Goal: Task Accomplishment & Management: Manage account settings

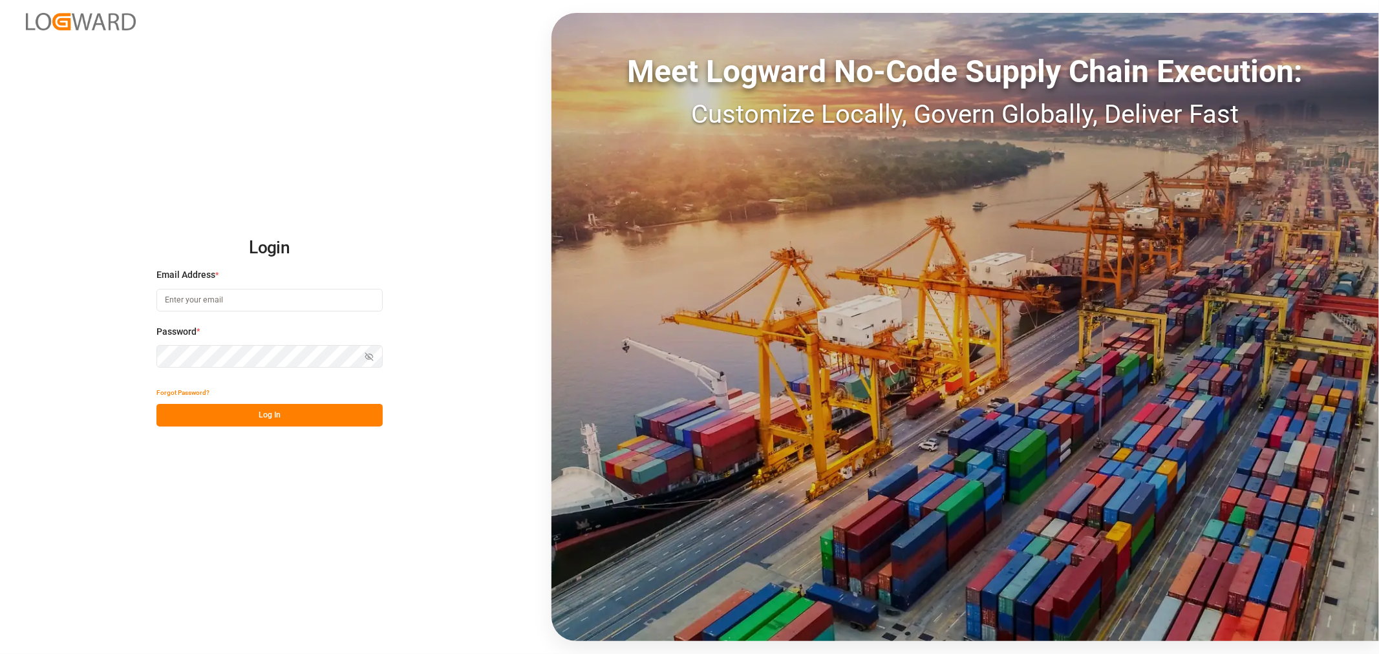
type input "kevin.schofield@jamindustries.com"
click at [255, 414] on button "Log In" at bounding box center [269, 415] width 226 height 23
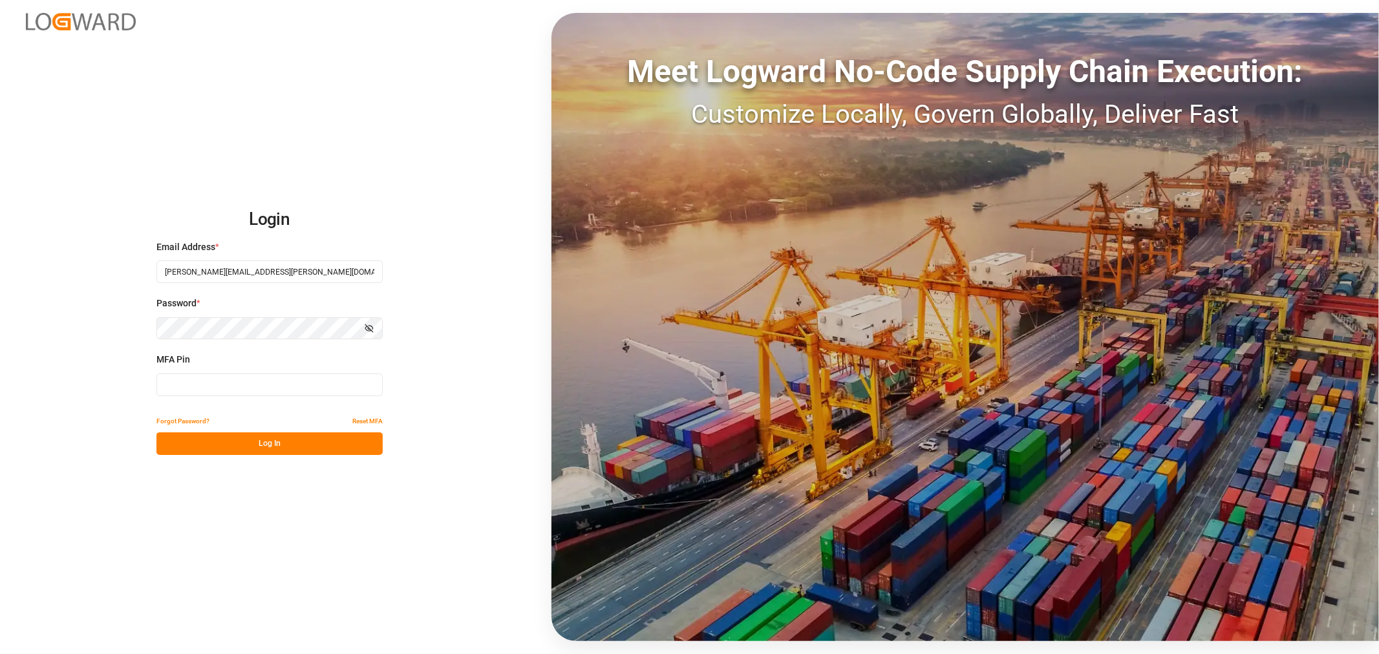
click at [257, 385] on input at bounding box center [269, 385] width 226 height 23
type input "145713"
click at [262, 436] on button "Log In" at bounding box center [269, 444] width 226 height 23
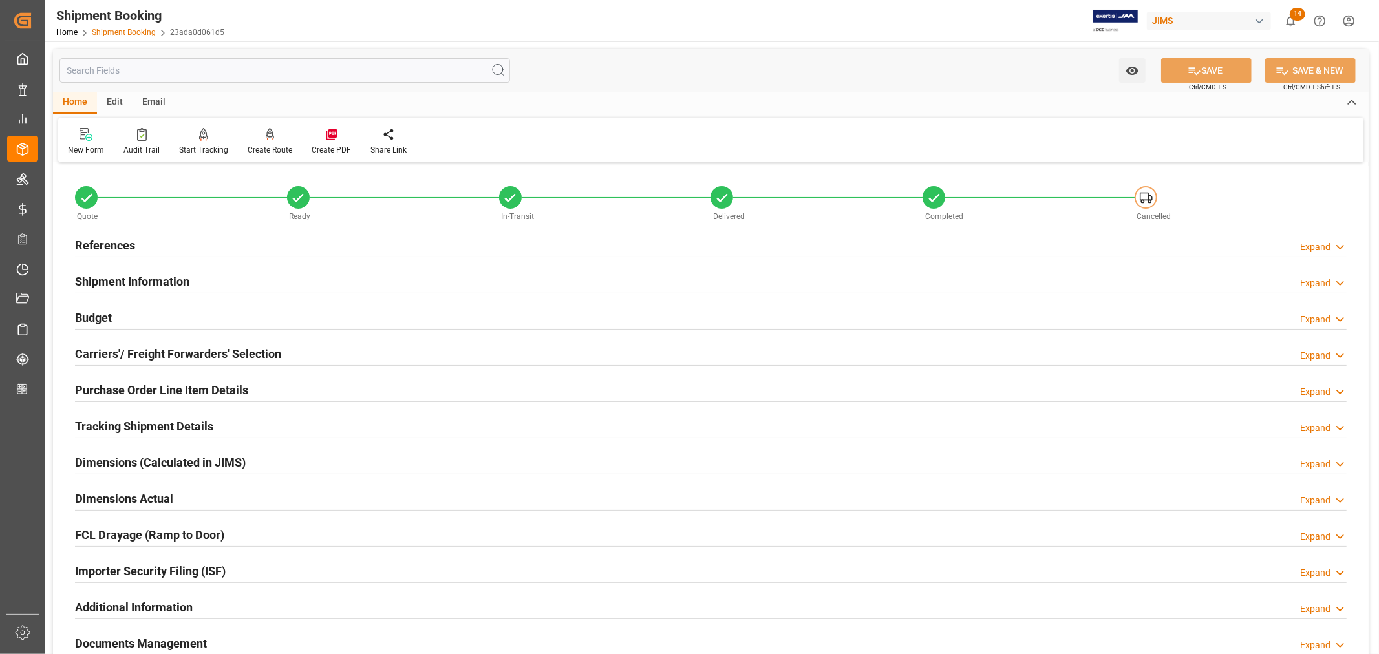
click at [117, 33] on link "Shipment Booking" at bounding box center [124, 32] width 64 height 9
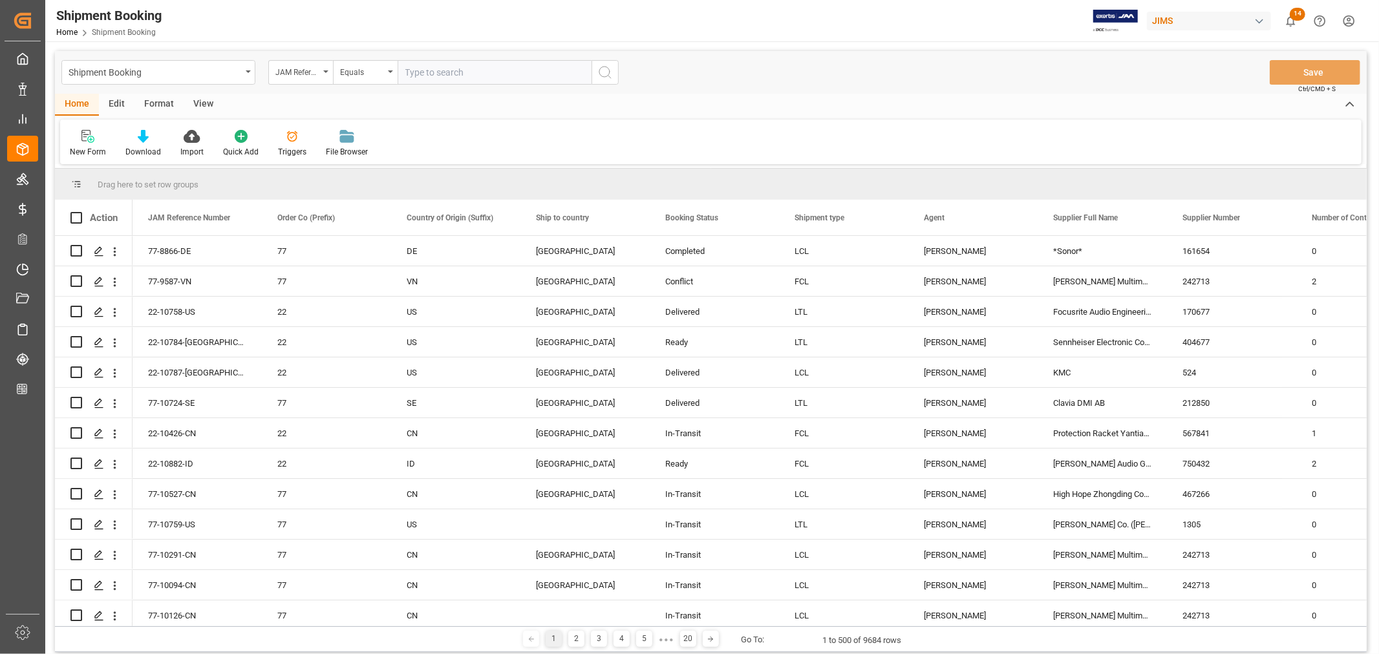
paste input "22-10332-MY"
type input "22-10332-MY"
click at [605, 71] on icon "search button" at bounding box center [605, 73] width 16 height 16
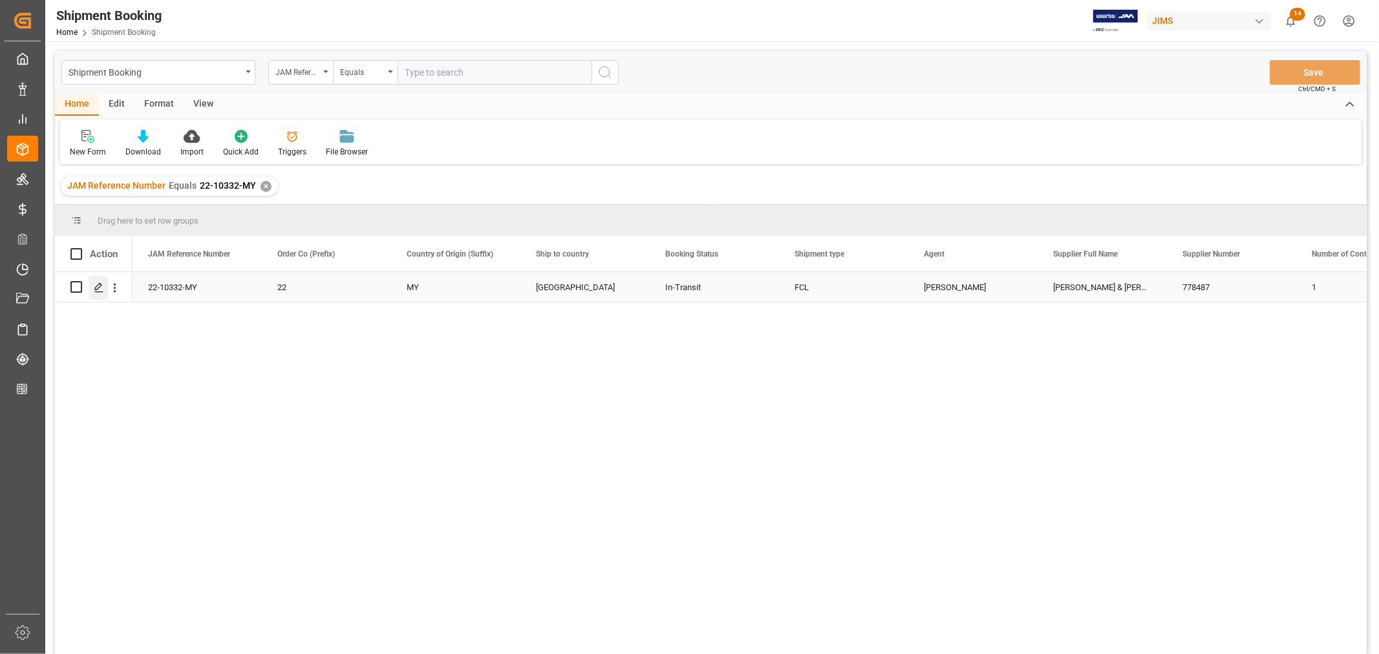
click at [99, 283] on polygon "Press SPACE to select this row." at bounding box center [98, 286] width 6 height 6
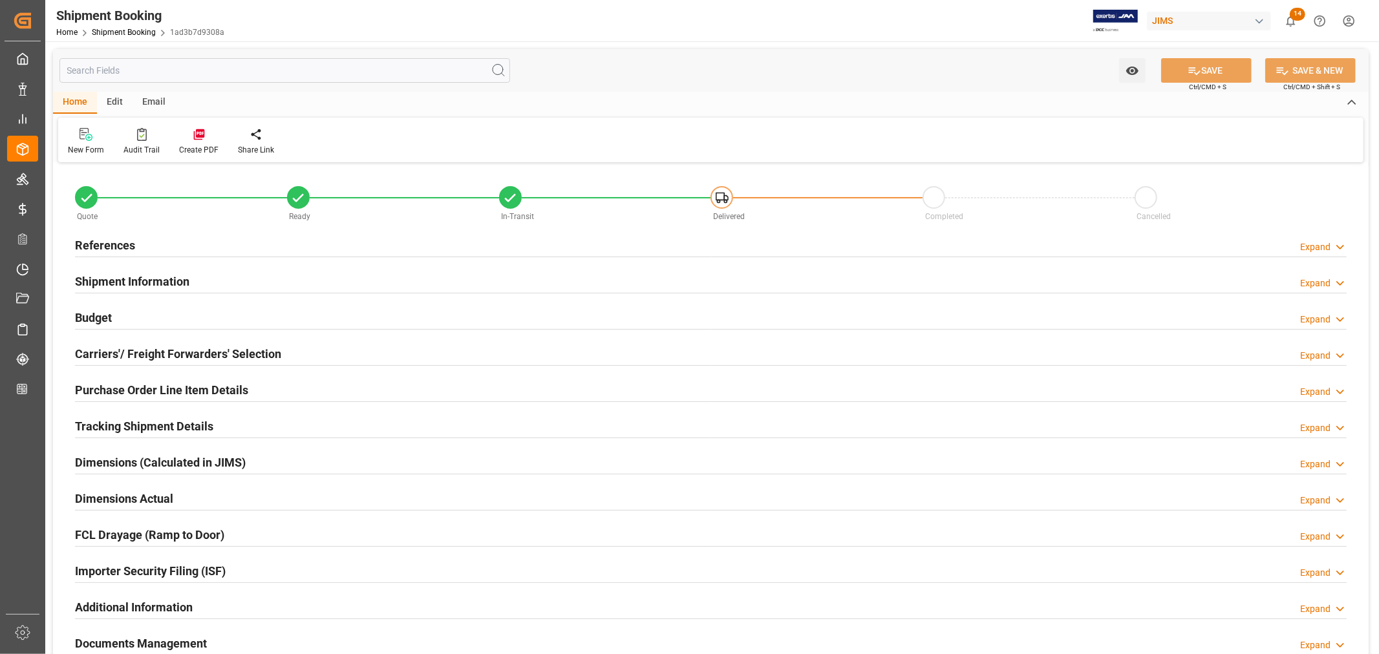
type input "66"
click at [211, 284] on div "Shipment Information Expand" at bounding box center [711, 280] width 1272 height 25
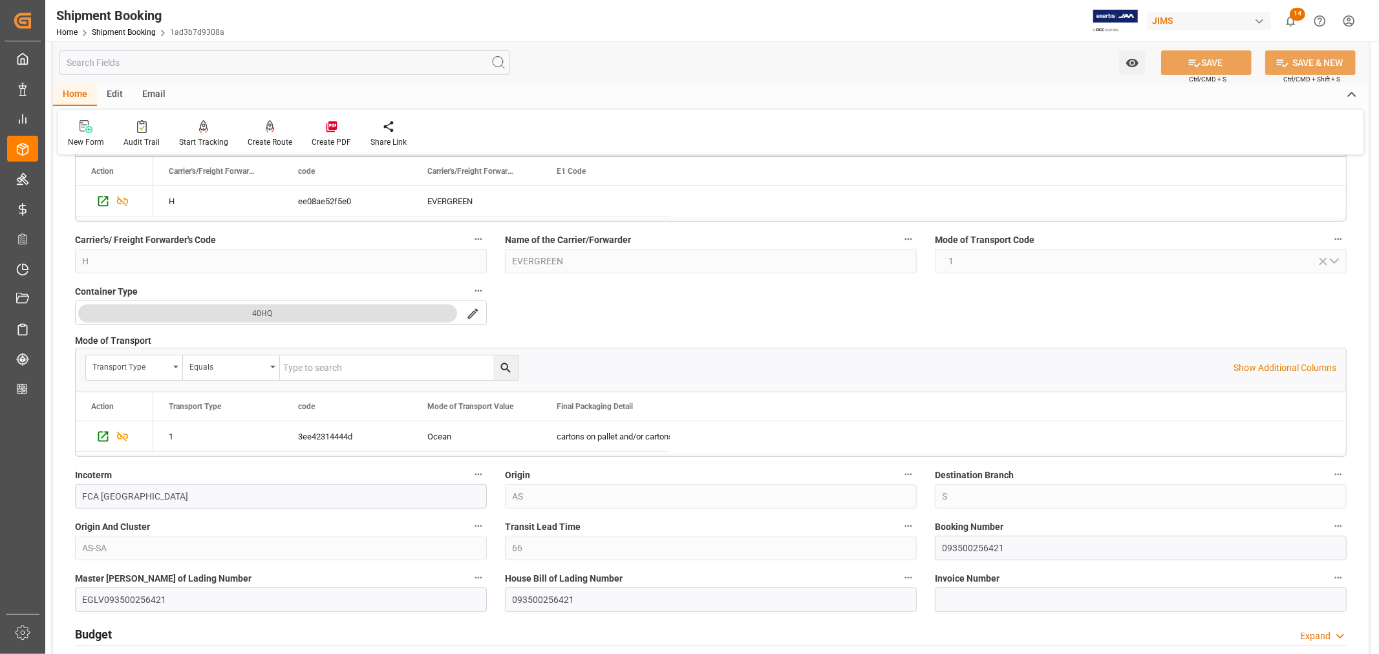
scroll to position [359, 0]
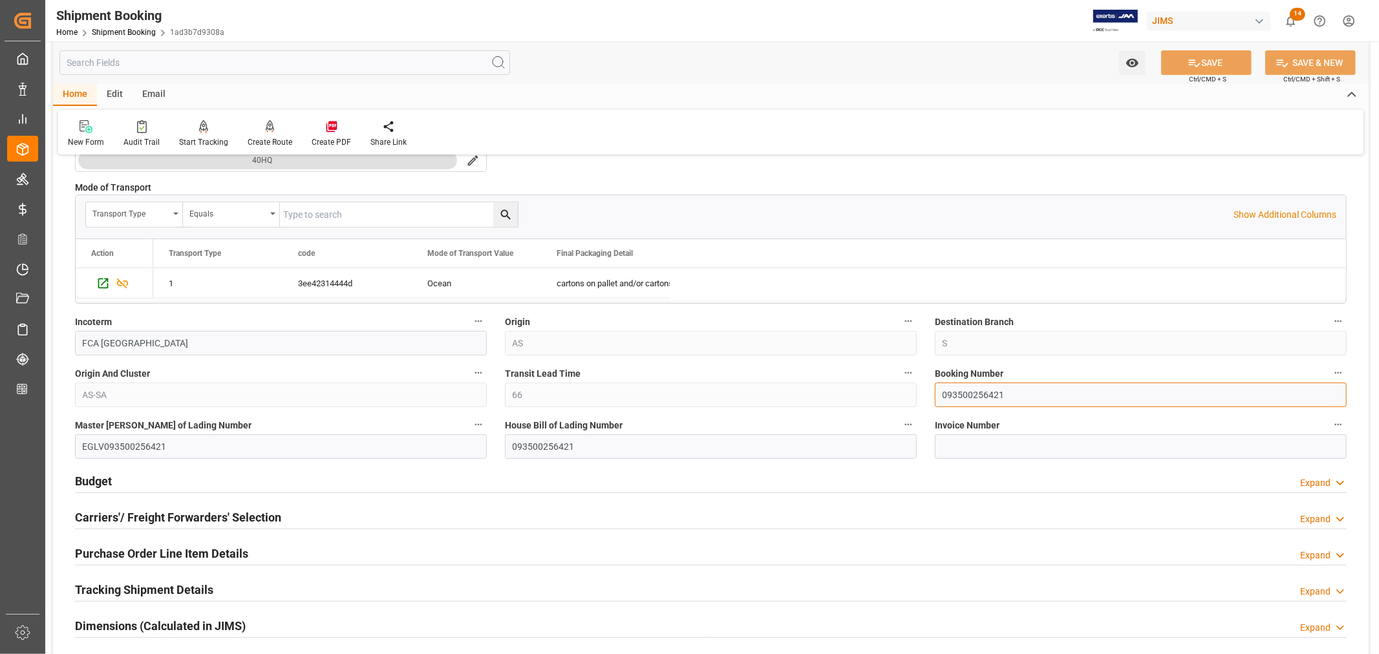
click at [965, 398] on input "093500256421" at bounding box center [1141, 395] width 412 height 25
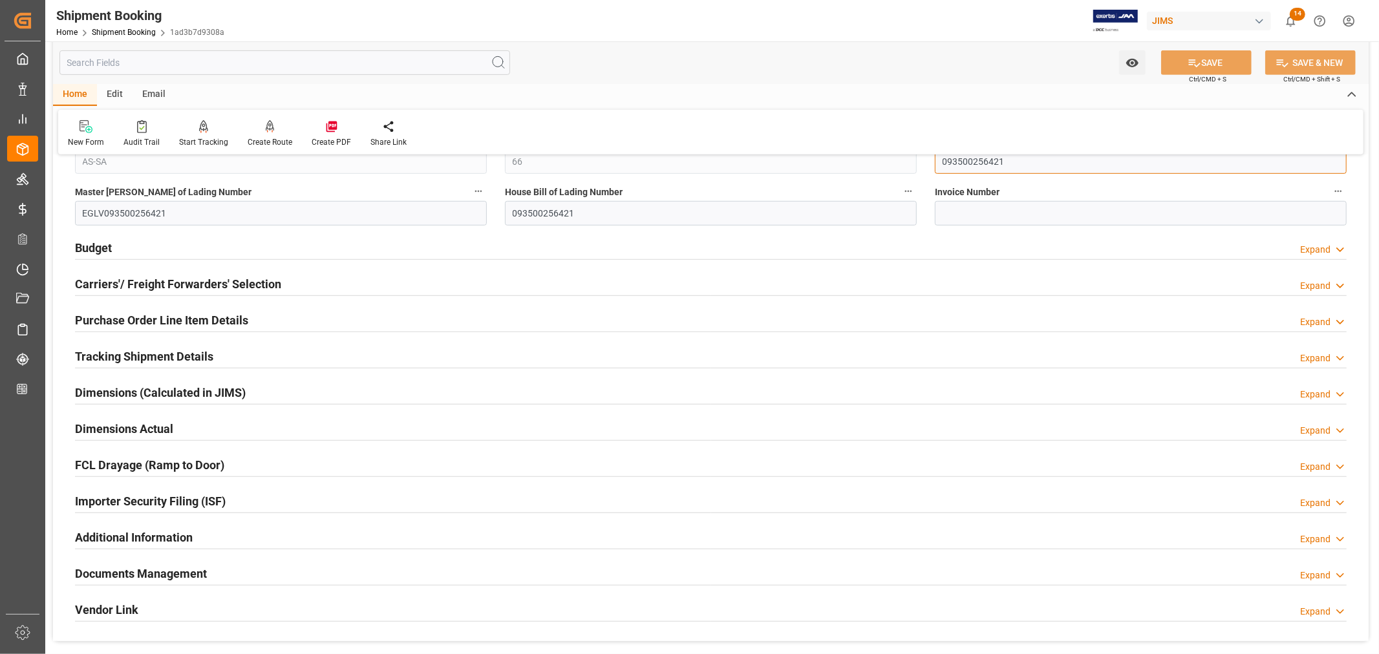
scroll to position [718, 0]
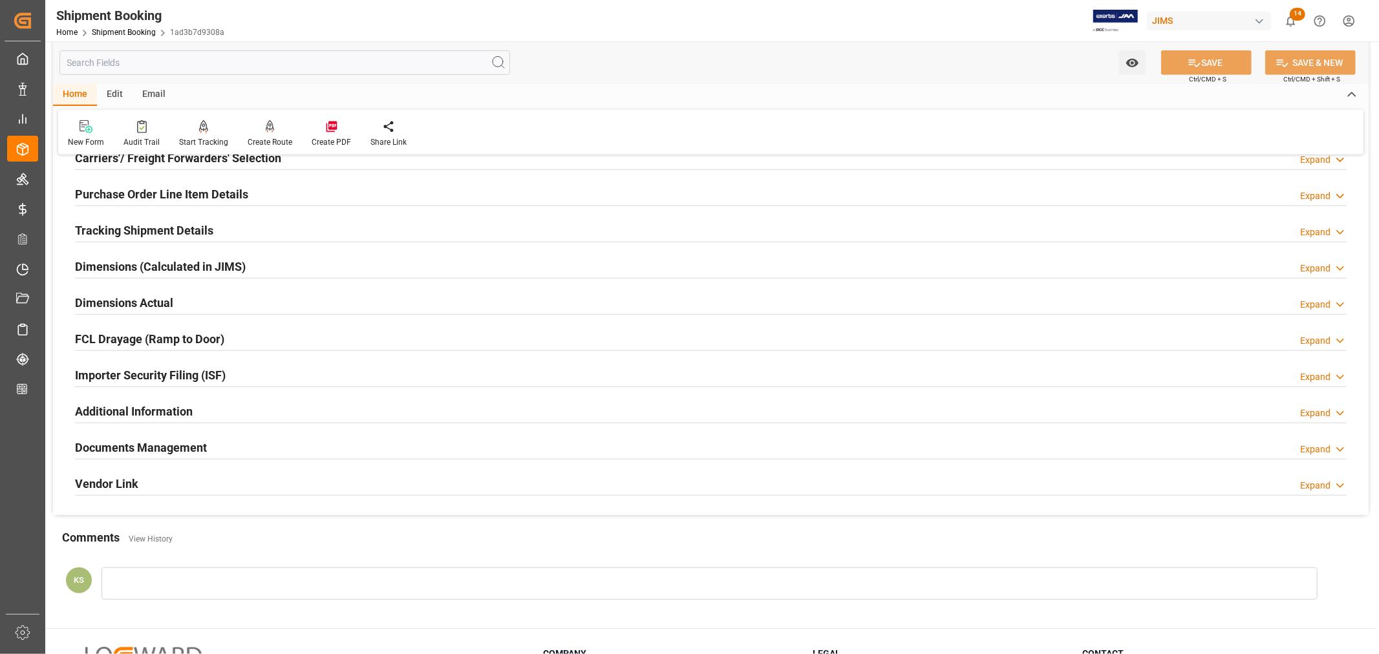
click at [255, 380] on div "Importer Security Filing (ISF) Expand" at bounding box center [711, 374] width 1272 height 25
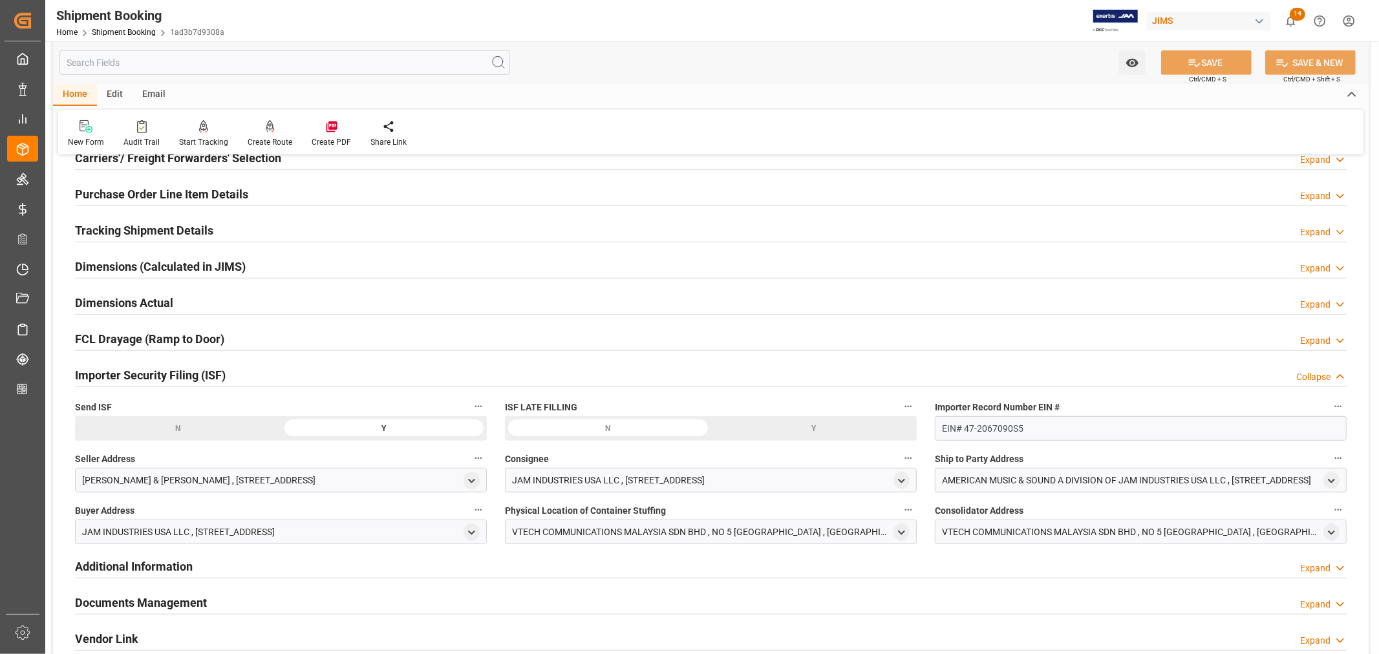
click at [255, 380] on div "Importer Security Filing (ISF) Collapse" at bounding box center [711, 374] width 1272 height 25
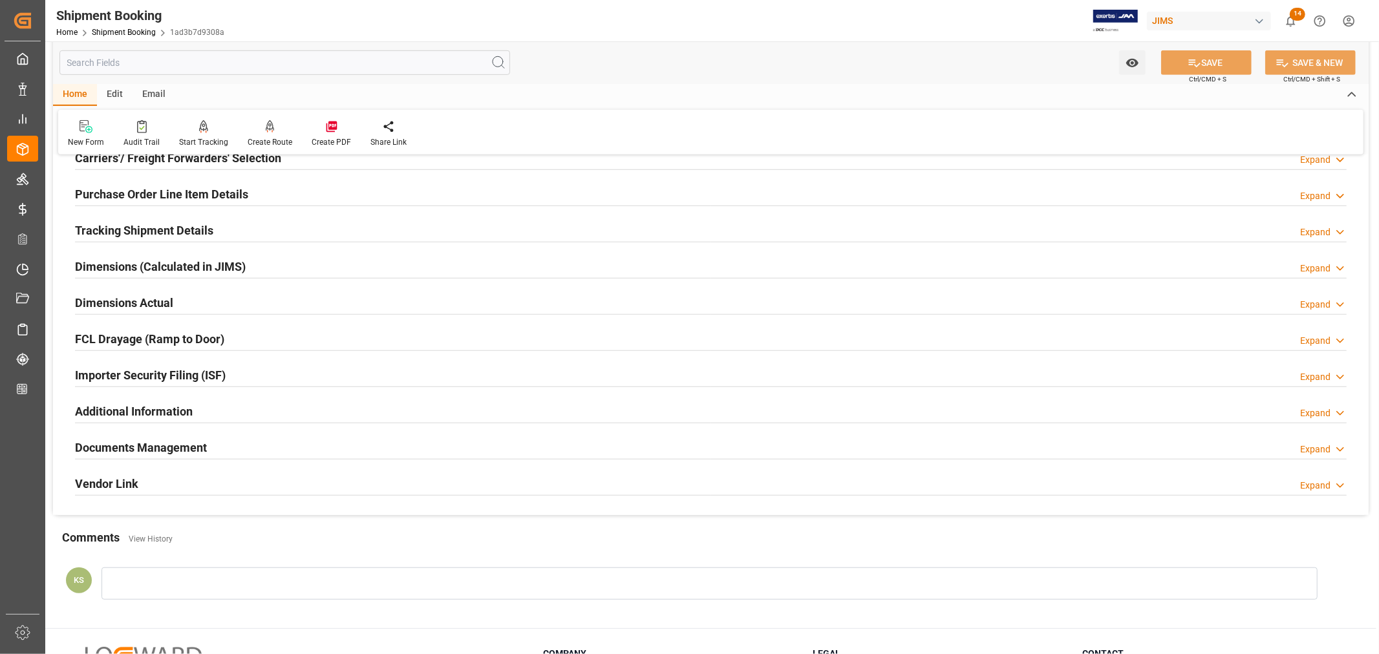
click at [283, 447] on div "Documents Management Expand" at bounding box center [711, 446] width 1272 height 25
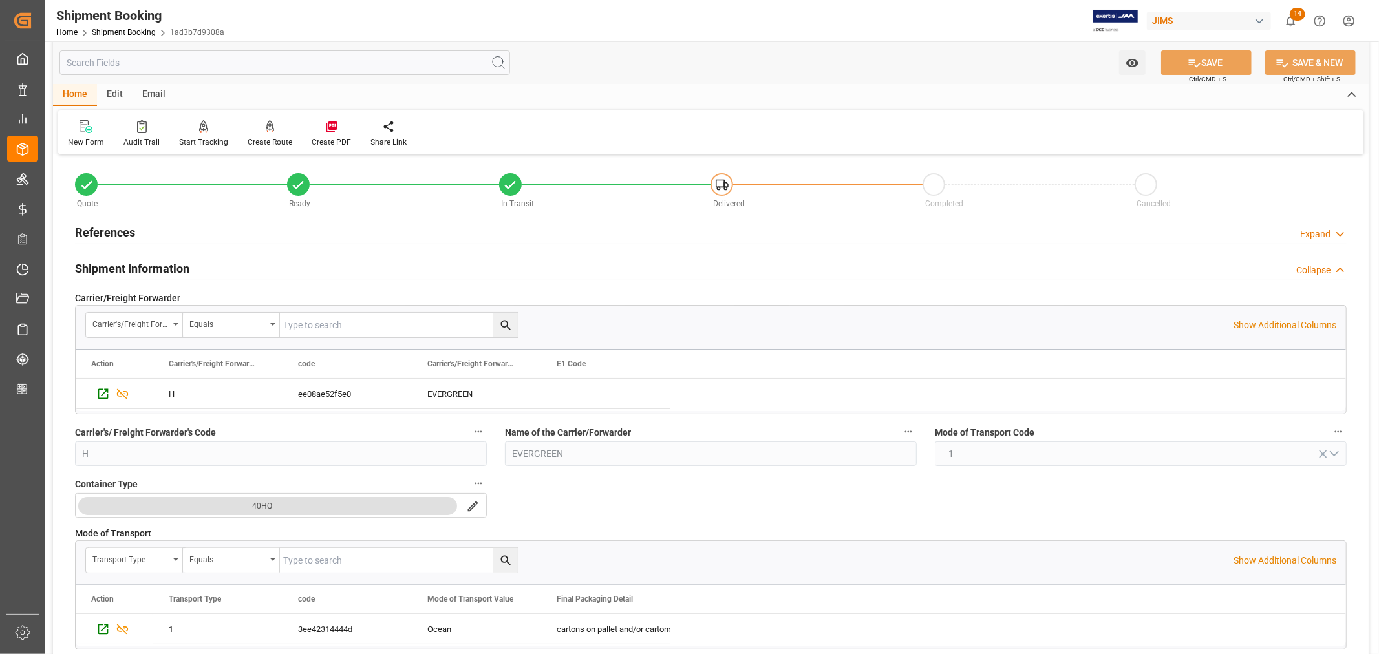
scroll to position [0, 0]
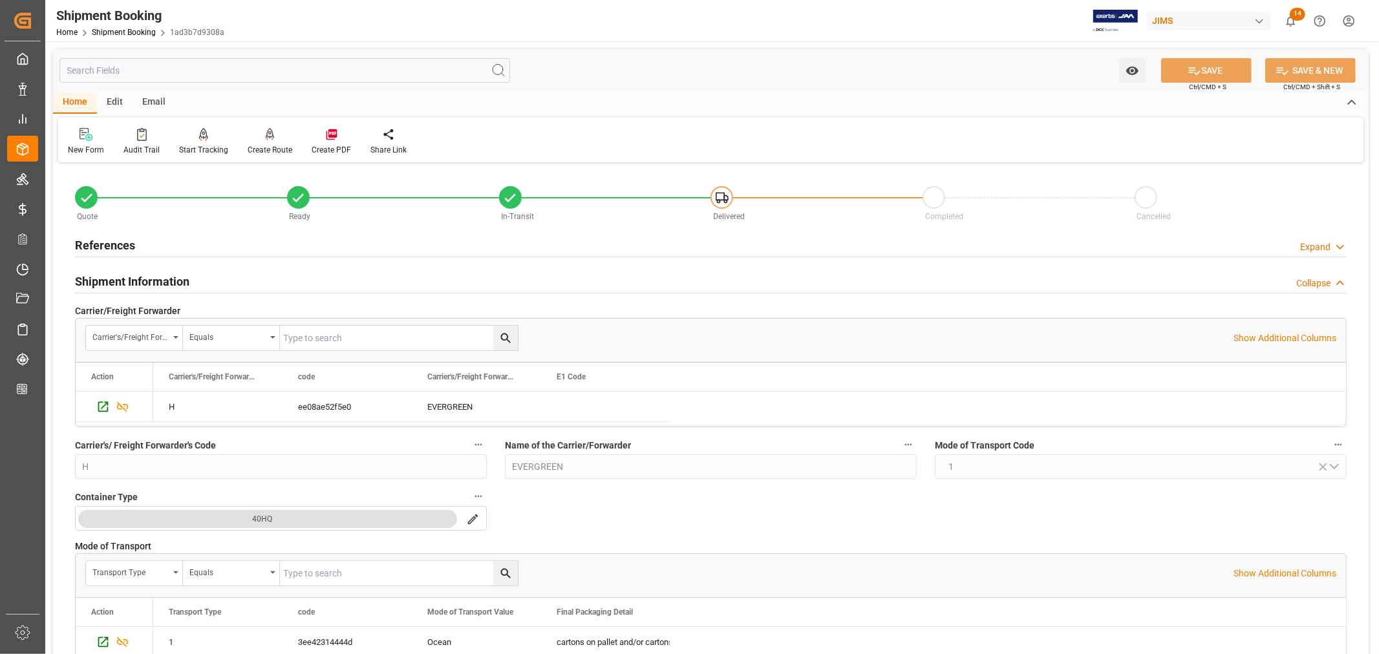
click at [118, 283] on h2 "Shipment Information" at bounding box center [132, 281] width 114 height 17
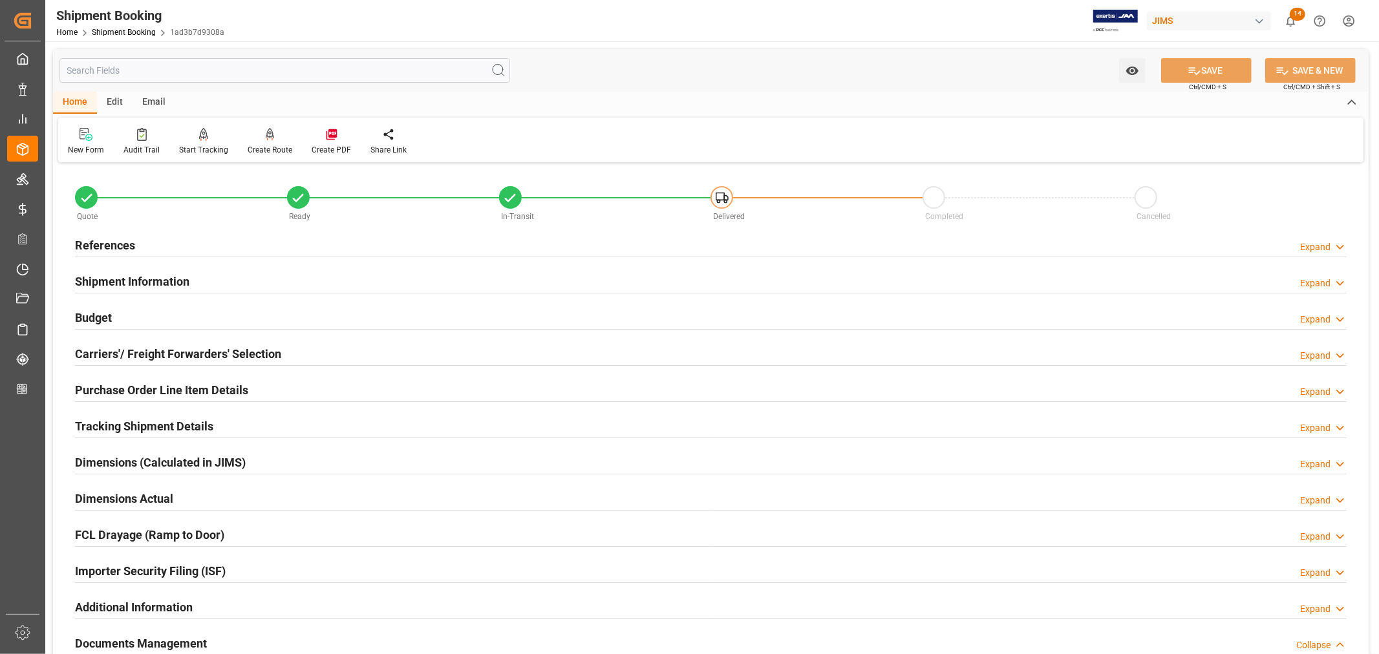
click at [115, 244] on h2 "References" at bounding box center [105, 245] width 60 height 17
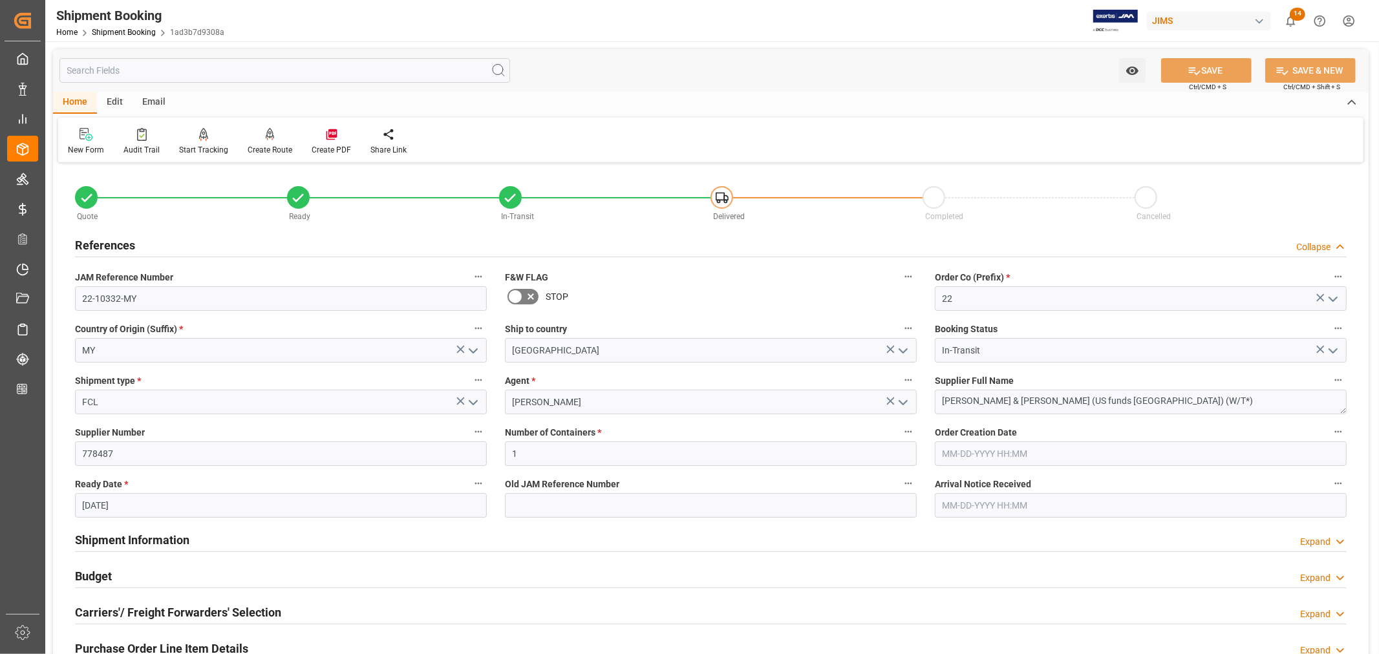
click at [115, 244] on h2 "References" at bounding box center [105, 245] width 60 height 17
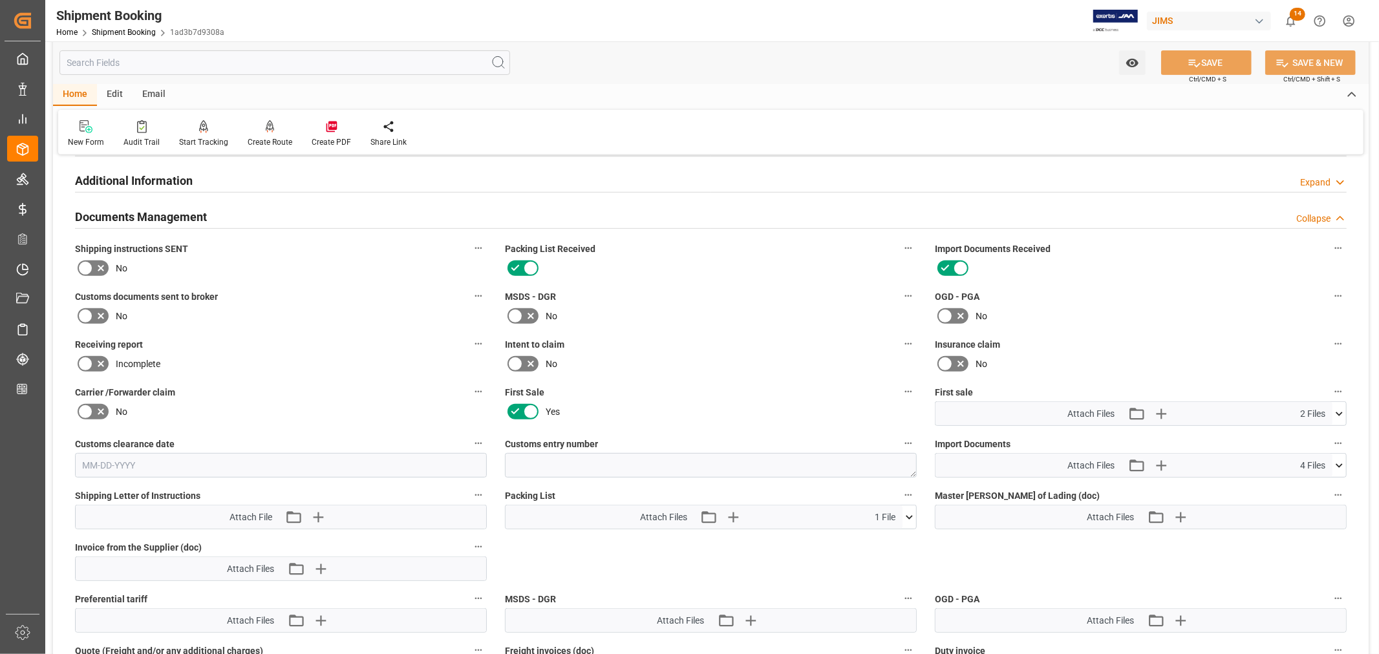
scroll to position [574, 0]
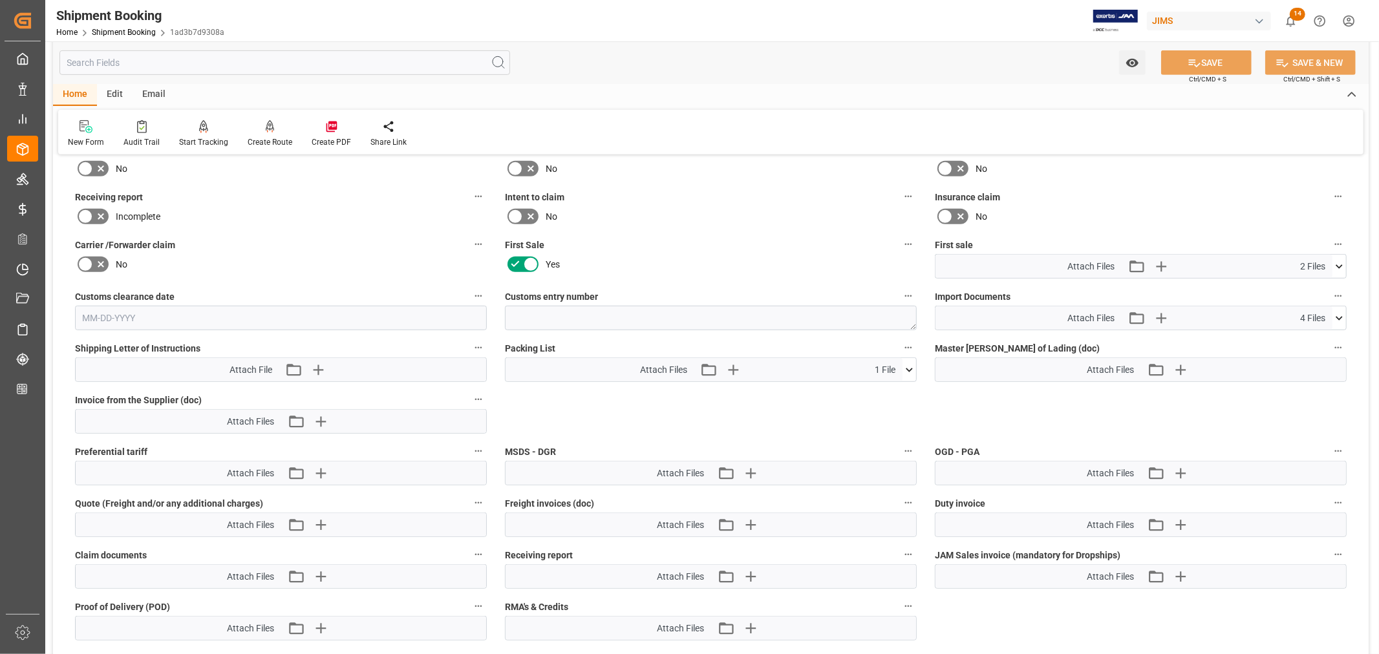
click at [1341, 315] on icon at bounding box center [1340, 319] width 14 height 14
click at [1334, 380] on icon at bounding box center [1332, 383] width 12 height 8
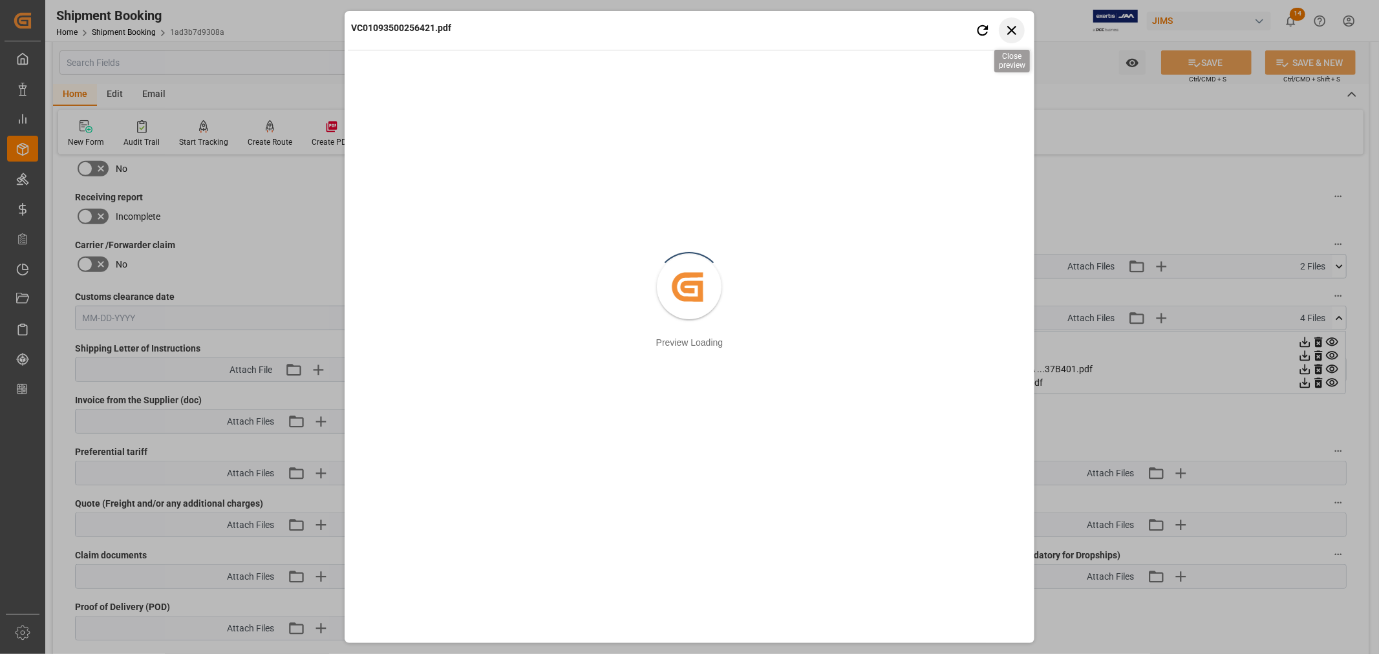
click at [1013, 30] on icon "button" at bounding box center [1011, 30] width 16 height 16
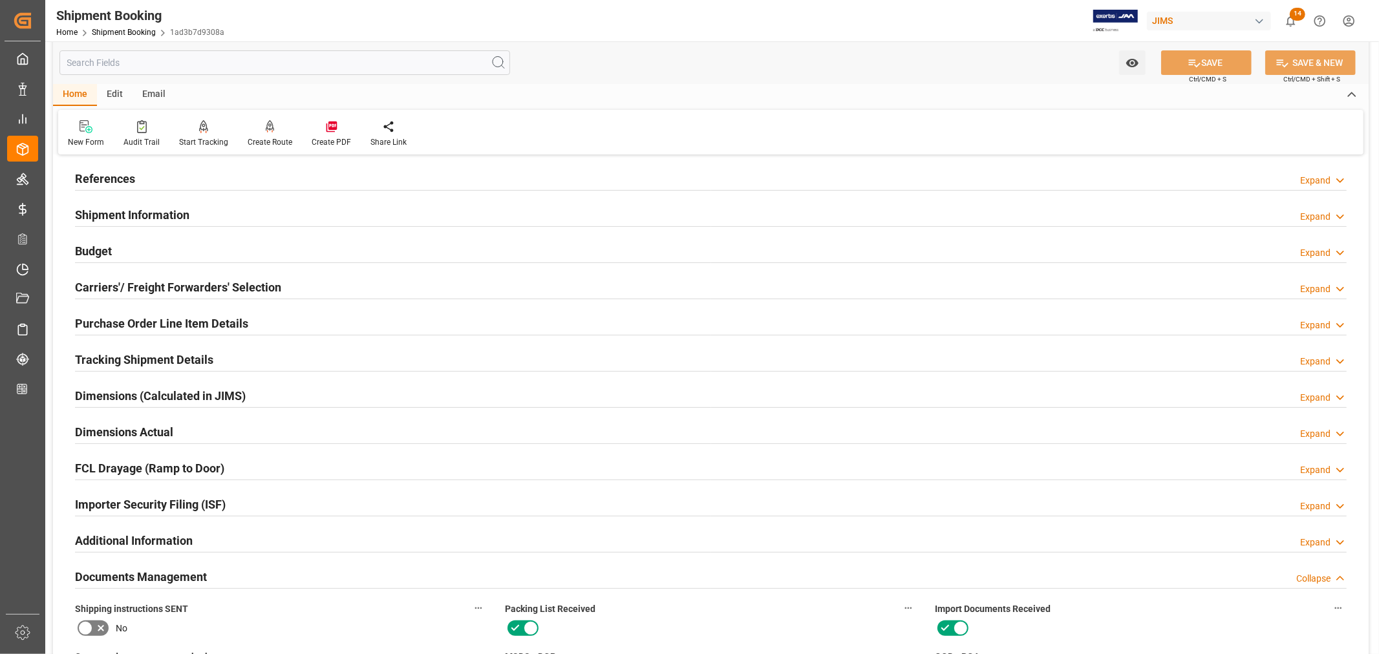
scroll to position [0, 0]
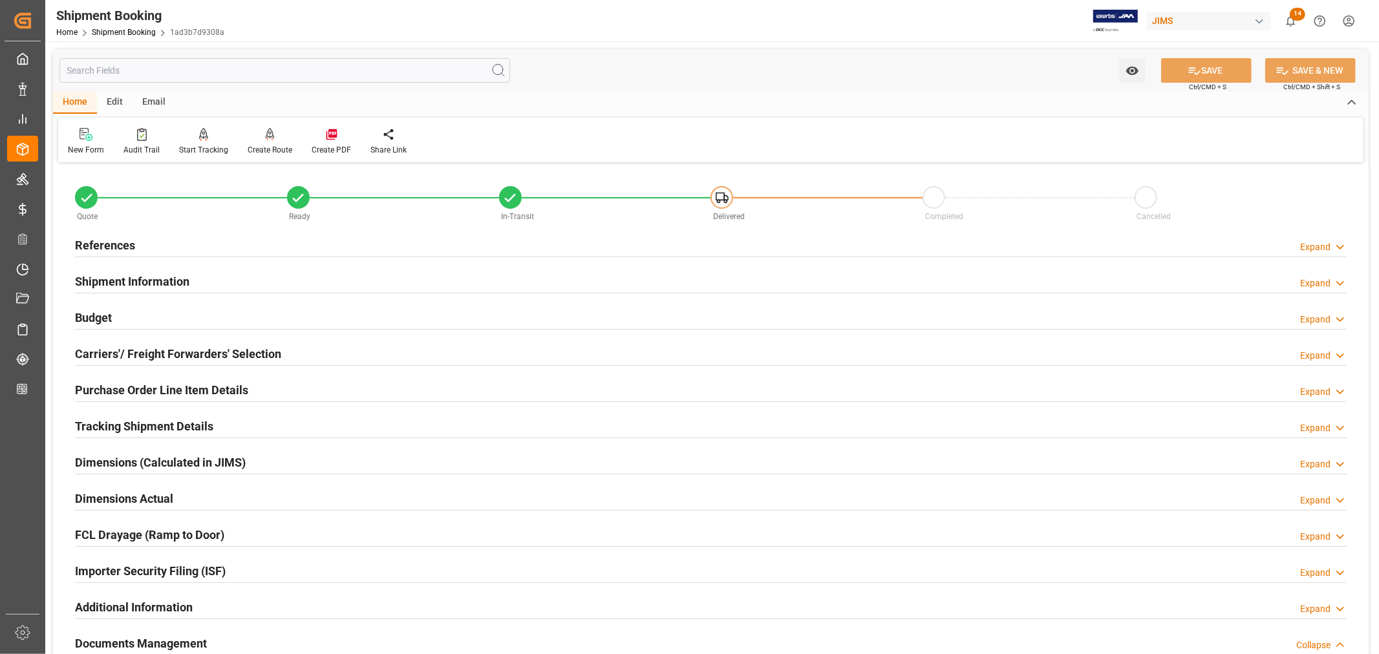
click at [117, 241] on h2 "References" at bounding box center [105, 245] width 60 height 17
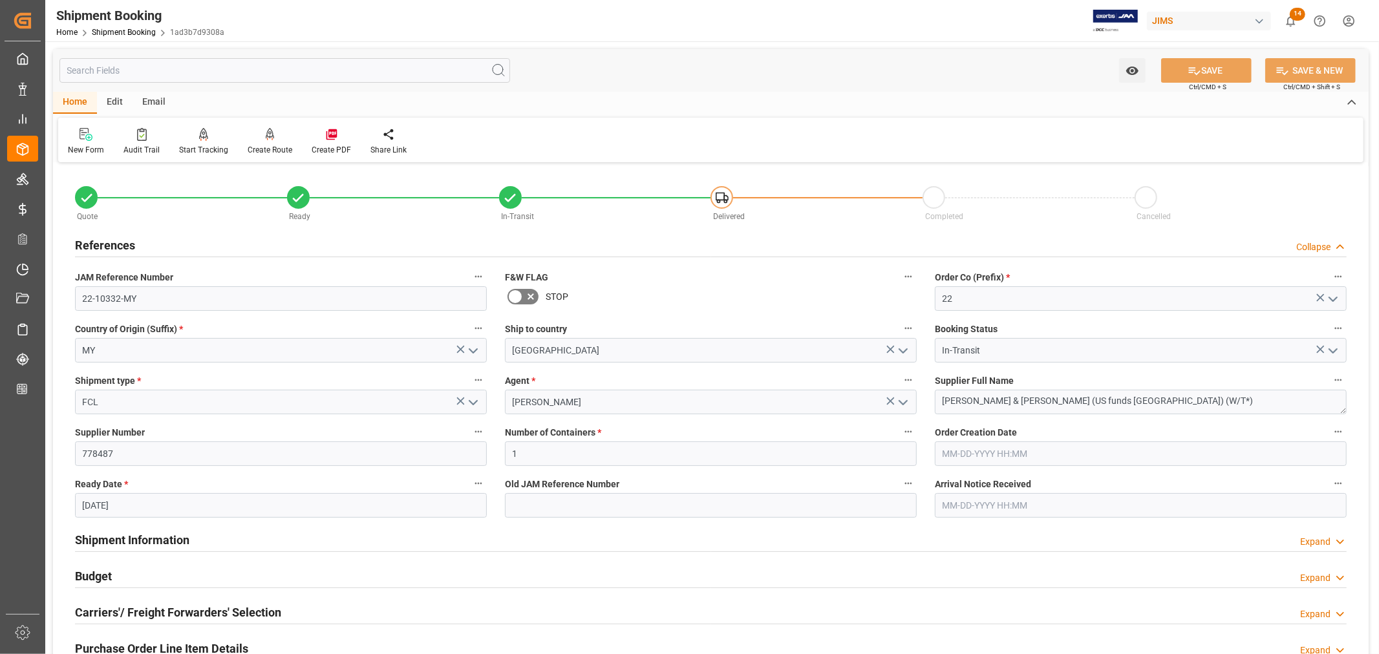
click at [117, 241] on h2 "References" at bounding box center [105, 245] width 60 height 17
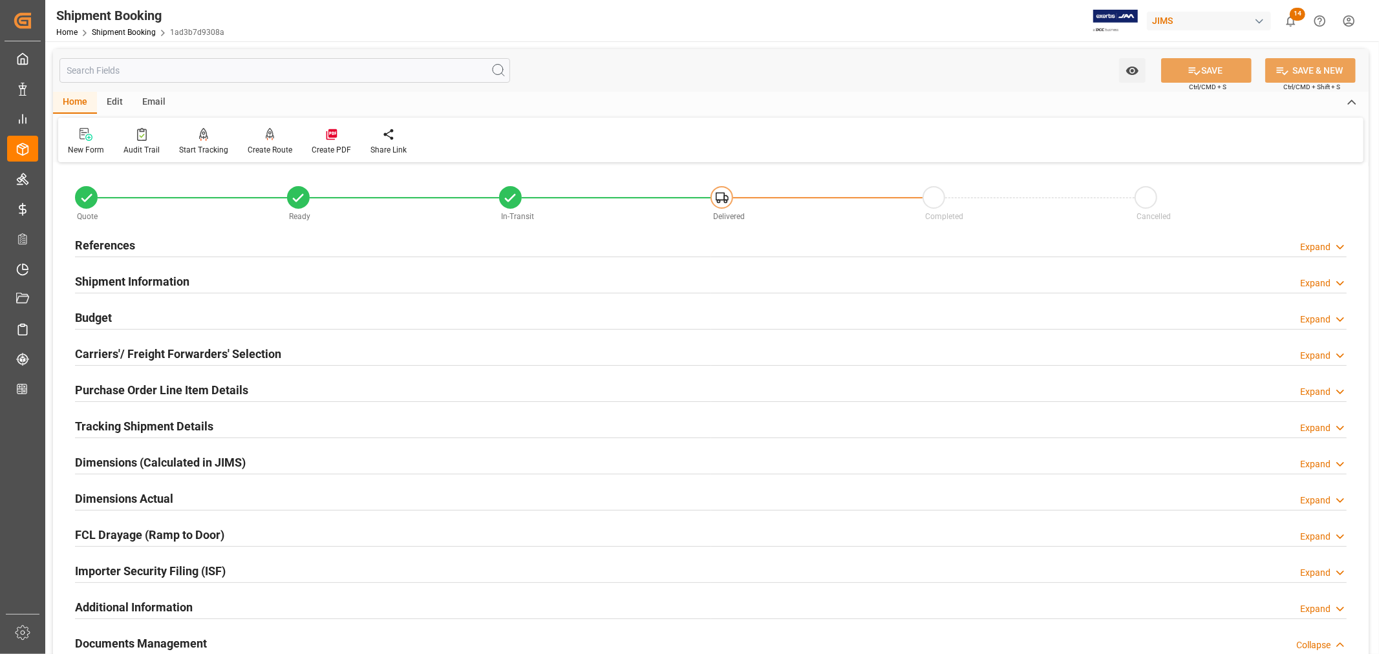
click at [132, 421] on h2 "Tracking Shipment Details" at bounding box center [144, 426] width 138 height 17
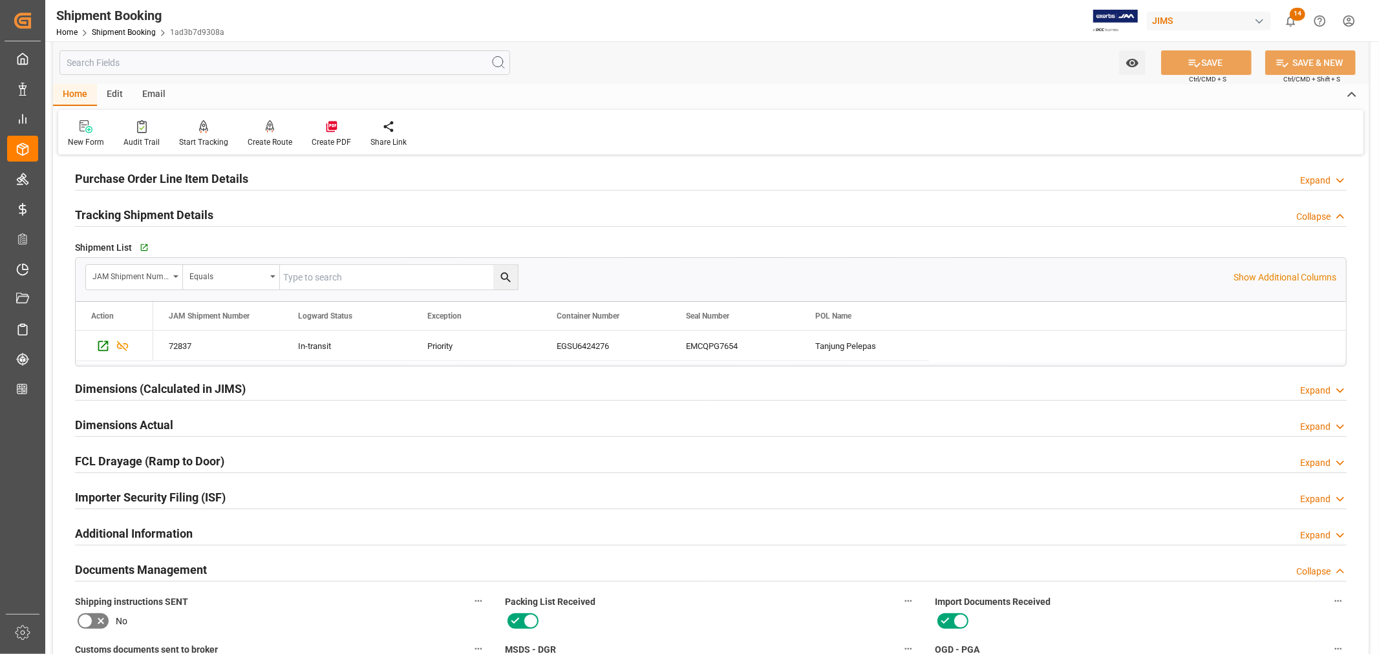
scroll to position [215, 0]
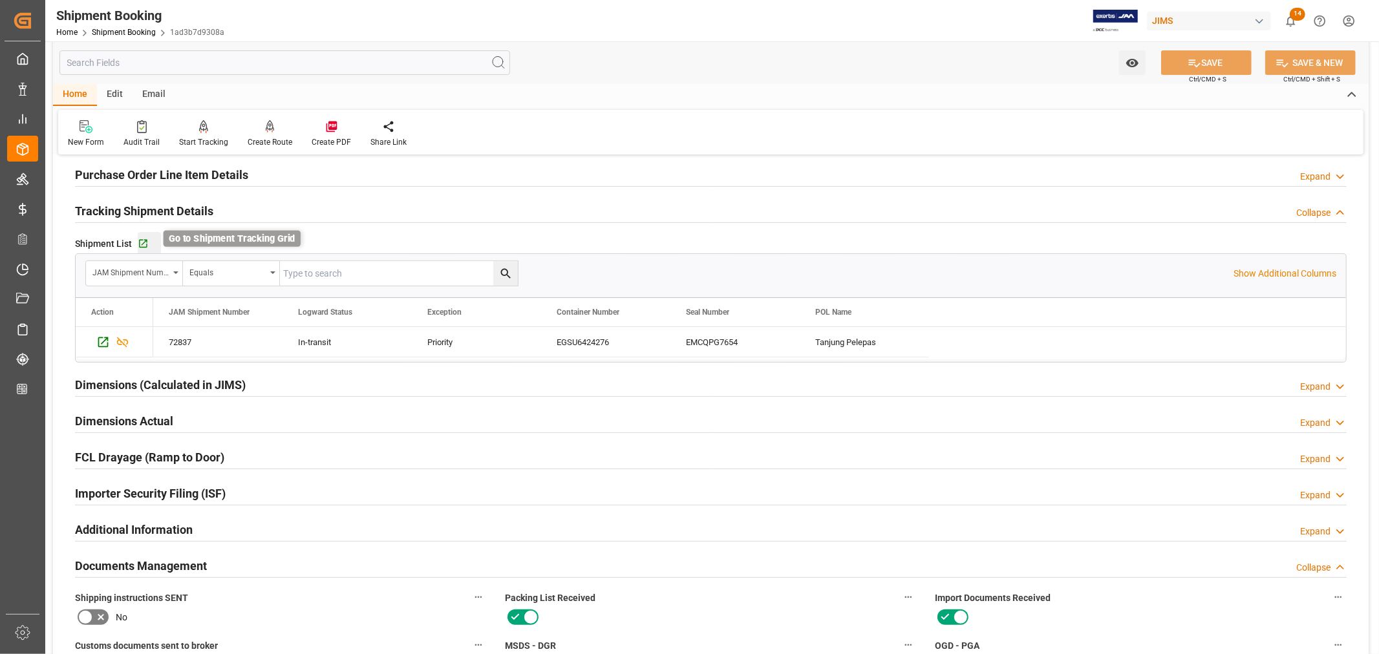
click at [143, 243] on icon "button" at bounding box center [143, 244] width 8 height 8
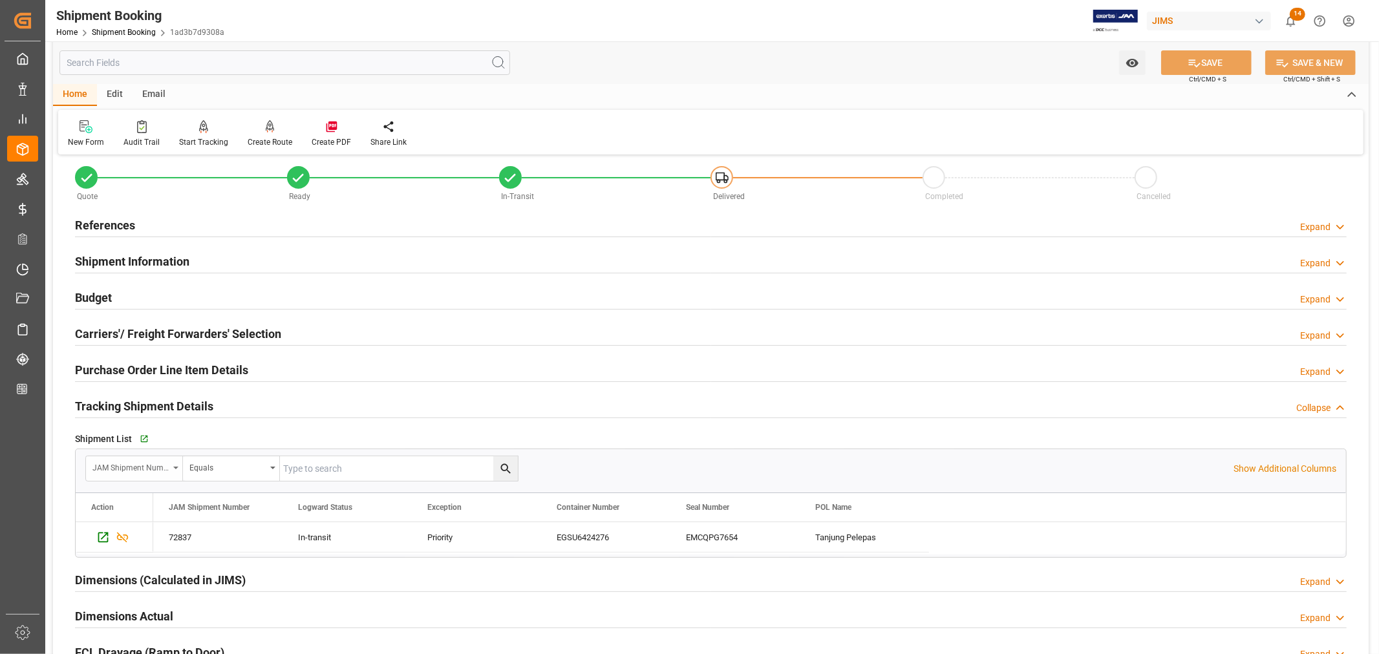
scroll to position [0, 0]
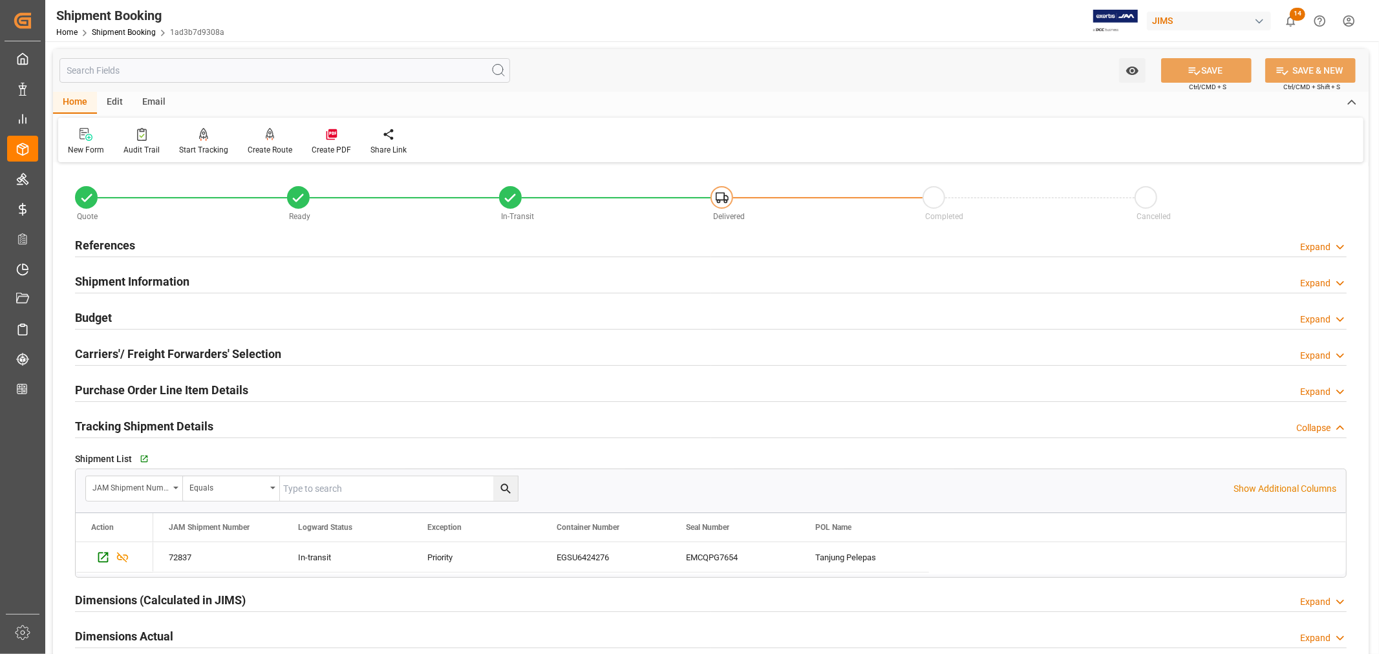
click at [182, 389] on h2 "Purchase Order Line Item Details" at bounding box center [161, 389] width 173 height 17
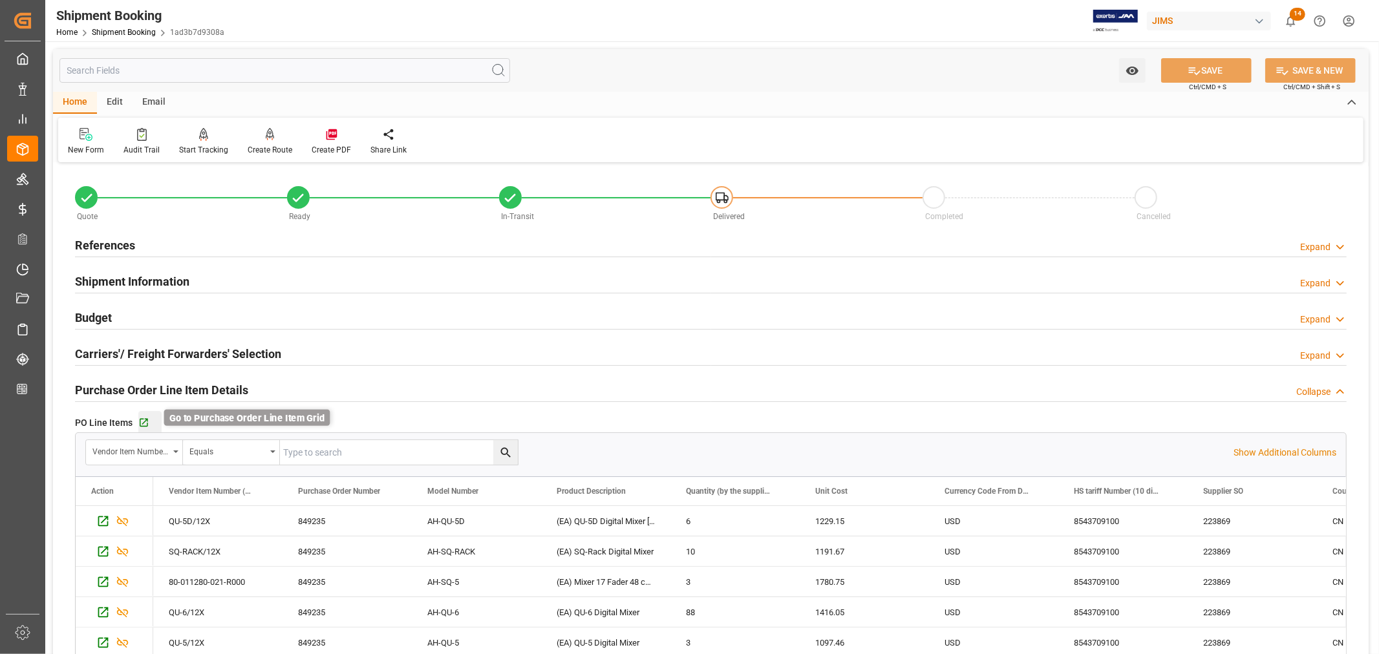
click at [142, 418] on icon "button" at bounding box center [143, 423] width 11 height 11
click at [146, 390] on h2 "Purchase Order Line Item Details" at bounding box center [161, 389] width 173 height 17
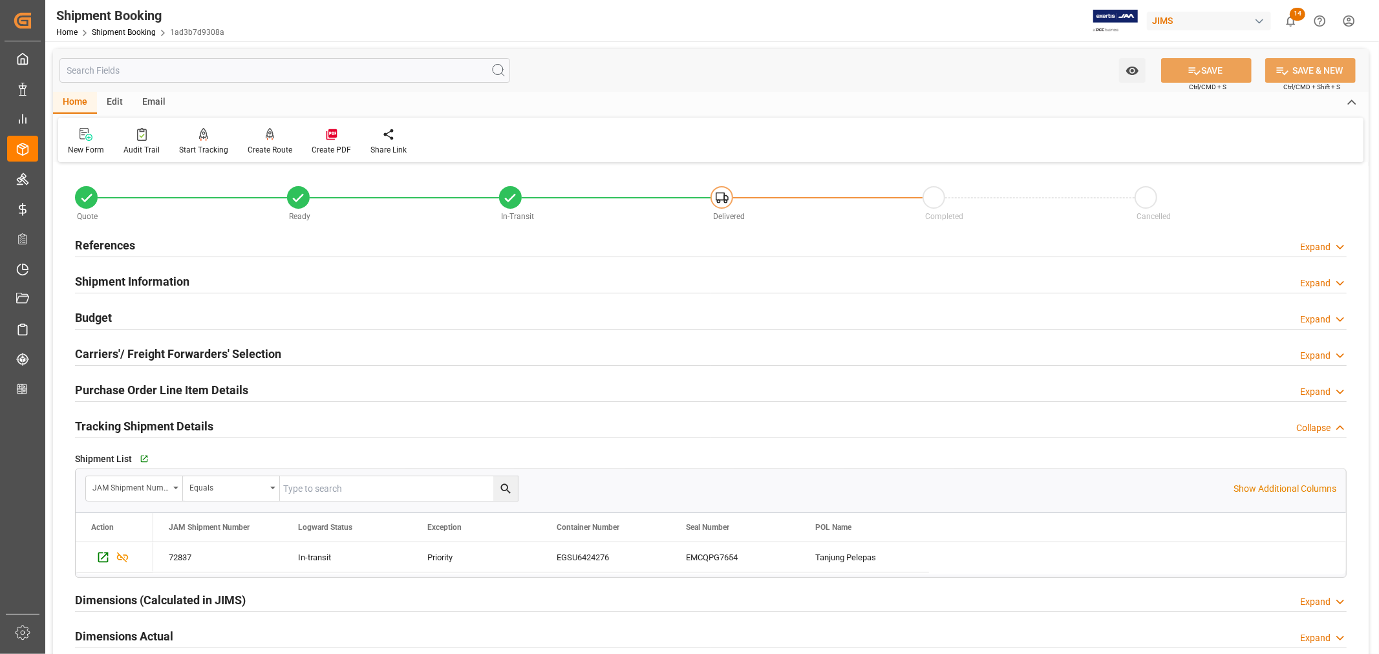
click at [143, 423] on h2 "Tracking Shipment Details" at bounding box center [144, 426] width 138 height 17
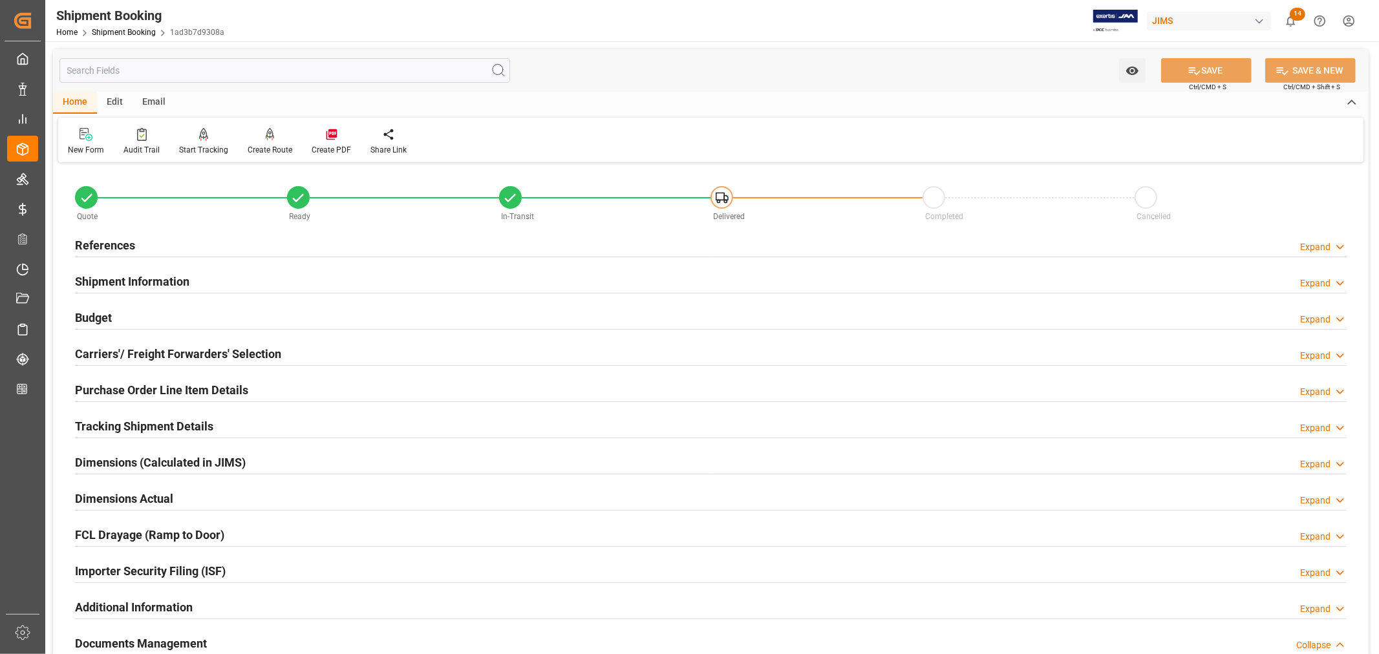
click at [97, 316] on h2 "Budget" at bounding box center [93, 317] width 37 height 17
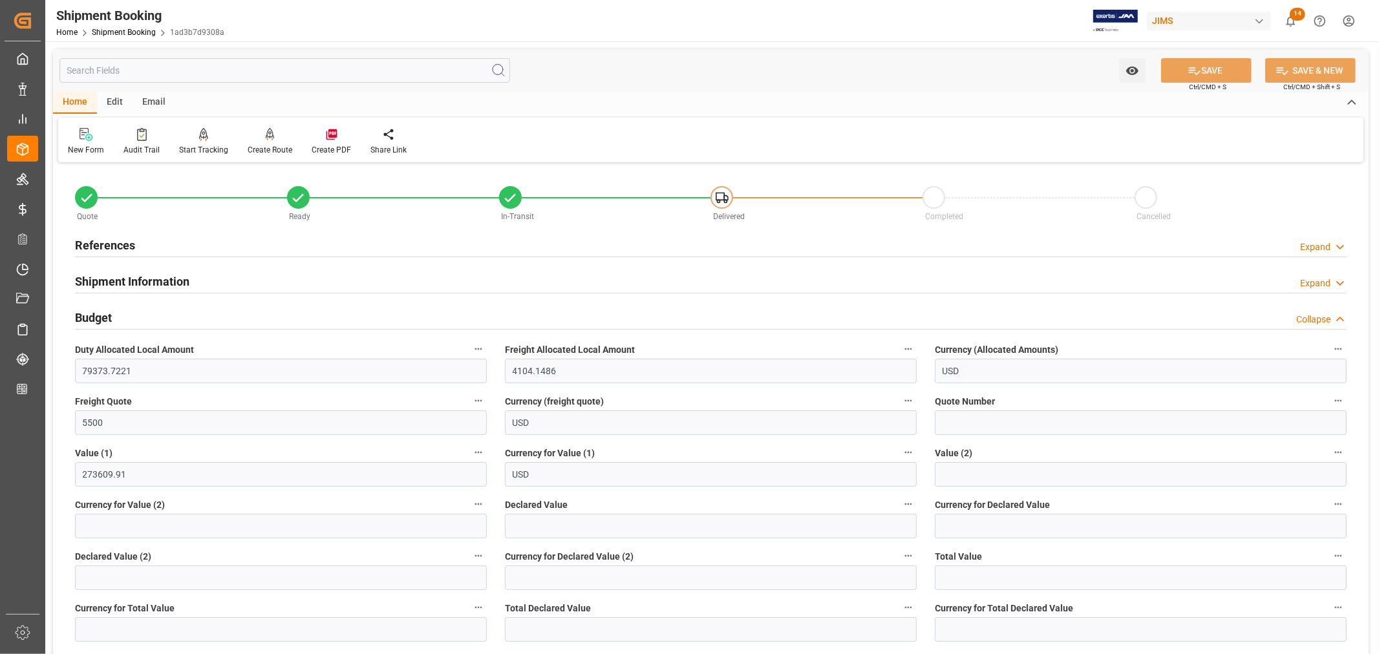
click at [98, 244] on h2 "References" at bounding box center [105, 245] width 60 height 17
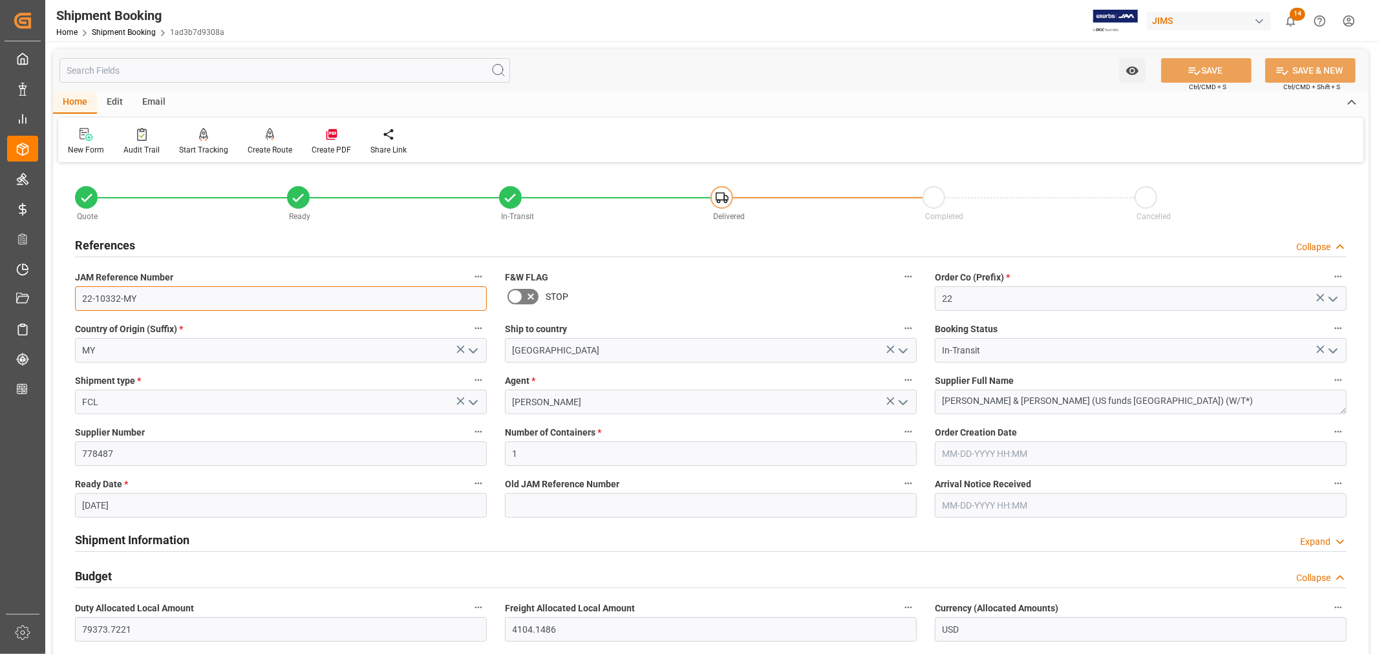
drag, startPoint x: 139, startPoint y: 297, endPoint x: 78, endPoint y: 299, distance: 61.5
click at [78, 299] on input "22-10332-MY" at bounding box center [281, 298] width 412 height 25
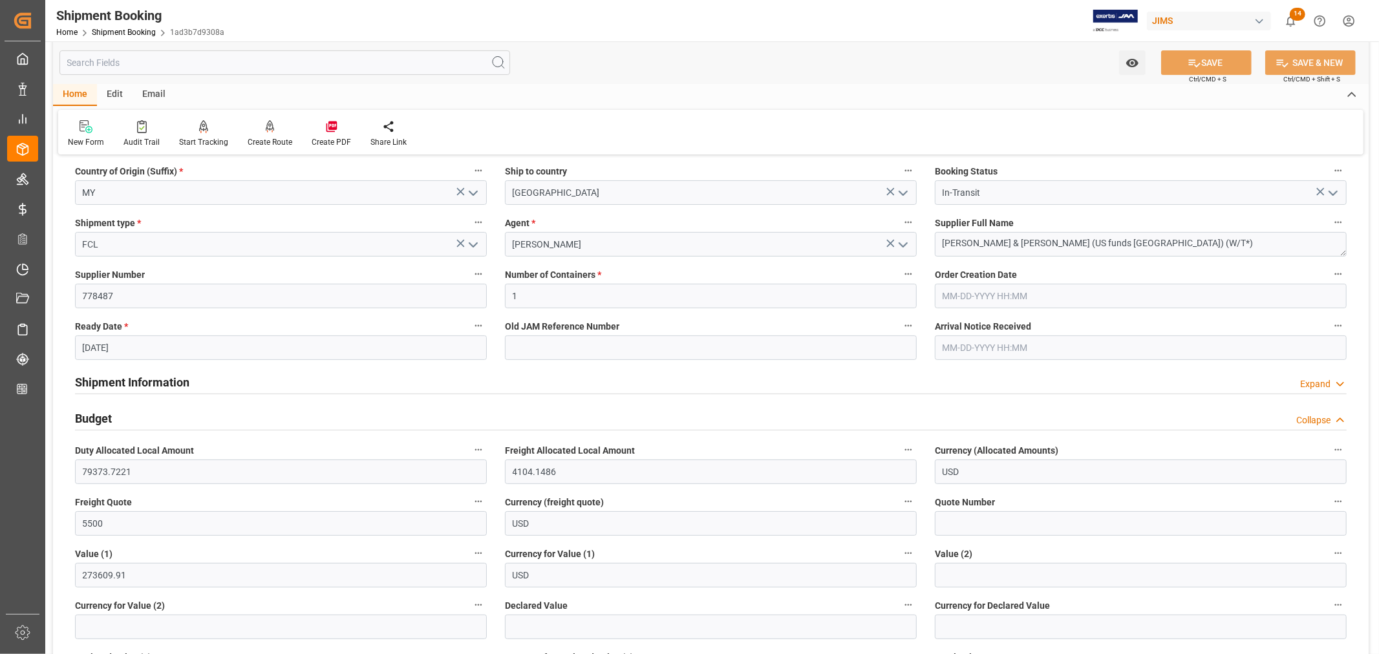
scroll to position [144, 0]
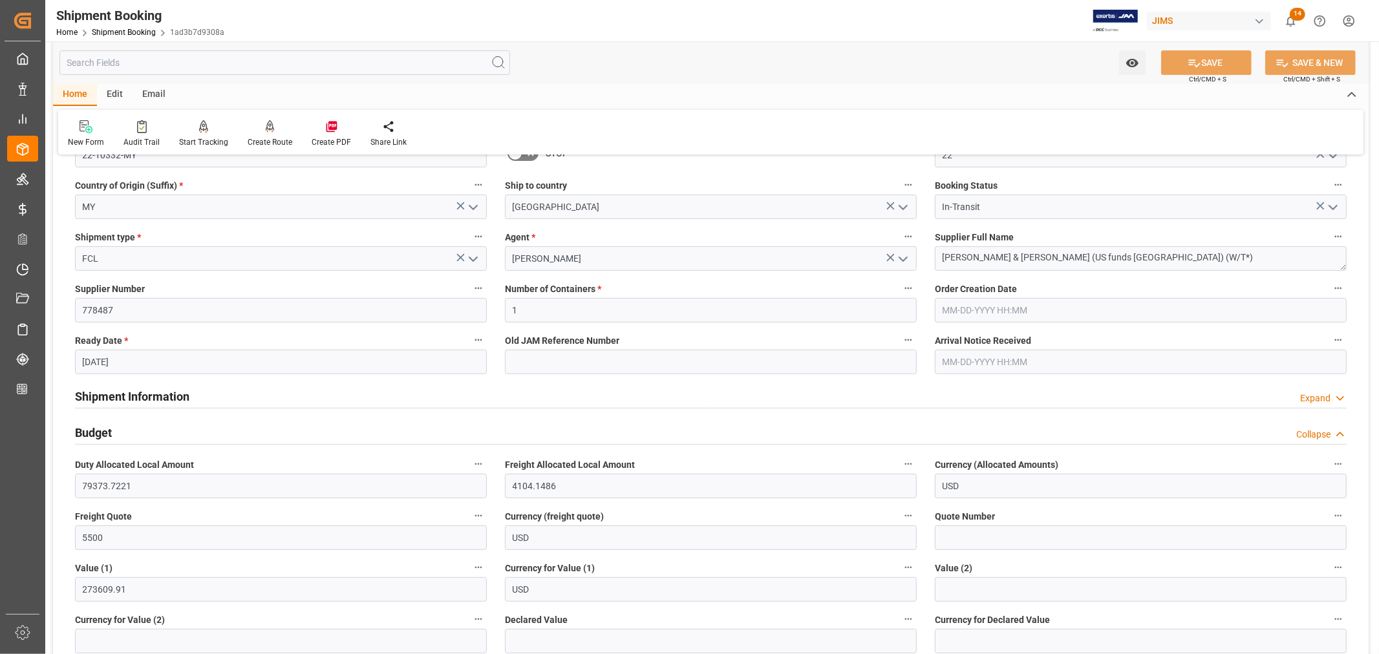
drag, startPoint x: 94, startPoint y: 431, endPoint x: 189, endPoint y: 429, distance: 95.1
click at [94, 431] on h2 "Budget" at bounding box center [93, 432] width 37 height 17
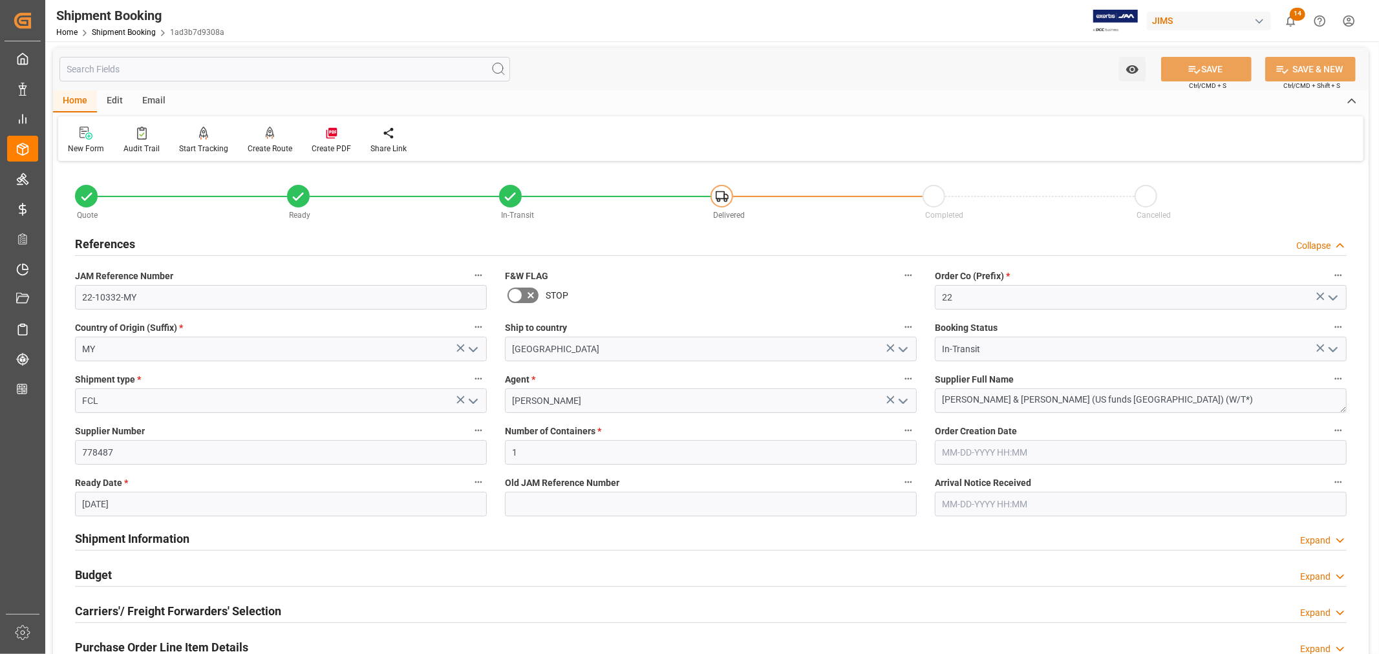
scroll to position [0, 0]
click at [114, 243] on h2 "References" at bounding box center [105, 245] width 60 height 17
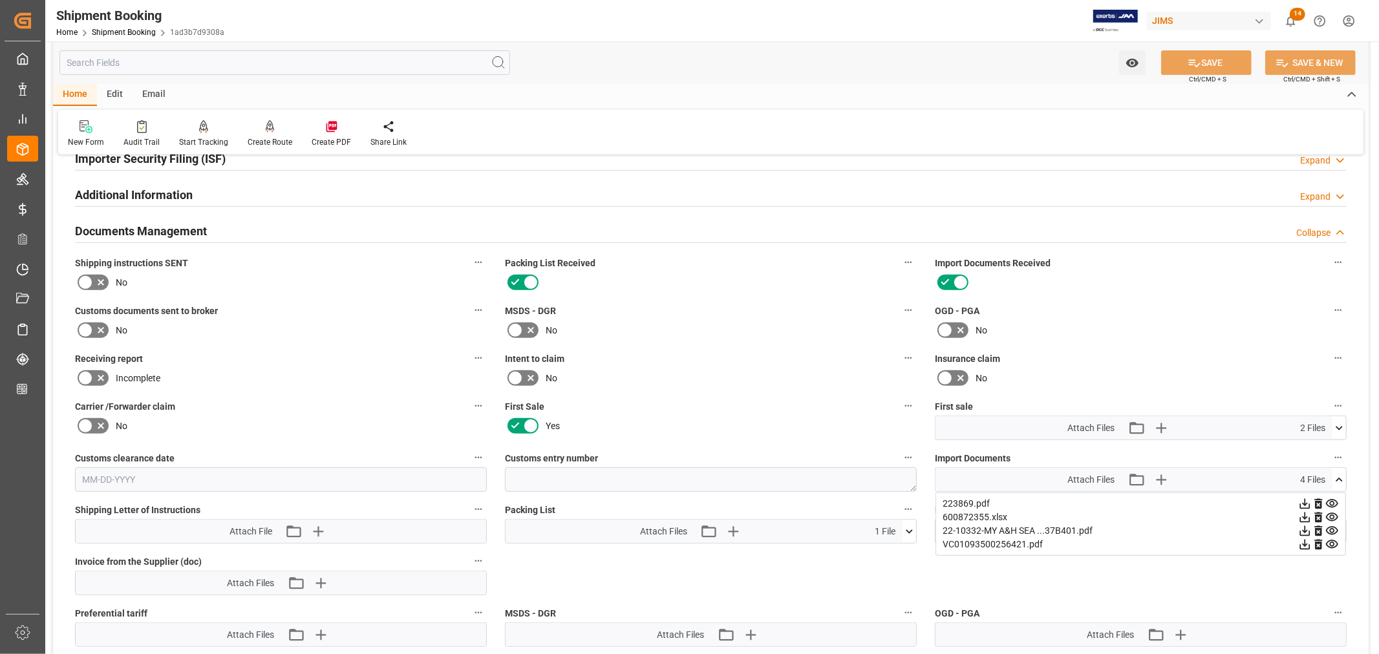
scroll to position [431, 0]
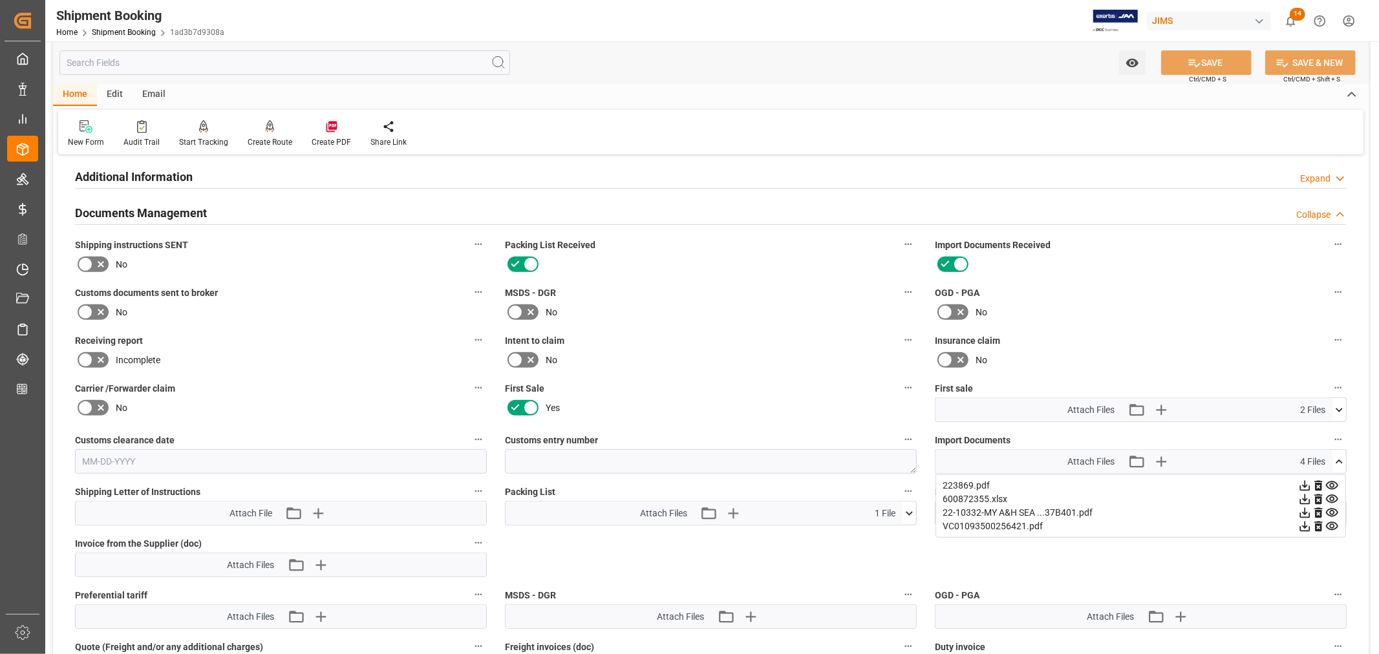
click at [1339, 460] on icon at bounding box center [1339, 462] width 7 height 4
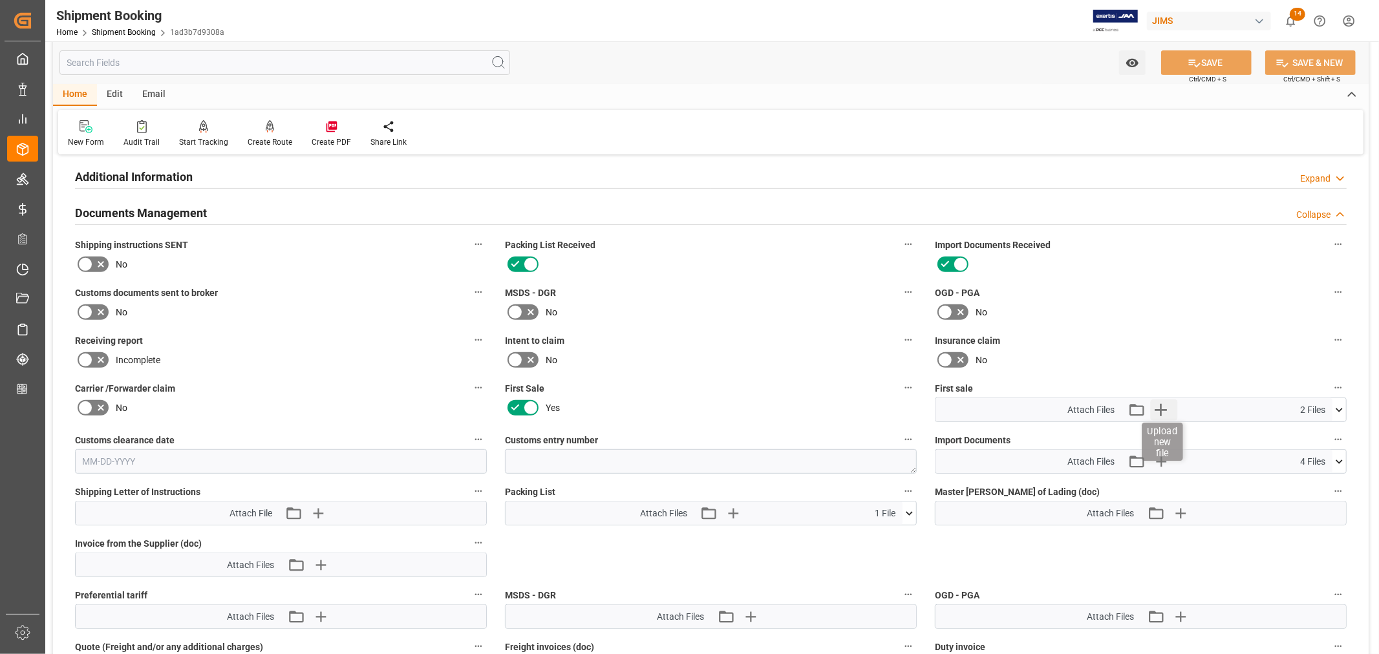
click at [1163, 408] on icon "button" at bounding box center [1160, 410] width 21 height 21
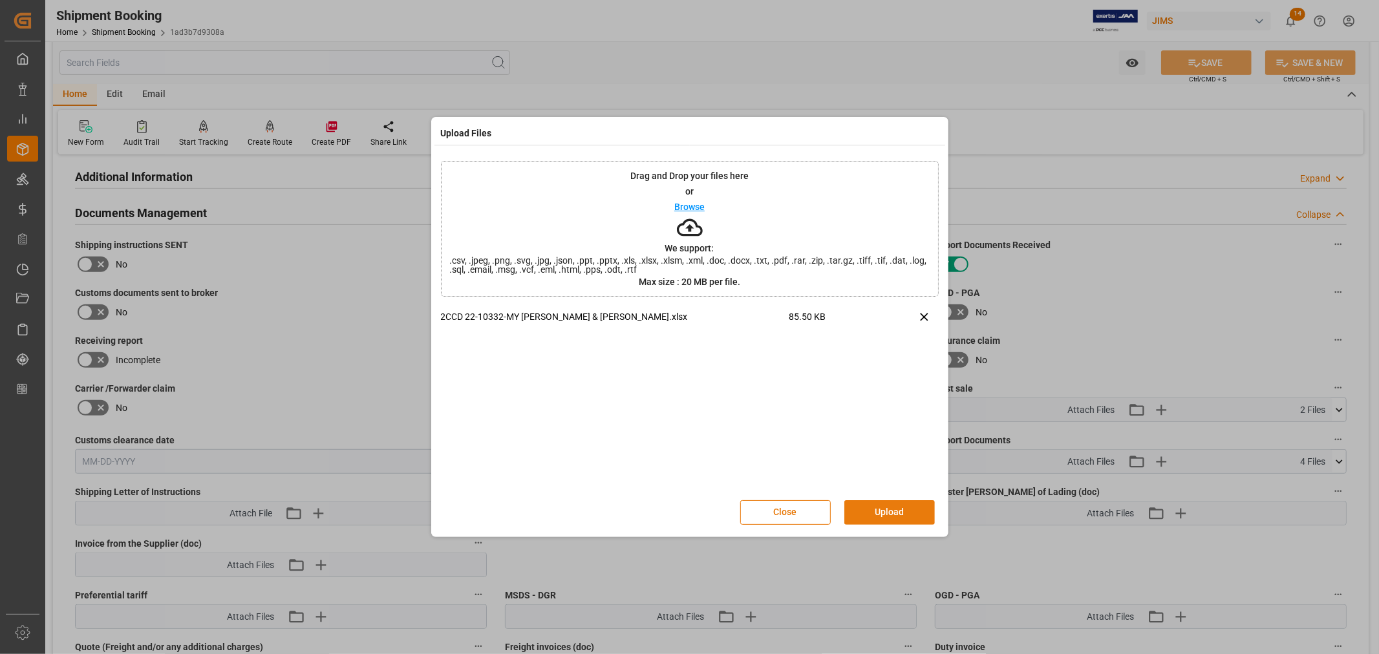
click at [886, 511] on button "Upload" at bounding box center [889, 512] width 91 height 25
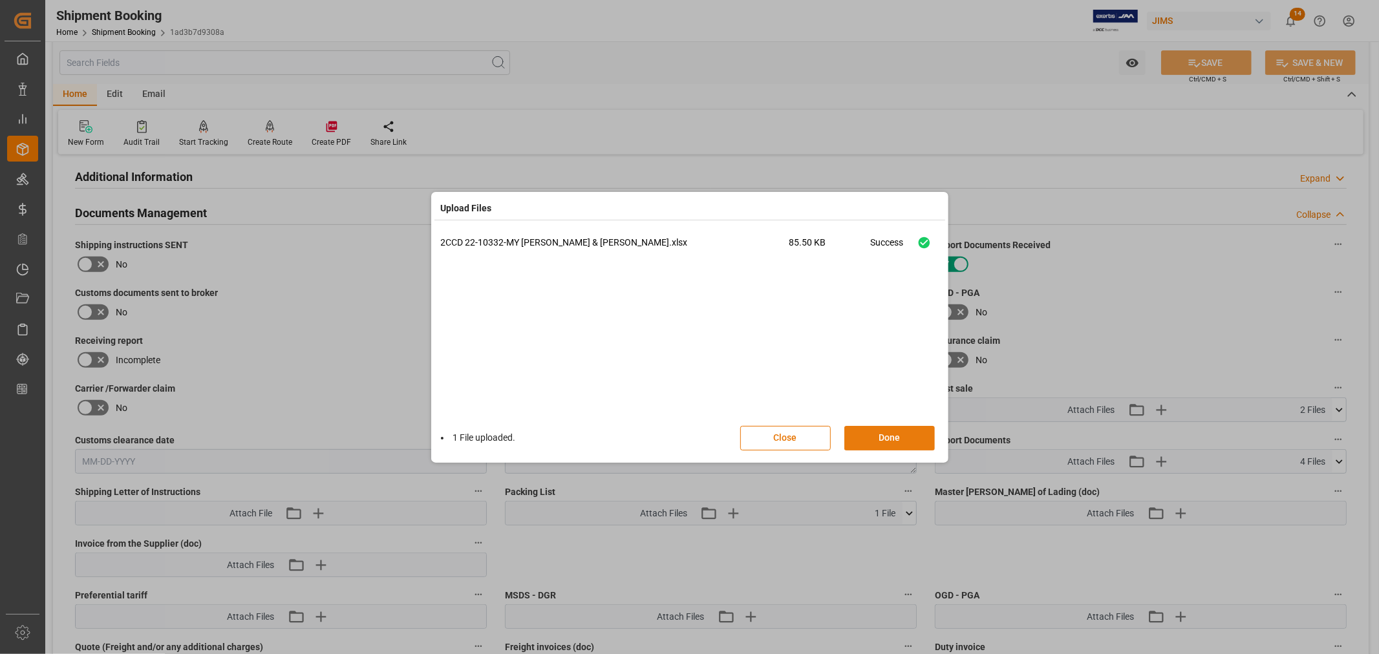
click at [888, 436] on button "Done" at bounding box center [889, 438] width 91 height 25
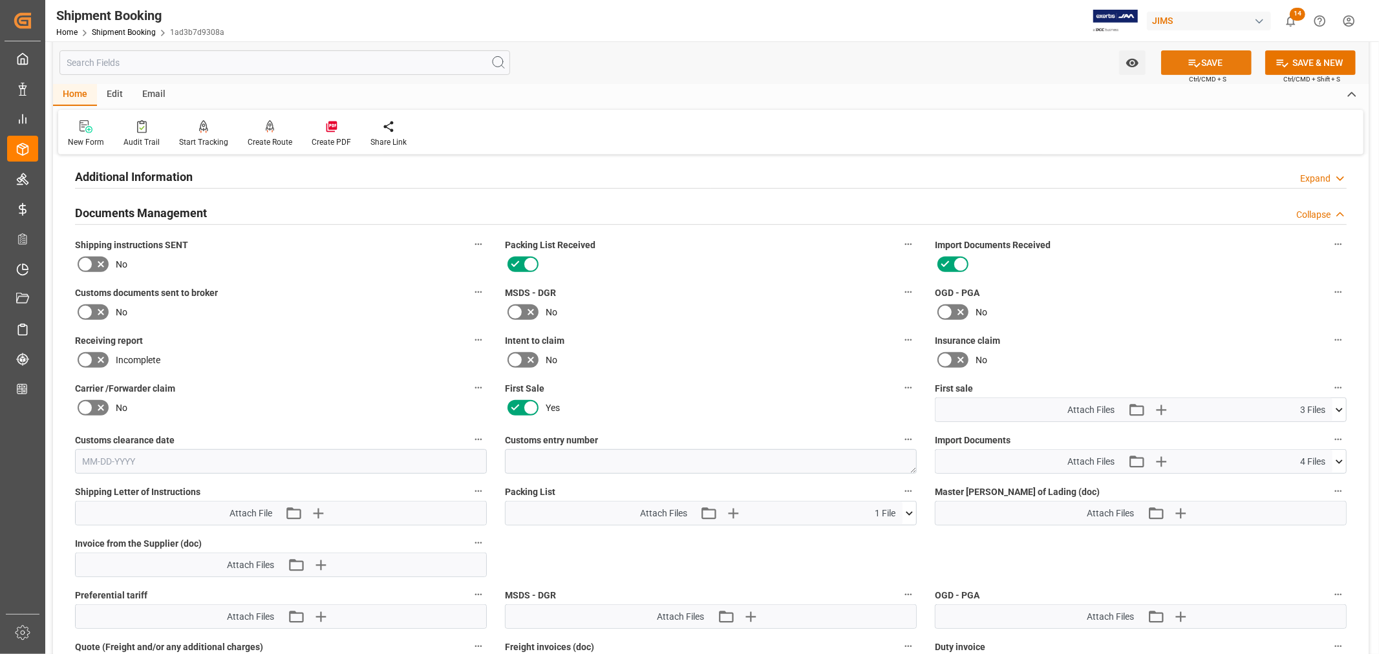
click at [1205, 60] on button "SAVE" at bounding box center [1206, 62] width 91 height 25
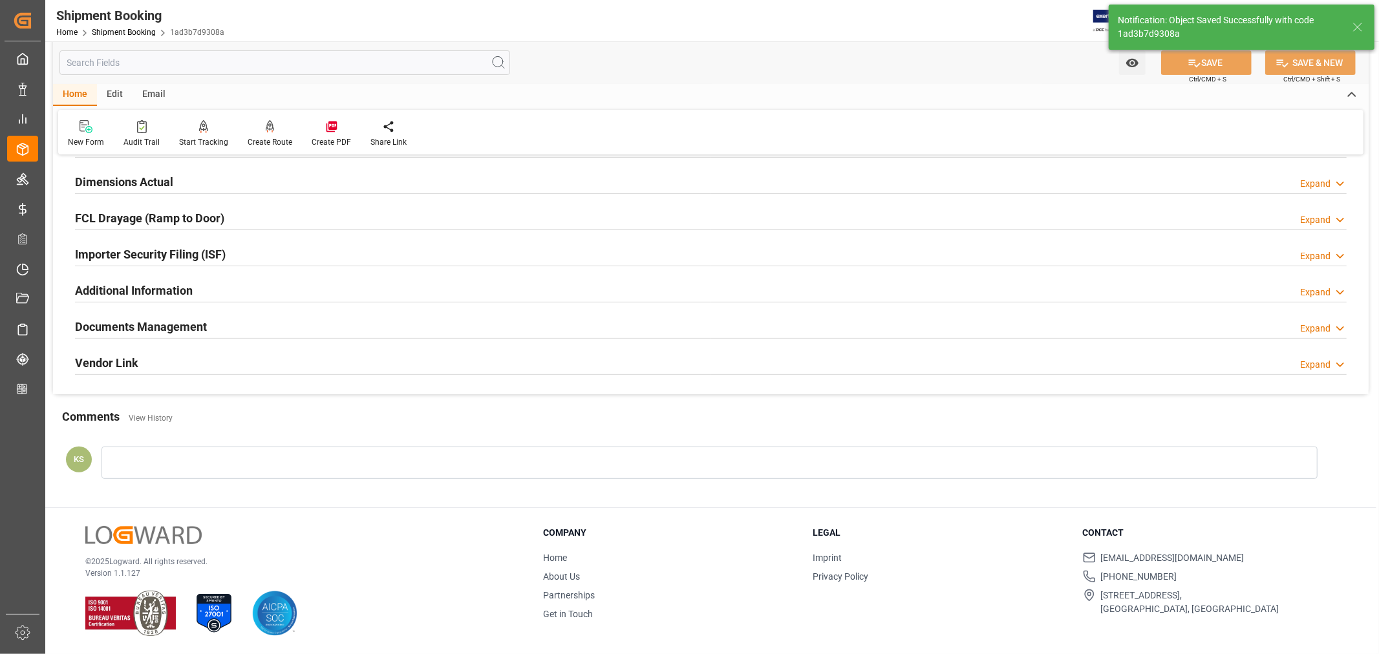
scroll to position [317, 0]
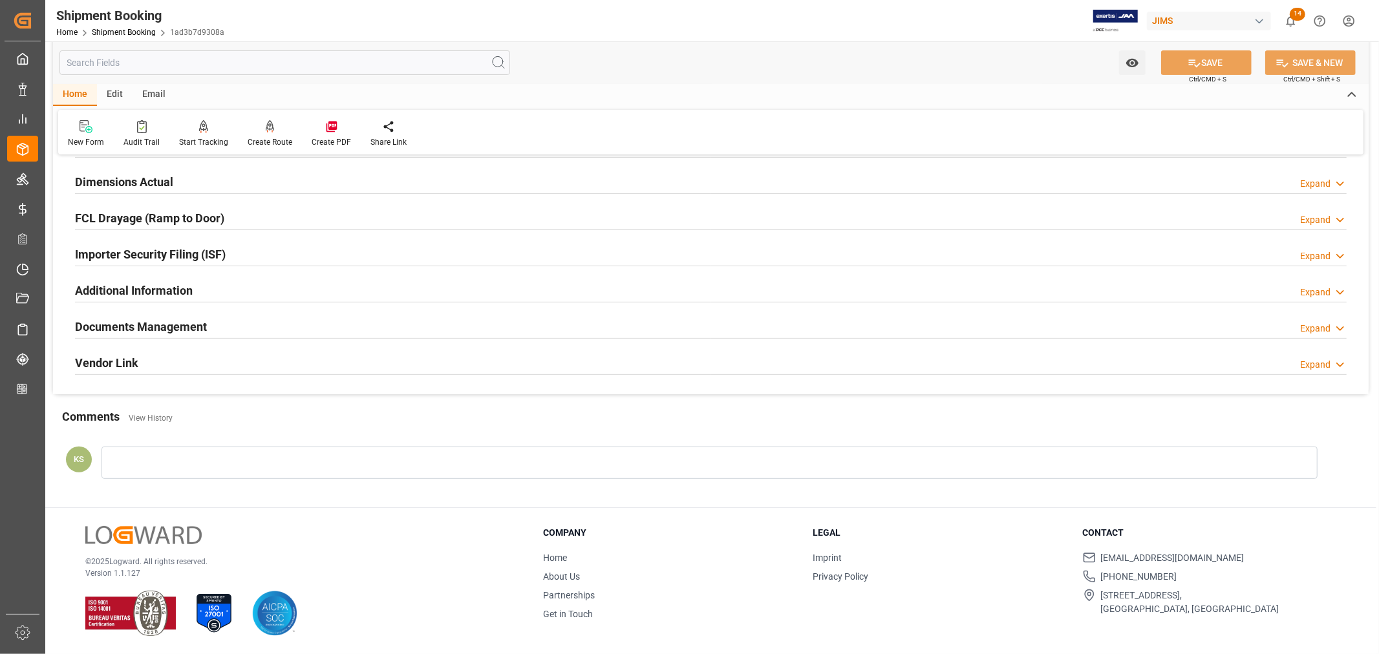
click at [350, 317] on div "Documents Management Expand" at bounding box center [711, 326] width 1272 height 25
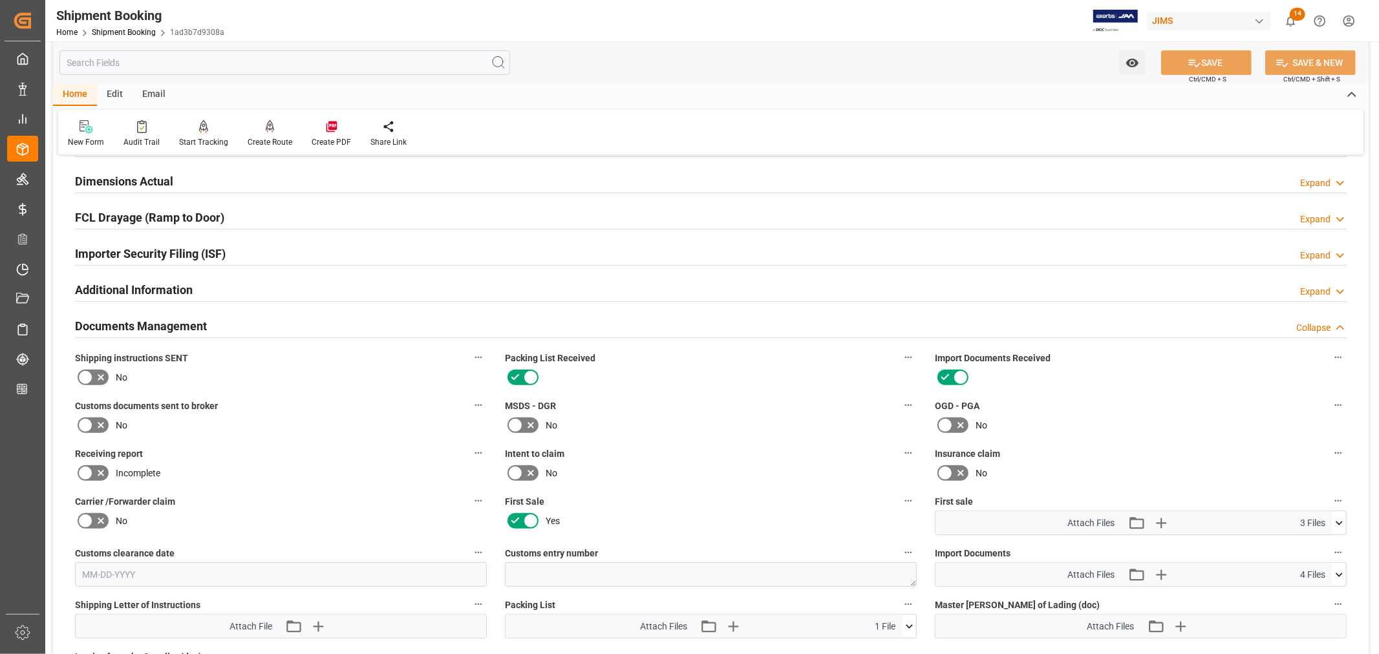
scroll to position [431, 0]
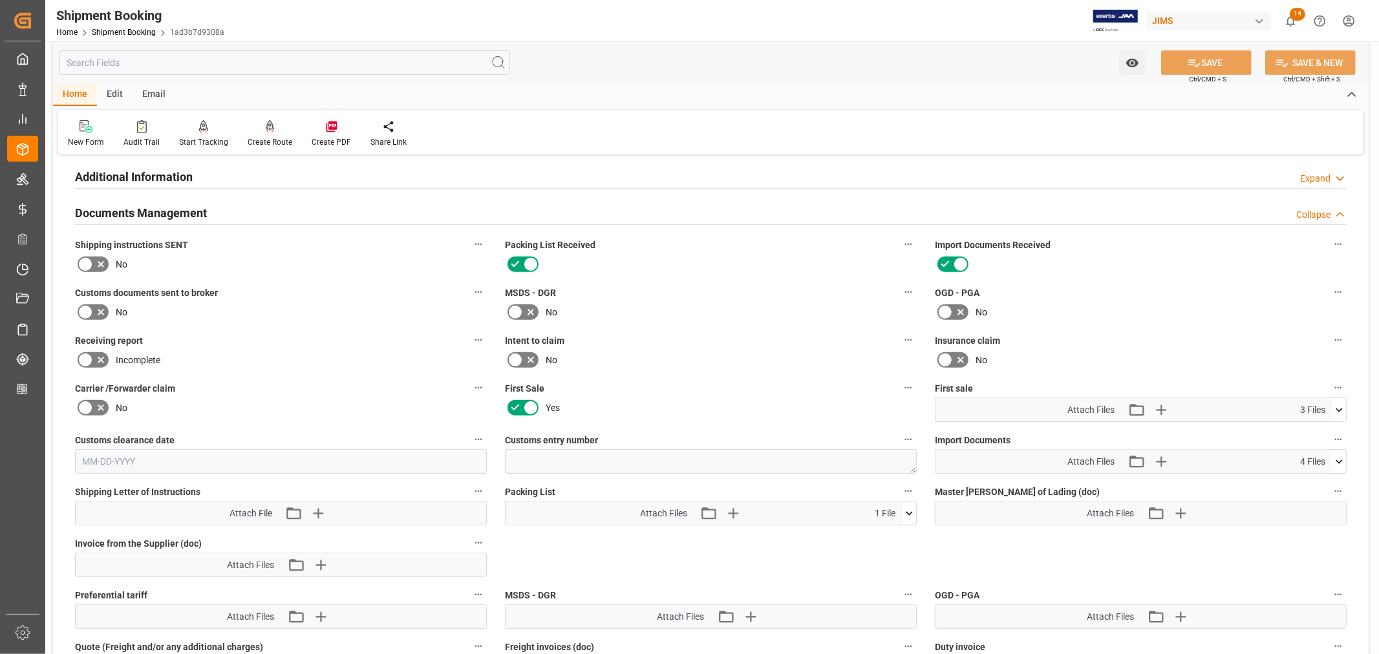
click at [85, 312] on icon at bounding box center [86, 313] width 16 height 16
click at [0, 0] on input "checkbox" at bounding box center [0, 0] width 0 height 0
click at [1200, 63] on button "SAVE" at bounding box center [1206, 62] width 91 height 25
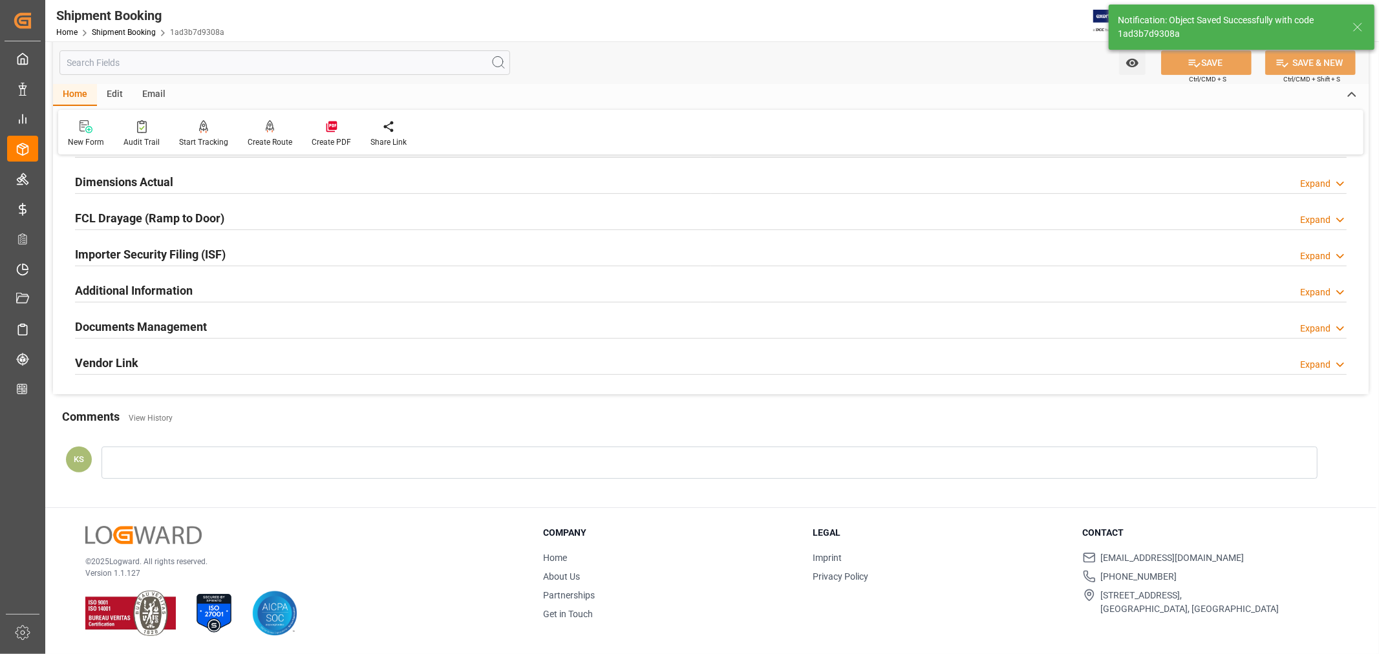
scroll to position [317, 0]
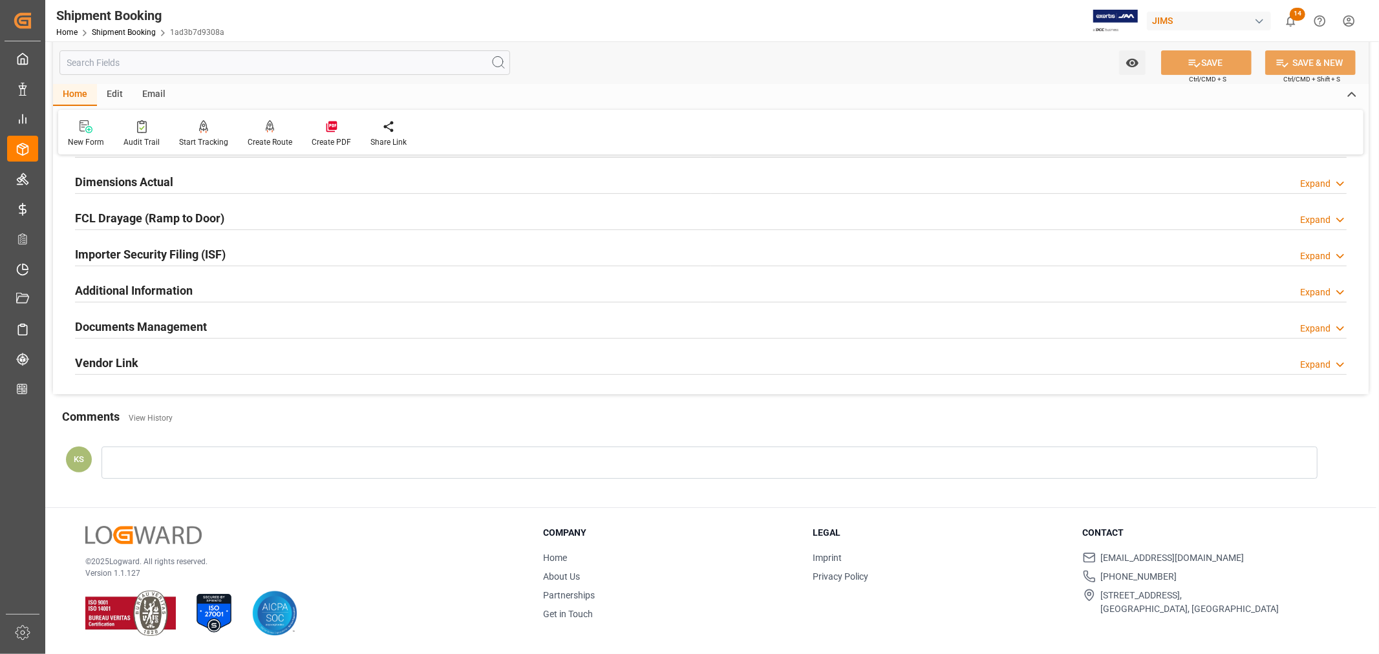
click at [703, 330] on div "Documents Management Expand" at bounding box center [711, 326] width 1272 height 25
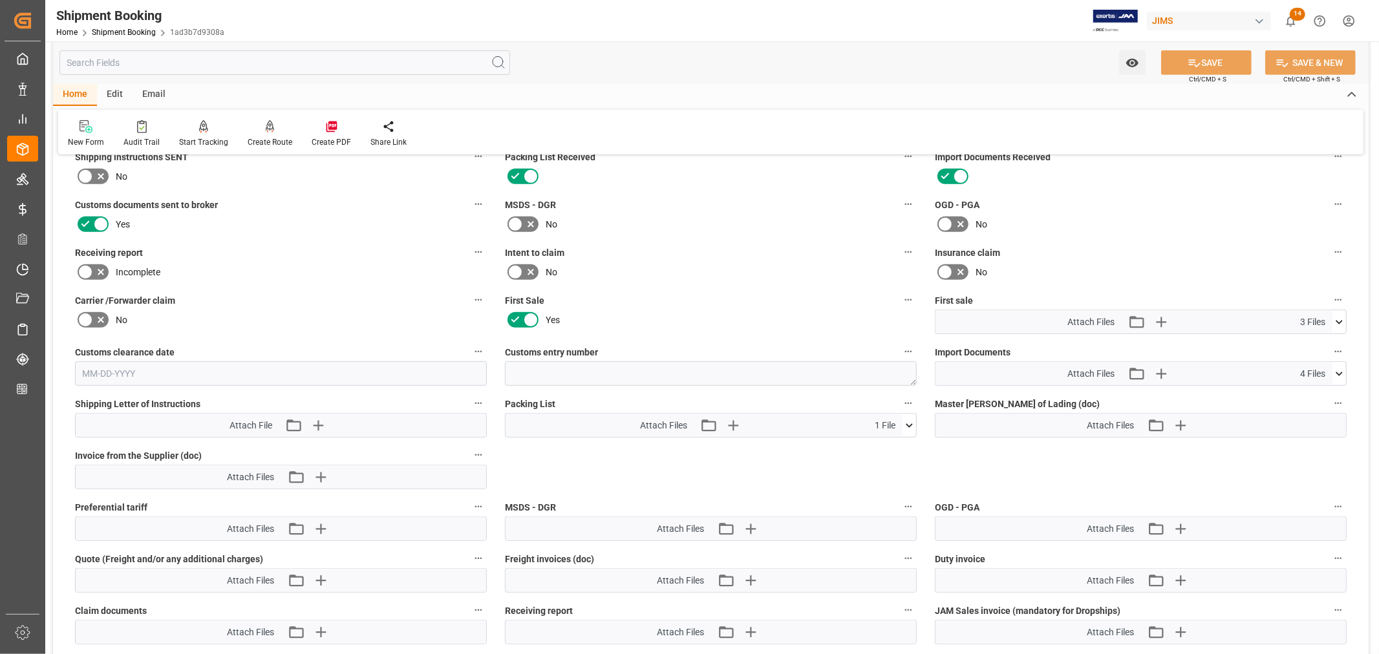
scroll to position [513, 0]
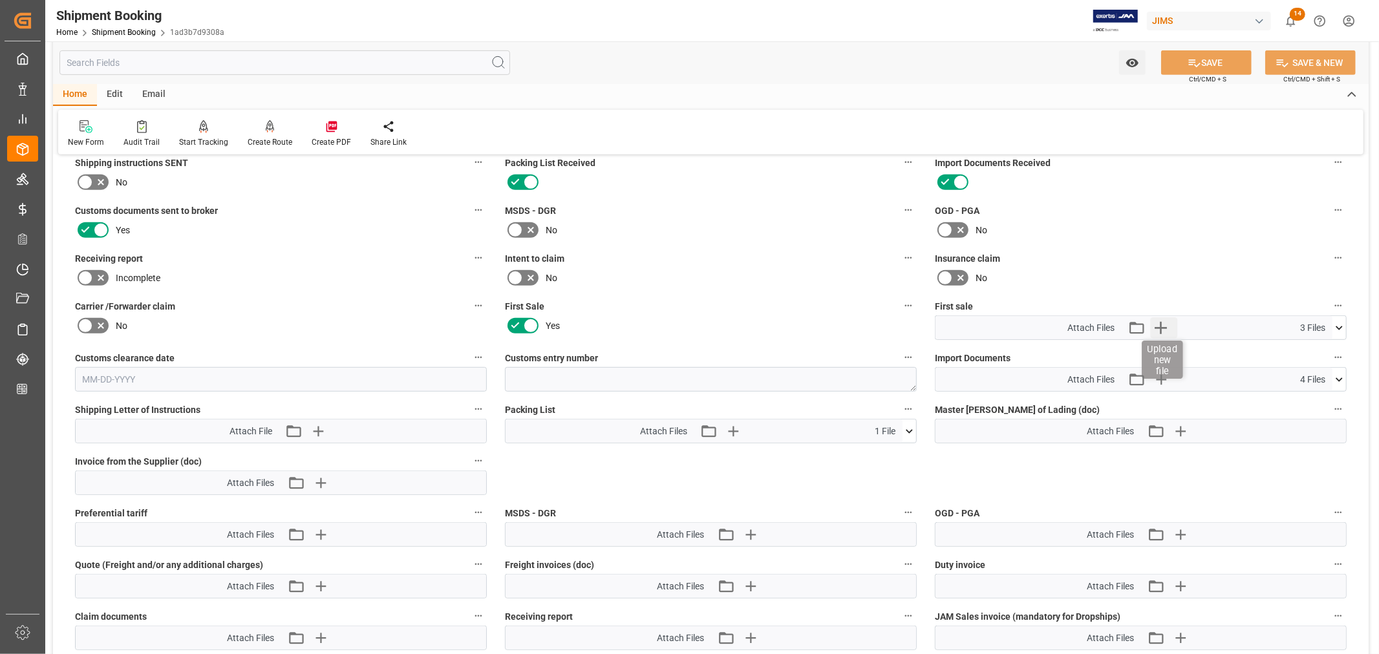
click at [1161, 325] on icon "button" at bounding box center [1161, 328] width 12 height 12
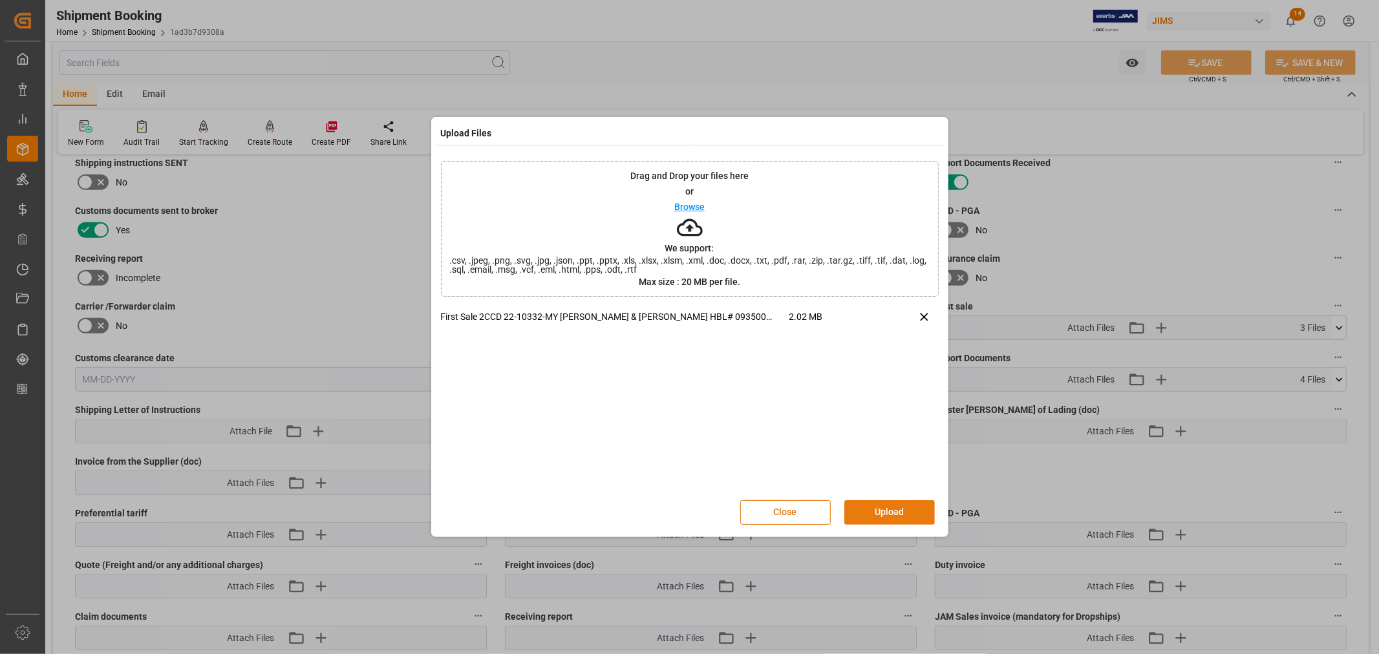
click at [869, 503] on button "Upload" at bounding box center [889, 512] width 91 height 25
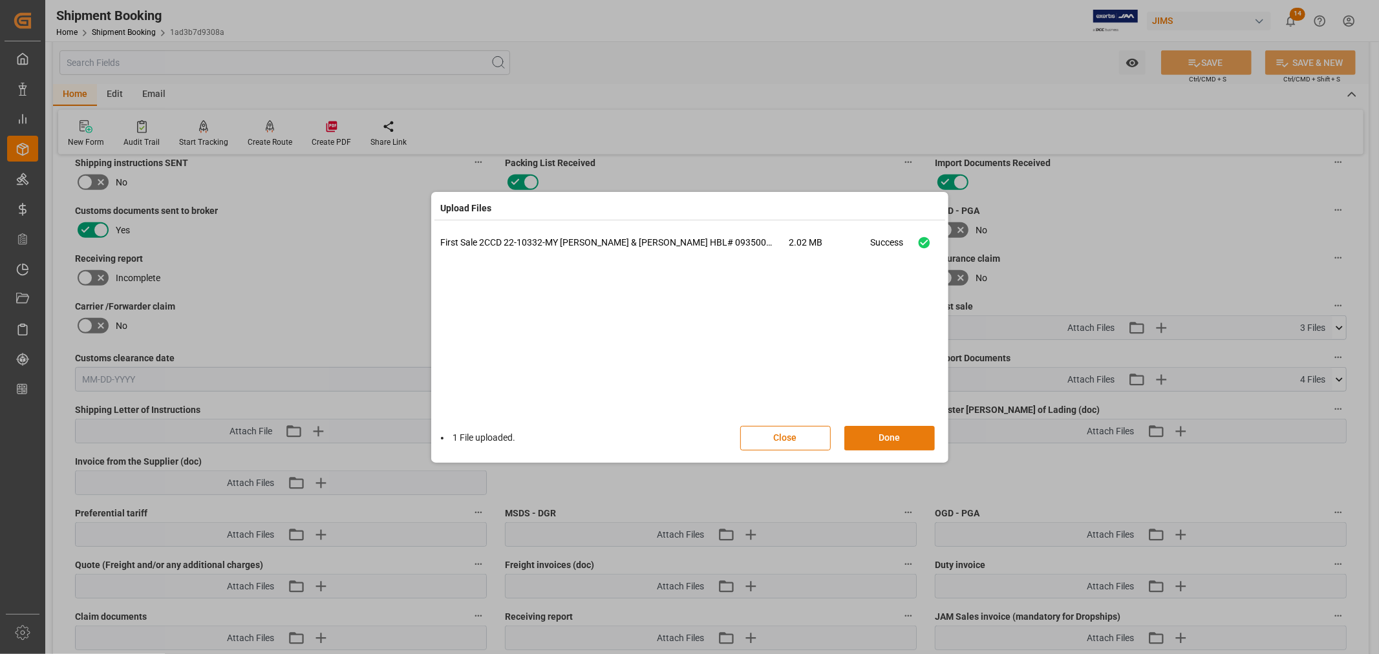
click at [889, 434] on button "Done" at bounding box center [889, 438] width 91 height 25
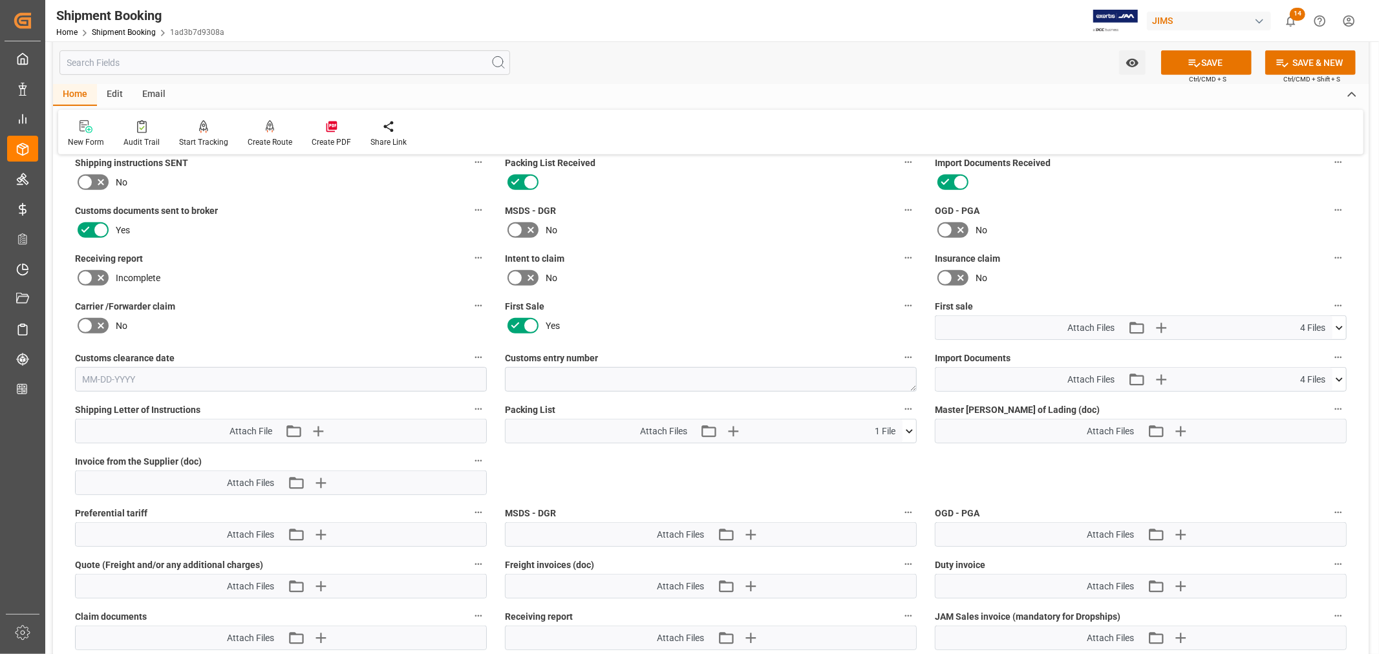
click at [1339, 327] on icon at bounding box center [1340, 328] width 14 height 14
click at [1200, 58] on button "SAVE" at bounding box center [1206, 62] width 91 height 25
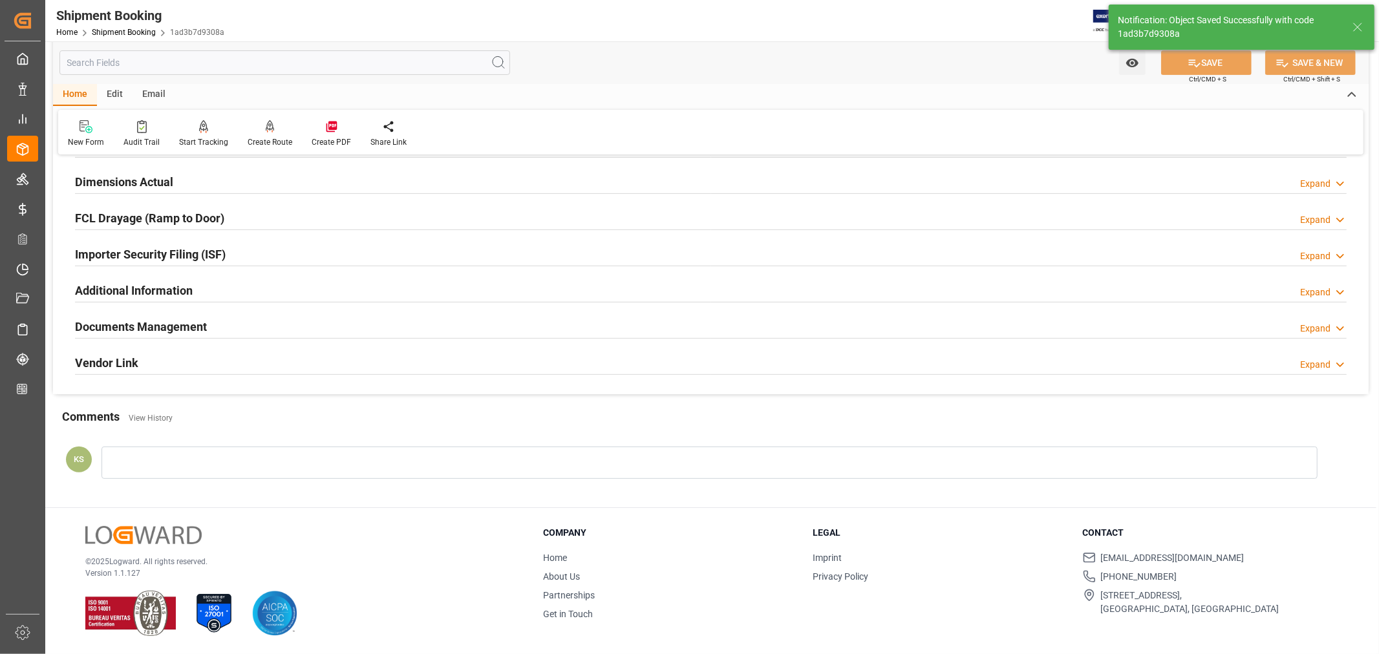
scroll to position [317, 0]
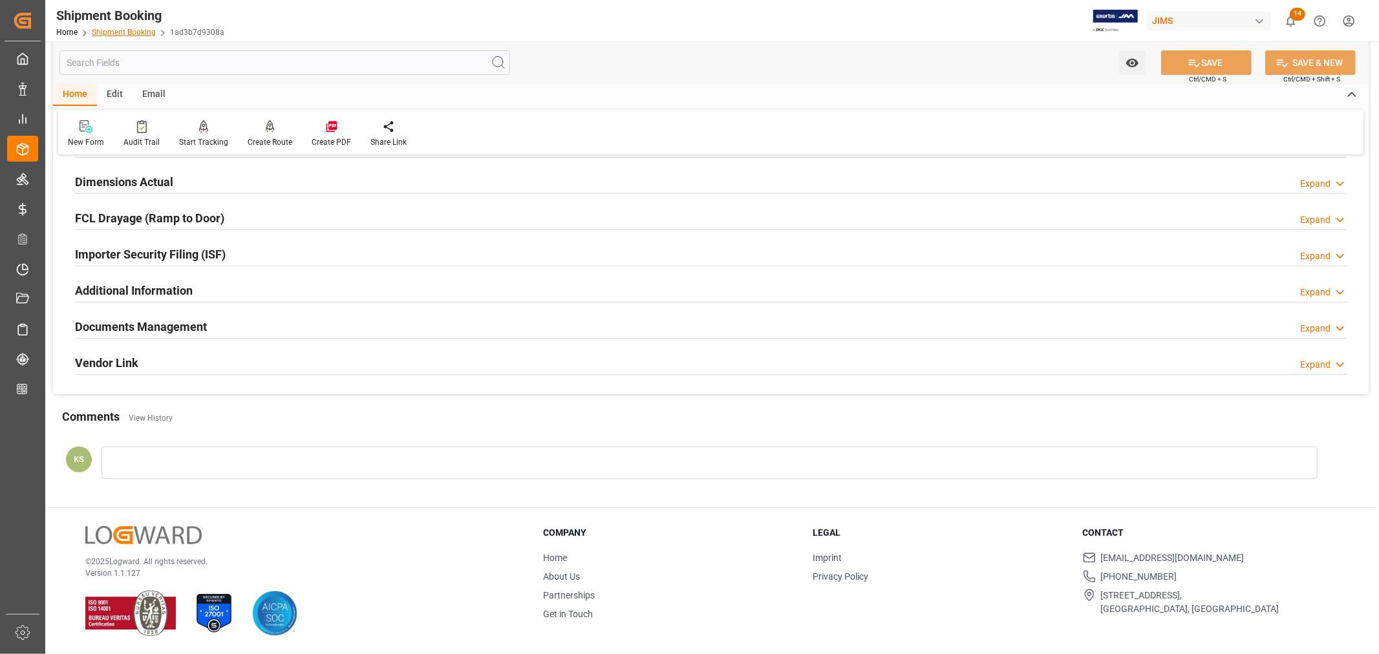
click at [128, 34] on link "Shipment Booking" at bounding box center [124, 32] width 64 height 9
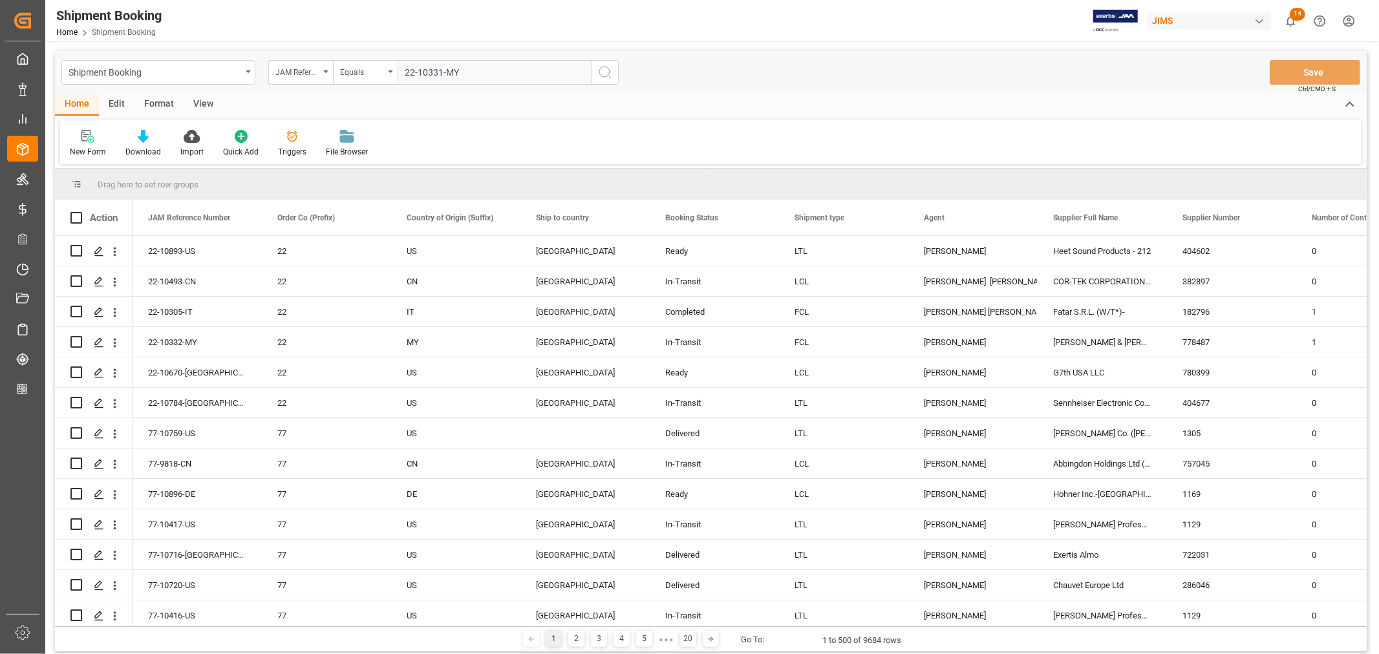
type input "22-10331-MY"
click at [603, 73] on icon "search button" at bounding box center [605, 73] width 16 height 16
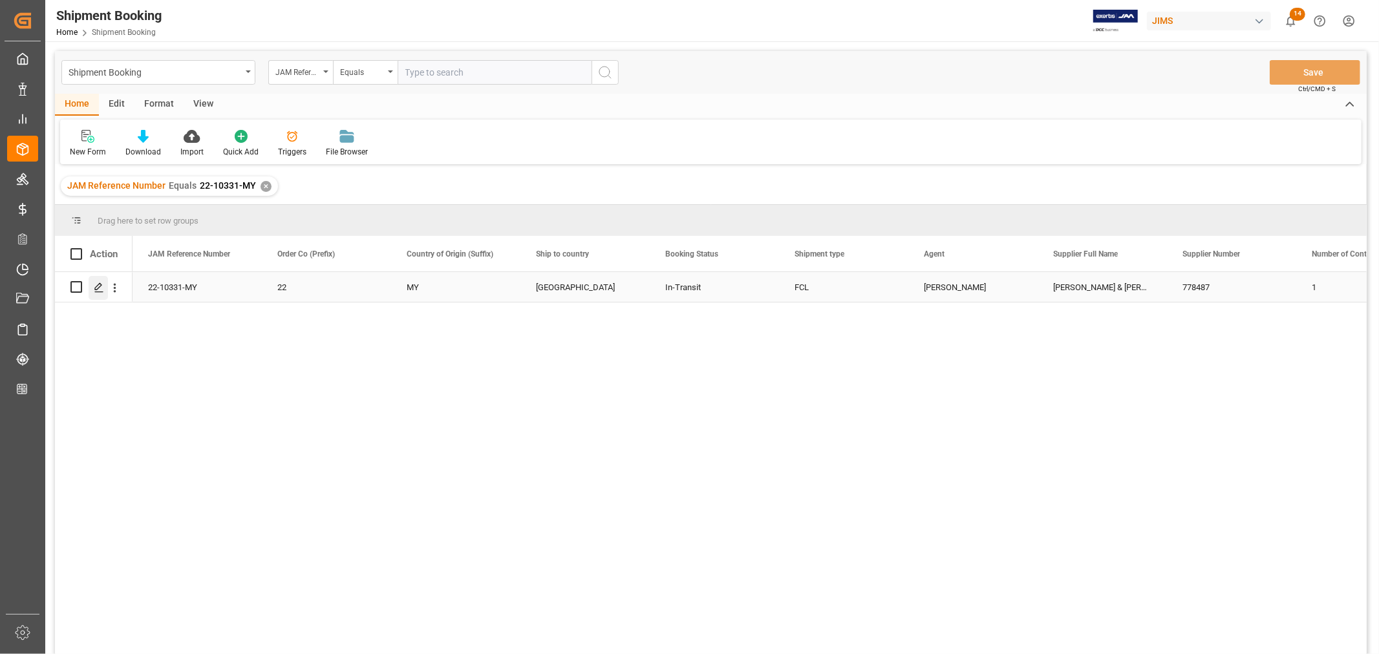
click at [97, 288] on icon "Press SPACE to select this row." at bounding box center [99, 288] width 10 height 10
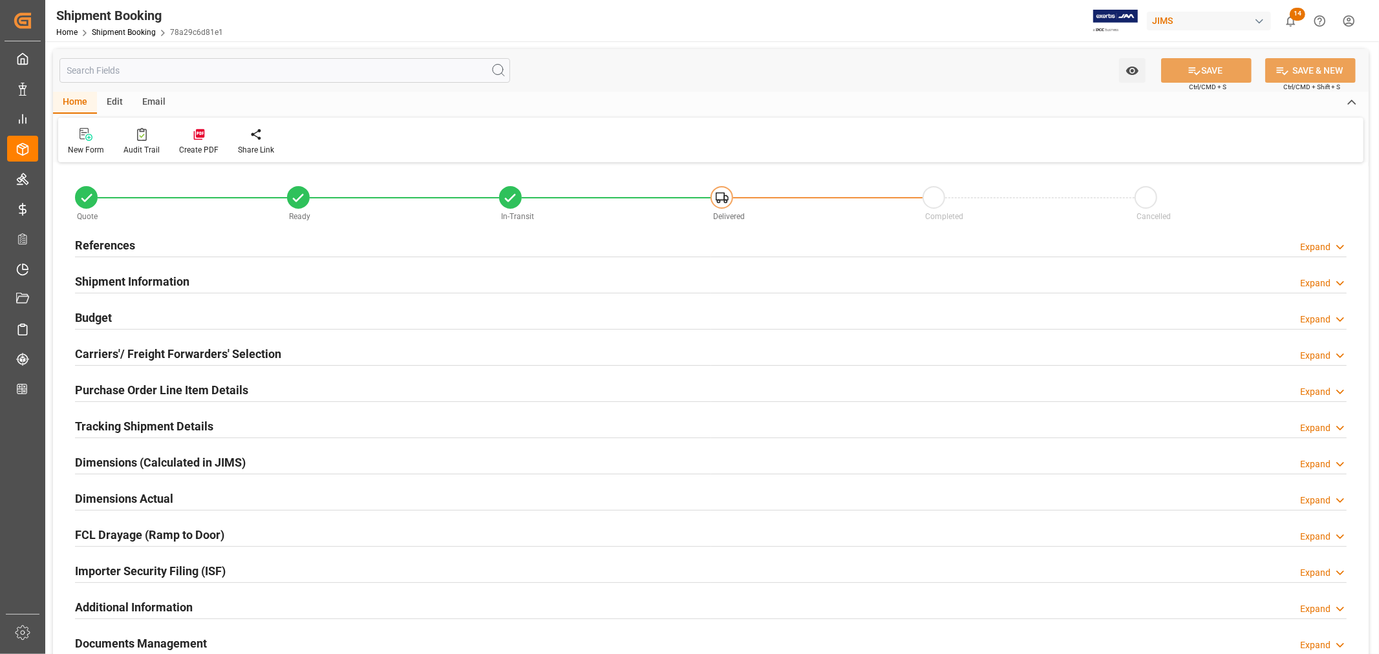
type input "56"
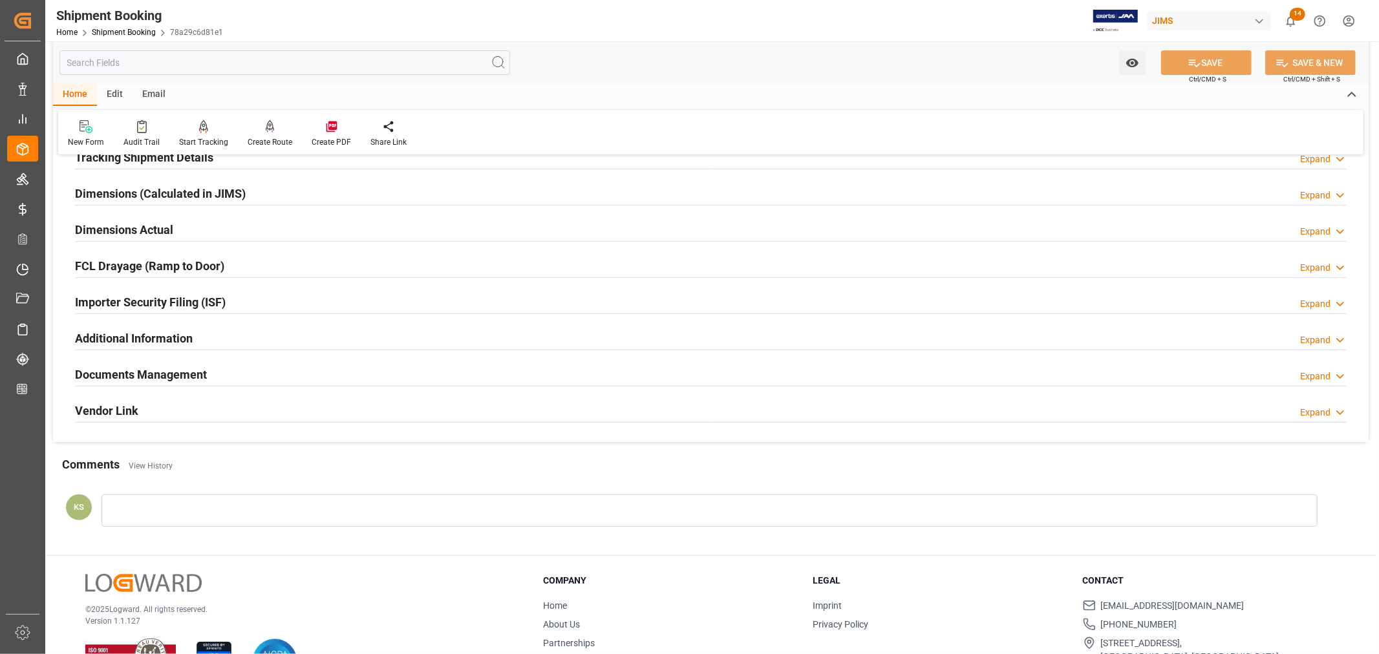
scroll to position [287, 0]
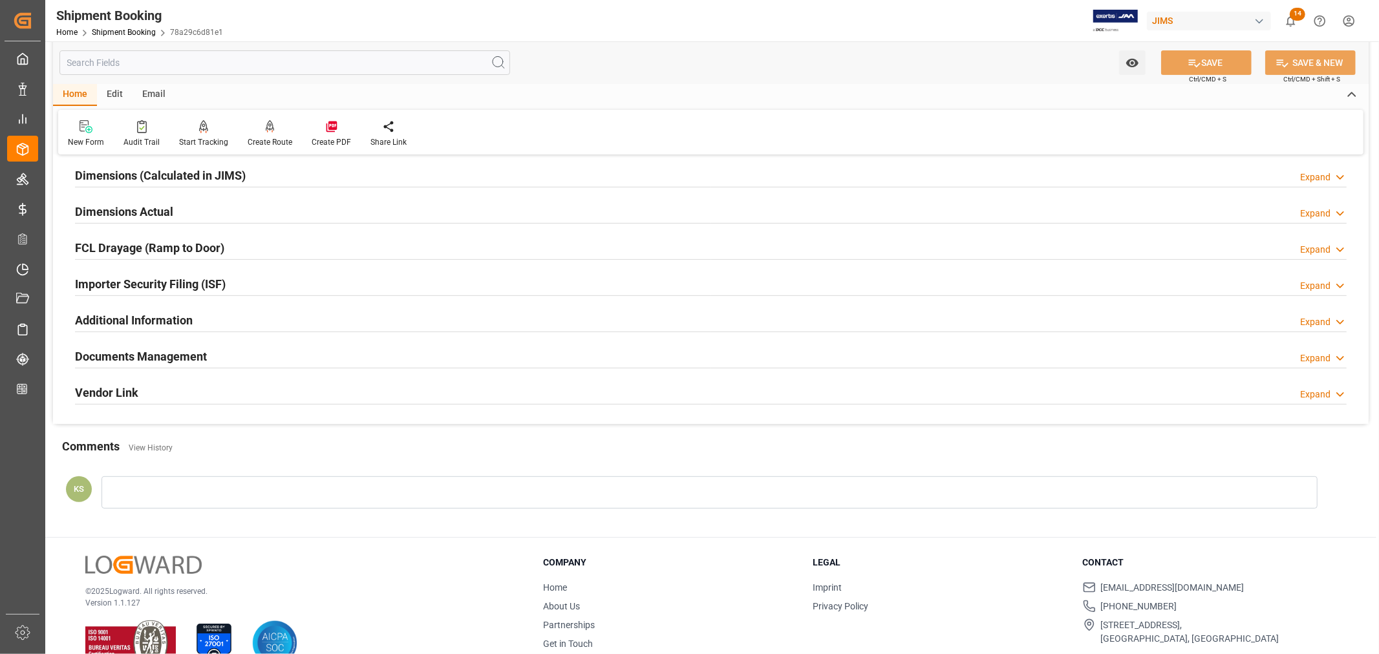
click at [339, 350] on div "Documents Management Expand" at bounding box center [711, 355] width 1272 height 25
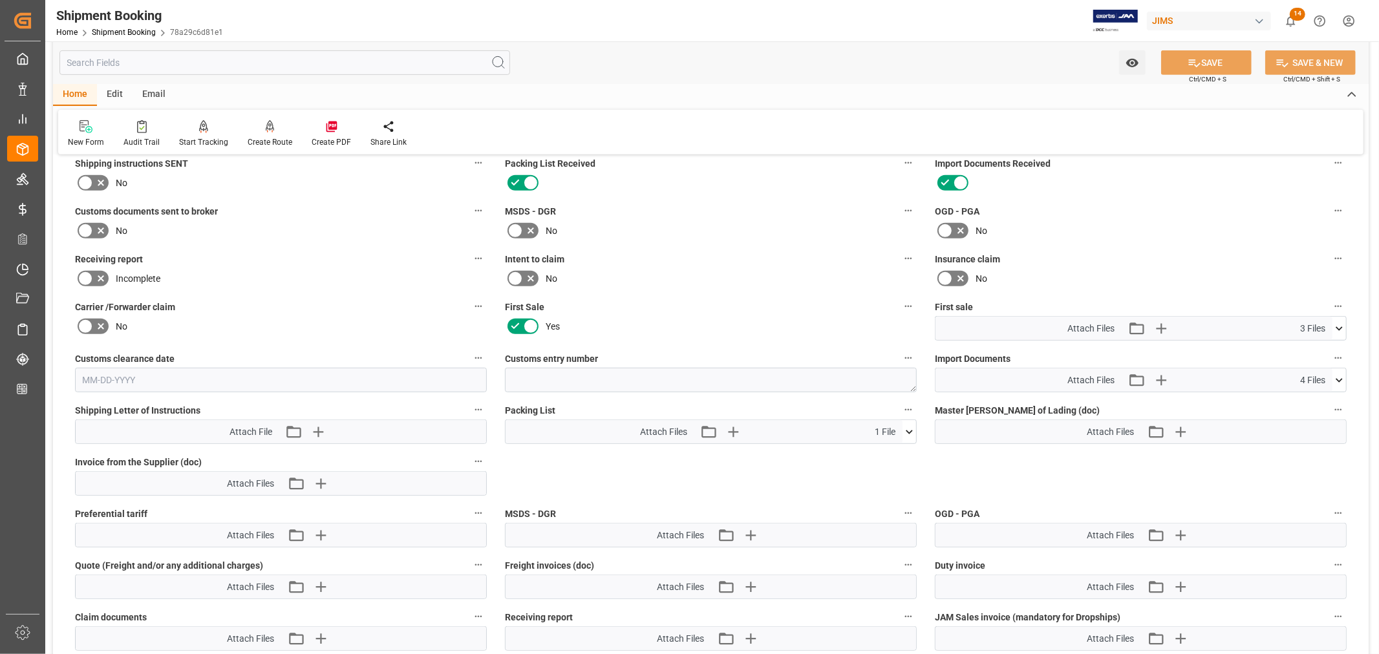
scroll to position [574, 0]
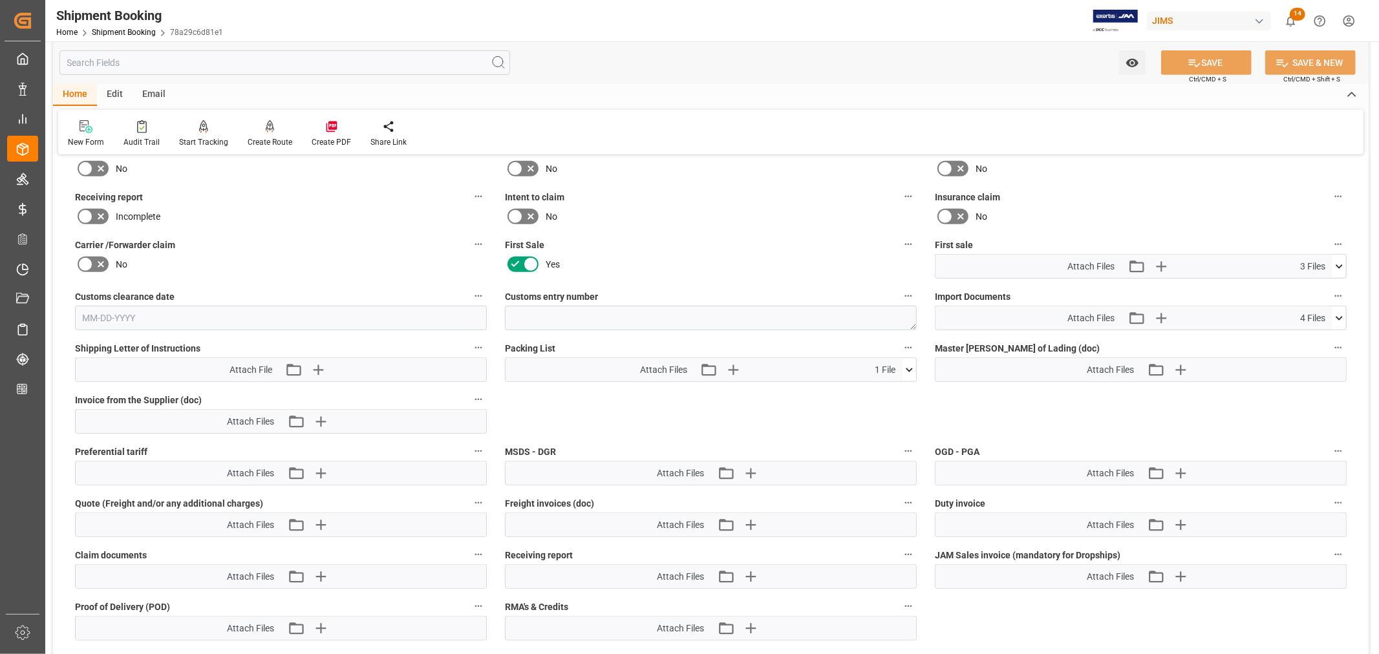
click at [1337, 264] on icon at bounding box center [1339, 266] width 7 height 4
click at [1339, 264] on icon at bounding box center [1340, 267] width 14 height 14
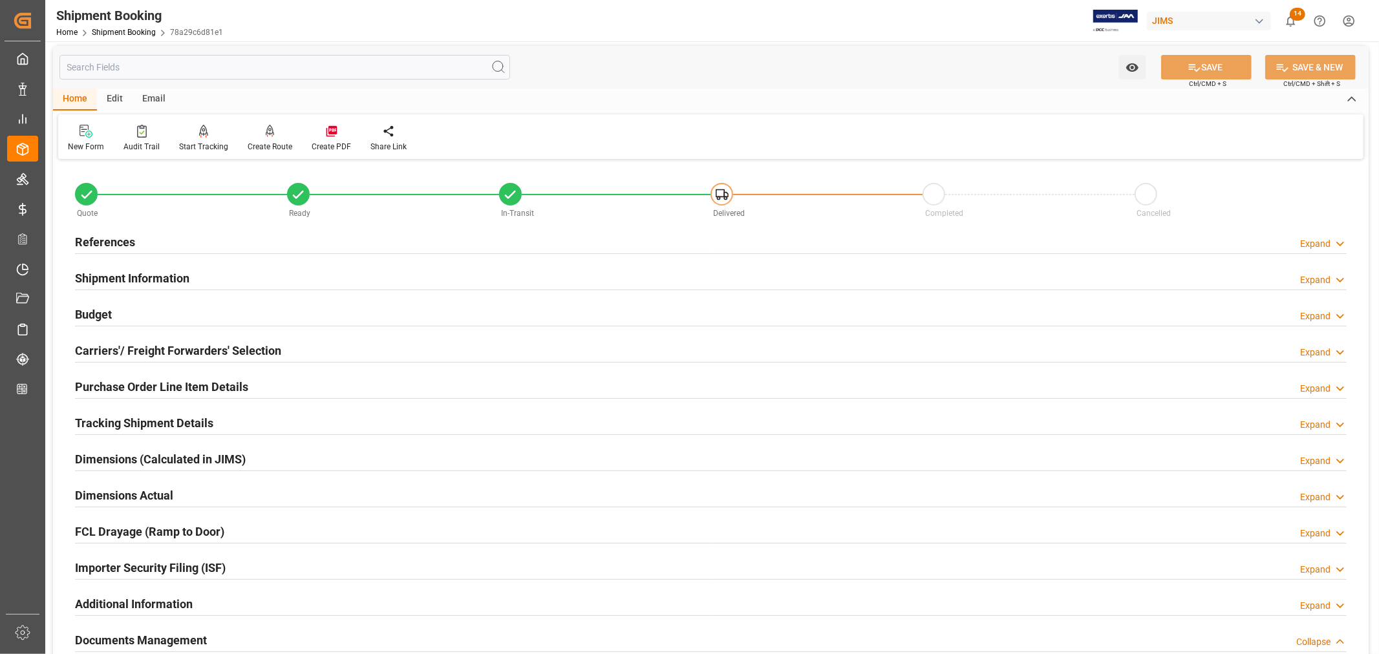
scroll to position [0, 0]
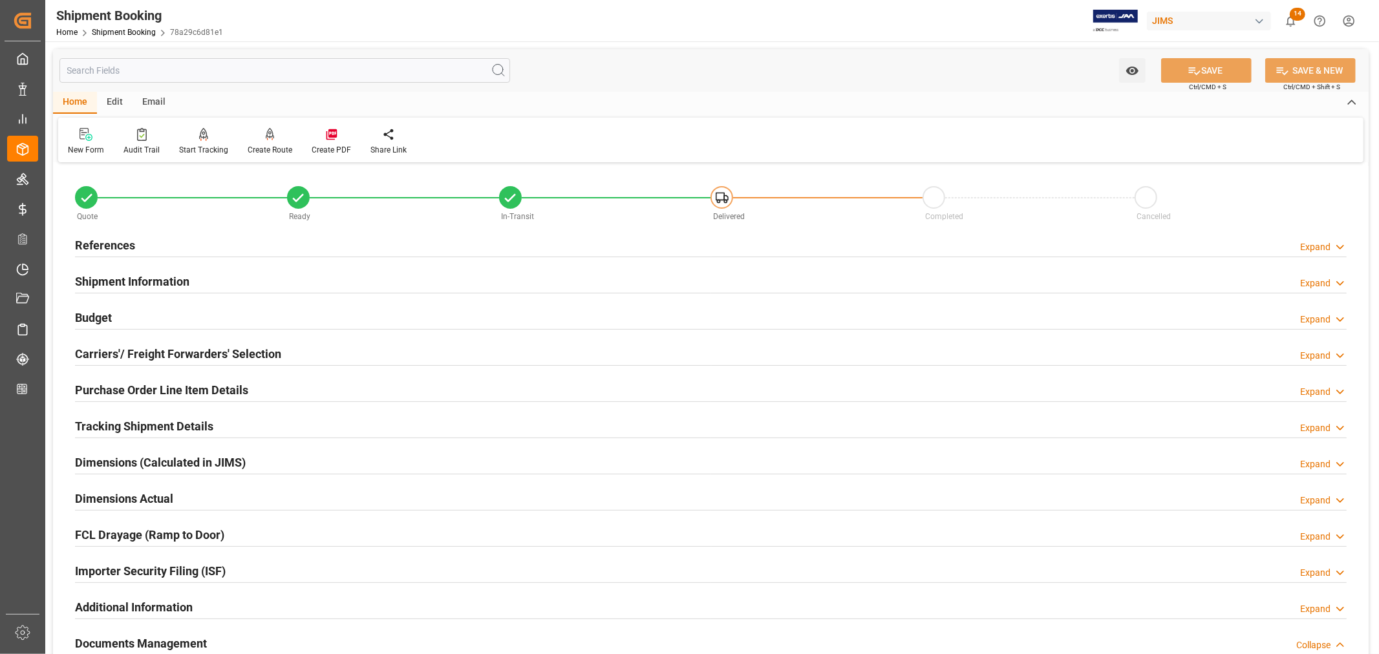
click at [315, 282] on div "Shipment Information Expand" at bounding box center [711, 280] width 1272 height 25
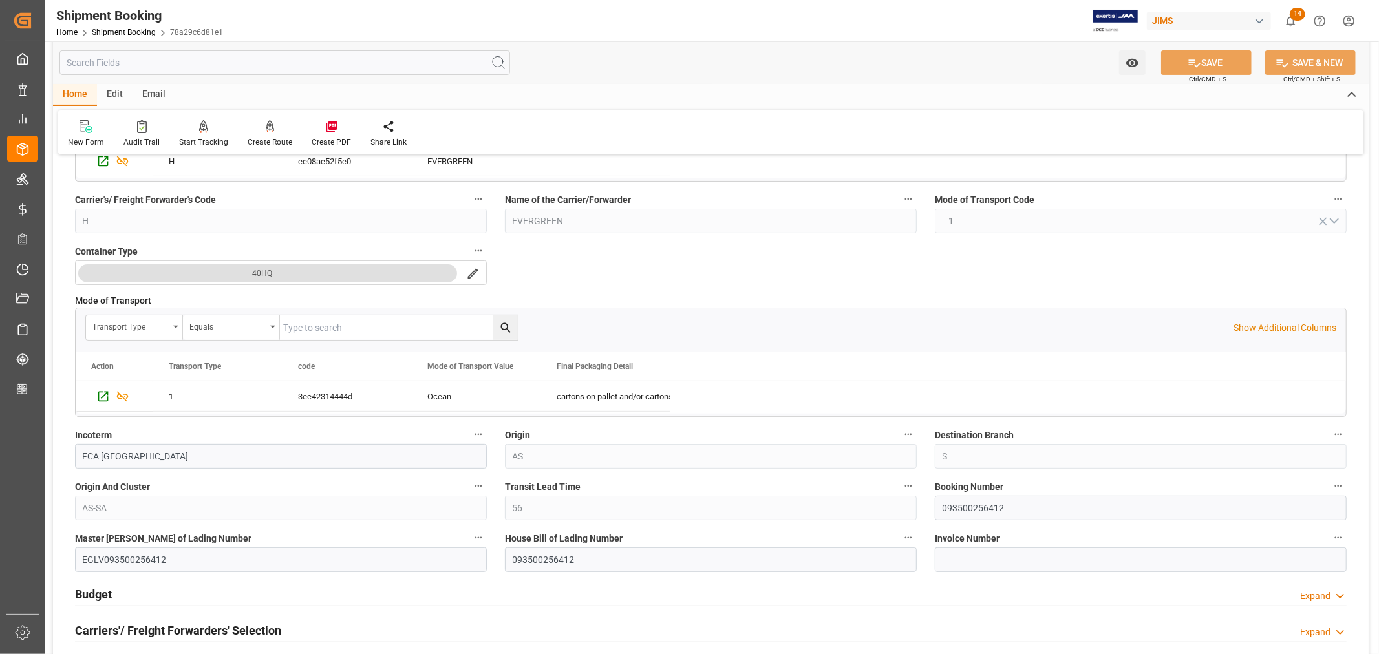
scroll to position [431, 0]
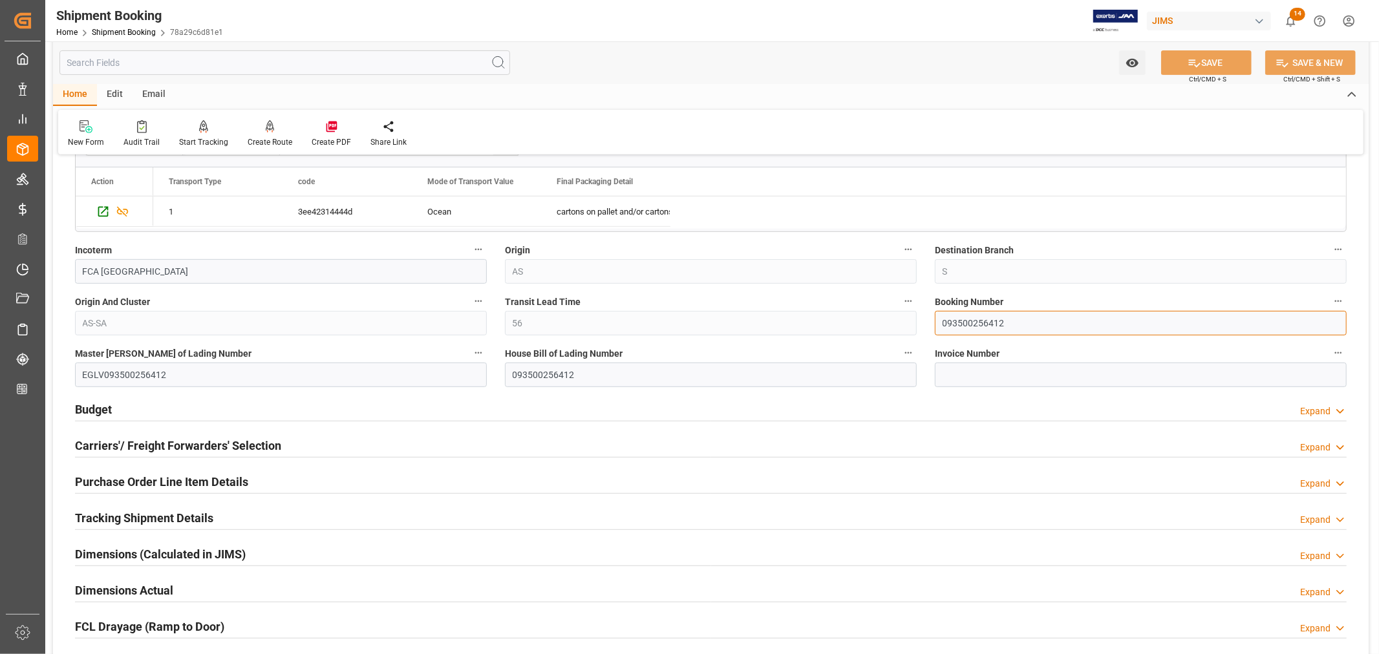
click at [967, 326] on input "093500256412" at bounding box center [1141, 323] width 412 height 25
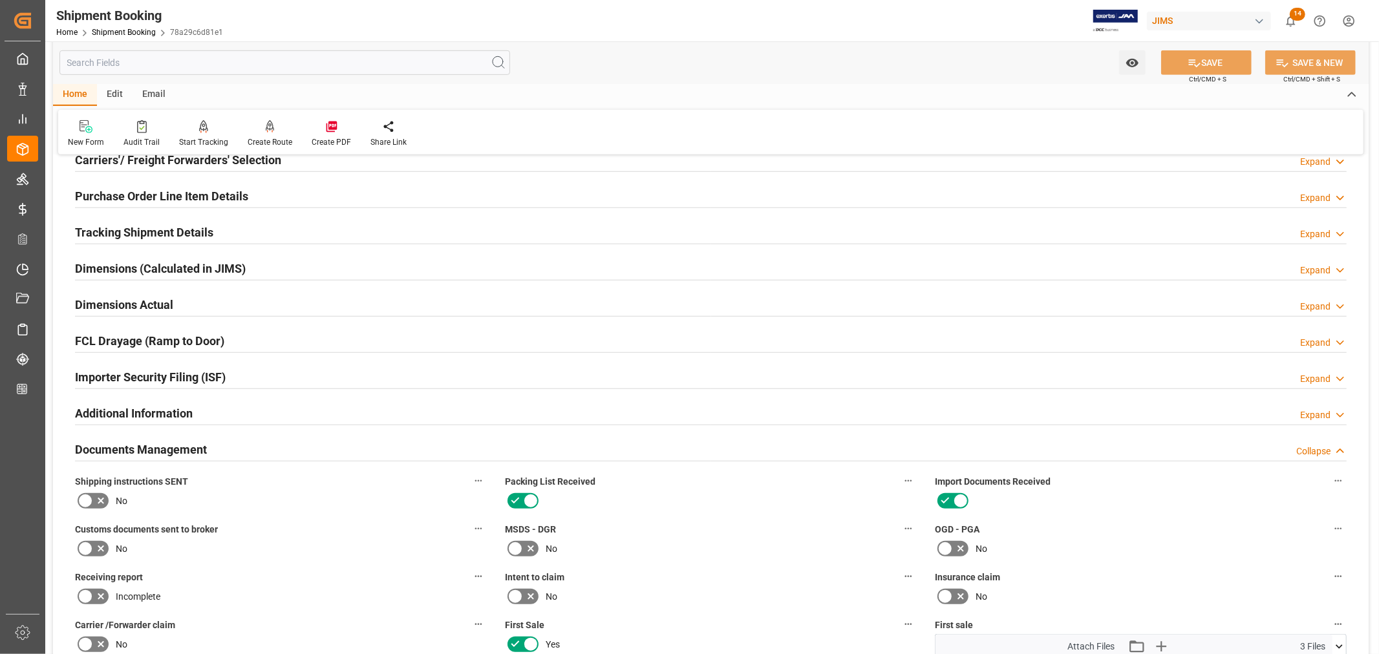
scroll to position [718, 0]
click at [120, 440] on h2 "Documents Management" at bounding box center [141, 447] width 132 height 17
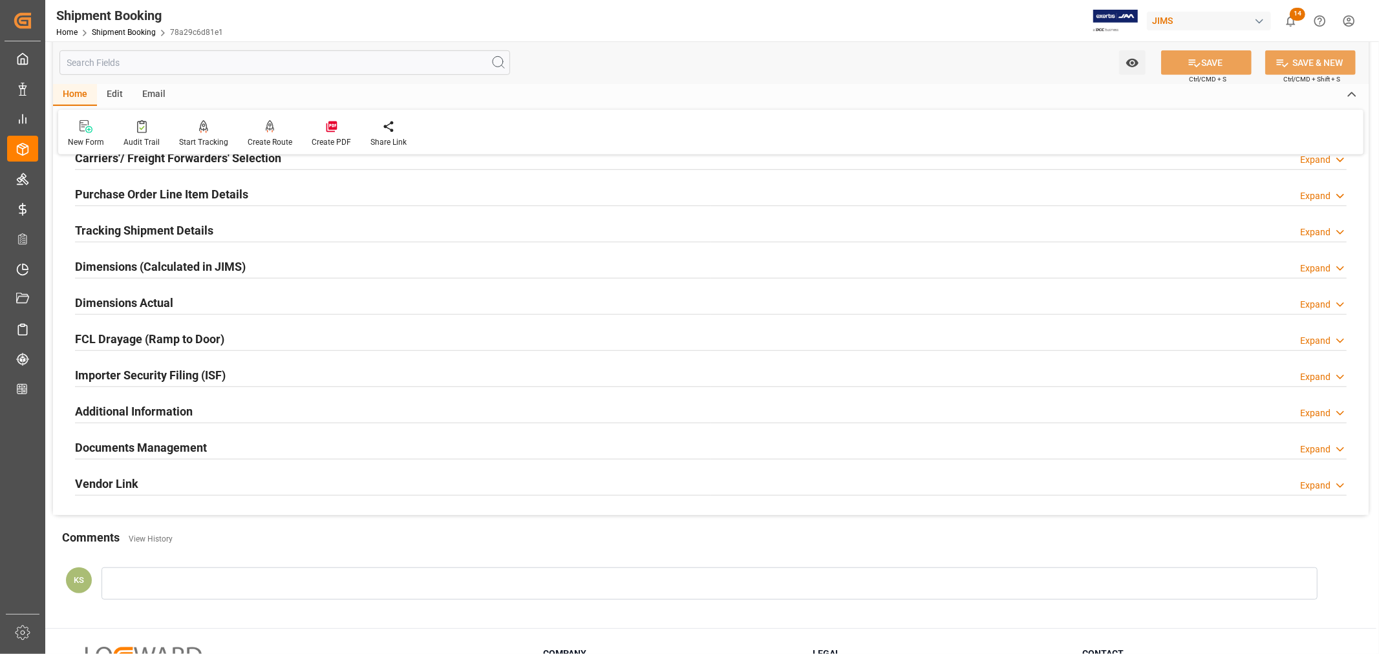
click at [119, 224] on h2 "Tracking Shipment Details" at bounding box center [144, 230] width 138 height 17
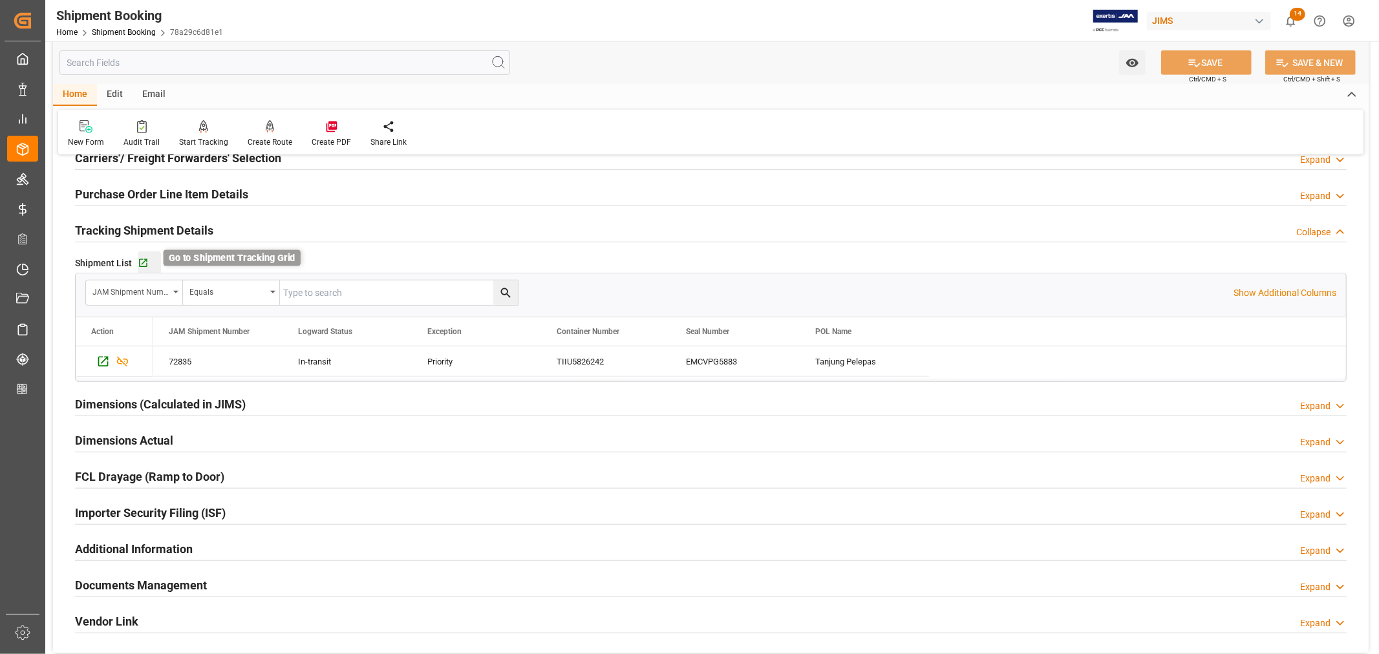
click at [140, 259] on icon "button" at bounding box center [143, 263] width 11 height 11
click at [142, 262] on icon "button" at bounding box center [143, 263] width 11 height 11
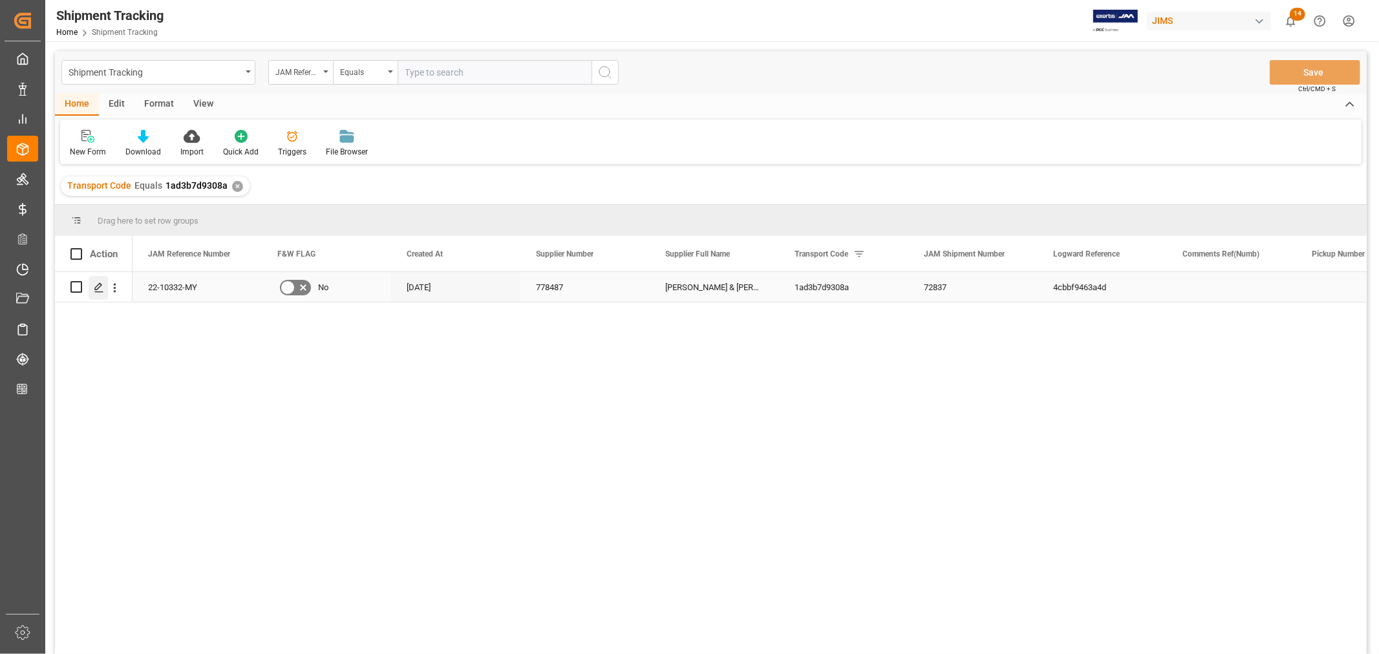
click at [98, 288] on polygon "Press SPACE to select this row." at bounding box center [98, 286] width 6 height 6
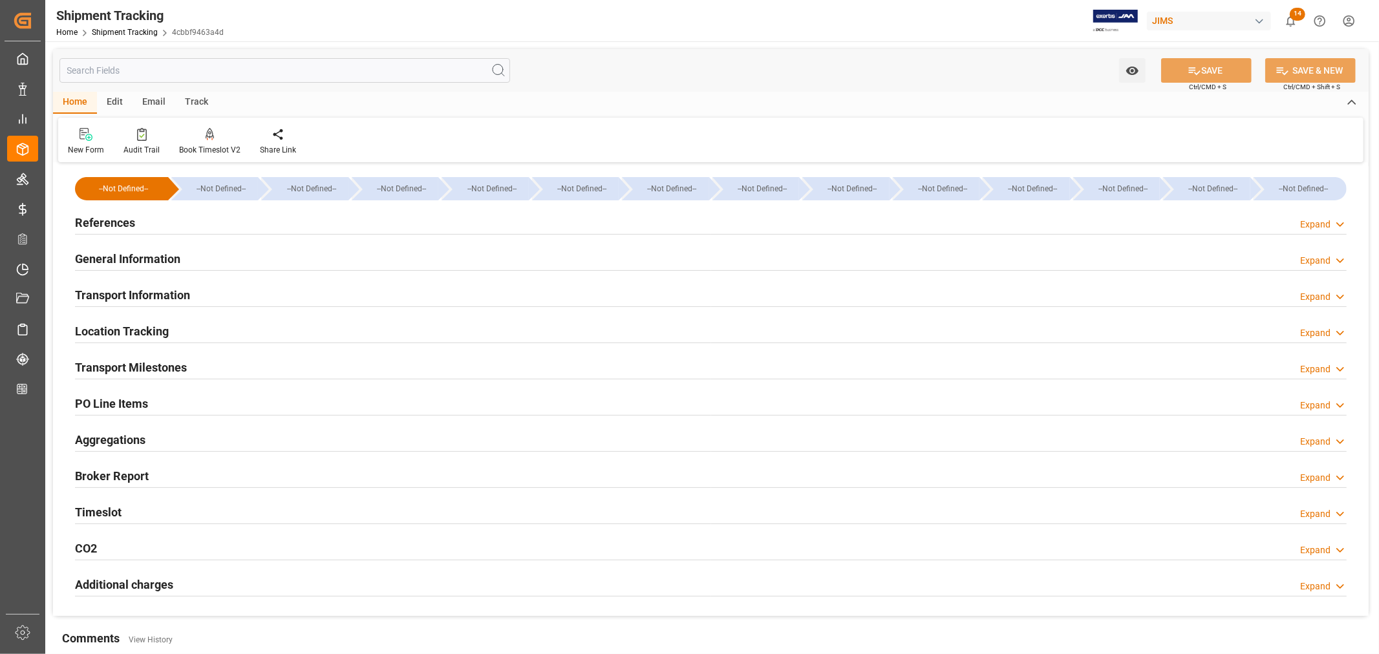
click at [242, 259] on div "General Information Expand" at bounding box center [711, 258] width 1272 height 25
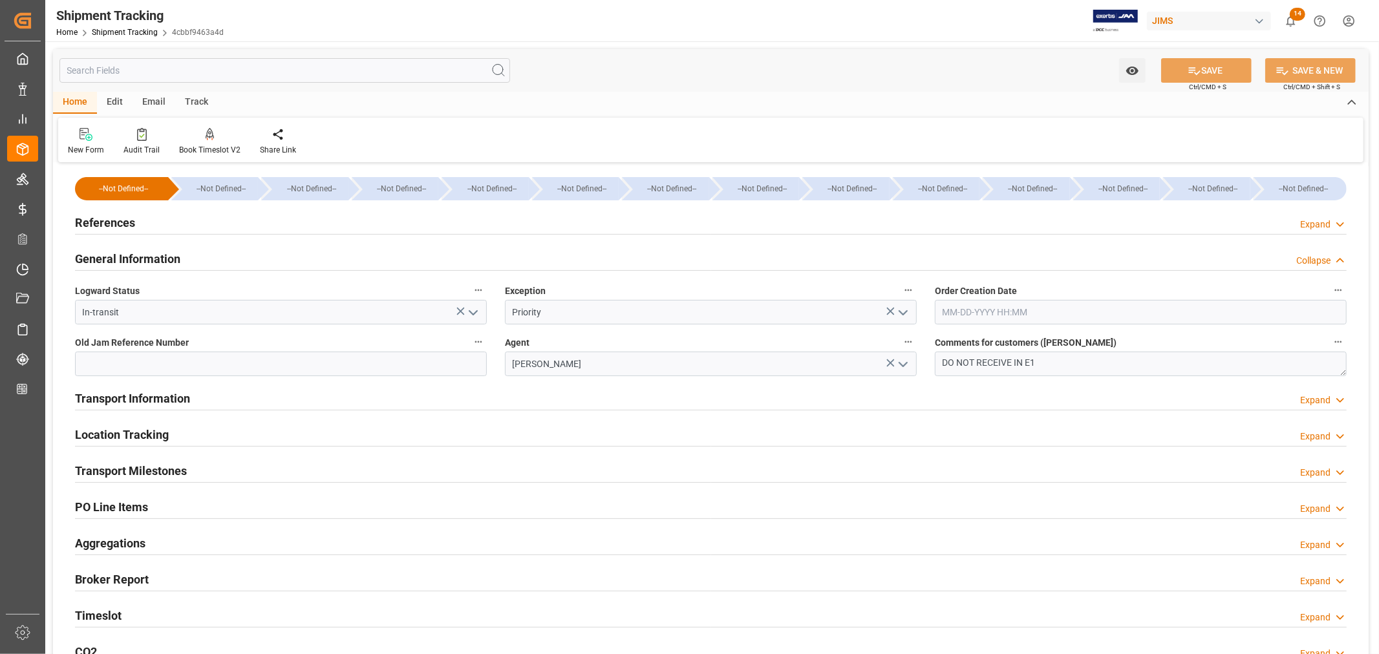
click at [242, 259] on div "General Information Collapse" at bounding box center [711, 258] width 1272 height 25
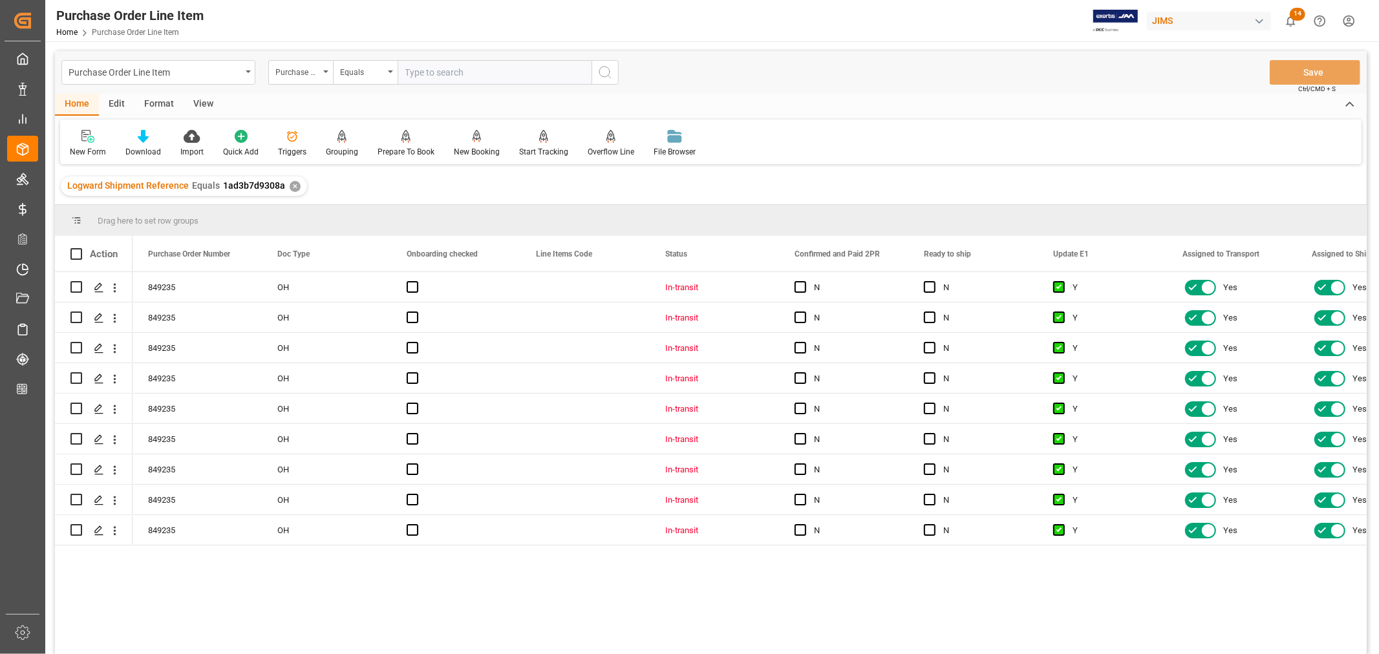
click at [200, 99] on div "View" at bounding box center [203, 105] width 39 height 22
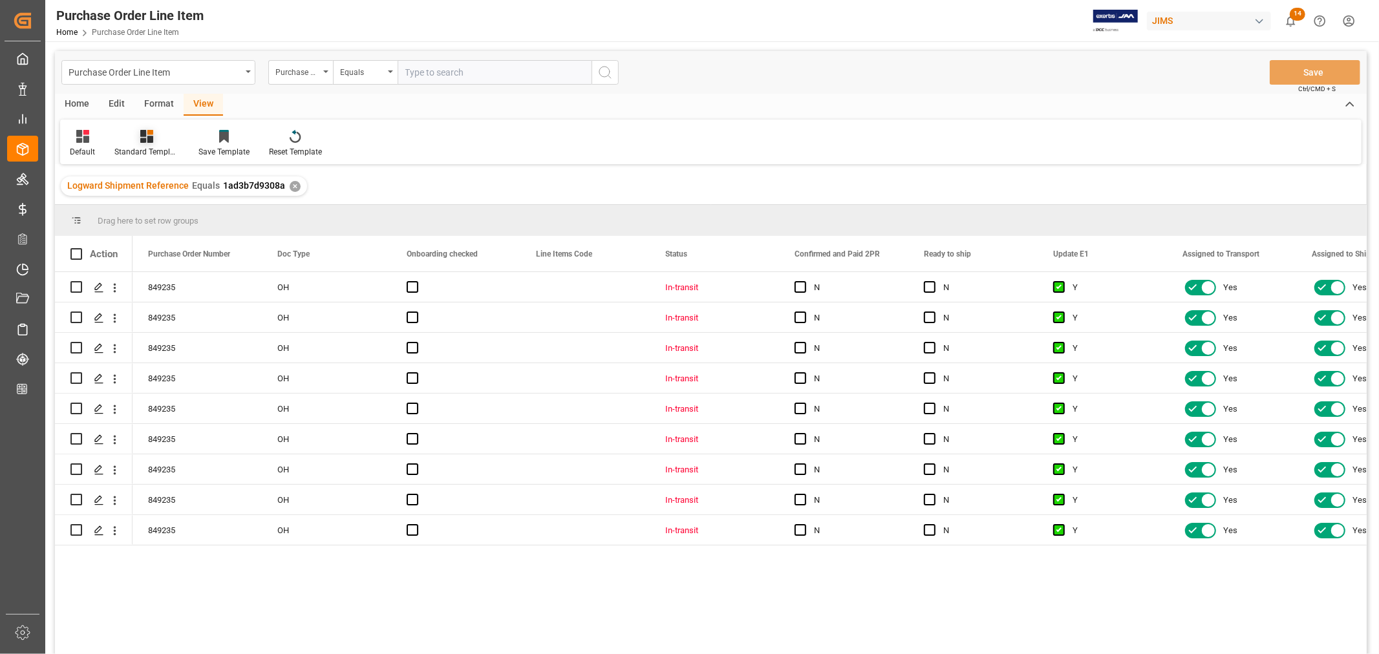
click at [136, 147] on div "Standard Templates" at bounding box center [146, 152] width 65 height 12
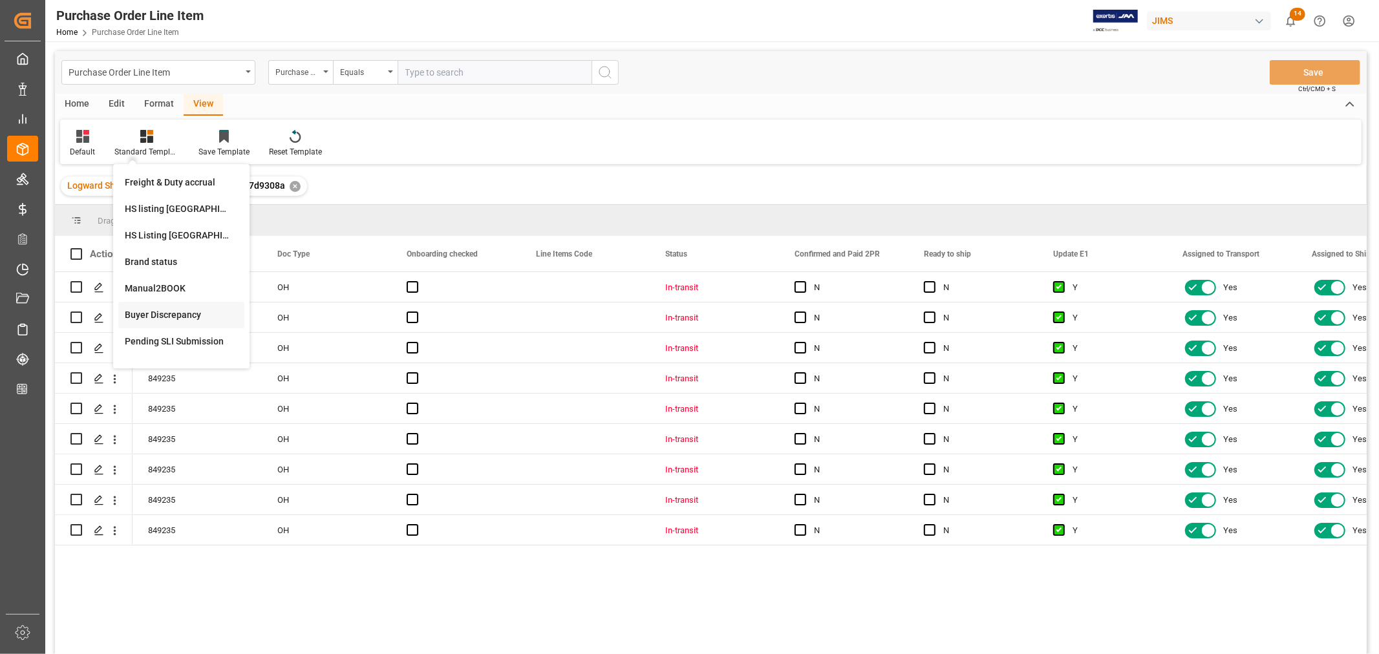
click at [158, 315] on div "Buyer Discrepancy" at bounding box center [181, 315] width 113 height 14
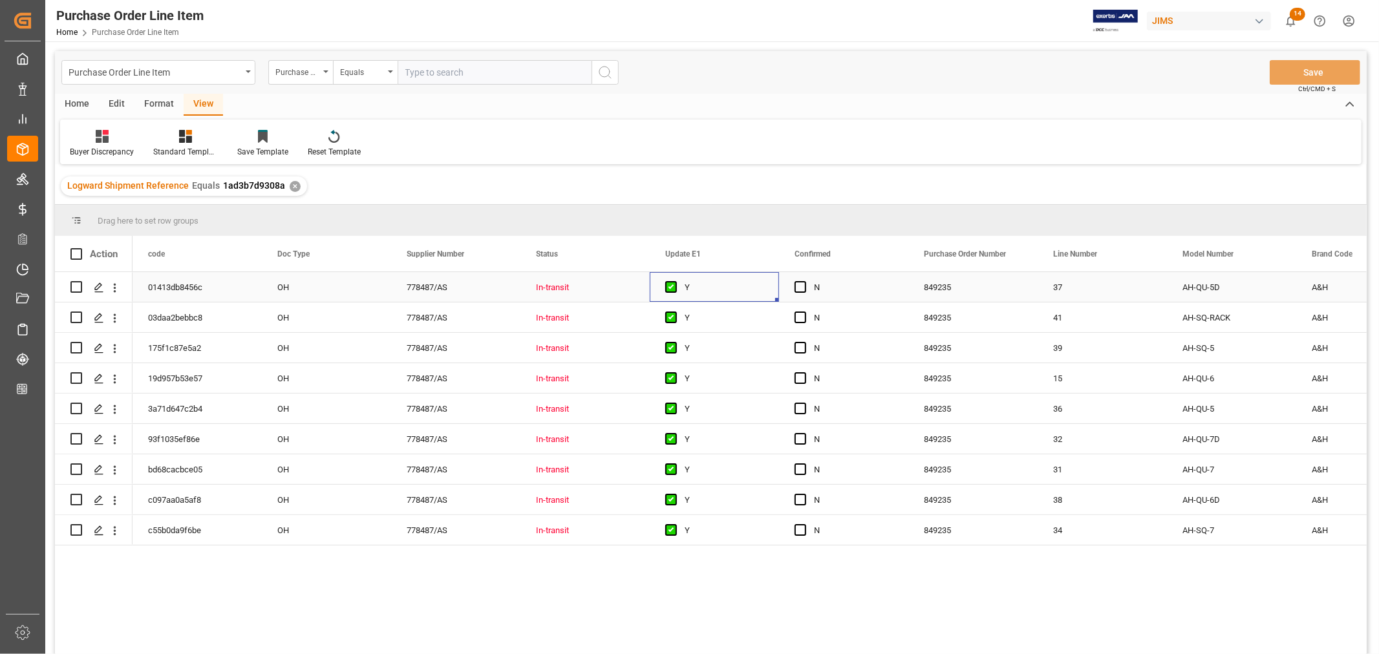
click at [756, 284] on div "Y" at bounding box center [724, 288] width 79 height 30
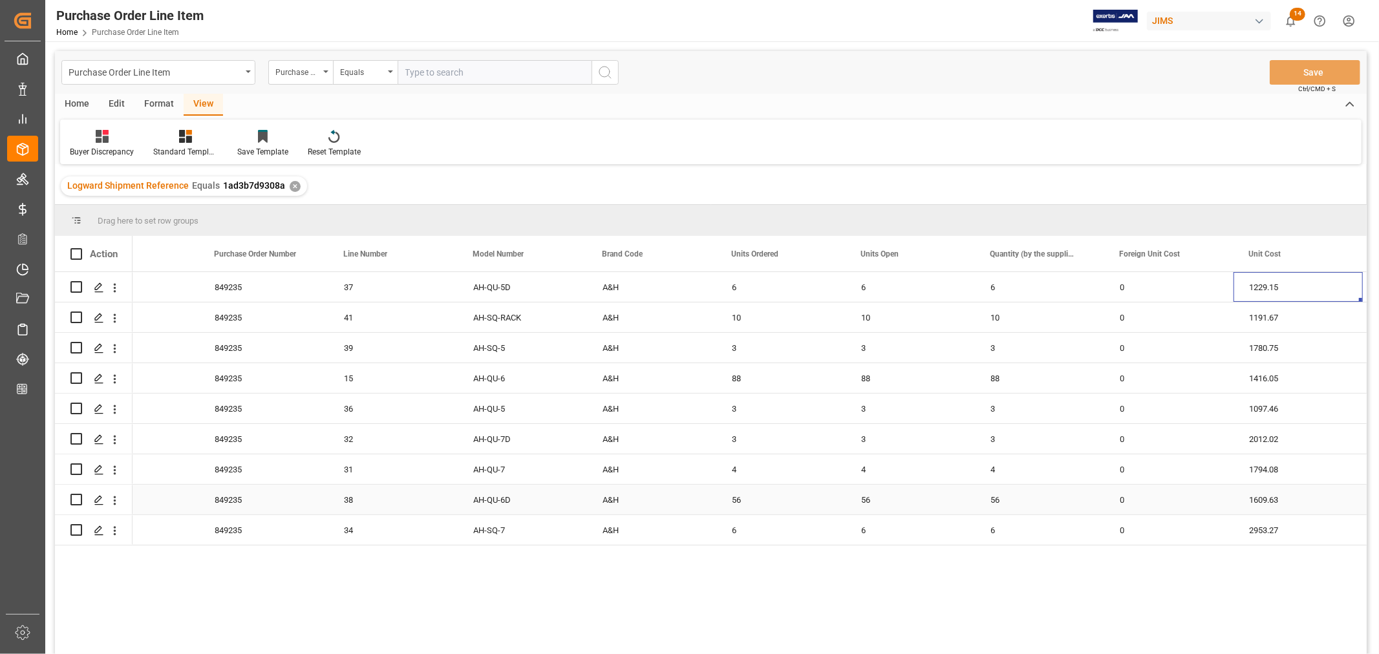
click at [880, 505] on div "56" at bounding box center [910, 500] width 129 height 30
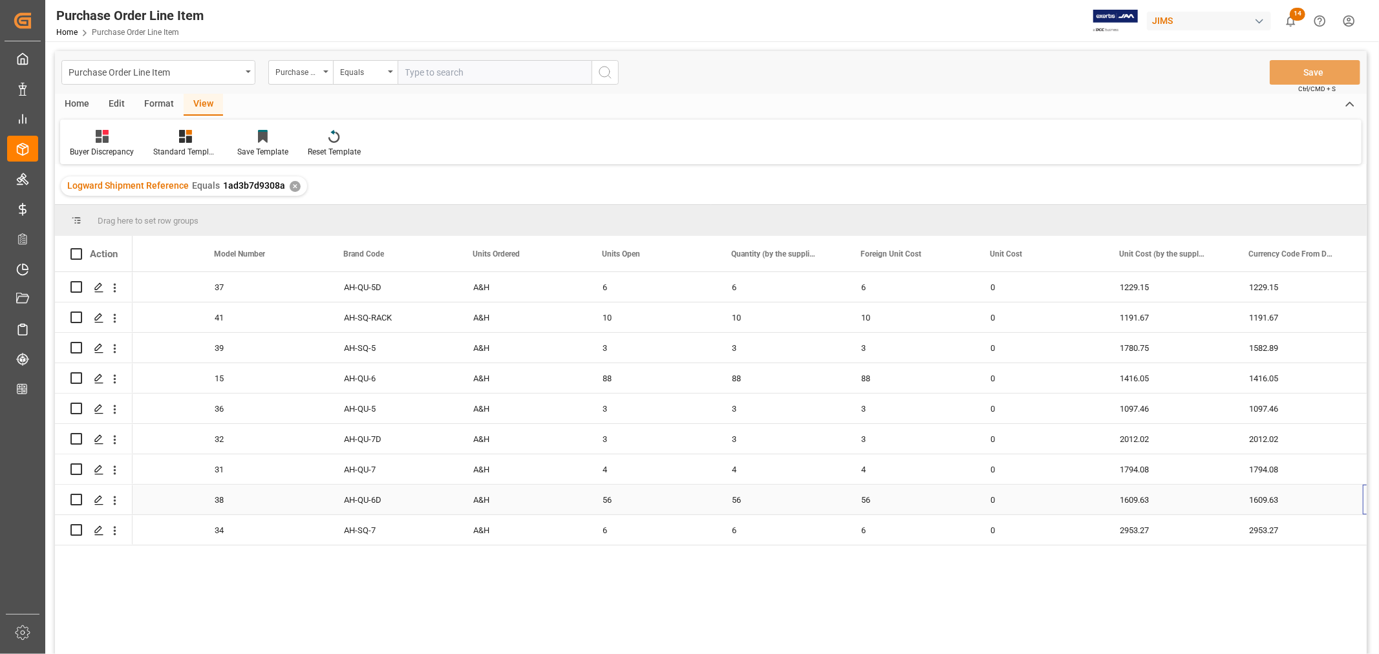
scroll to position [0, 968]
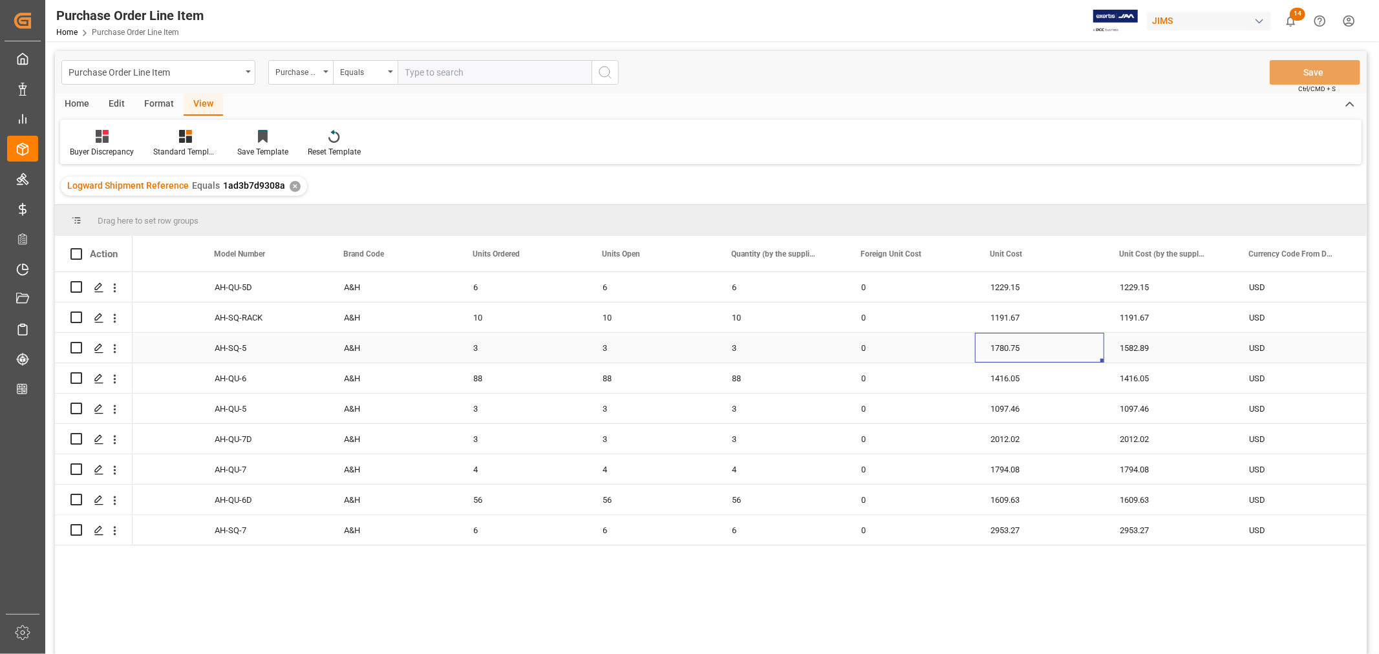
click at [1014, 349] on div "1780.75" at bounding box center [1039, 348] width 129 height 30
drag, startPoint x: 1100, startPoint y: 360, endPoint x: 1186, endPoint y: 349, distance: 86.7
click at [1302, 69] on button "Save" at bounding box center [1315, 72] width 91 height 25
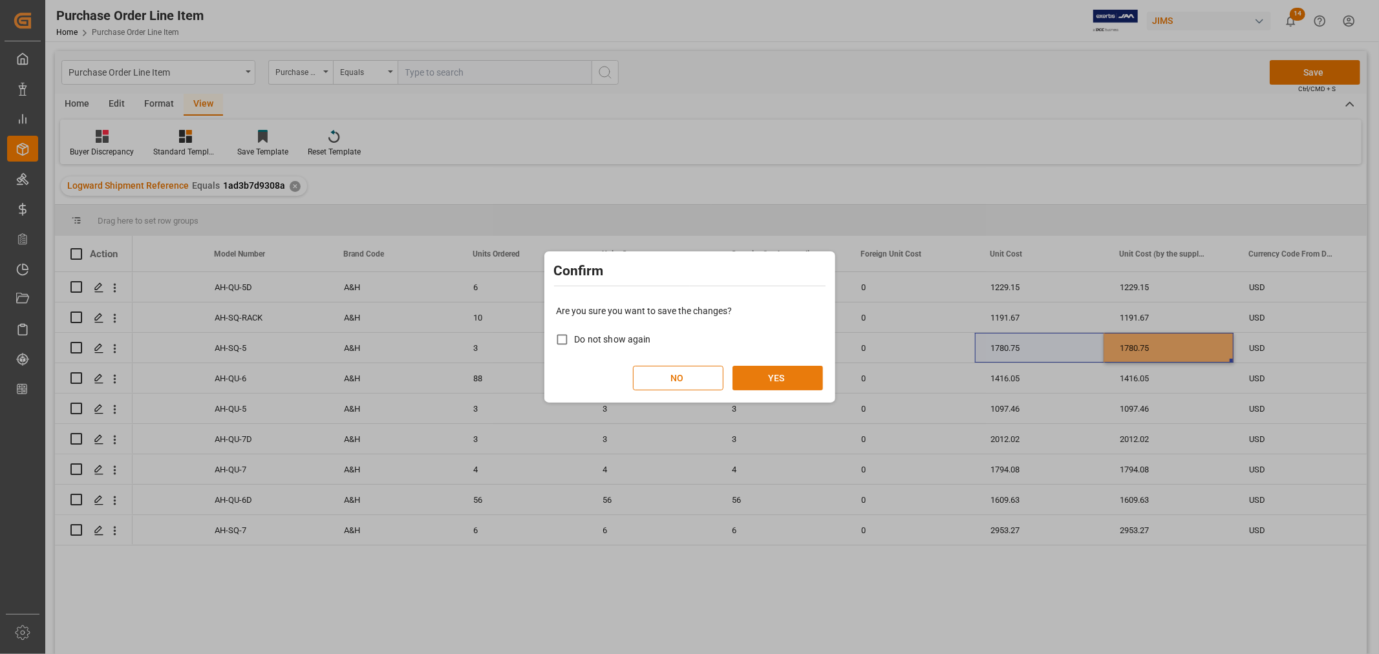
click at [773, 378] on button "YES" at bounding box center [778, 378] width 91 height 25
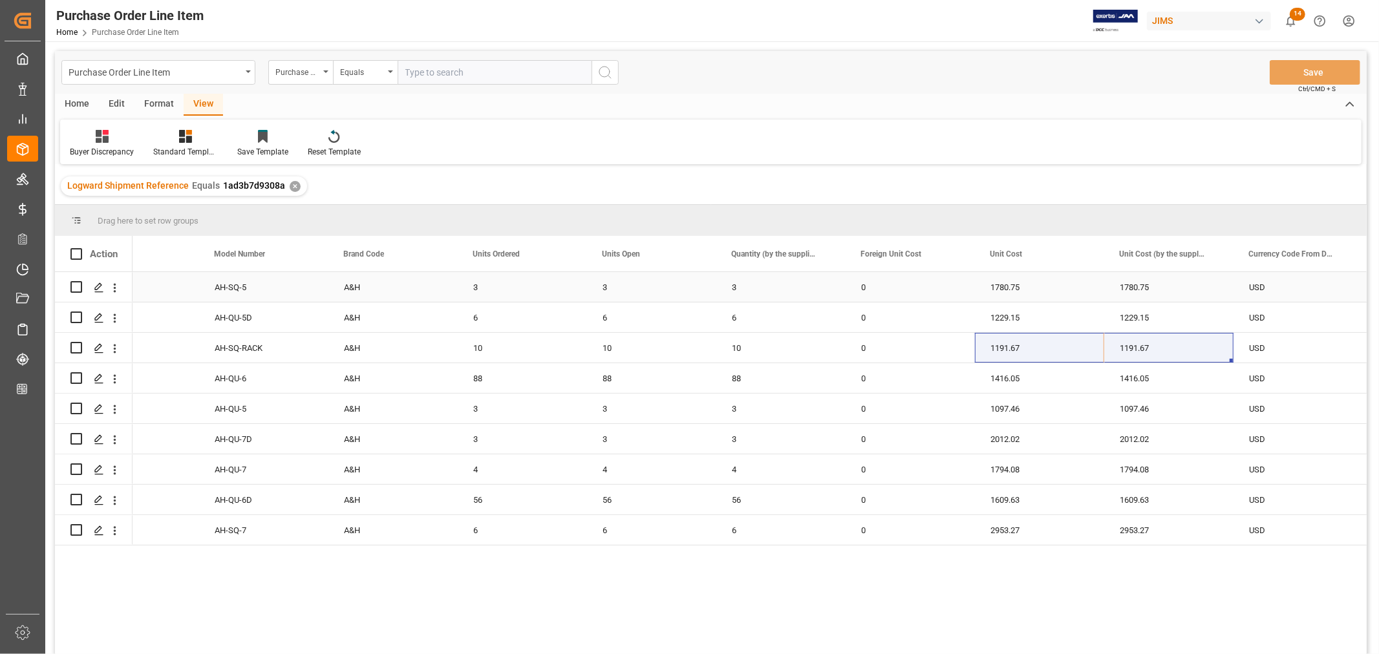
click at [410, 280] on div "A&H" at bounding box center [392, 287] width 129 height 30
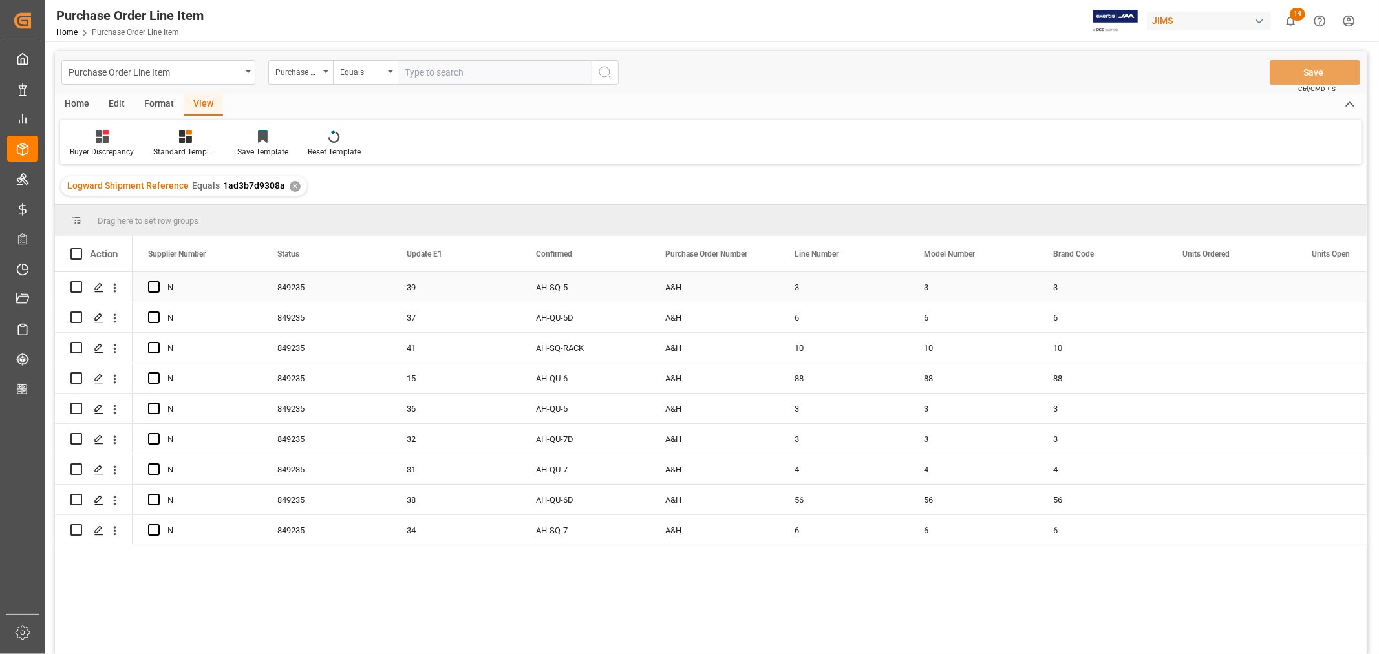
scroll to position [0, 0]
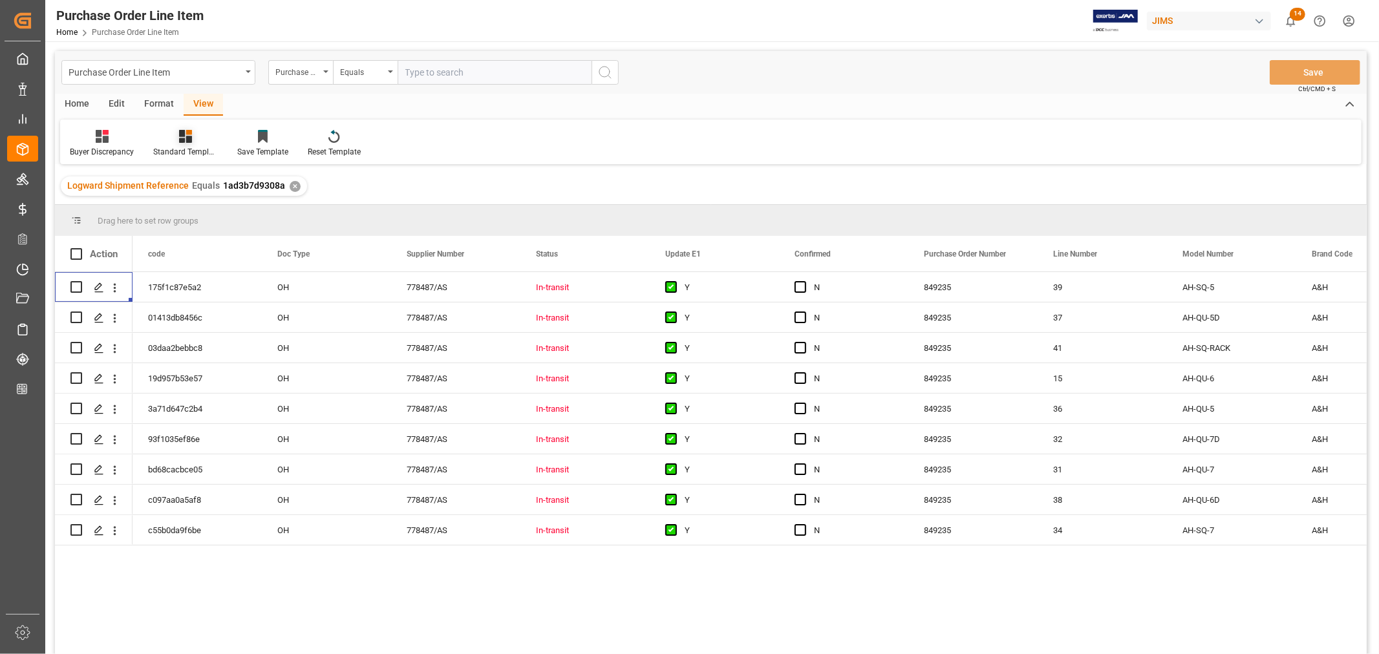
click at [181, 136] on icon at bounding box center [185, 136] width 13 height 13
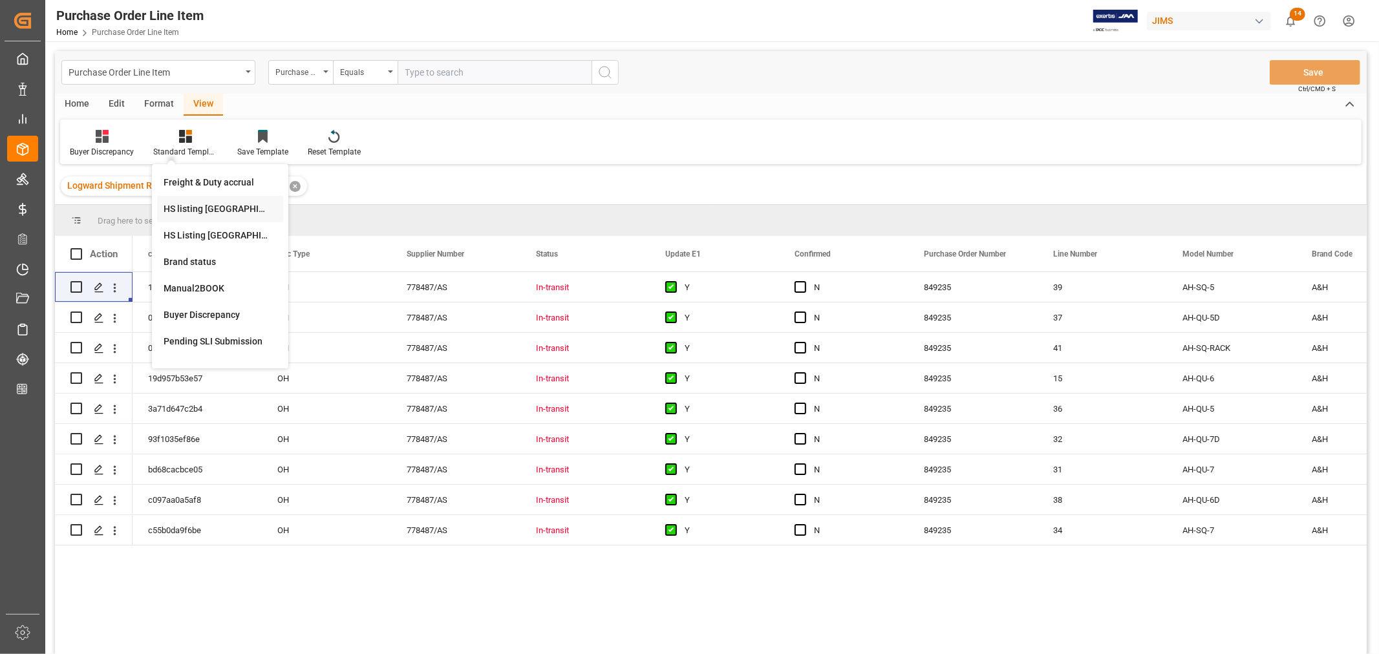
click at [189, 208] on div "HS listing USA" at bounding box center [220, 209] width 113 height 14
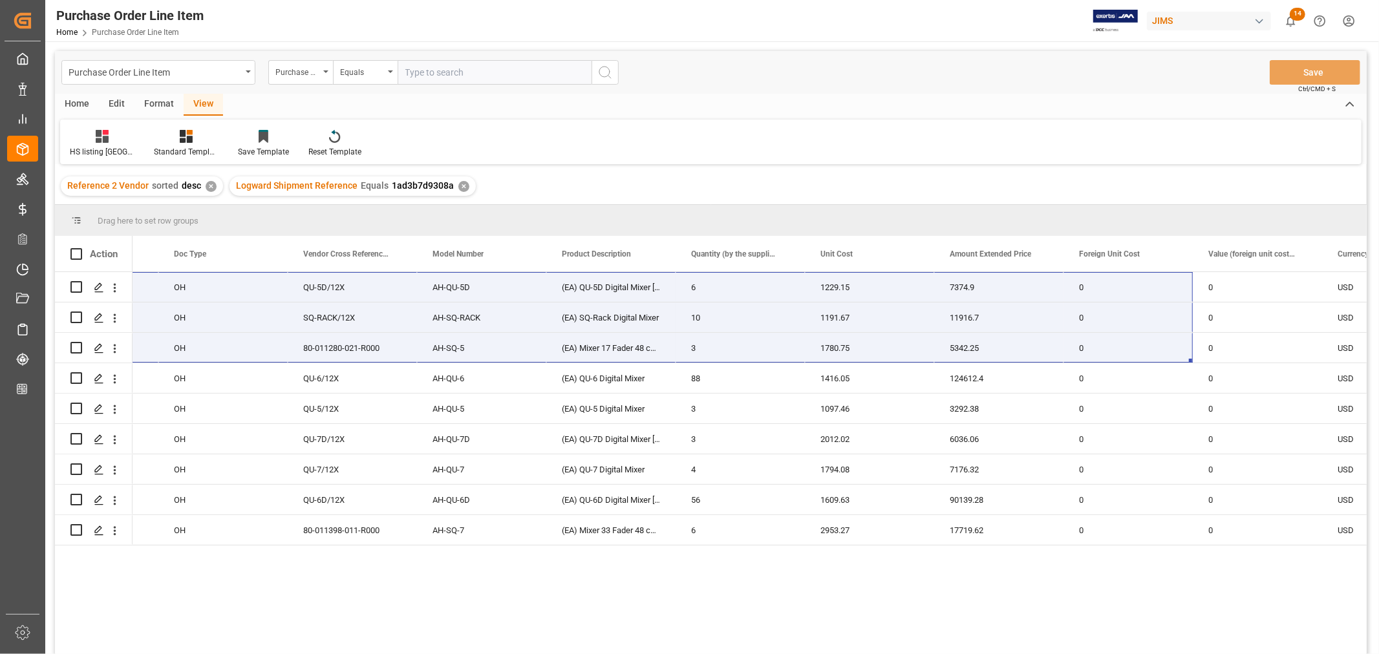
scroll to position [0, 233]
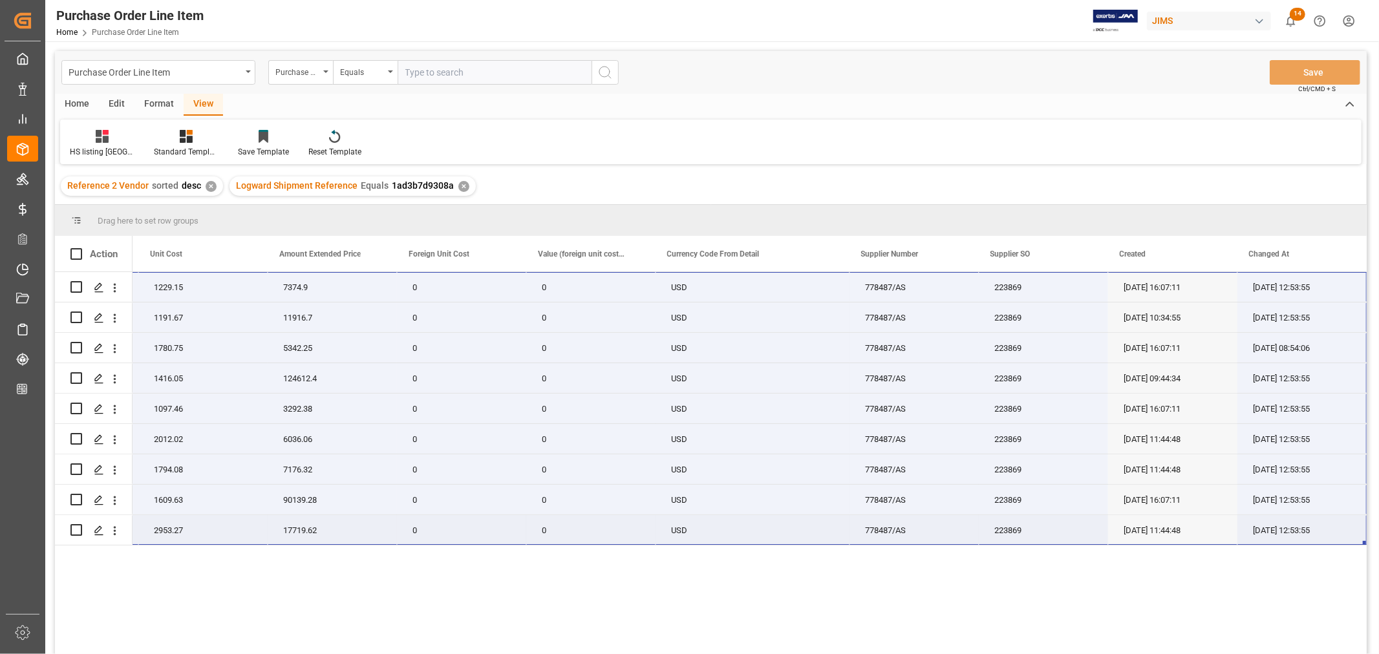
drag, startPoint x: 170, startPoint y: 275, endPoint x: 1322, endPoint y: 515, distance: 1177.0
click at [1322, 515] on div "22-10332-MY (EA) QU-5D Digital Mixer Dante 6 1229.15 7374.9 0 0 USD 778487/AS 2…" at bounding box center [300, 408] width 2134 height 273
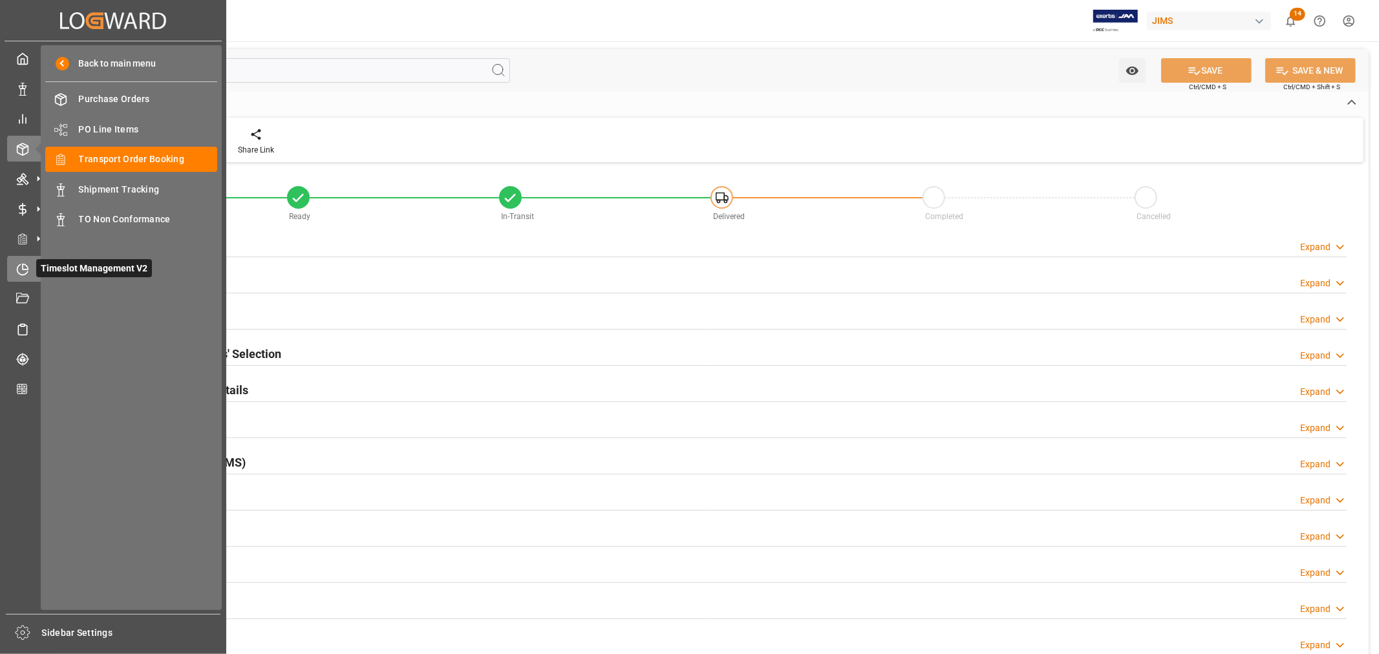
click at [23, 264] on icon at bounding box center [22, 269] width 13 height 13
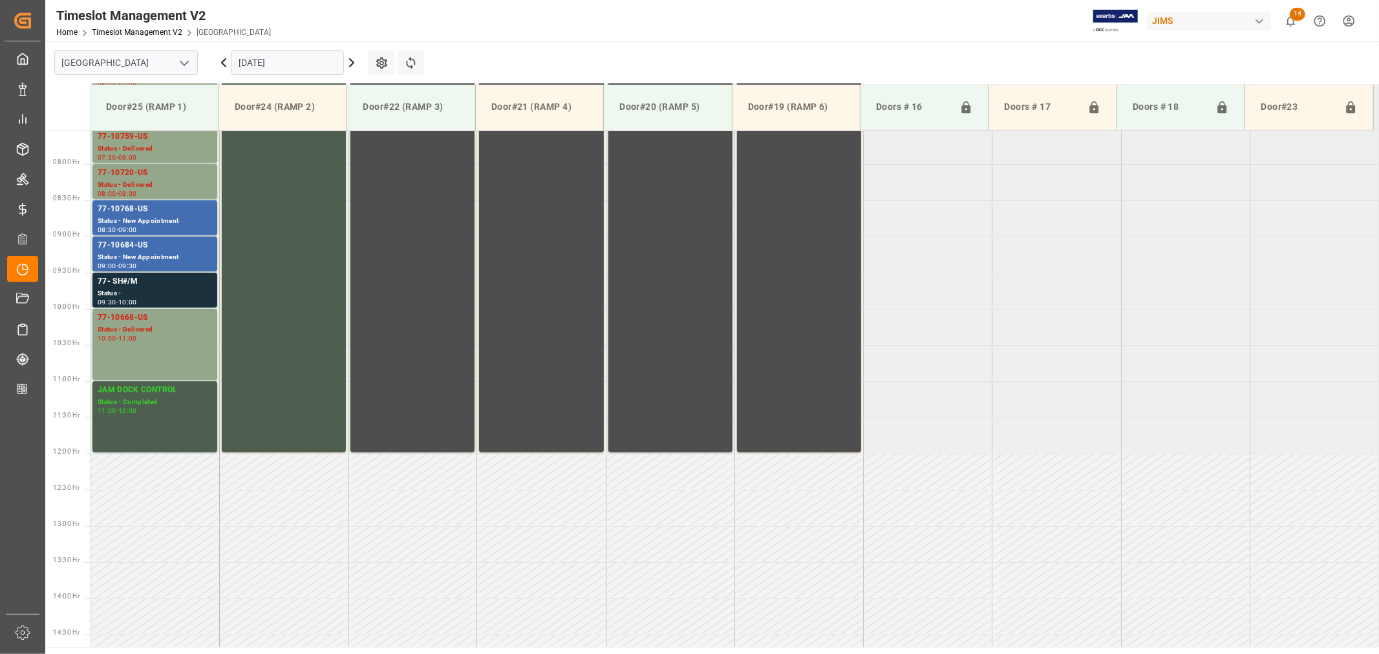
scroll to position [571, 0]
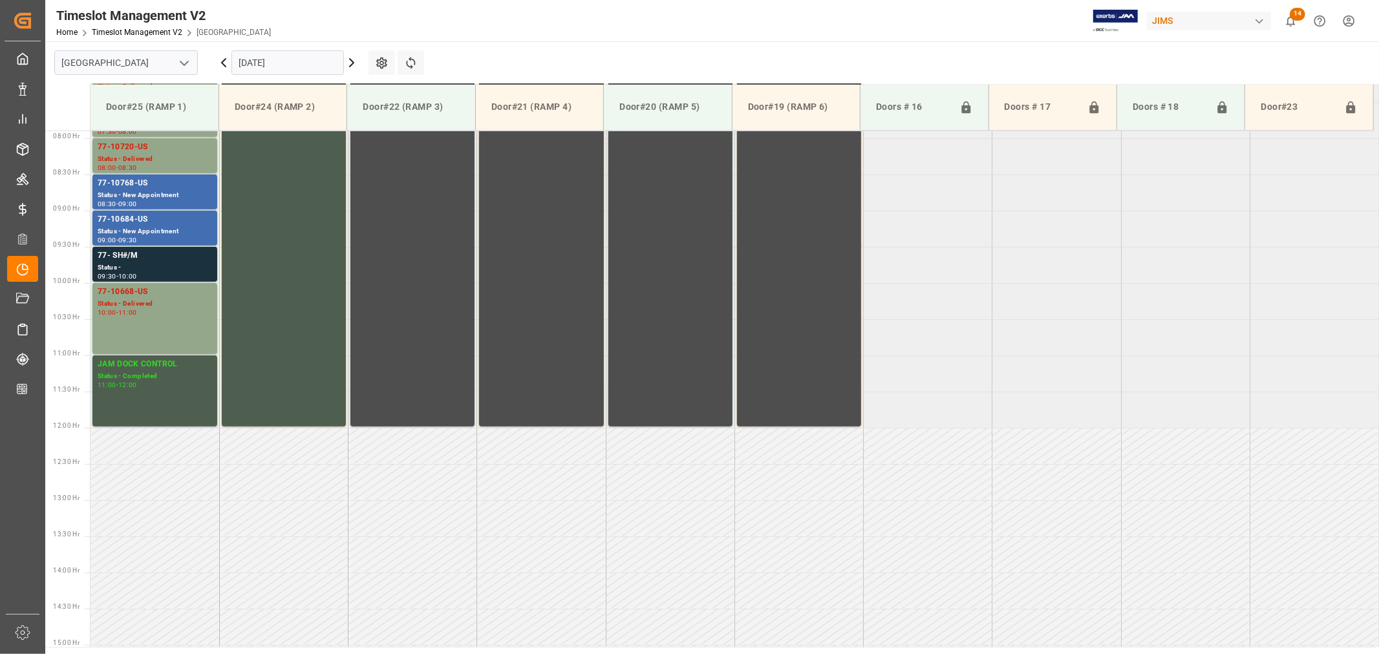
click at [188, 59] on icon "open menu" at bounding box center [185, 64] width 16 height 16
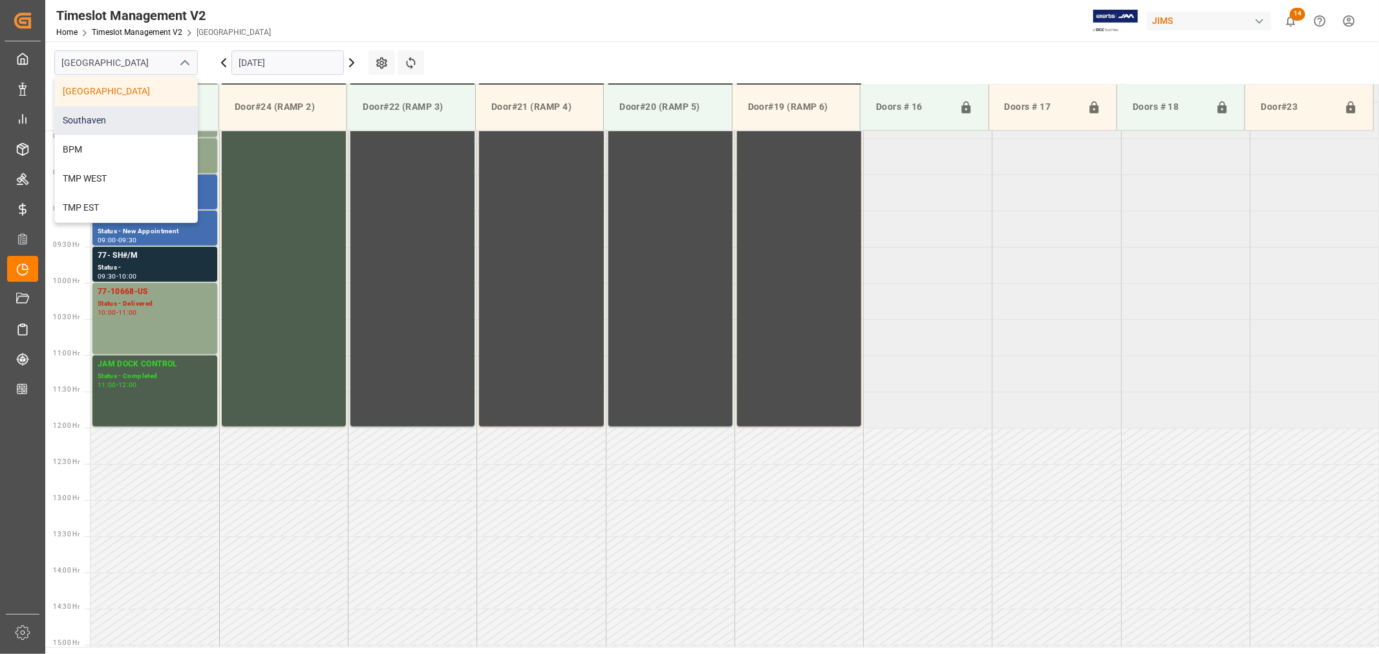
click at [109, 113] on div "Southaven" at bounding box center [126, 120] width 142 height 29
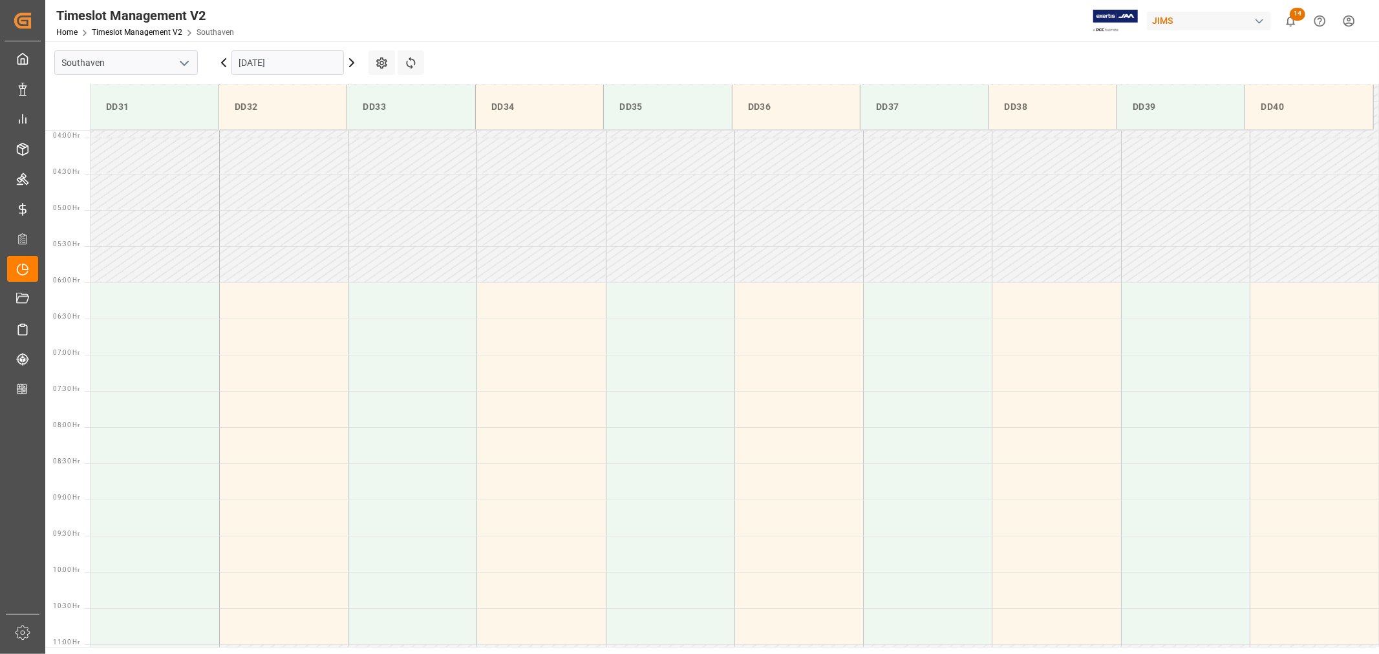
scroll to position [571, 0]
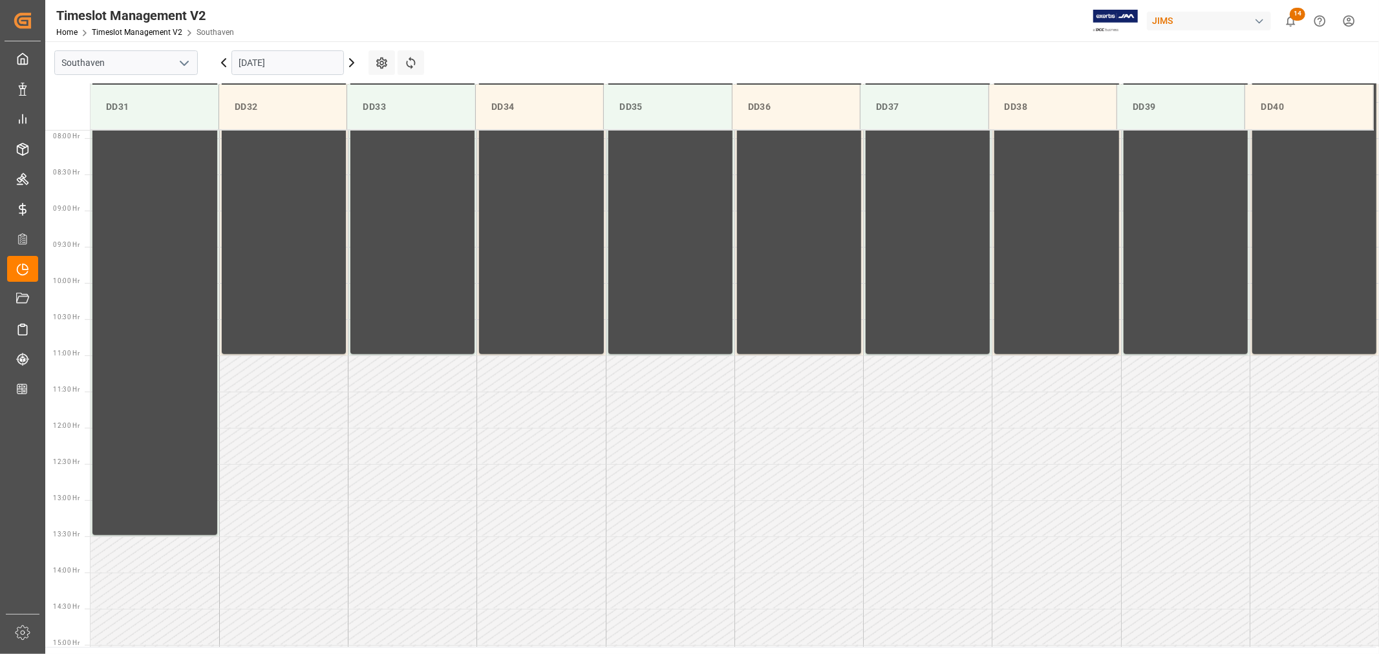
click at [321, 65] on input "09-05-2025" at bounding box center [287, 62] width 113 height 25
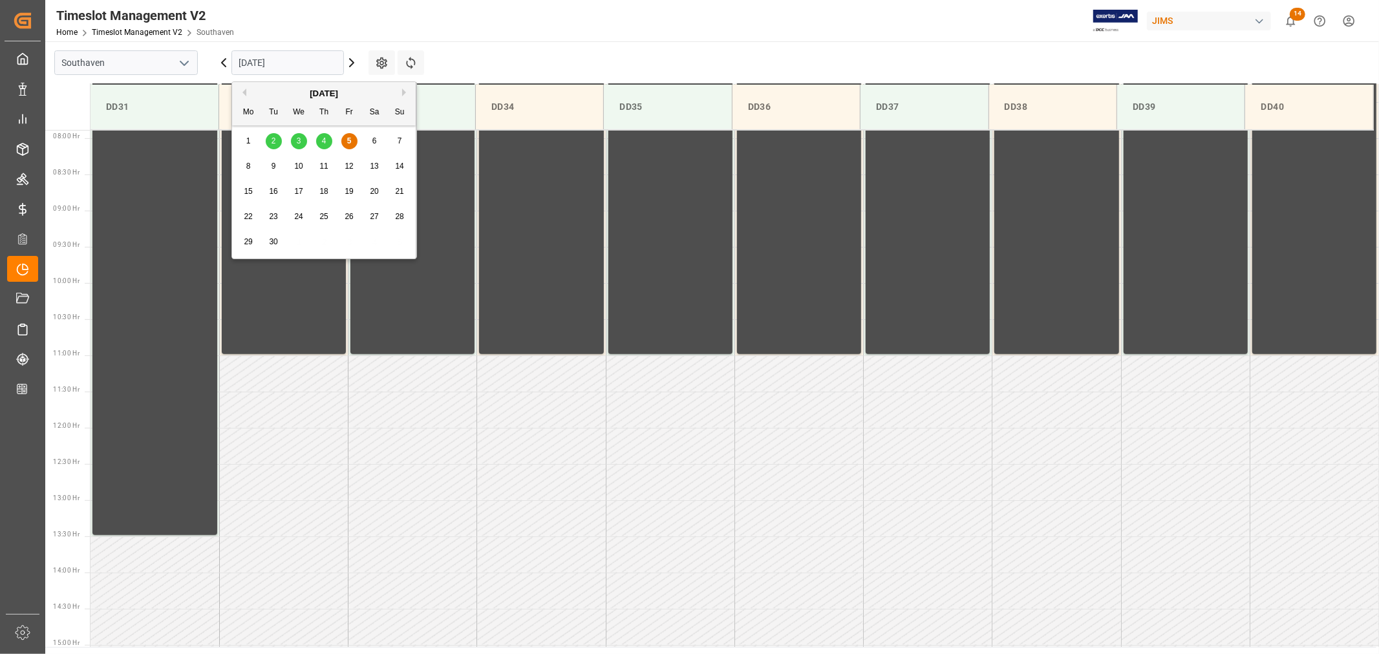
click at [327, 145] on div "4" at bounding box center [324, 142] width 16 height 16
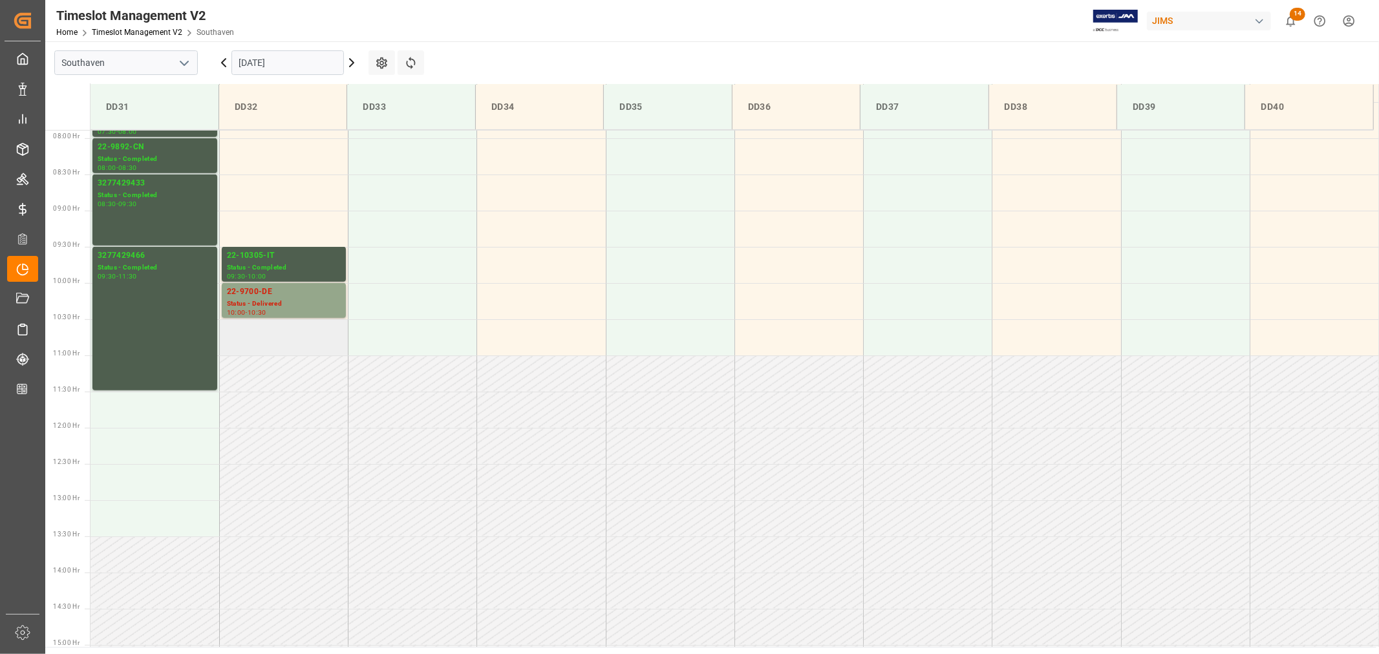
scroll to position [499, 0]
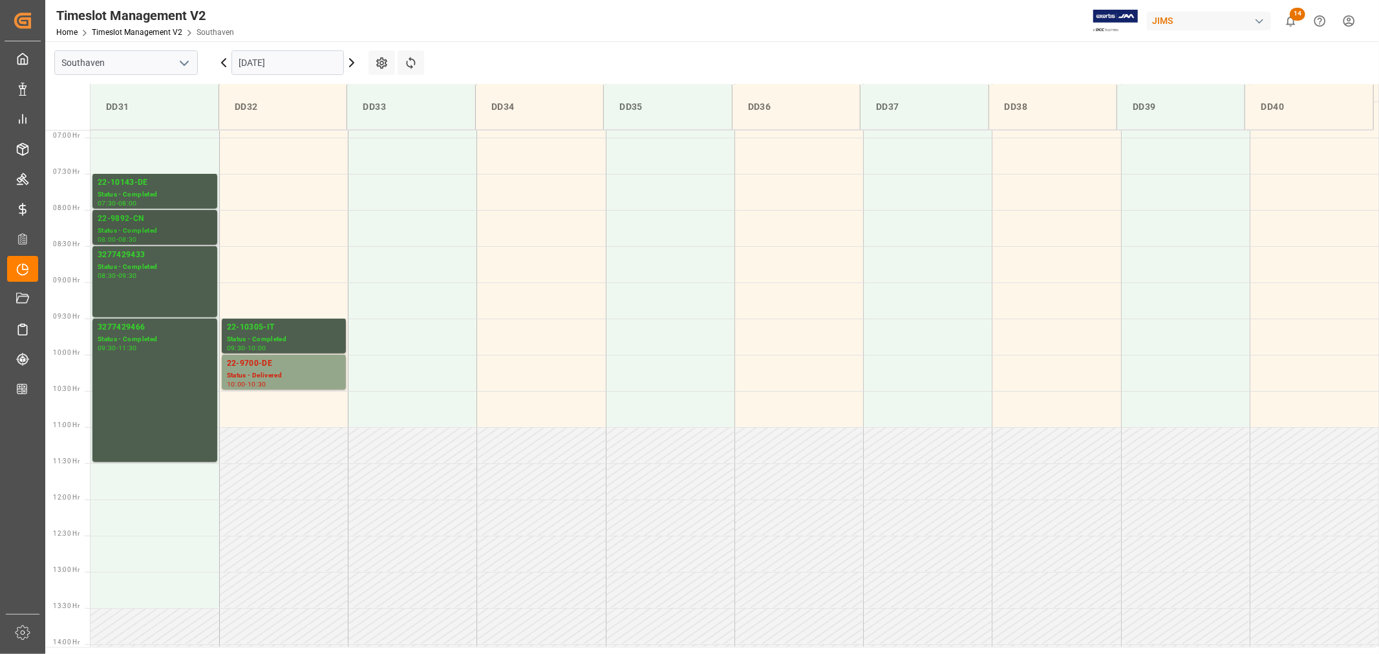
click at [119, 216] on div "22-9892-CN" at bounding box center [155, 219] width 114 height 13
click at [124, 184] on div "22-10143-DE" at bounding box center [155, 183] width 114 height 13
click at [251, 328] on div "22-10305-IT" at bounding box center [284, 327] width 114 height 13
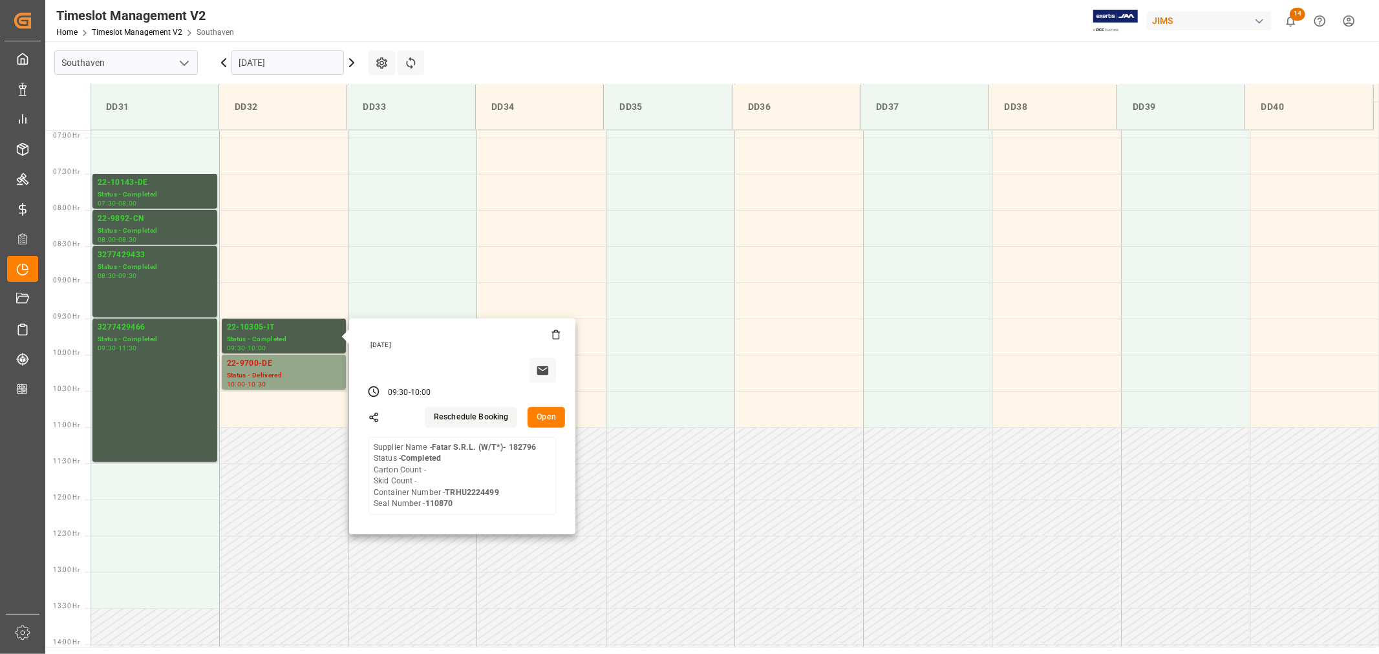
click at [305, 61] on input "09-04-2025" at bounding box center [287, 62] width 113 height 25
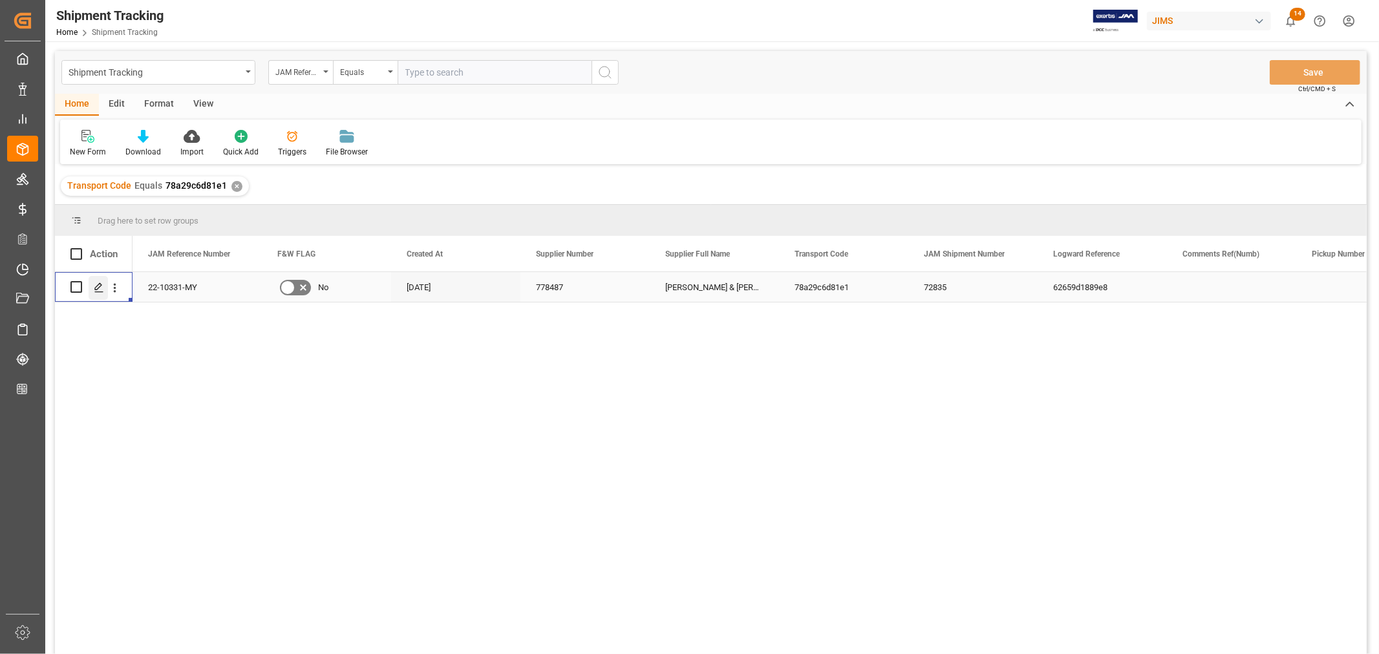
click at [100, 288] on icon "Press SPACE to select this row." at bounding box center [99, 288] width 10 height 10
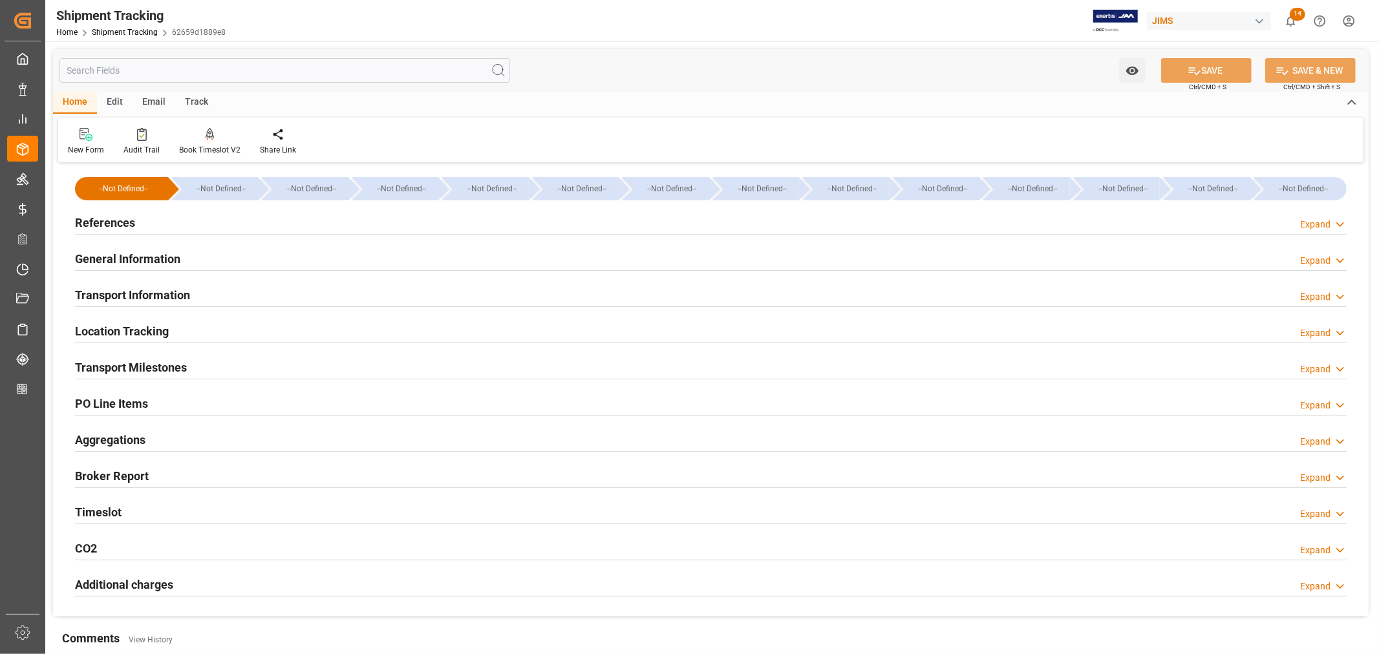
type input "[DATE] 00:00"
type input "[DATE]"
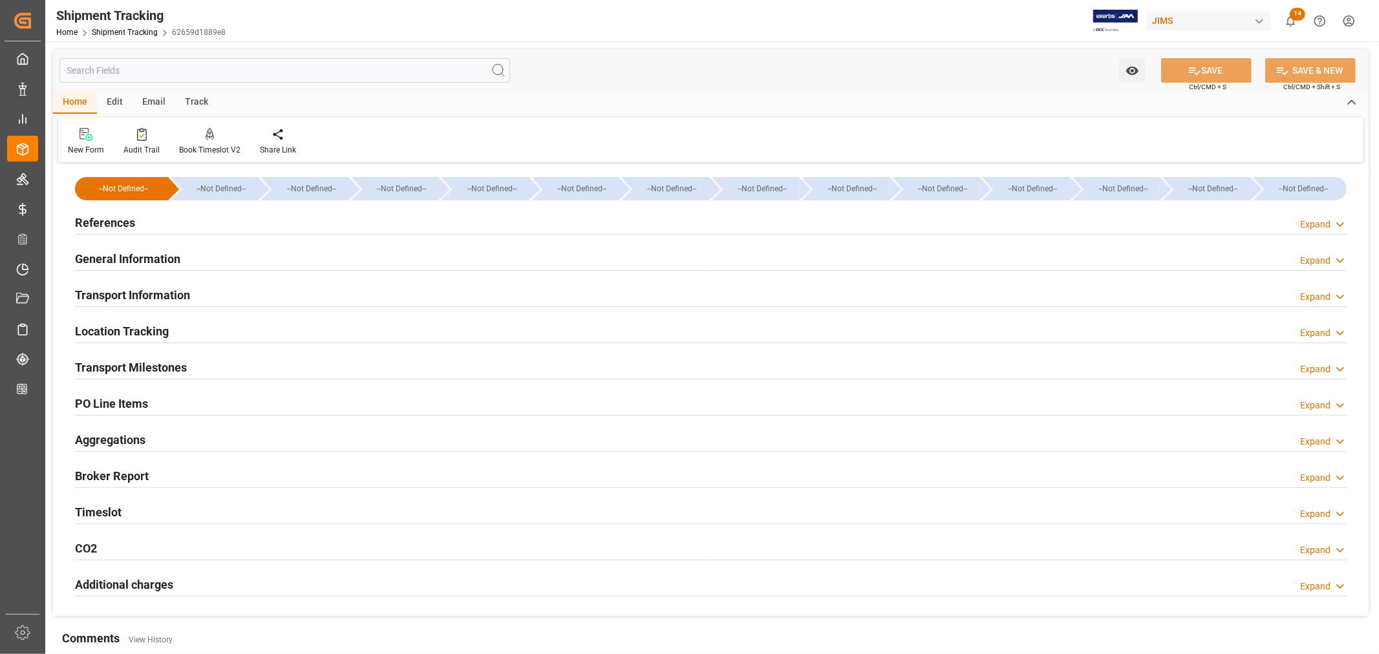
type input "[DATE] 00:00"
type input "[DATE] 08:30"
type input "[DATE]"
type input "[DATE] 00:00"
click at [157, 361] on h2 "Transport Milestones" at bounding box center [131, 367] width 112 height 17
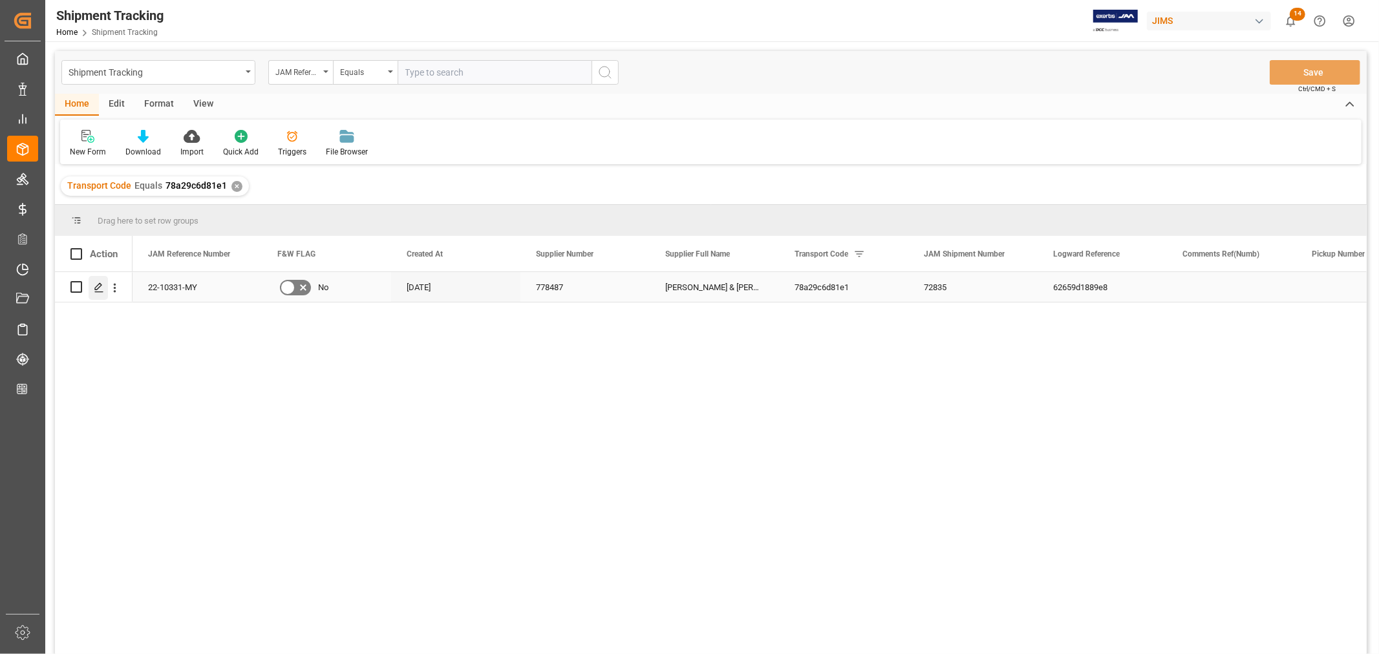
click at [99, 288] on icon "Press SPACE to select this row." at bounding box center [99, 288] width 10 height 10
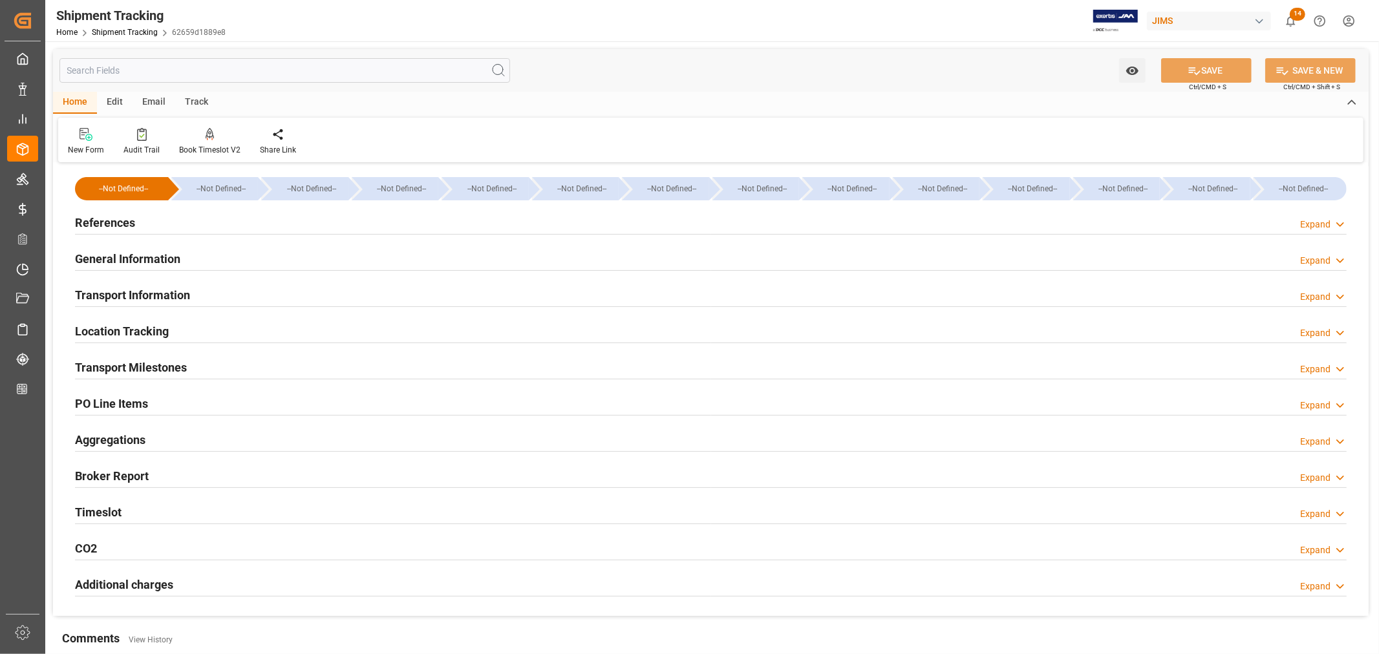
click at [141, 254] on h2 "General Information" at bounding box center [127, 258] width 105 height 17
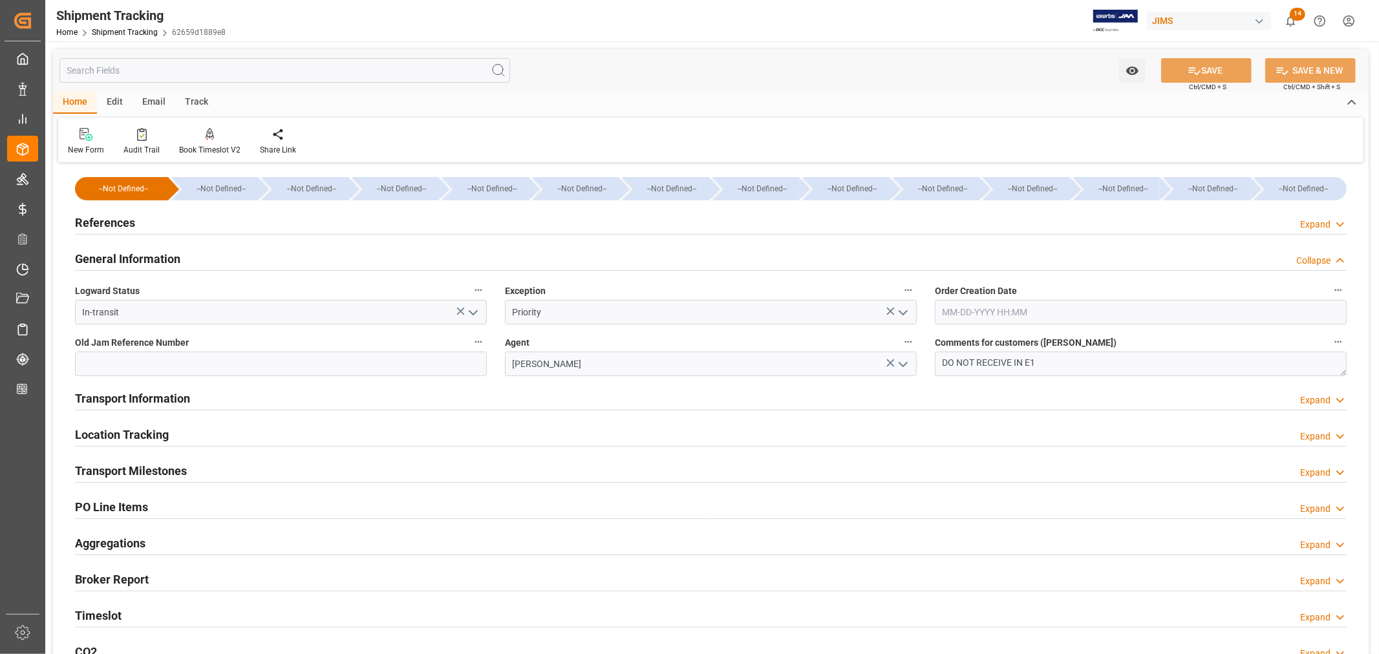
click at [141, 254] on h2 "General Information" at bounding box center [127, 258] width 105 height 17
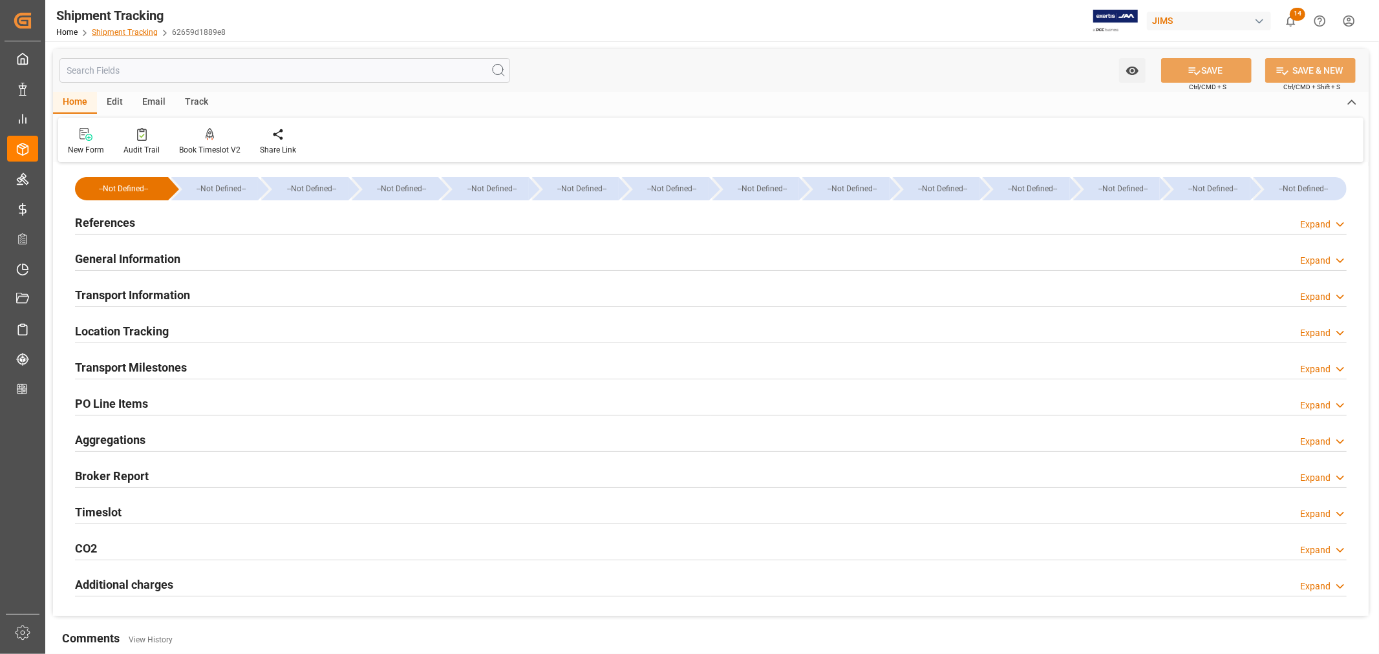
click at [118, 31] on link "Shipment Tracking" at bounding box center [125, 32] width 66 height 9
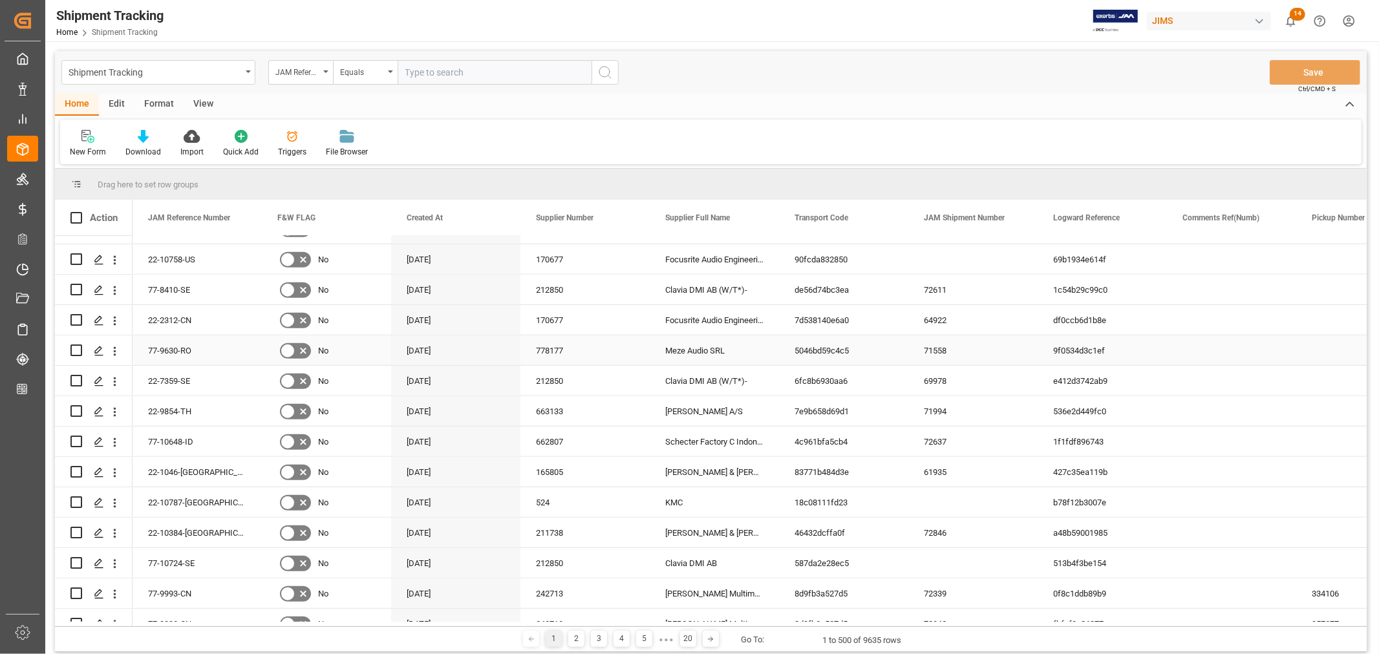
scroll to position [1005, 0]
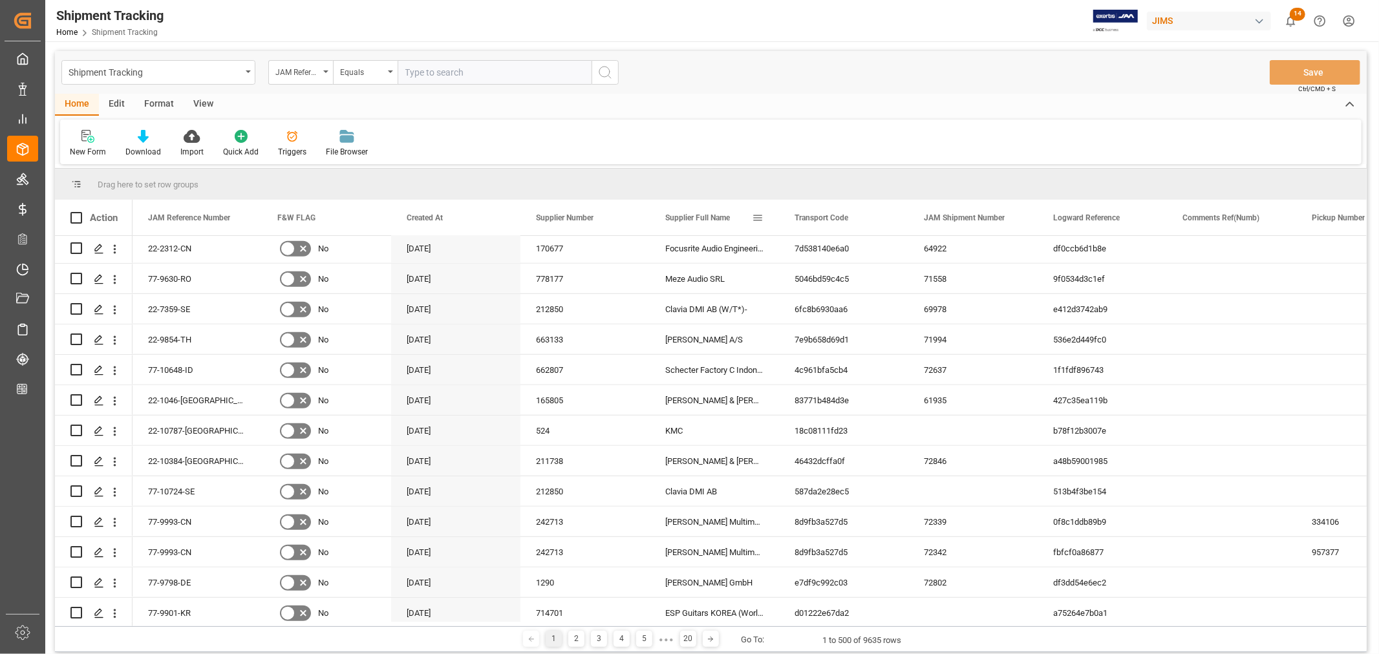
click at [760, 219] on span at bounding box center [758, 218] width 12 height 12
click at [831, 218] on span "filter" at bounding box center [830, 220] width 12 height 12
click at [876, 255] on span "Filtering operator" at bounding box center [874, 256] width 12 height 12
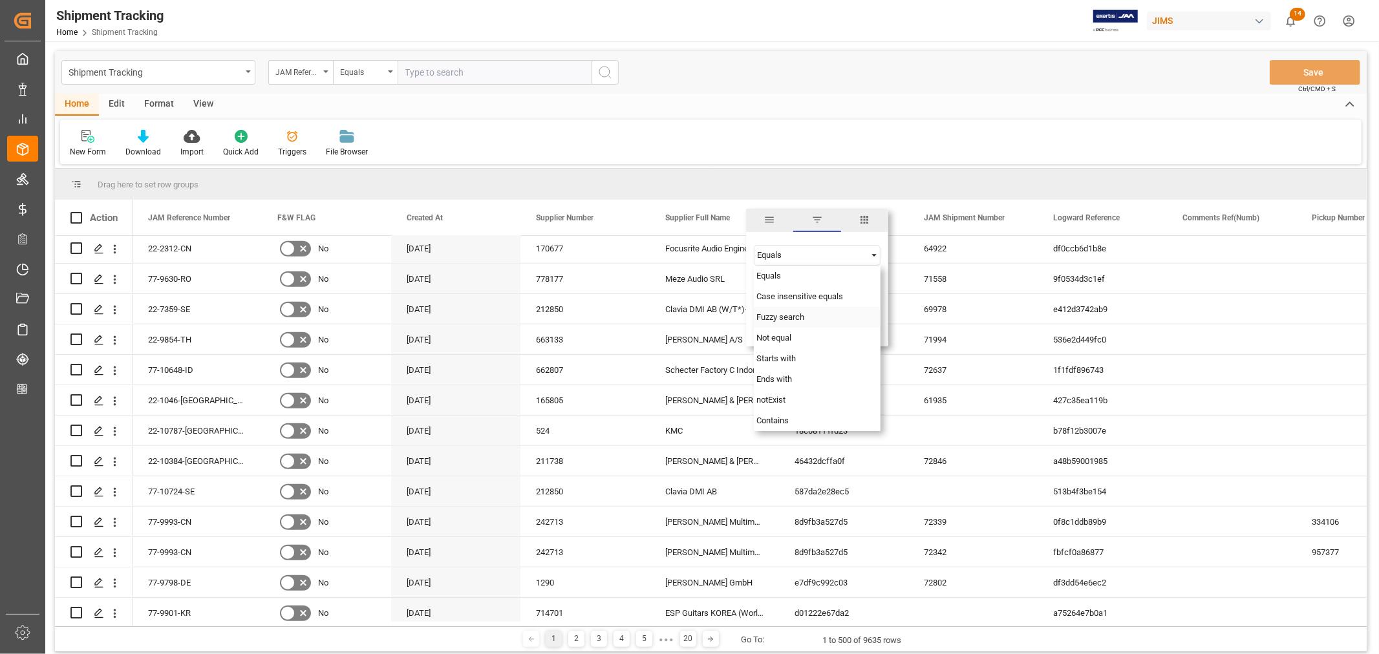
click at [797, 317] on span "Fuzzy search" at bounding box center [780, 317] width 48 height 10
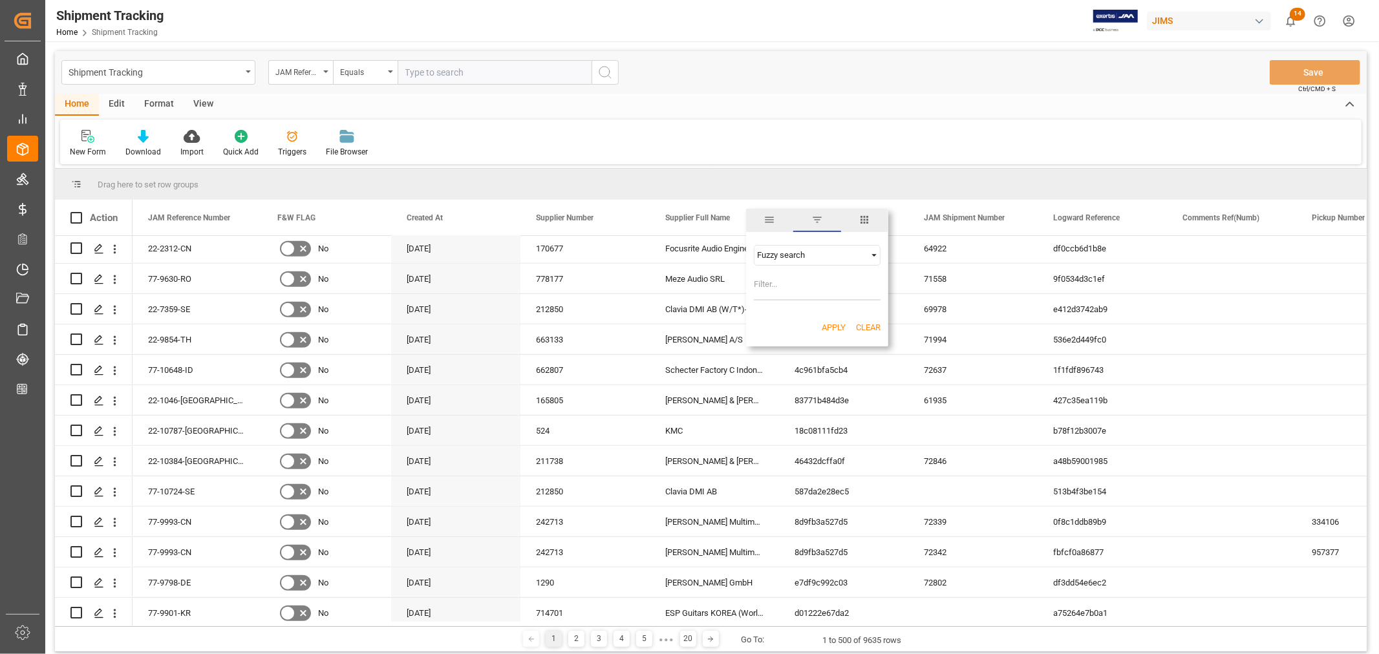
click at [779, 288] on input "Filter Value" at bounding box center [817, 288] width 127 height 26
type input "Allen & heath"
click at [834, 322] on button "Apply" at bounding box center [834, 327] width 24 height 13
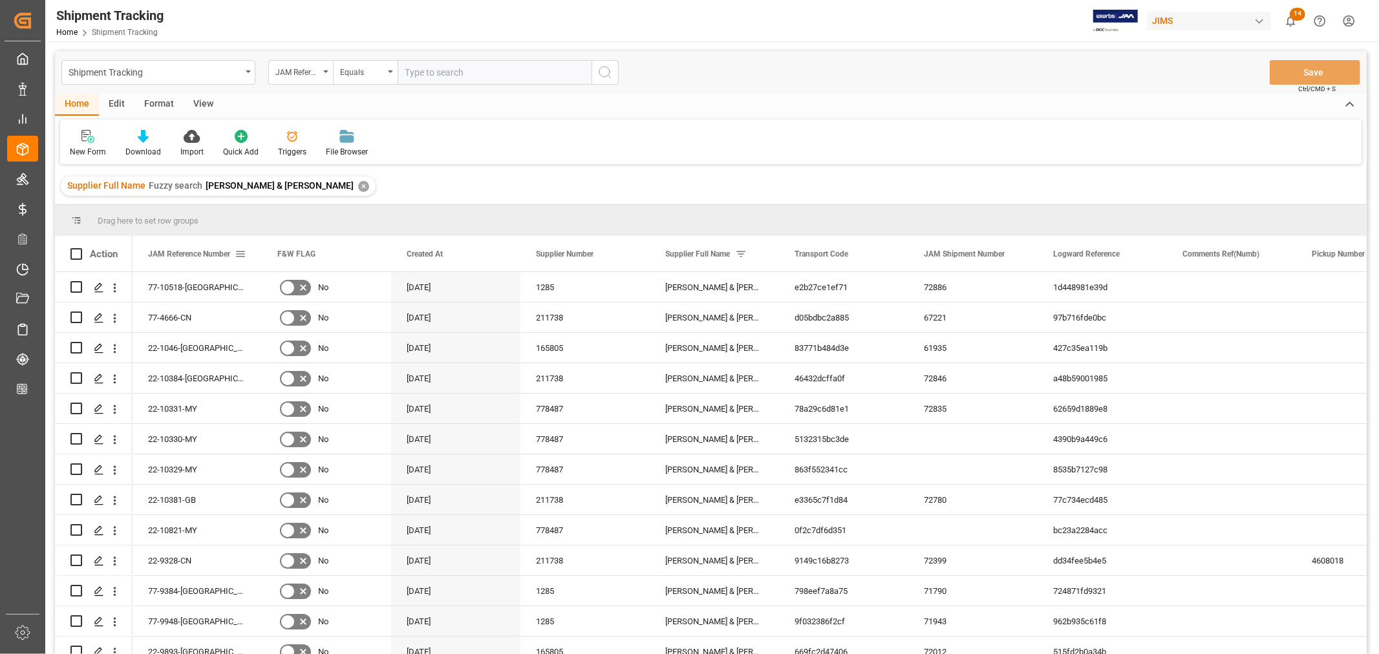
click at [241, 255] on span at bounding box center [241, 254] width 12 height 12
click at [297, 289] on div "Equals" at bounding box center [294, 291] width 109 height 10
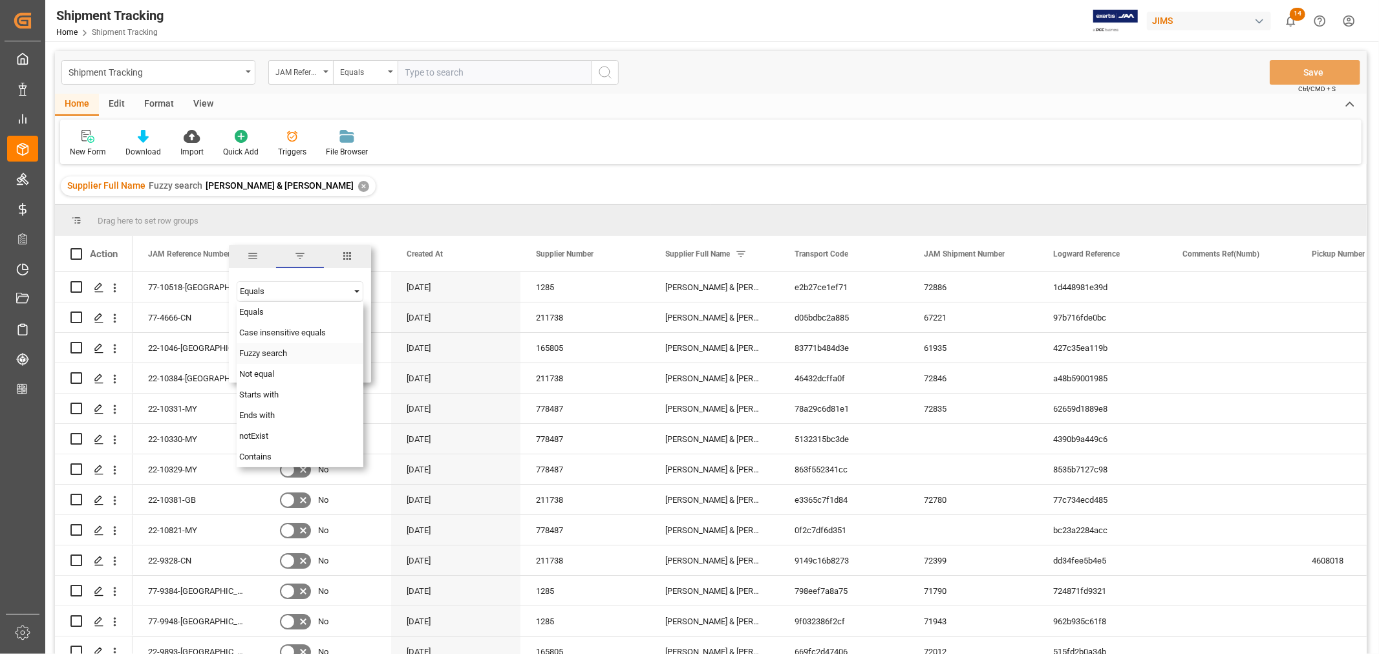
click at [267, 352] on span "Fuzzy search" at bounding box center [263, 353] width 48 height 10
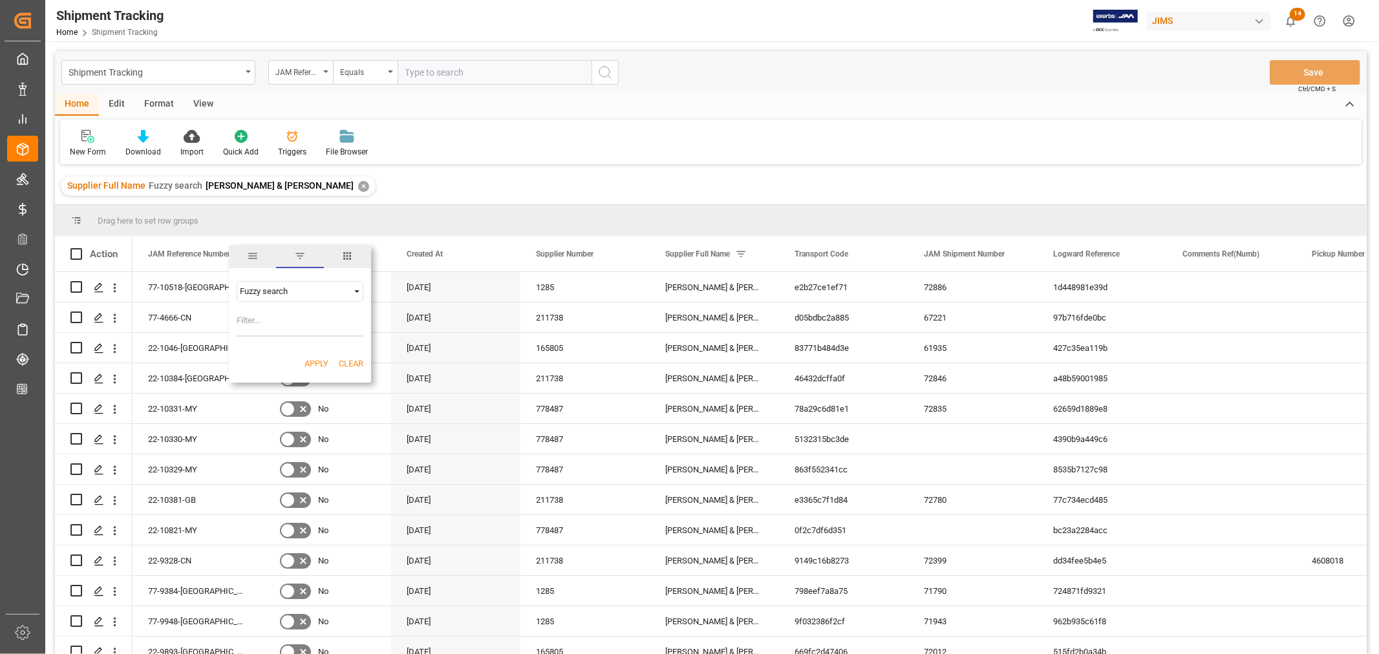
click at [253, 324] on input "Filter Value" at bounding box center [300, 324] width 127 height 26
type input "22"
click at [313, 358] on button "Apply" at bounding box center [317, 364] width 24 height 13
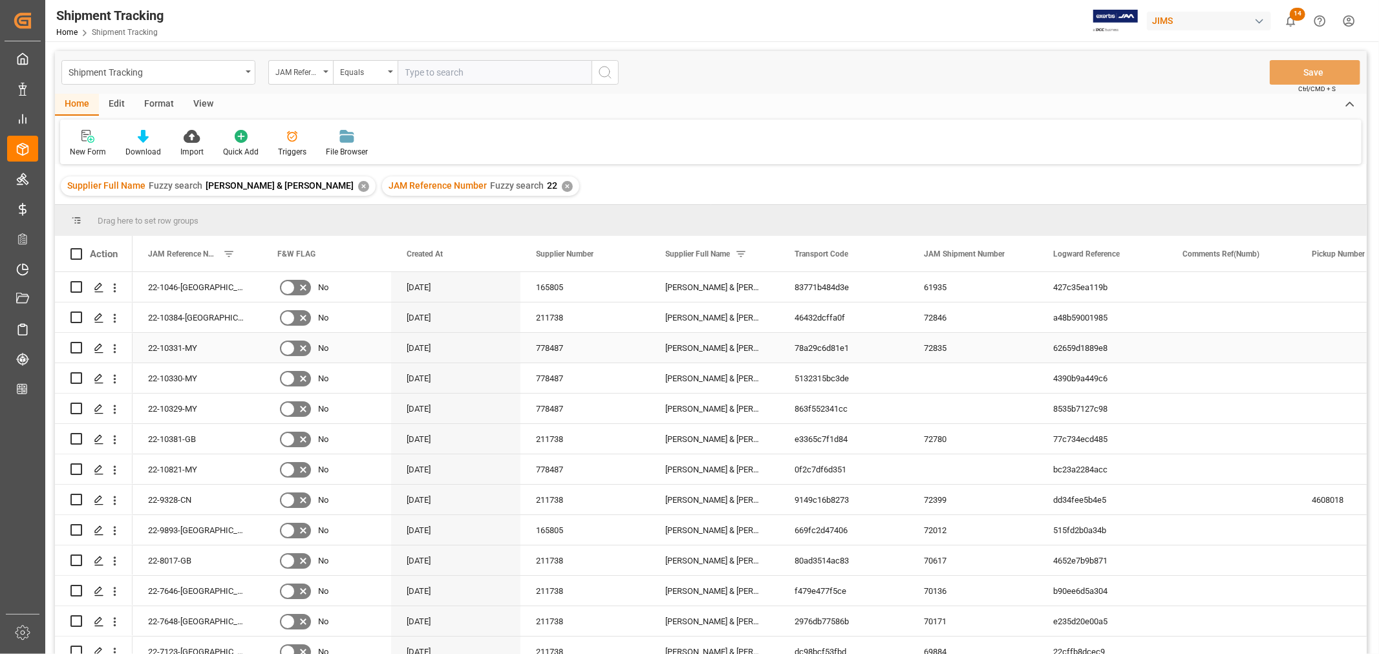
click at [204, 349] on div "22-10331-MY" at bounding box center [197, 348] width 129 height 30
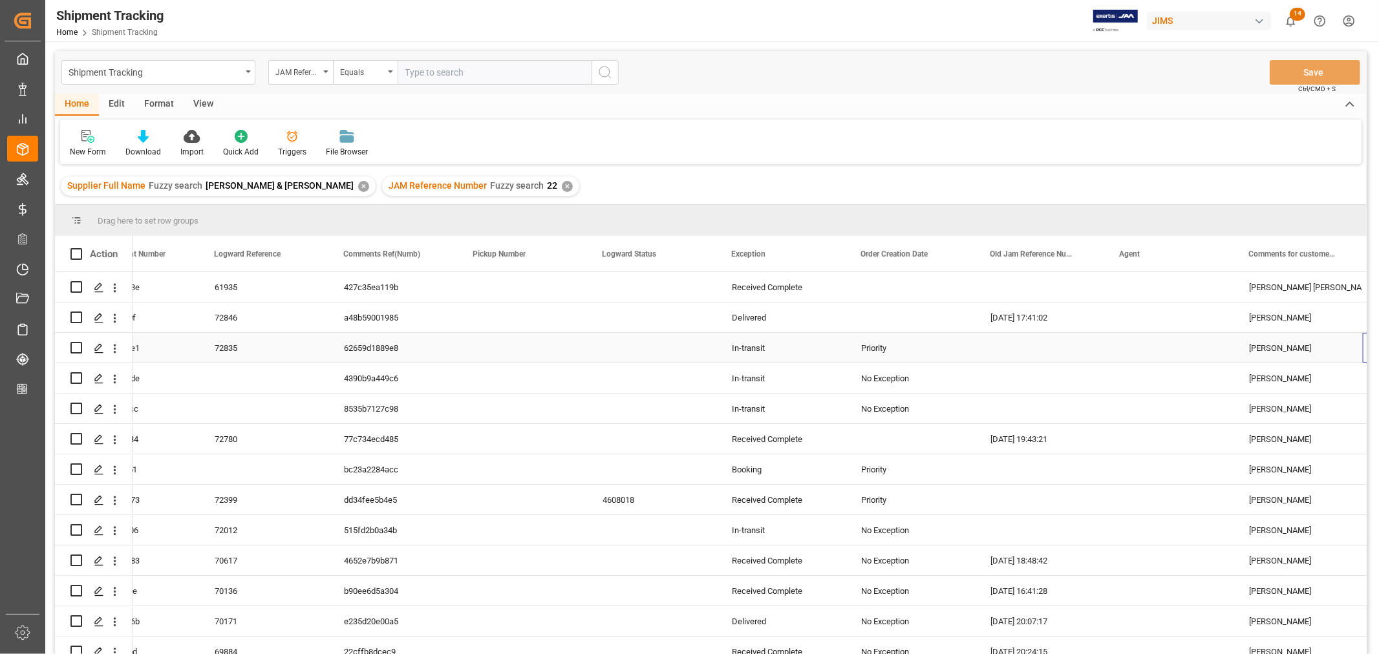
scroll to position [0, 839]
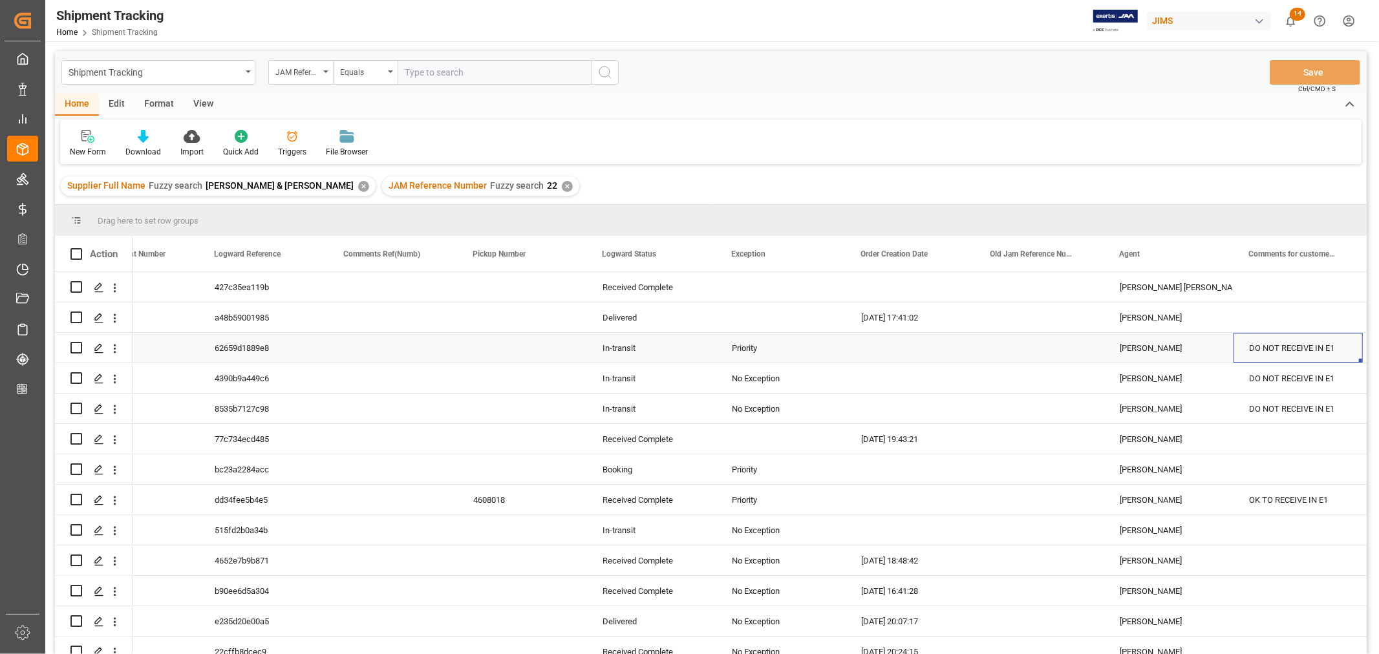
click at [1145, 348] on div "Kevin Schofield" at bounding box center [1169, 349] width 98 height 30
click at [1212, 253] on span at bounding box center [1212, 254] width 12 height 12
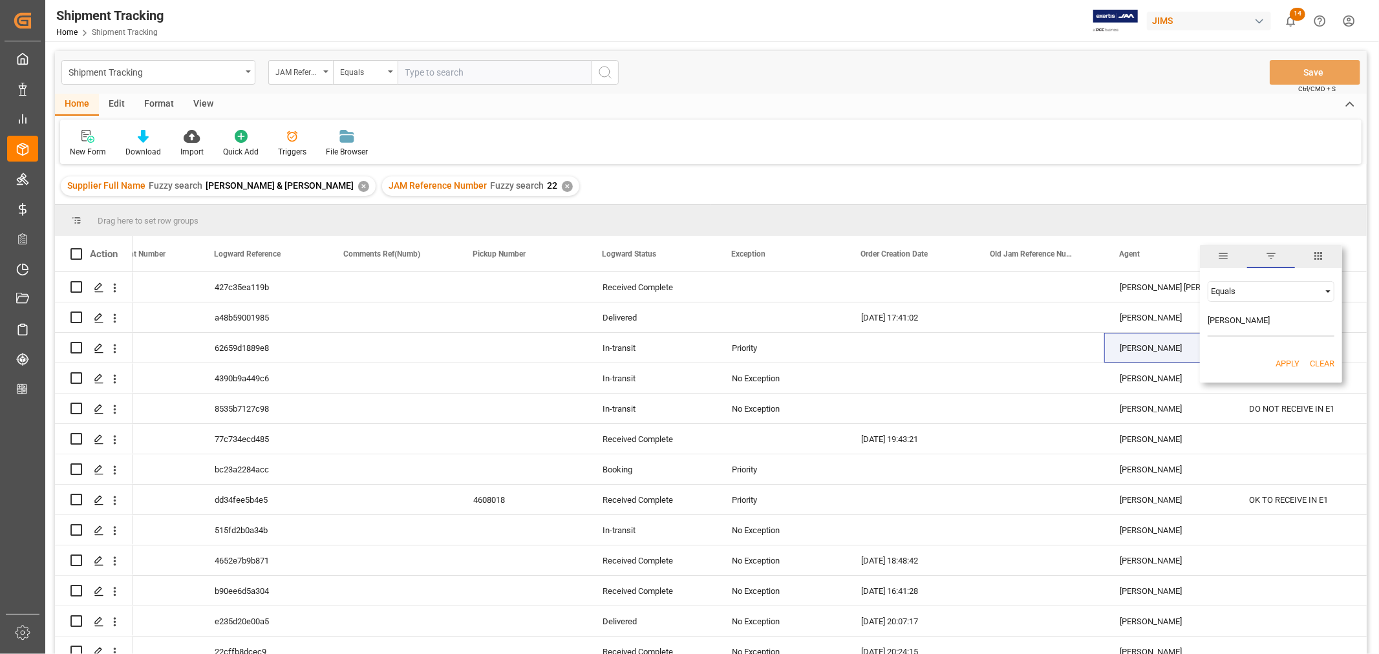
type input "Kevin Schofield"
click at [1285, 361] on button "Apply" at bounding box center [1288, 364] width 24 height 13
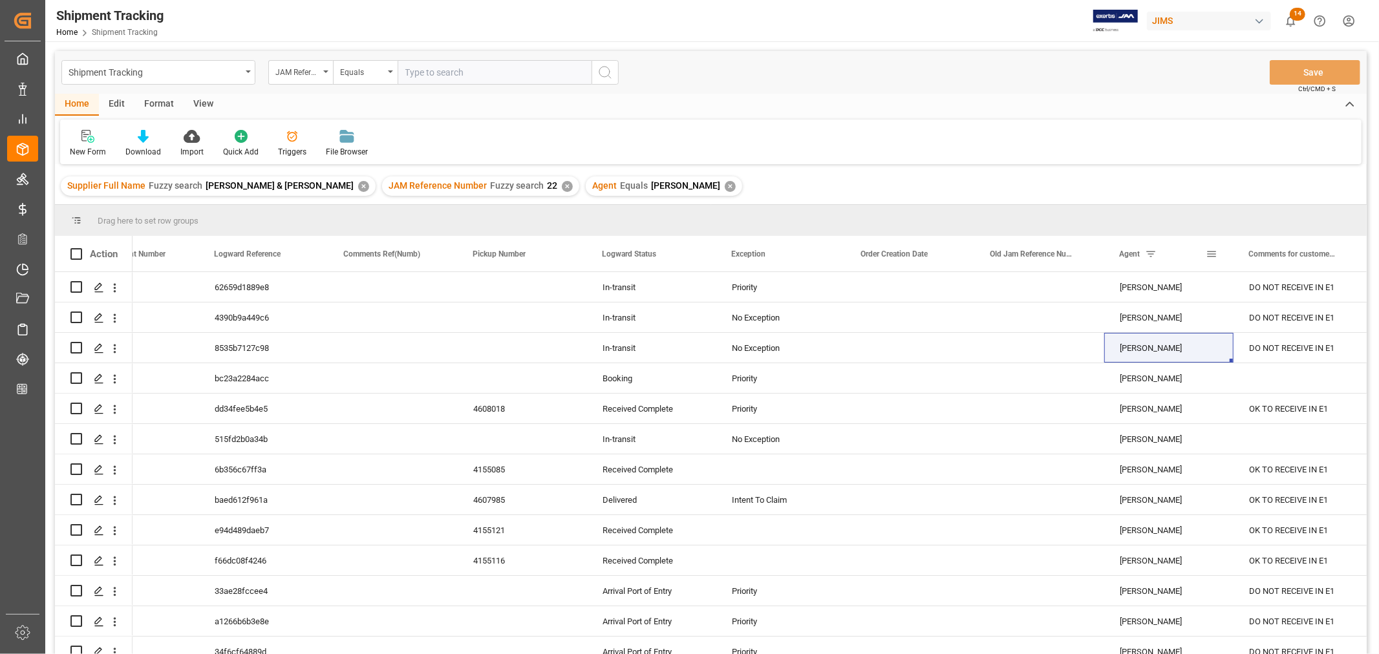
click at [1212, 256] on span at bounding box center [1212, 254] width 12 height 12
click at [1322, 259] on span "columns" at bounding box center [1319, 256] width 12 height 12
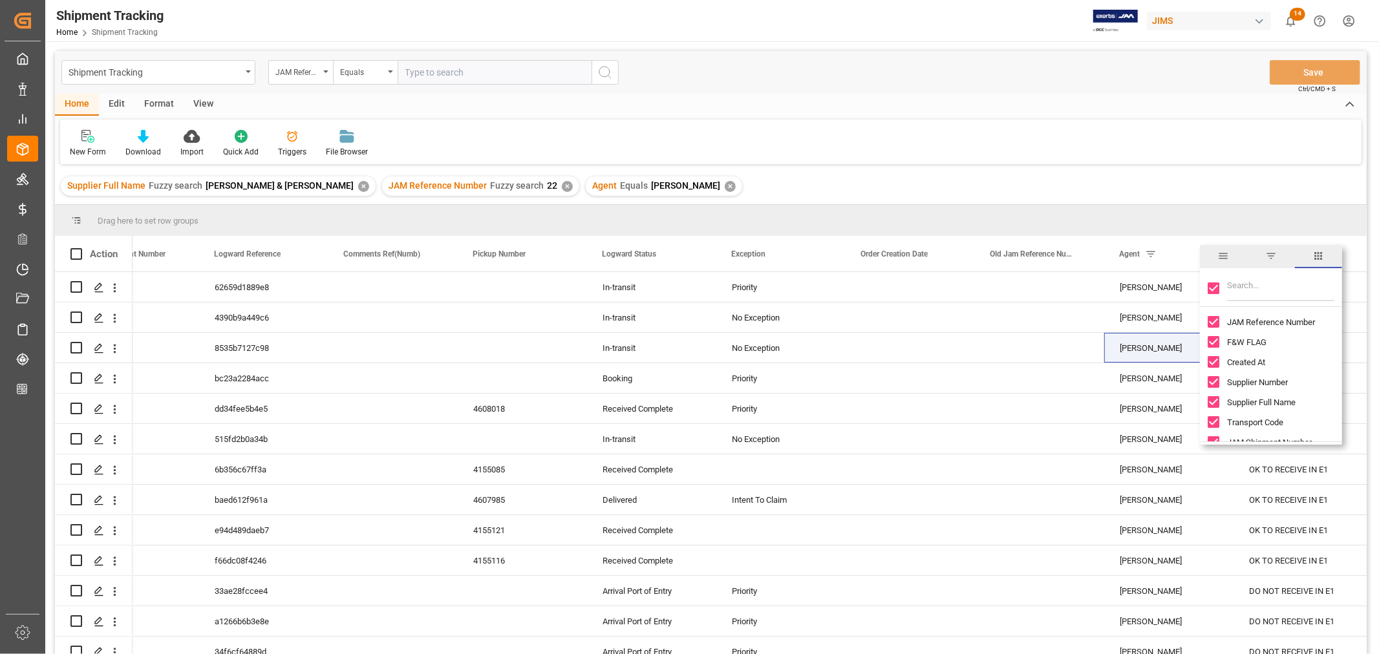
click at [1214, 287] on input "Toggle Select All Columns" at bounding box center [1214, 289] width 12 height 12
checkbox input "false"
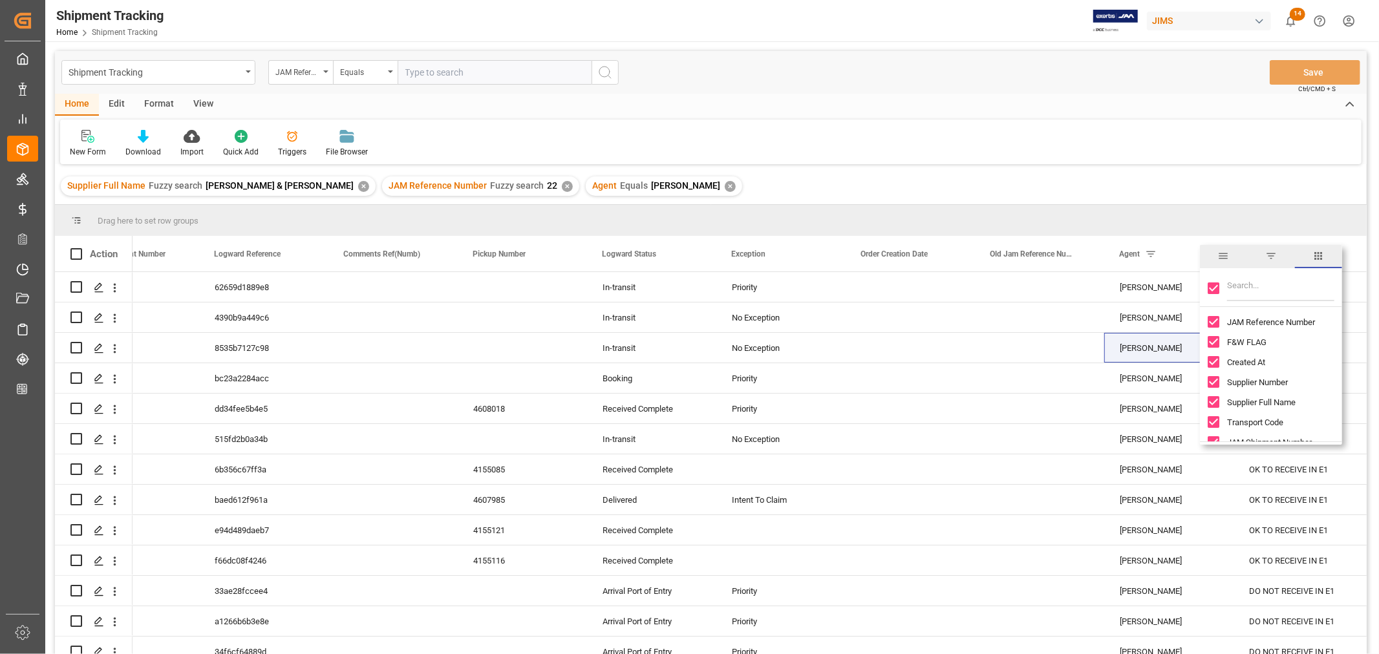
checkbox input "false"
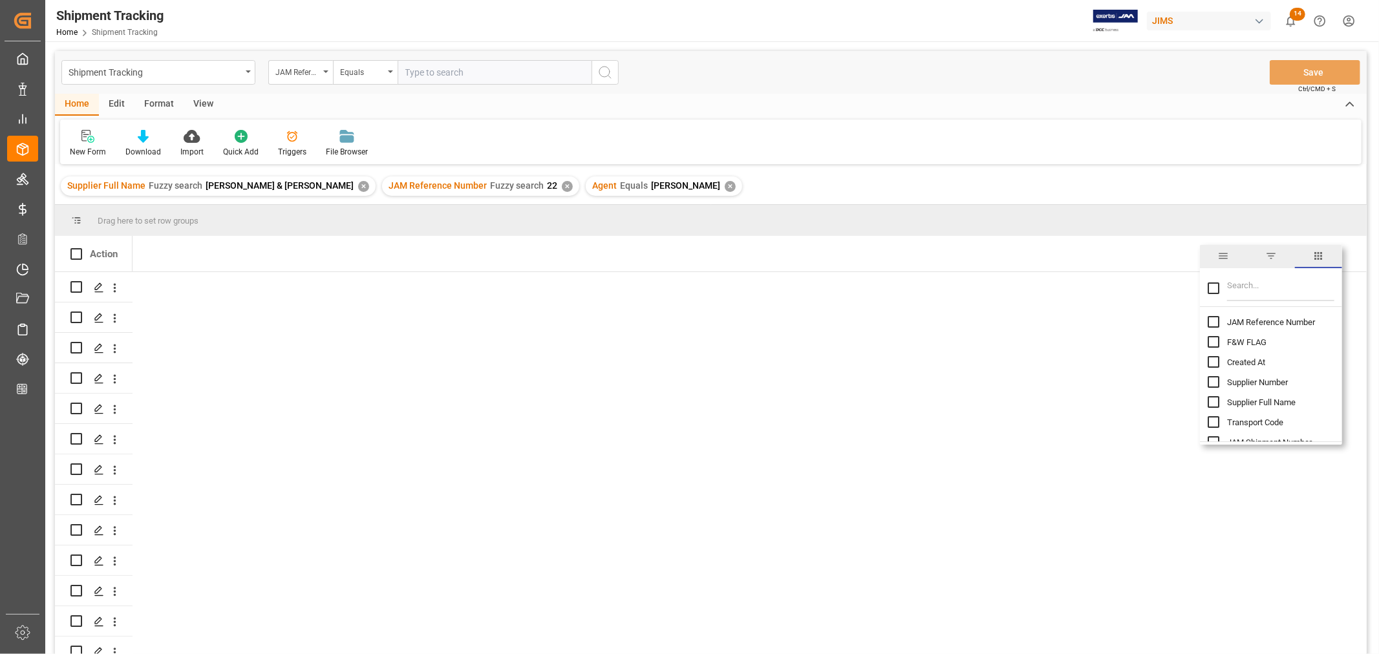
click at [1211, 321] on input "JAM Reference Number column toggle visibility (hidden)" at bounding box center [1214, 322] width 12 height 12
checkbox input "true"
checkbox input "false"
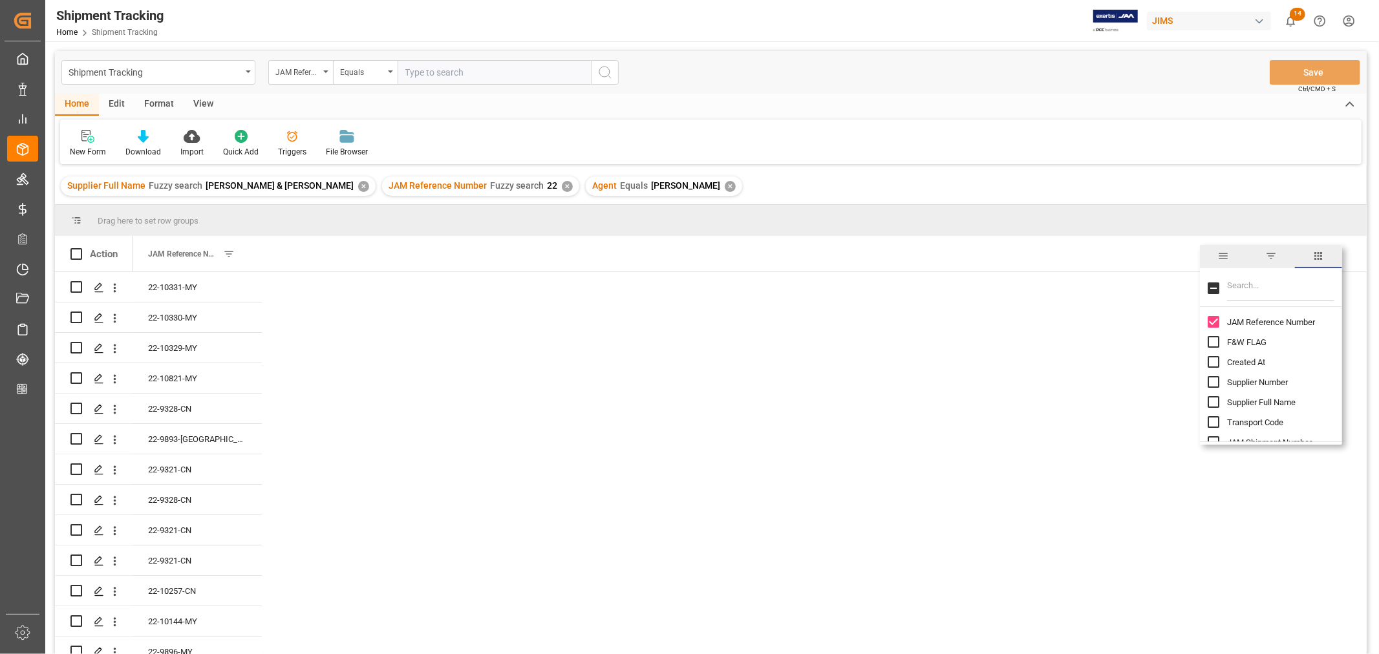
click at [1245, 285] on input "Filter Columns Input" at bounding box center [1280, 288] width 107 height 26
type input "supp"
click at [1212, 343] on input "Supplier Full Name column toggle visibility (hidden)" at bounding box center [1214, 342] width 12 height 12
checkbox input "true"
checkbox input "false"
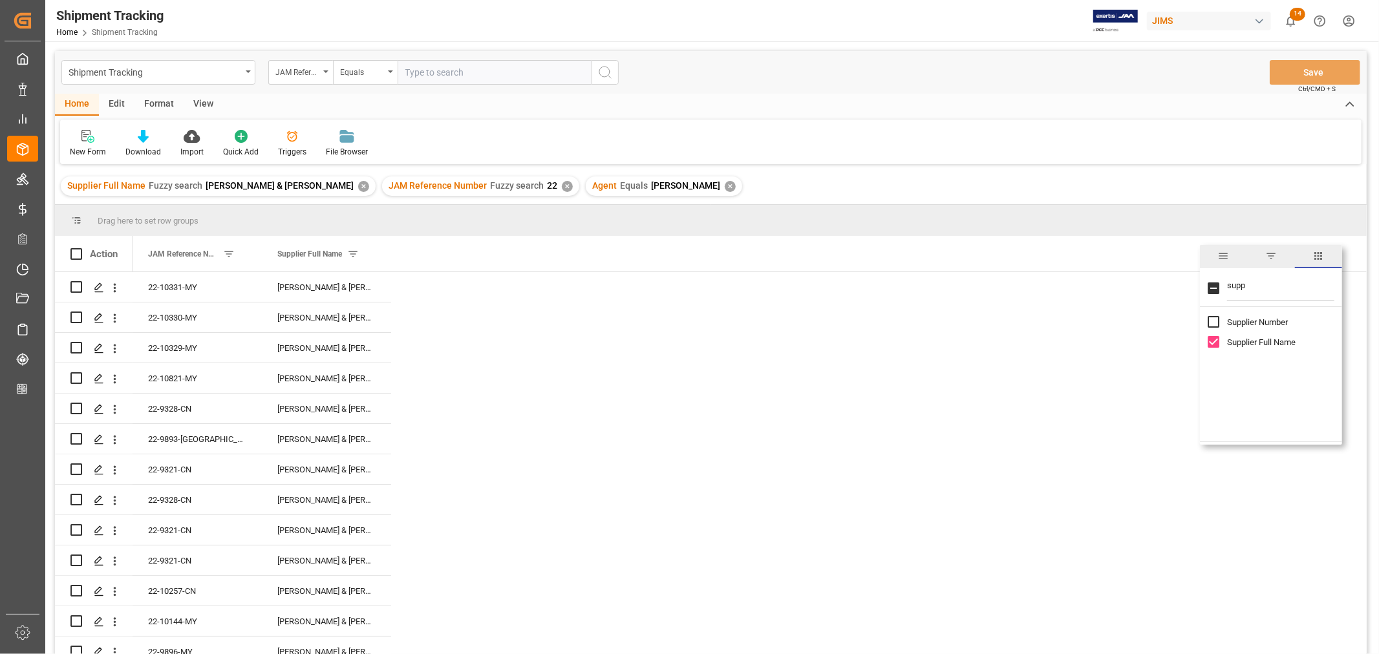
drag, startPoint x: 1248, startPoint y: 282, endPoint x: 1210, endPoint y: 283, distance: 37.5
click at [1210, 283] on div "supp" at bounding box center [1271, 289] width 142 height 36
type input "agen"
click at [1210, 322] on input "Agent column toggle visibility (hidden)" at bounding box center [1214, 322] width 12 height 12
checkbox input "true"
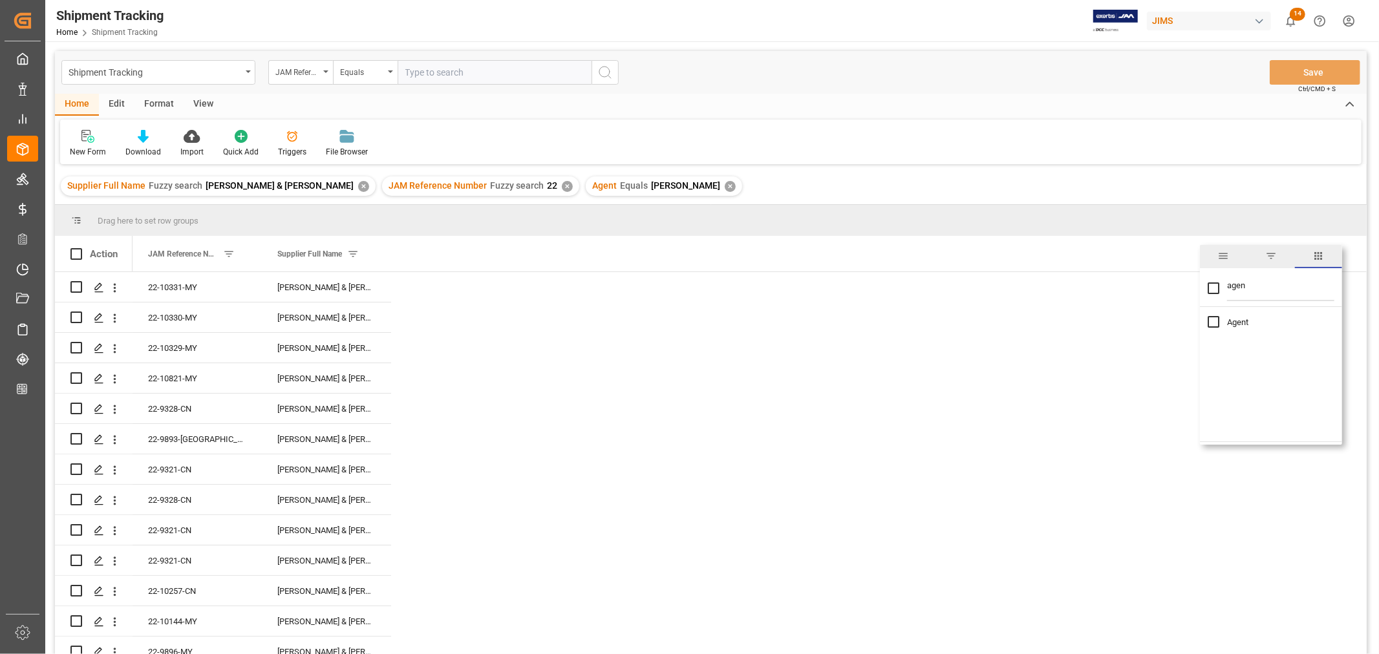
checkbox input "true"
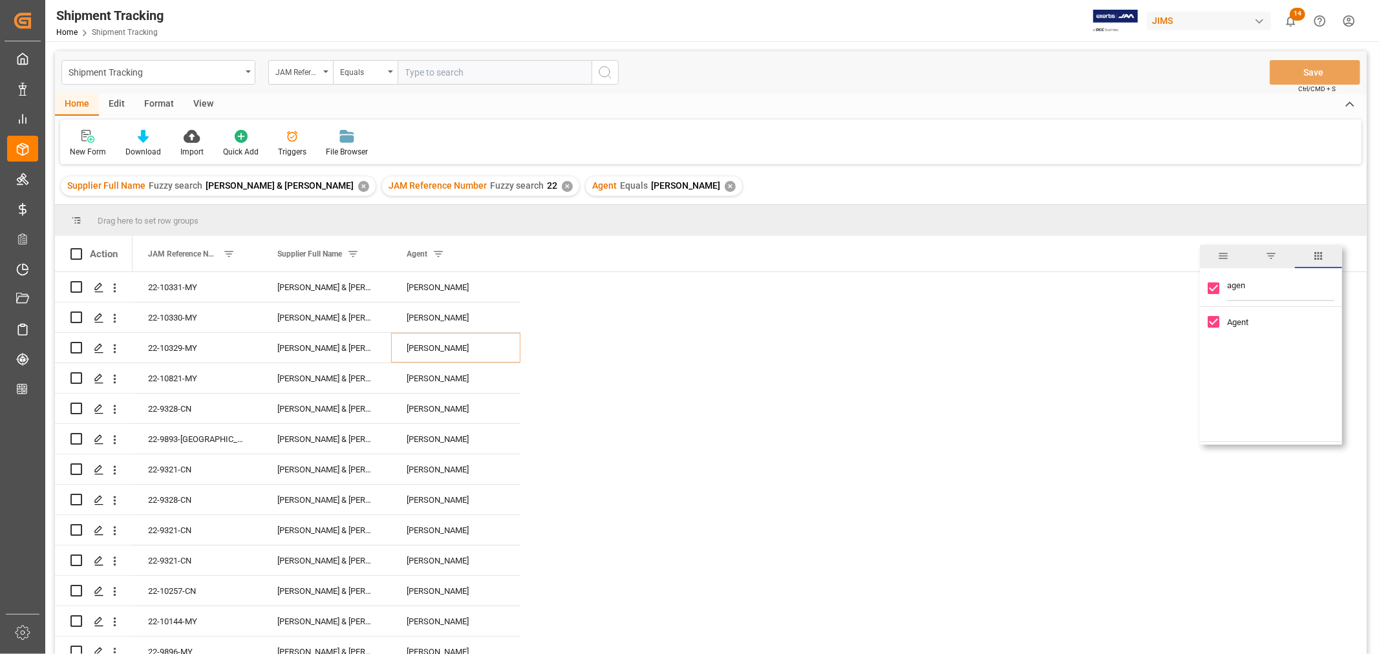
drag, startPoint x: 1247, startPoint y: 287, endPoint x: 1217, endPoint y: 287, distance: 29.7
click at [1217, 287] on div "agen" at bounding box center [1271, 289] width 142 height 36
type input "com"
checkbox input "false"
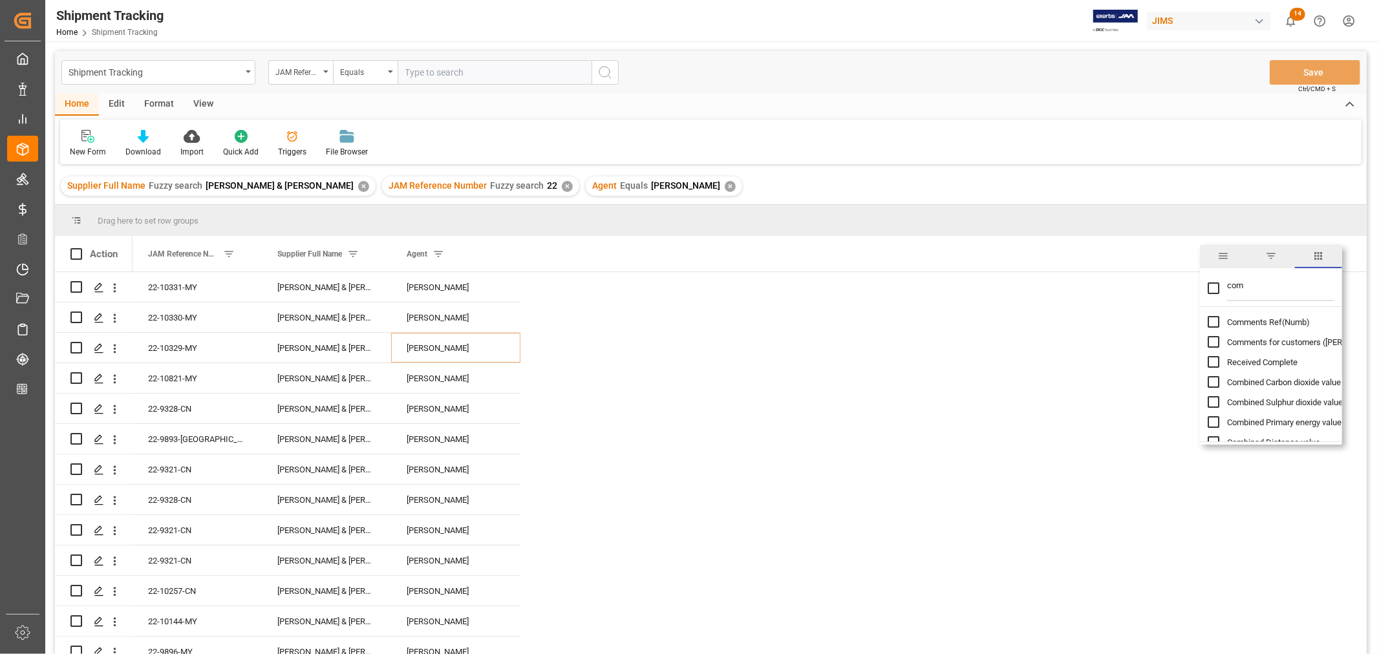
type input "com"
click at [1213, 339] on input "Comments for customers (SAL) column toggle visibility (hidden)" at bounding box center [1214, 342] width 12 height 12
checkbox input "true"
checkbox input "false"
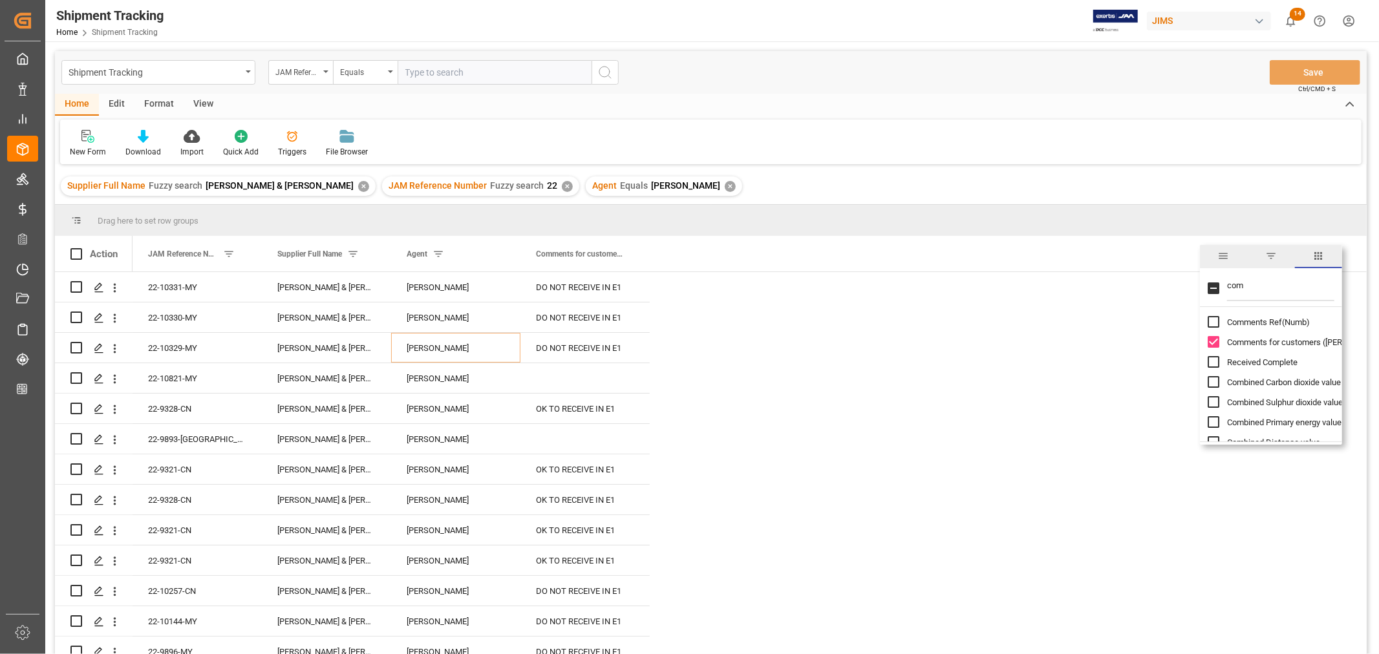
drag, startPoint x: 1244, startPoint y: 285, endPoint x: 1225, endPoint y: 286, distance: 18.8
click at [1225, 286] on div "com" at bounding box center [1271, 289] width 142 height 36
type input "log"
click at [1214, 343] on input "Logward Status column toggle visibility (hidden)" at bounding box center [1214, 342] width 12 height 12
checkbox input "true"
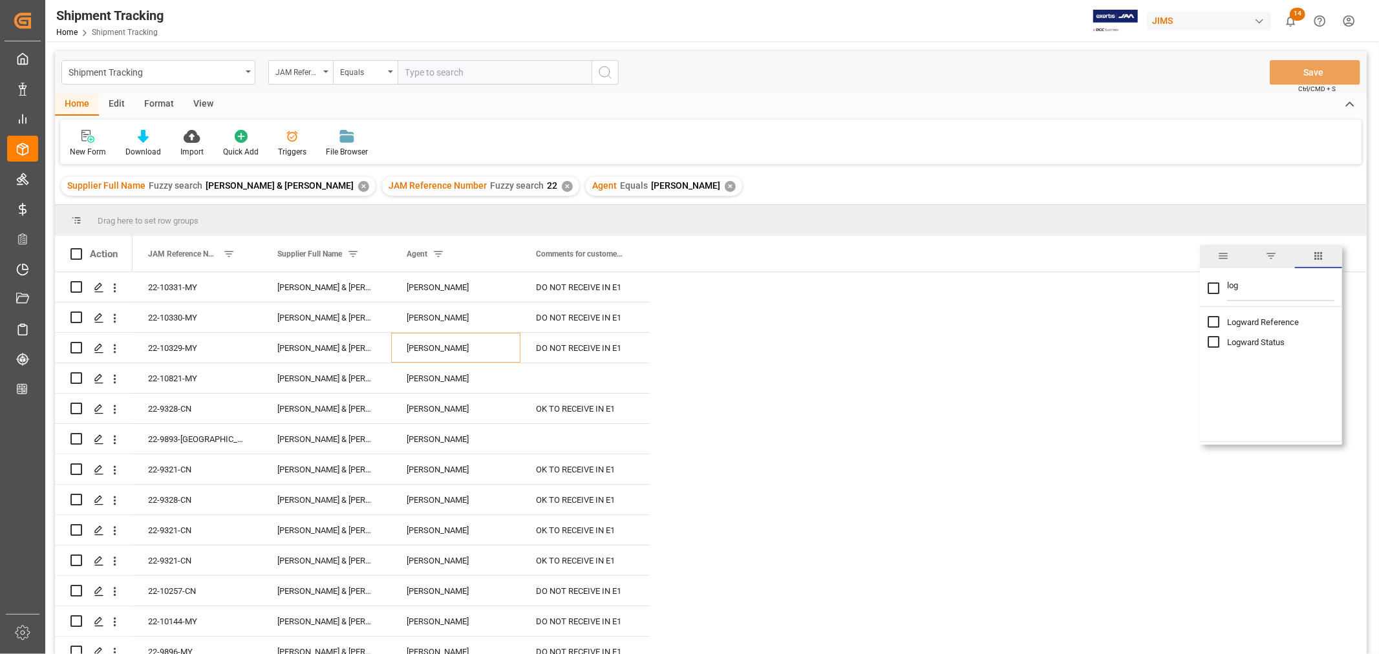
checkbox input "false"
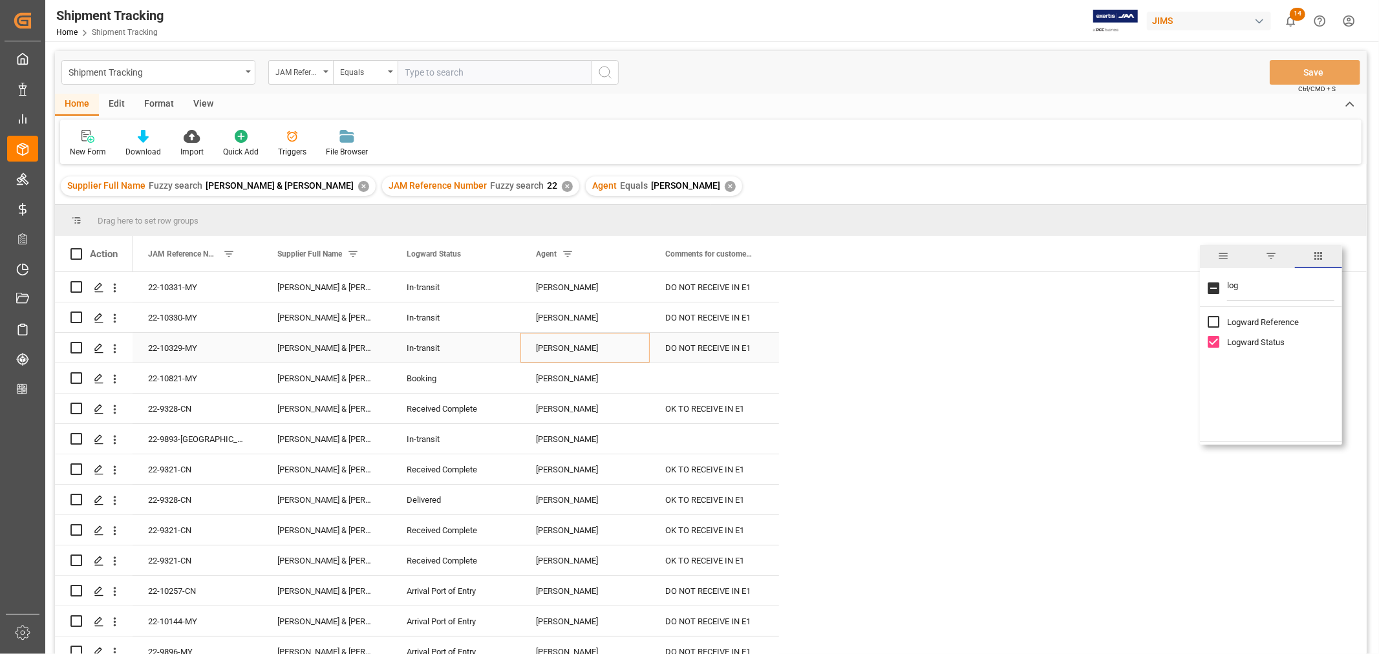
click at [713, 346] on div "DO NOT RECEIVE IN E1" at bounding box center [714, 348] width 129 height 30
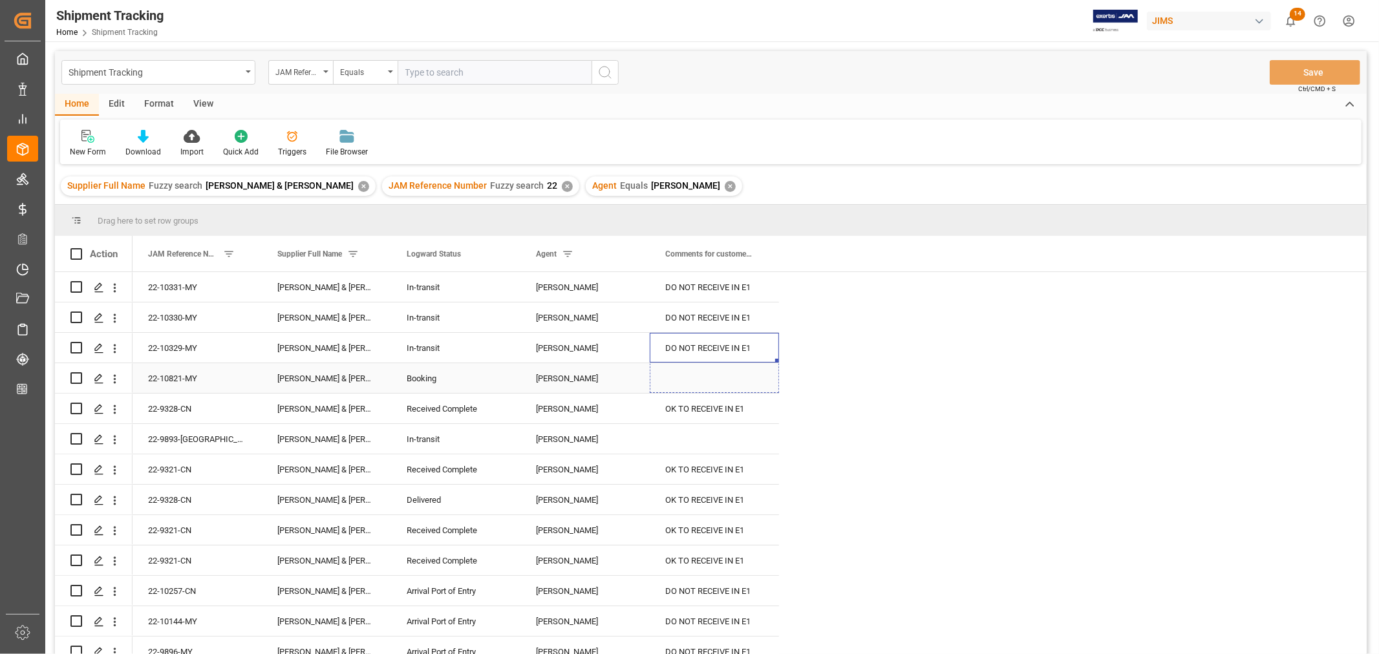
drag, startPoint x: 777, startPoint y: 359, endPoint x: 768, endPoint y: 378, distance: 20.8
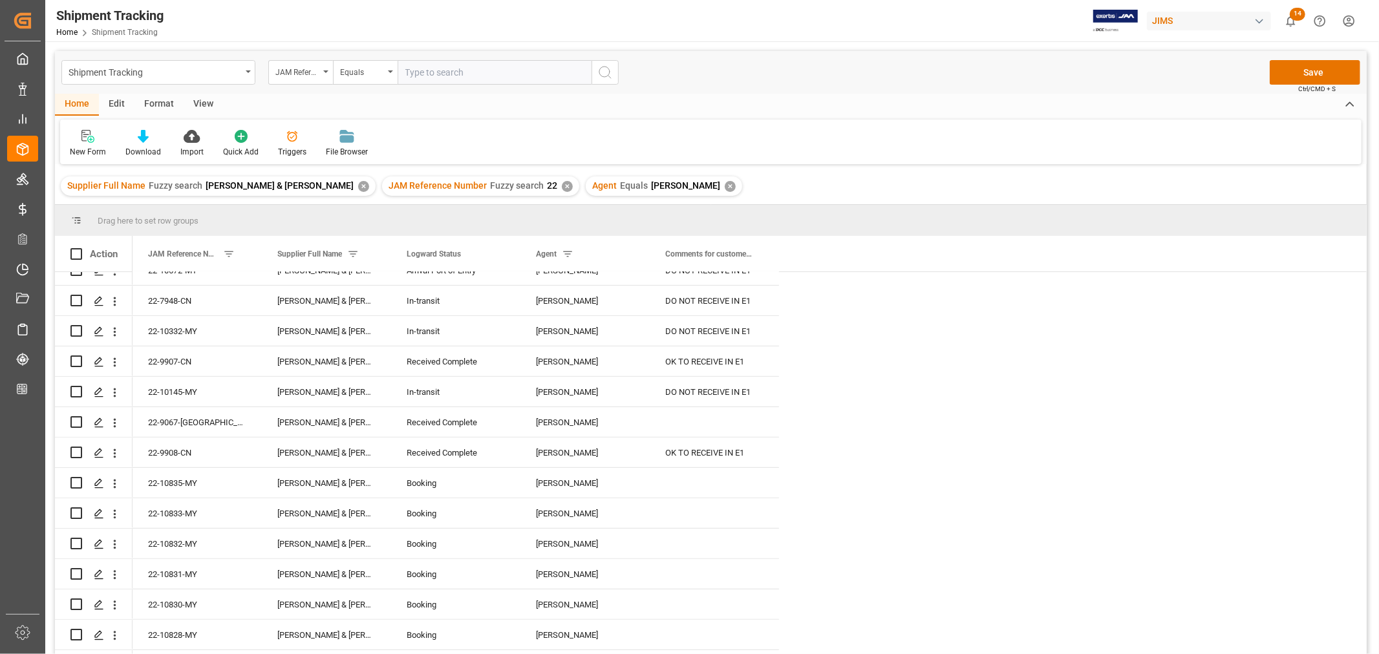
scroll to position [502, 0]
click at [724, 330] on div "DO NOT RECEIVE IN E1" at bounding box center [714, 332] width 129 height 30
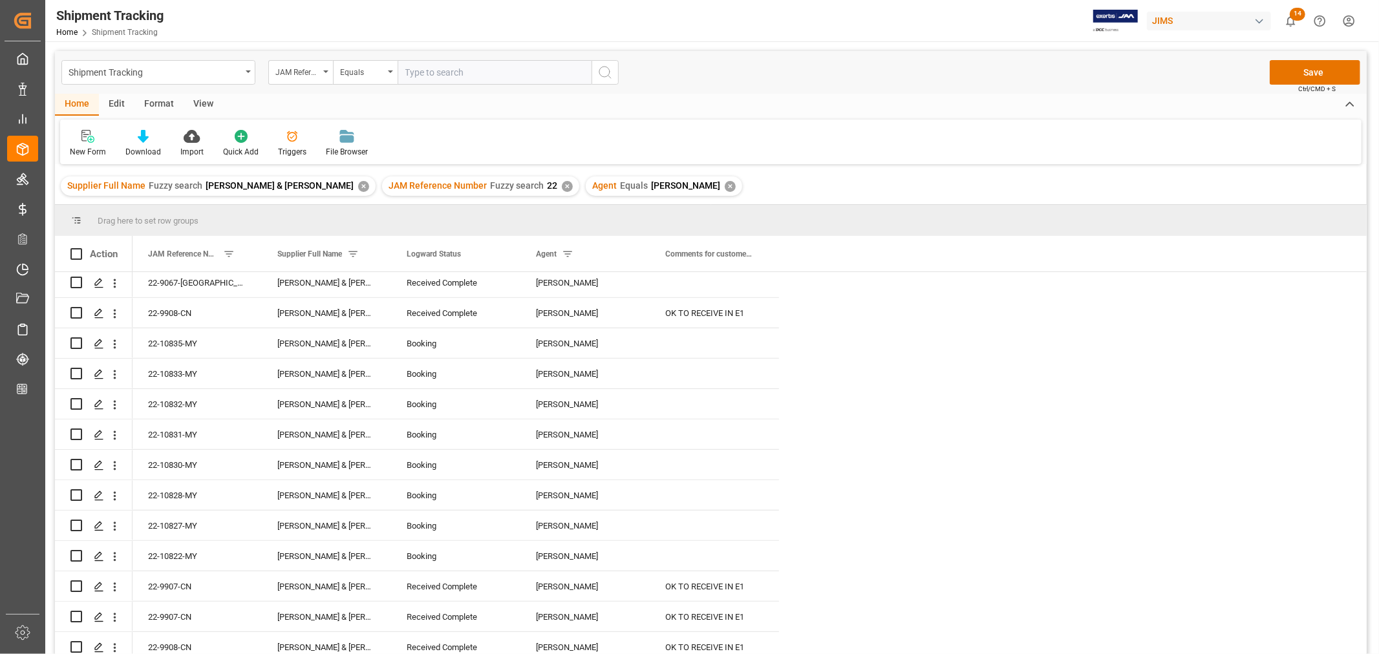
scroll to position [647, 0]
click at [681, 334] on div "Press SPACE to select this row." at bounding box center [714, 340] width 129 height 30
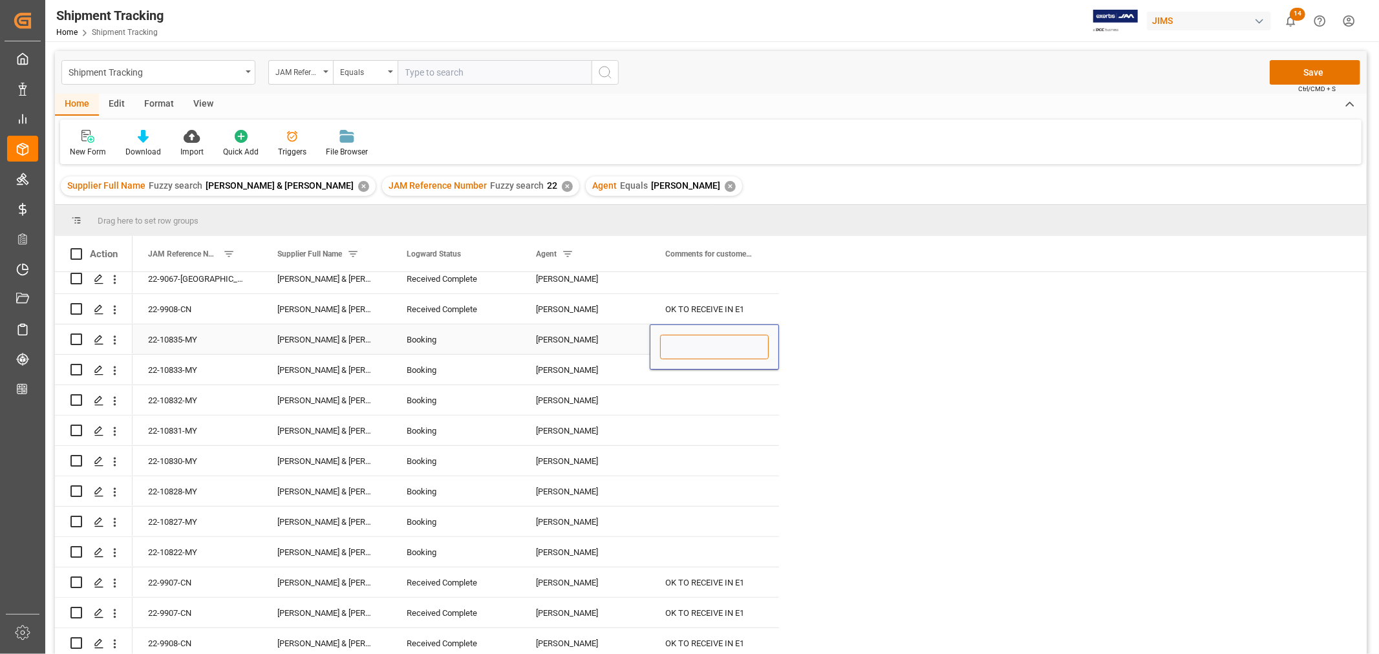
click at [667, 341] on input "Press SPACE to select this row." at bounding box center [714, 347] width 109 height 25
paste input "DO NOT RECEIVE IN E1"
type input "DO NOT RECEIVE IN E1"
click at [674, 392] on div "Press SPACE to select this row." at bounding box center [714, 400] width 129 height 30
click at [683, 332] on div "DO NOT RECEIVE IN E1" at bounding box center [714, 340] width 129 height 30
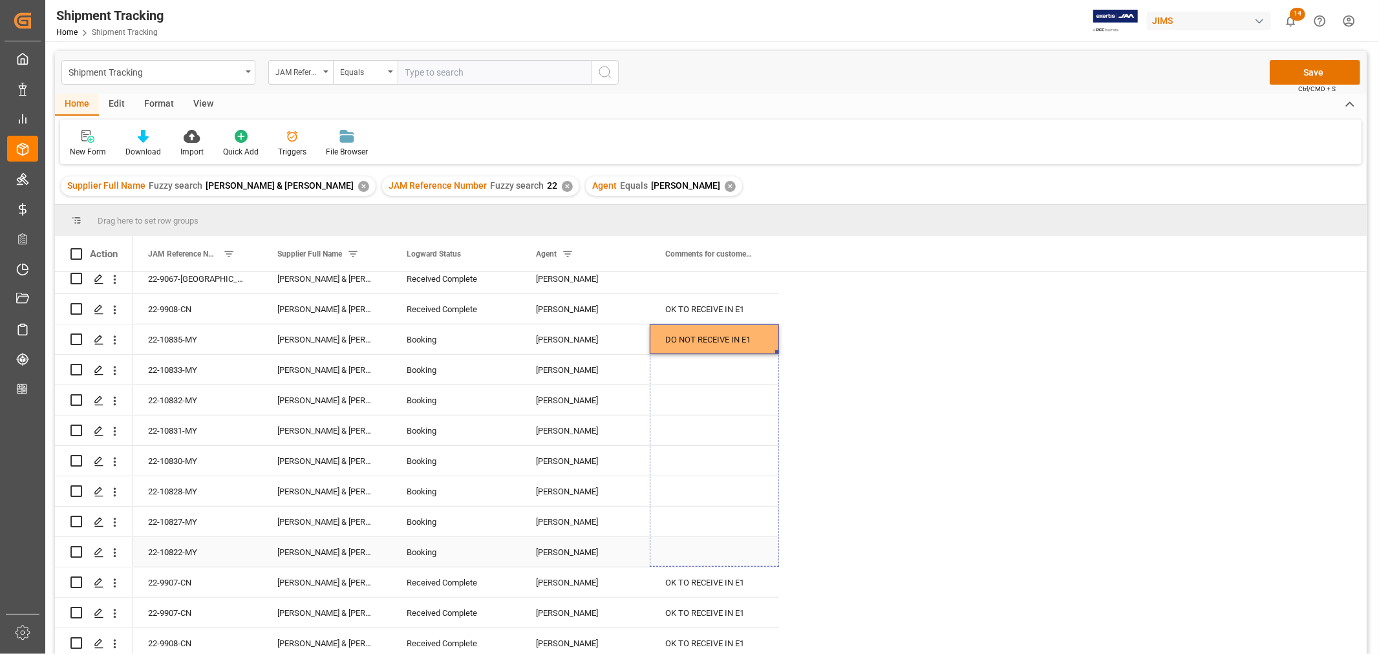
drag, startPoint x: 777, startPoint y: 349, endPoint x: 747, endPoint y: 540, distance: 193.0
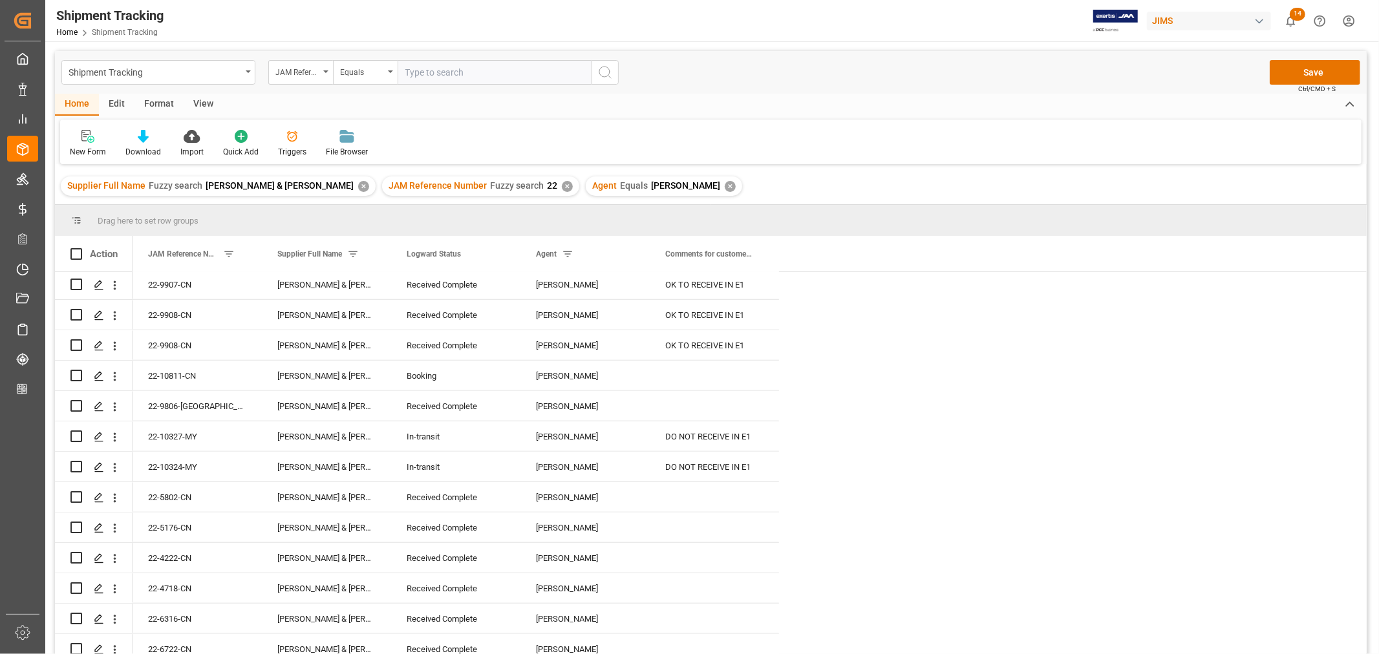
scroll to position [1005, 0]
click at [687, 339] on div "Press SPACE to select this row." at bounding box center [714, 345] width 129 height 30
click at [667, 349] on input "Press SPACE to select this row." at bounding box center [714, 353] width 109 height 25
paste input "DO NOT RECEIVE IN E1"
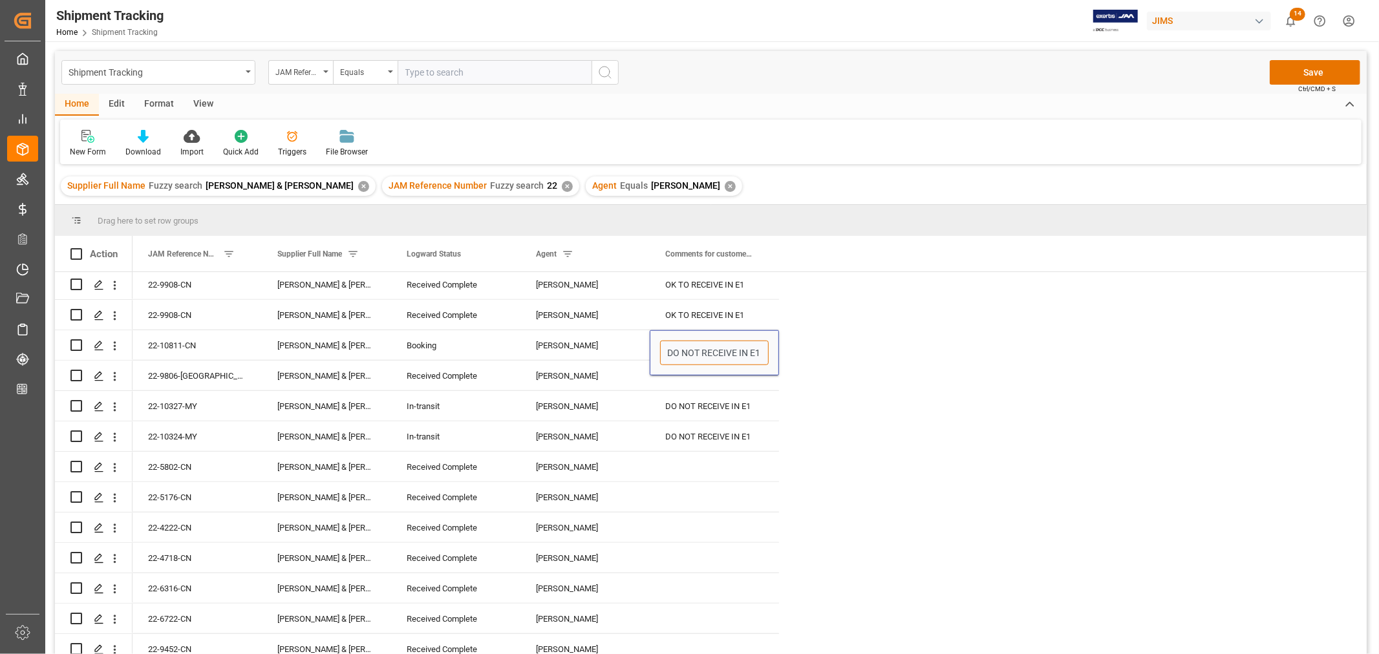
type input "DO NOT RECEIVE IN E1"
click at [706, 378] on div "Press SPACE to select this row." at bounding box center [714, 376] width 129 height 30
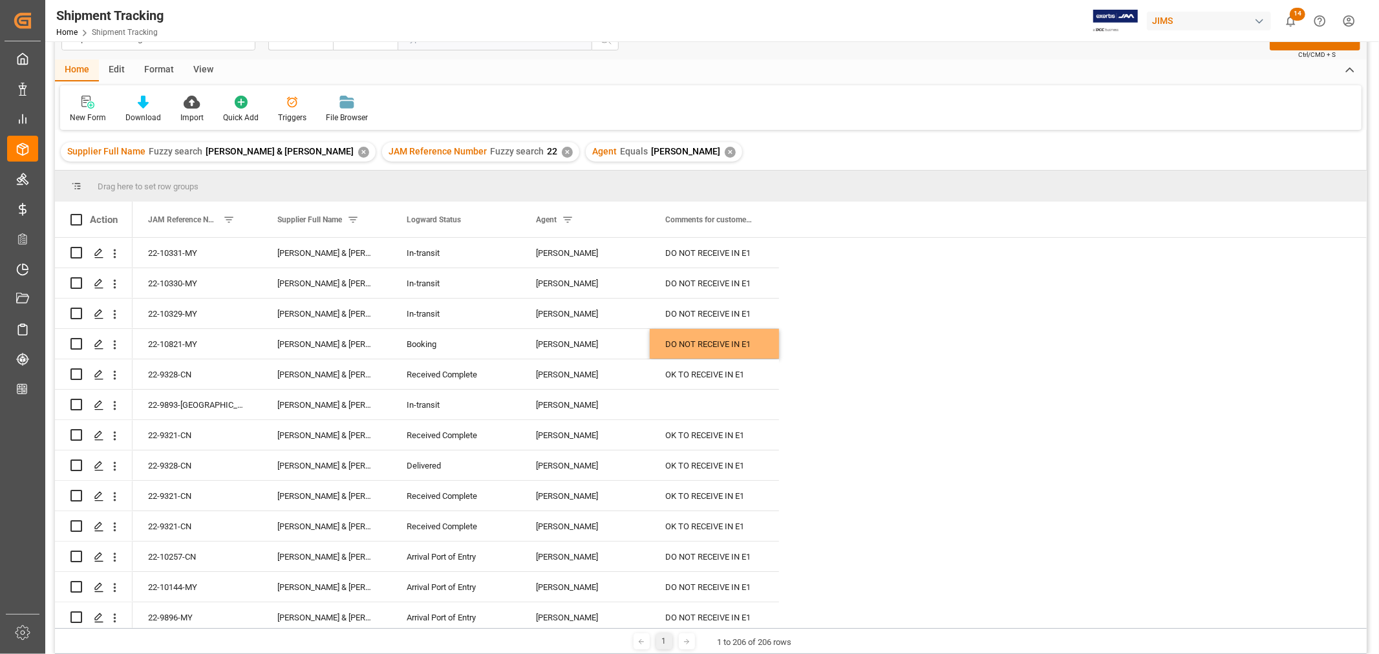
scroll to position [0, 0]
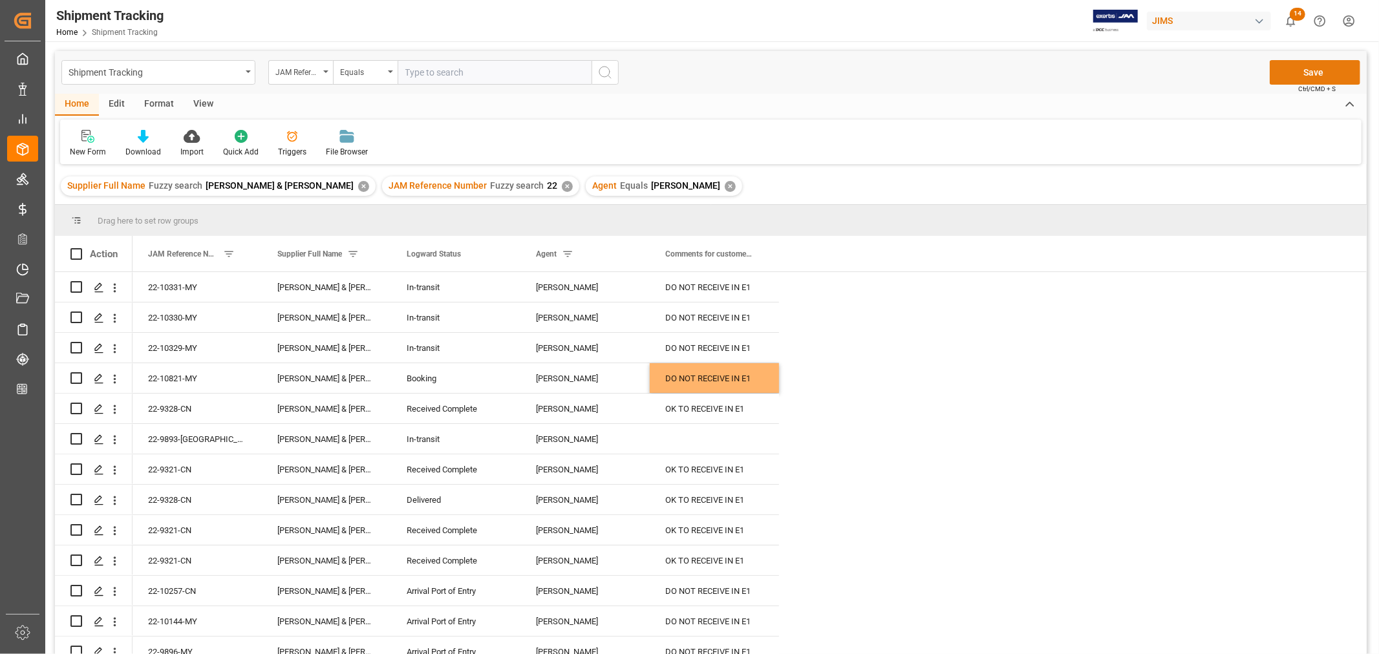
click at [1307, 70] on button "Save" at bounding box center [1315, 72] width 91 height 25
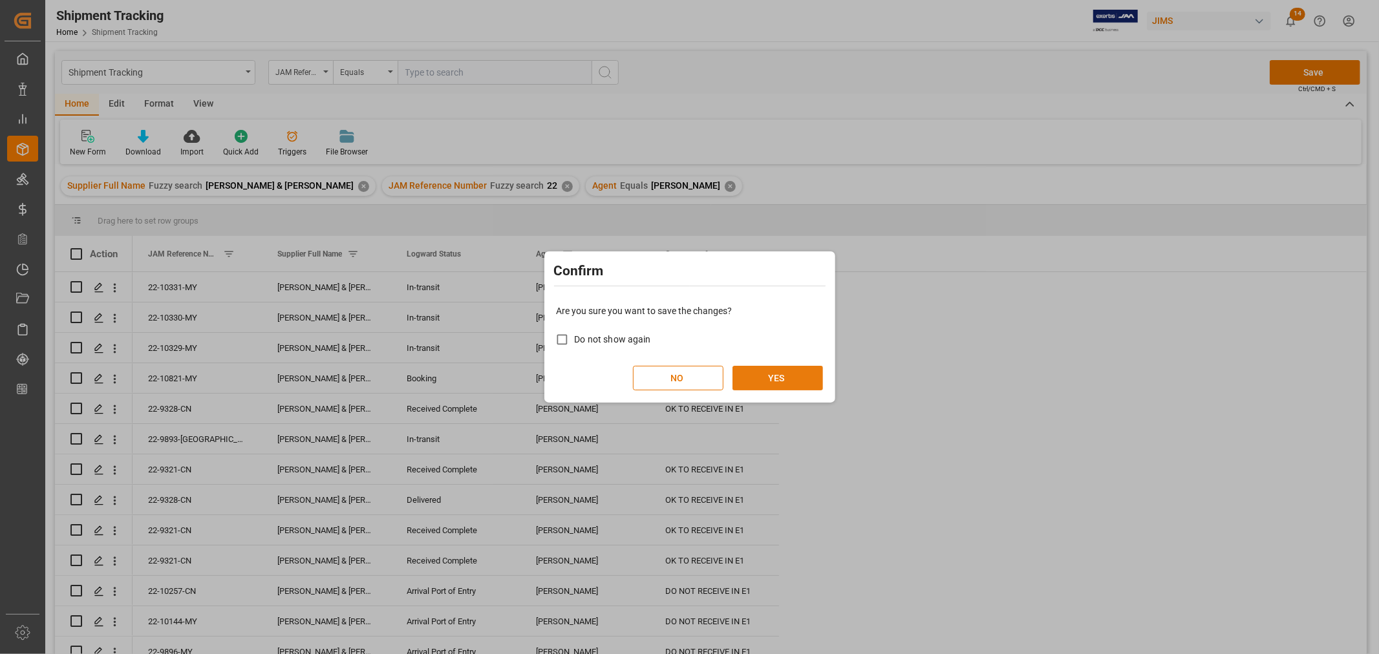
click at [779, 372] on button "YES" at bounding box center [778, 378] width 91 height 25
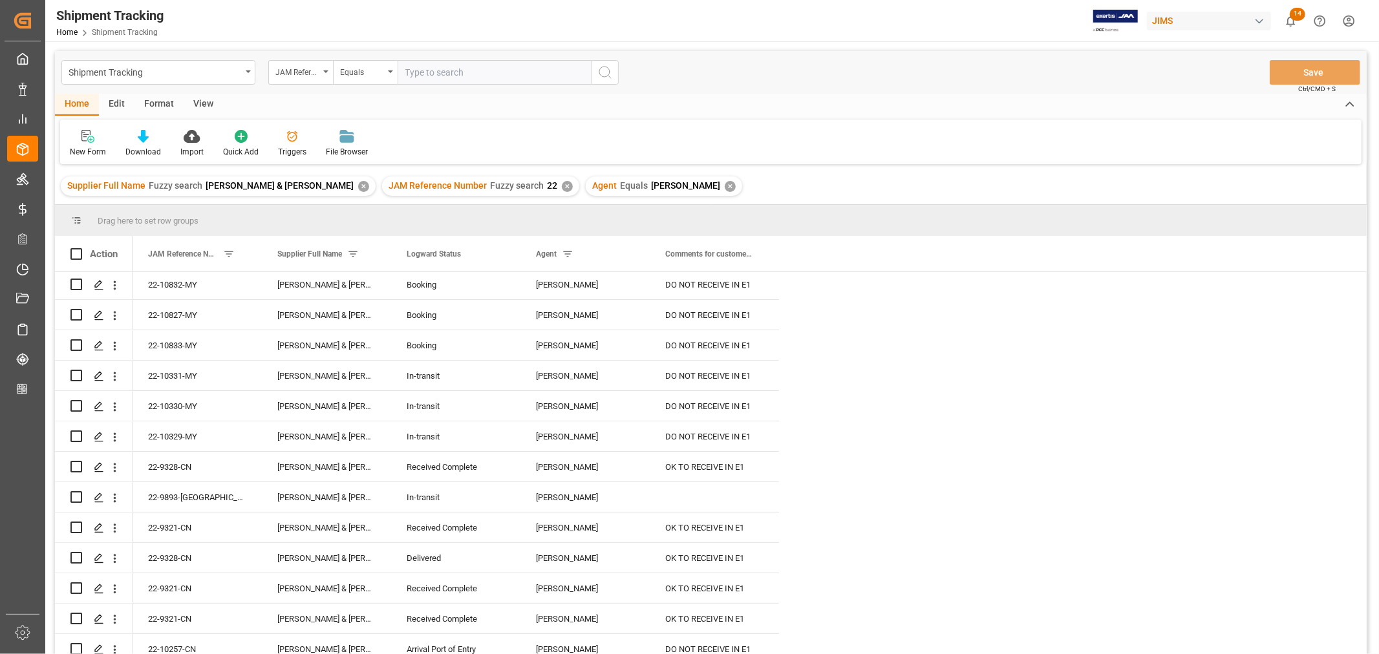
scroll to position [287, 0]
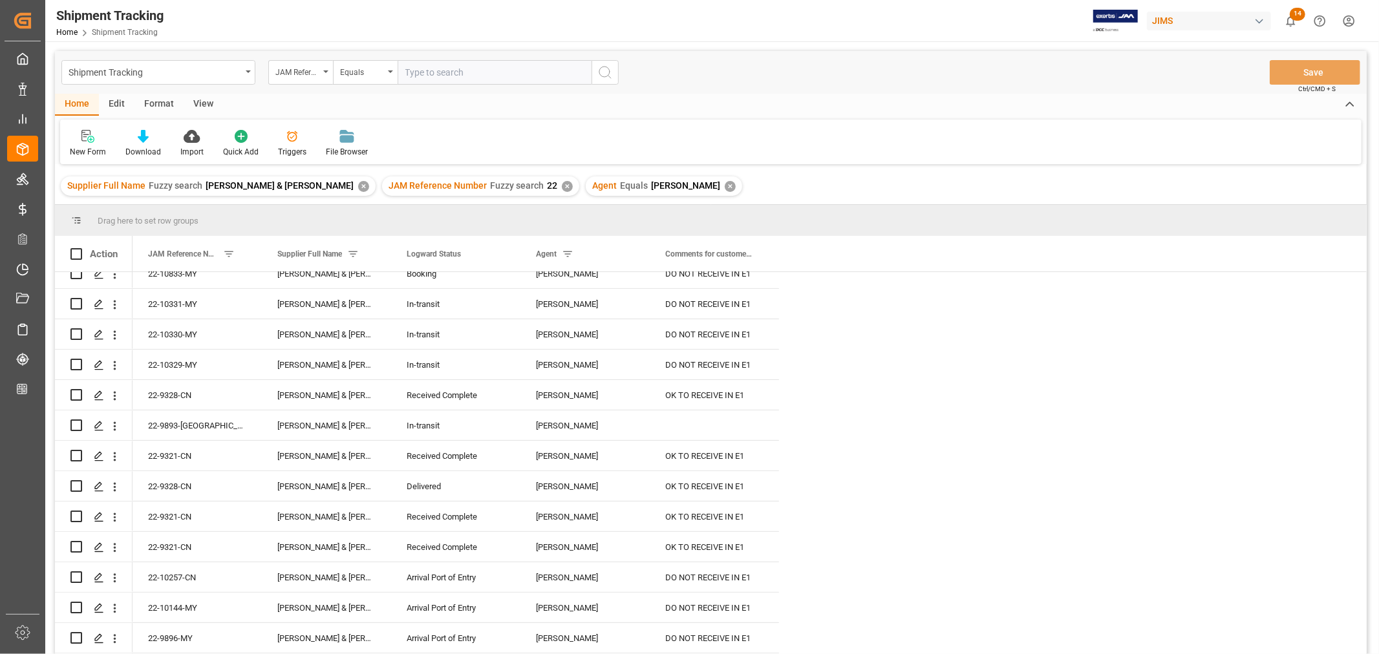
click at [725, 184] on div "✕" at bounding box center [730, 186] width 11 height 11
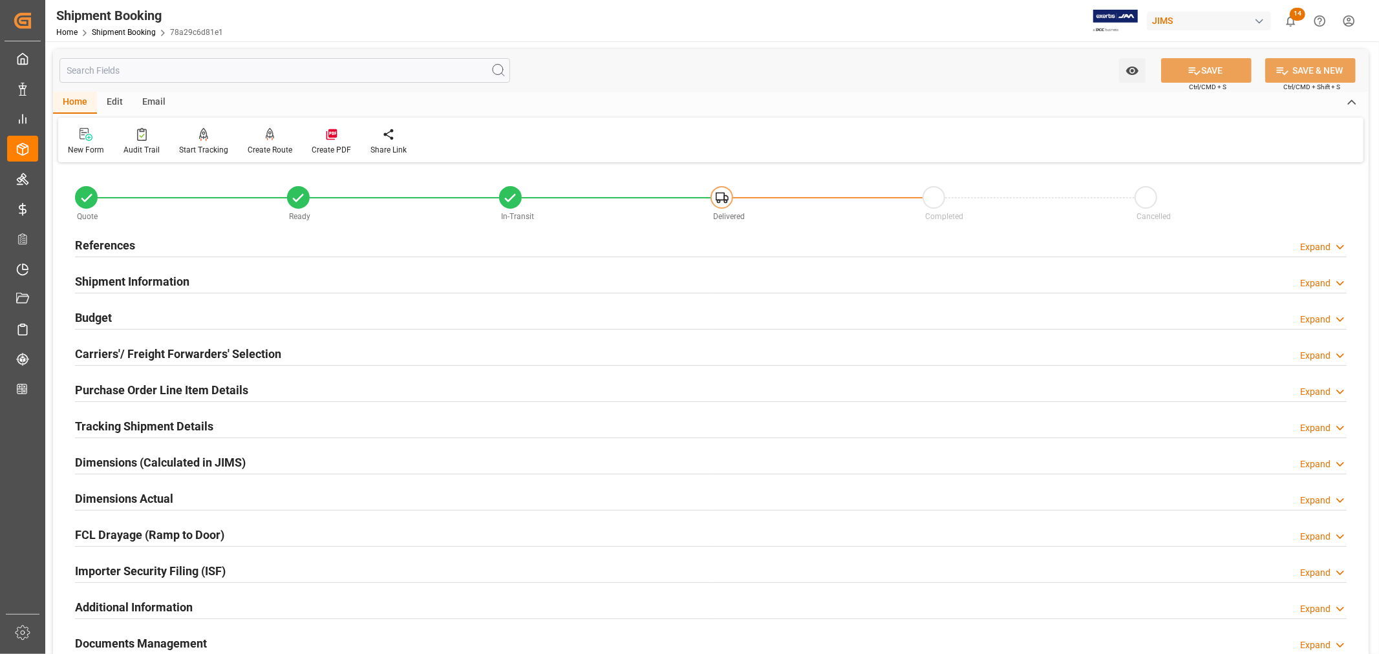
click at [202, 428] on h2 "Tracking Shipment Details" at bounding box center [144, 426] width 138 height 17
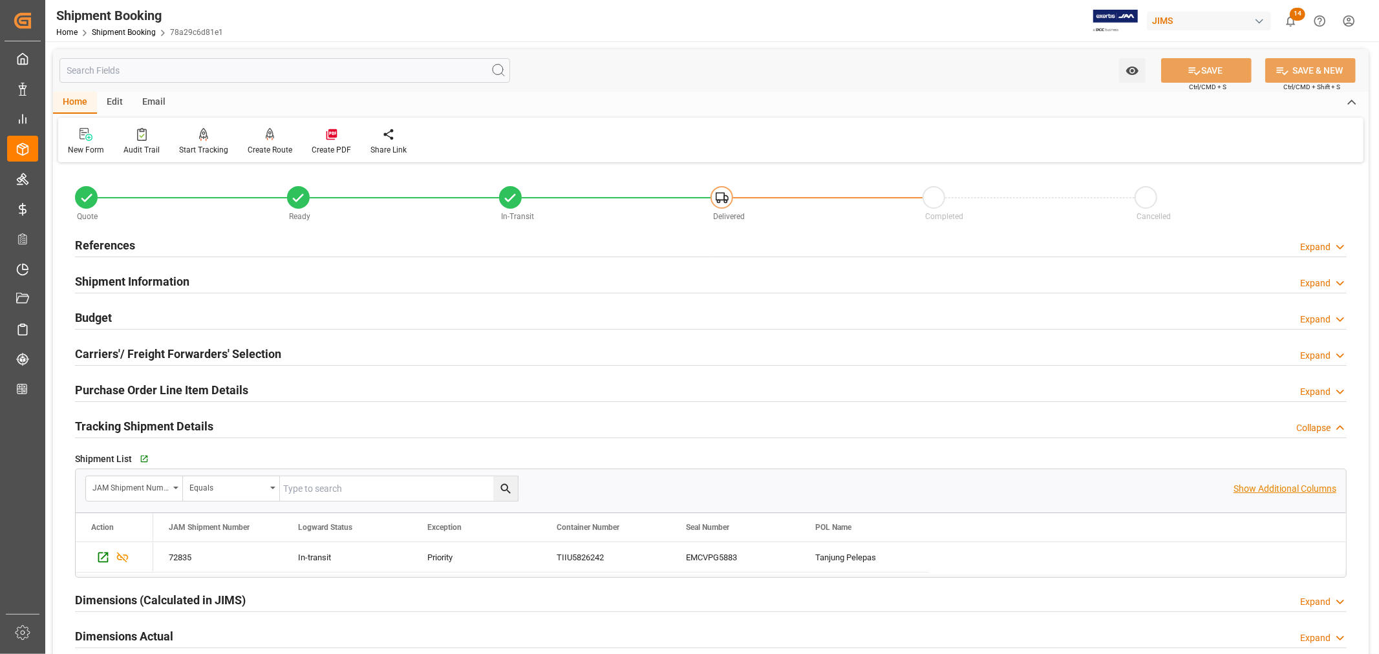
click at [1267, 493] on p "Show Additional Columns" at bounding box center [1285, 489] width 103 height 14
click at [851, 558] on div "Tanjung Pelepas" at bounding box center [864, 557] width 129 height 30
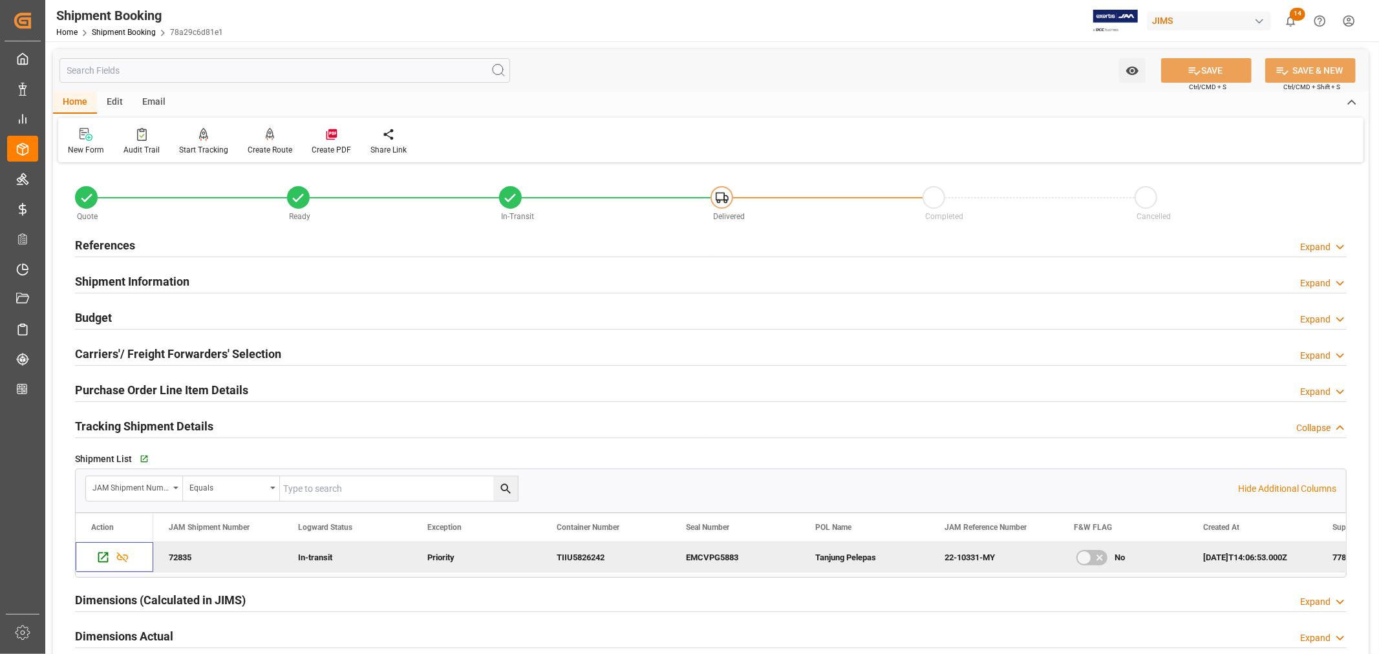
click at [233, 425] on div "Tracking Shipment Details Collapse" at bounding box center [711, 425] width 1272 height 25
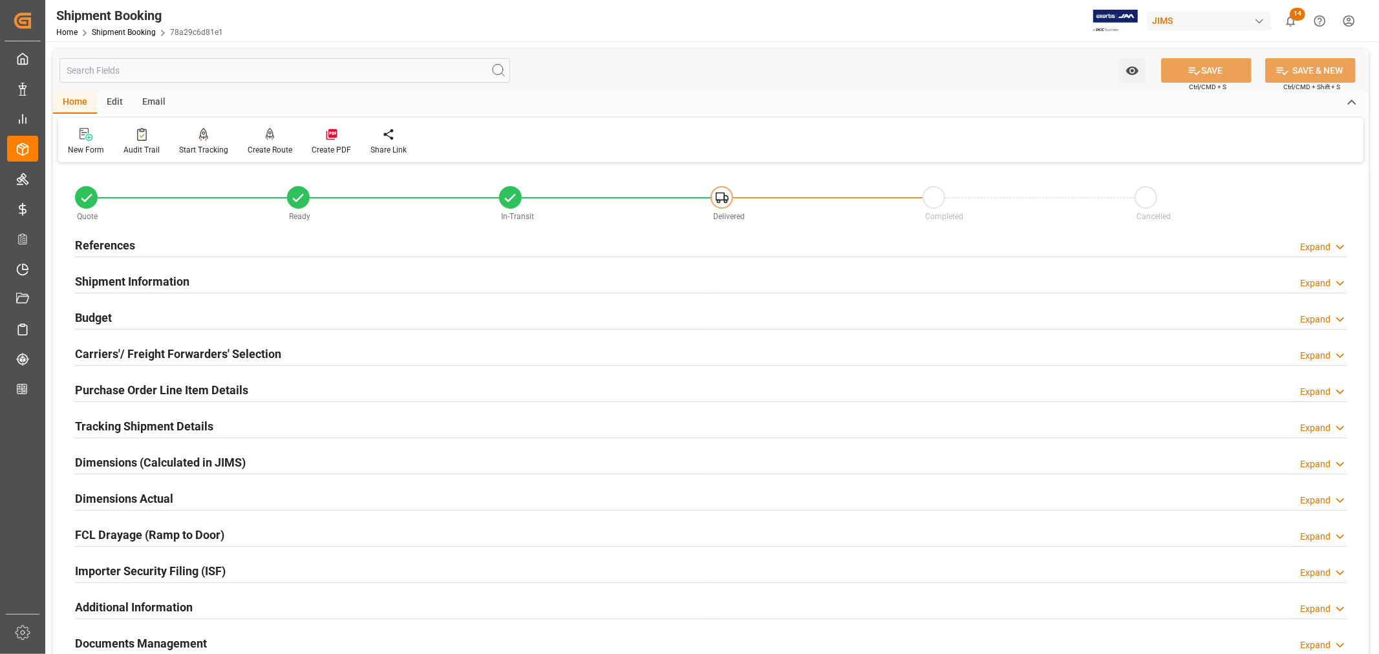
click at [102, 250] on h2 "References" at bounding box center [105, 245] width 60 height 17
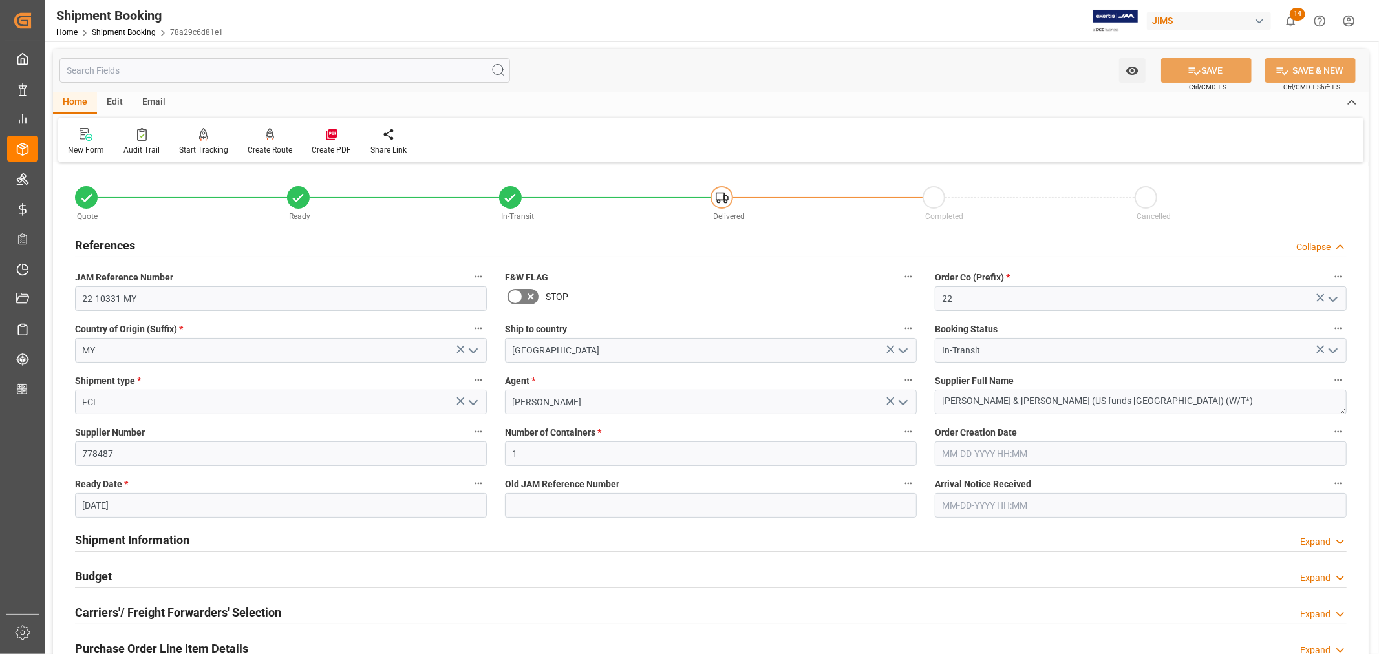
click at [102, 250] on h2 "References" at bounding box center [105, 245] width 60 height 17
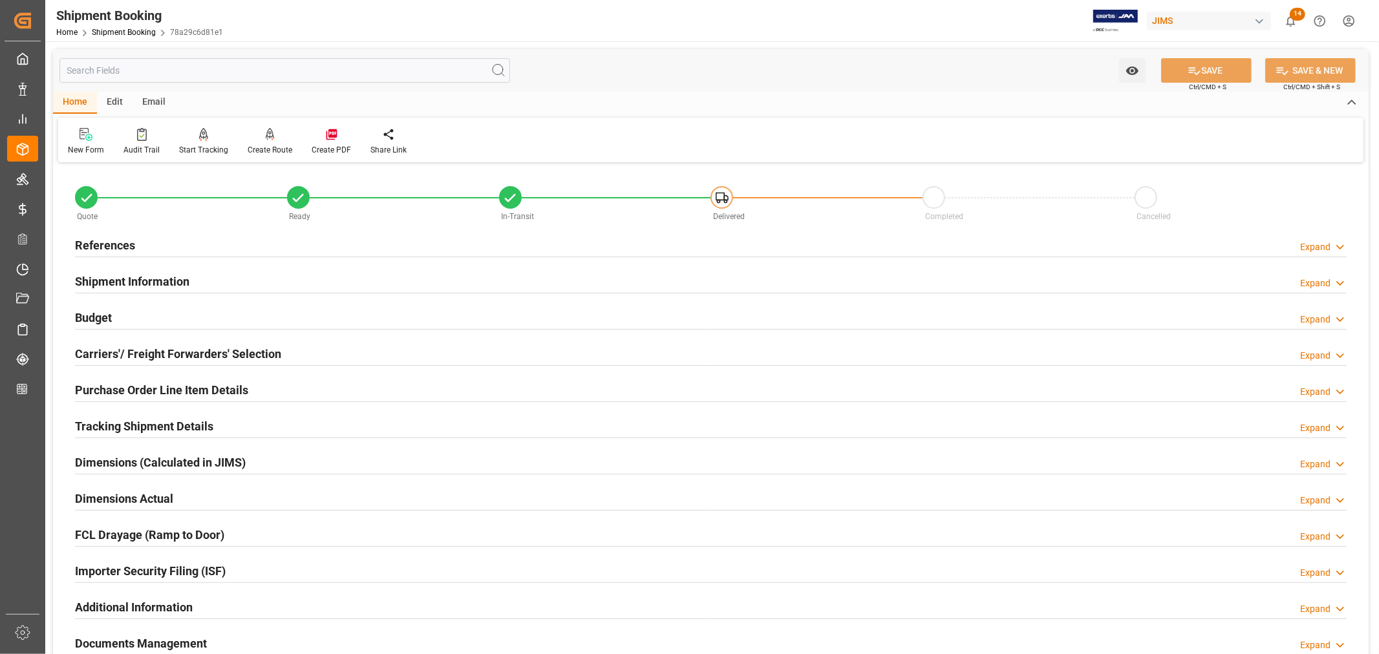
click at [139, 282] on h2 "Shipment Information" at bounding box center [132, 281] width 114 height 17
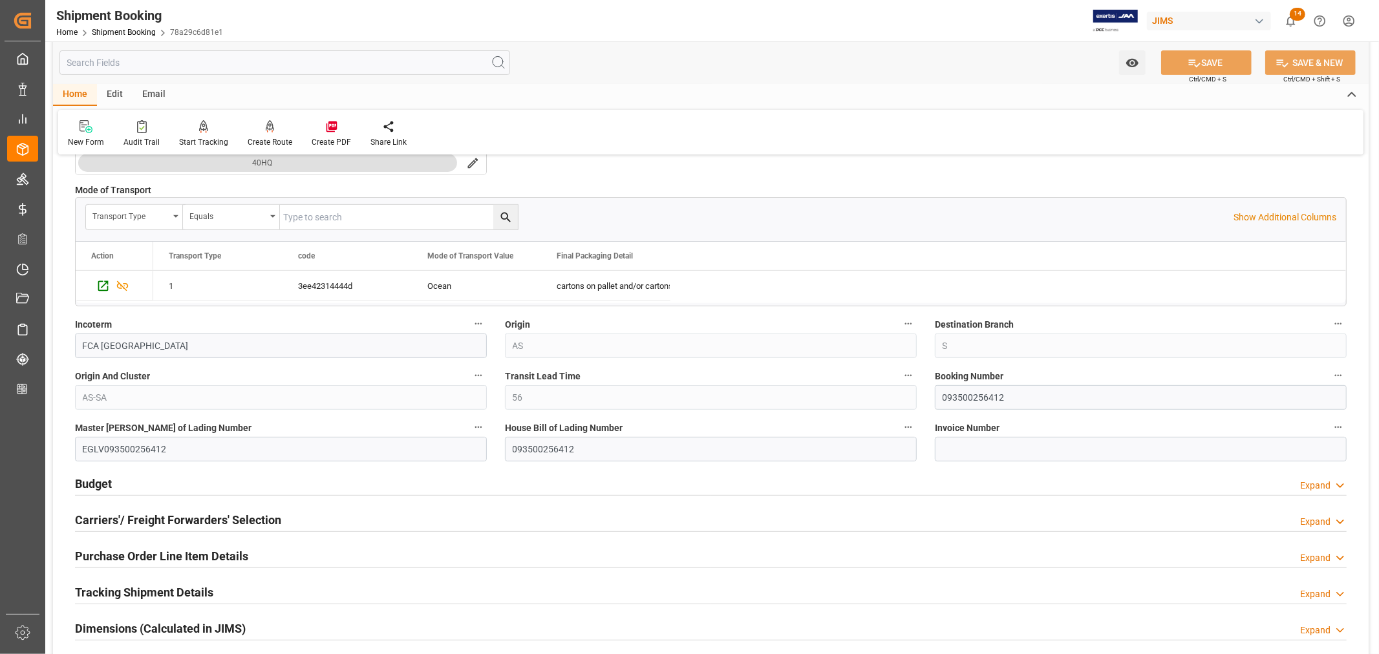
scroll to position [359, 0]
click at [973, 392] on input "093500256412" at bounding box center [1141, 395] width 412 height 25
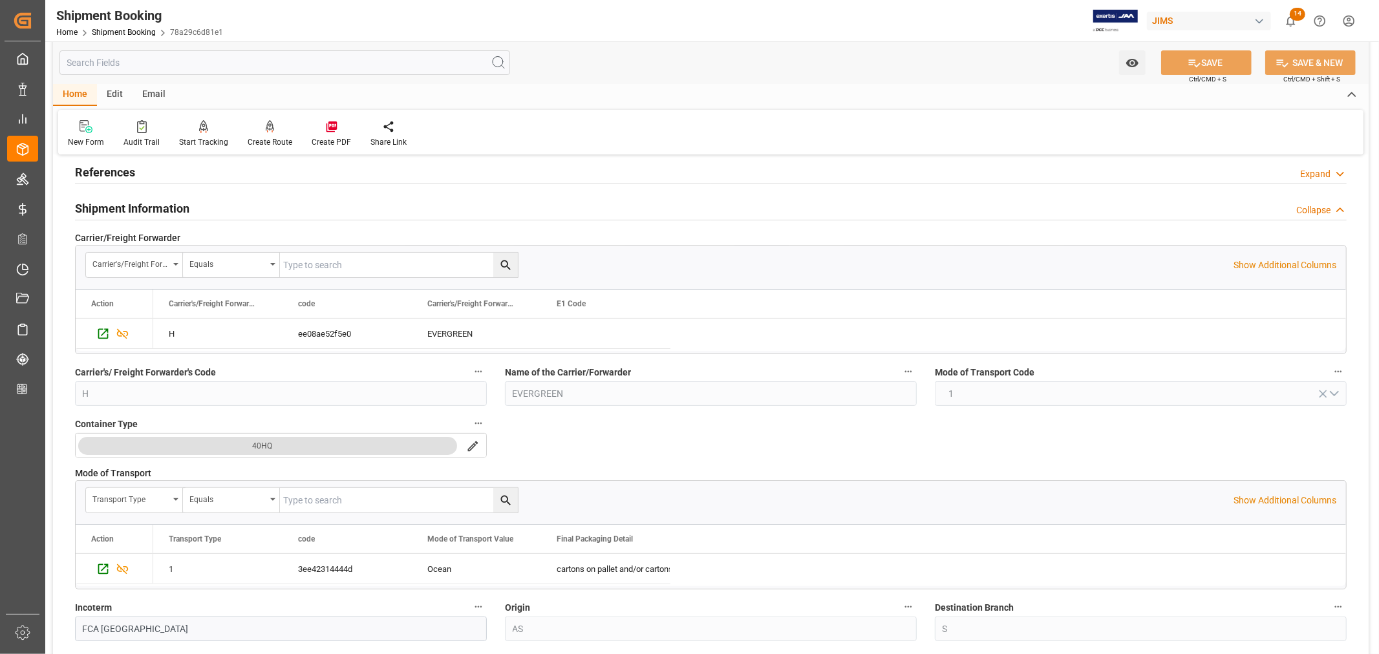
scroll to position [72, 0]
click at [144, 211] on h2 "Shipment Information" at bounding box center [132, 209] width 114 height 17
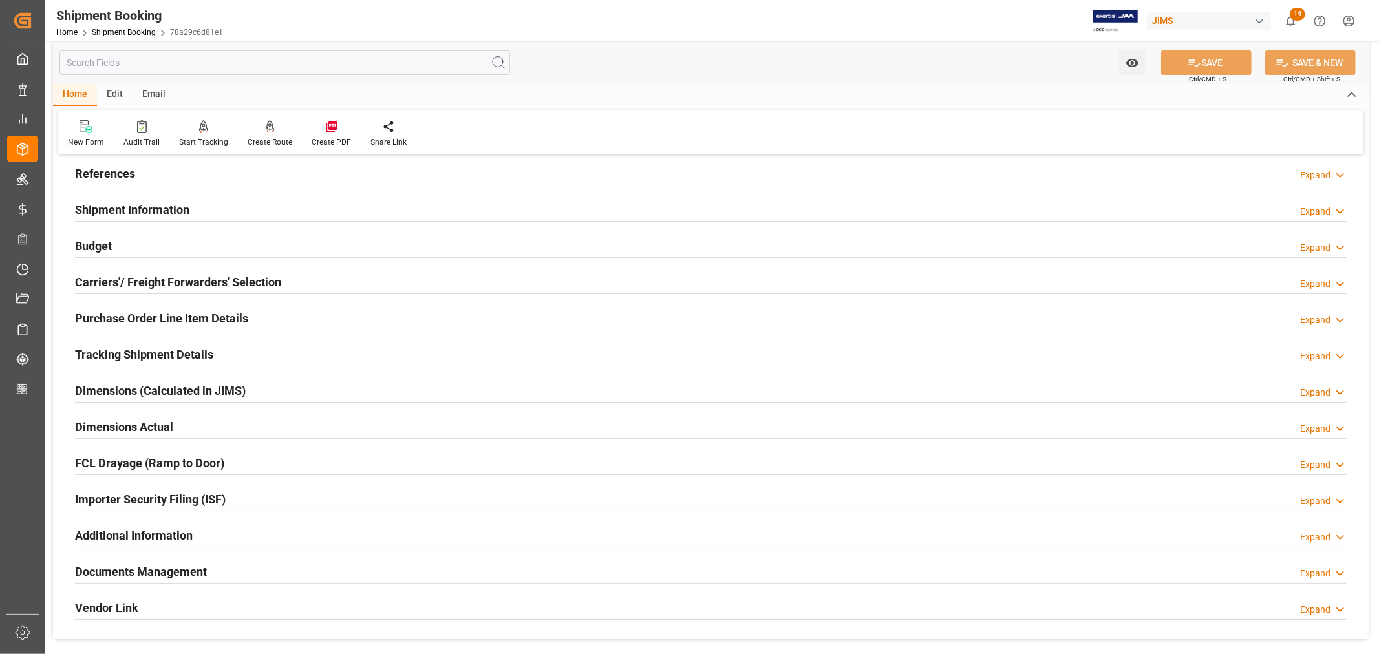
click at [118, 168] on h2 "References" at bounding box center [105, 173] width 60 height 17
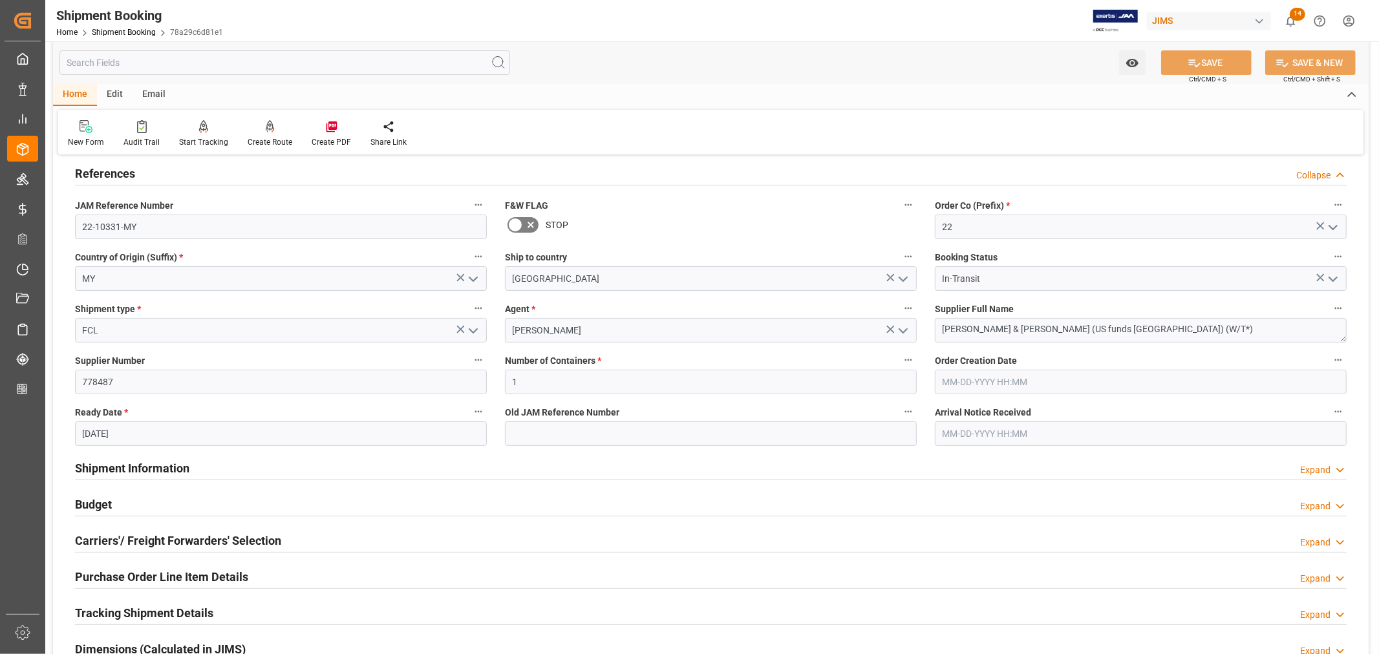
click at [118, 168] on h2 "References" at bounding box center [105, 173] width 60 height 17
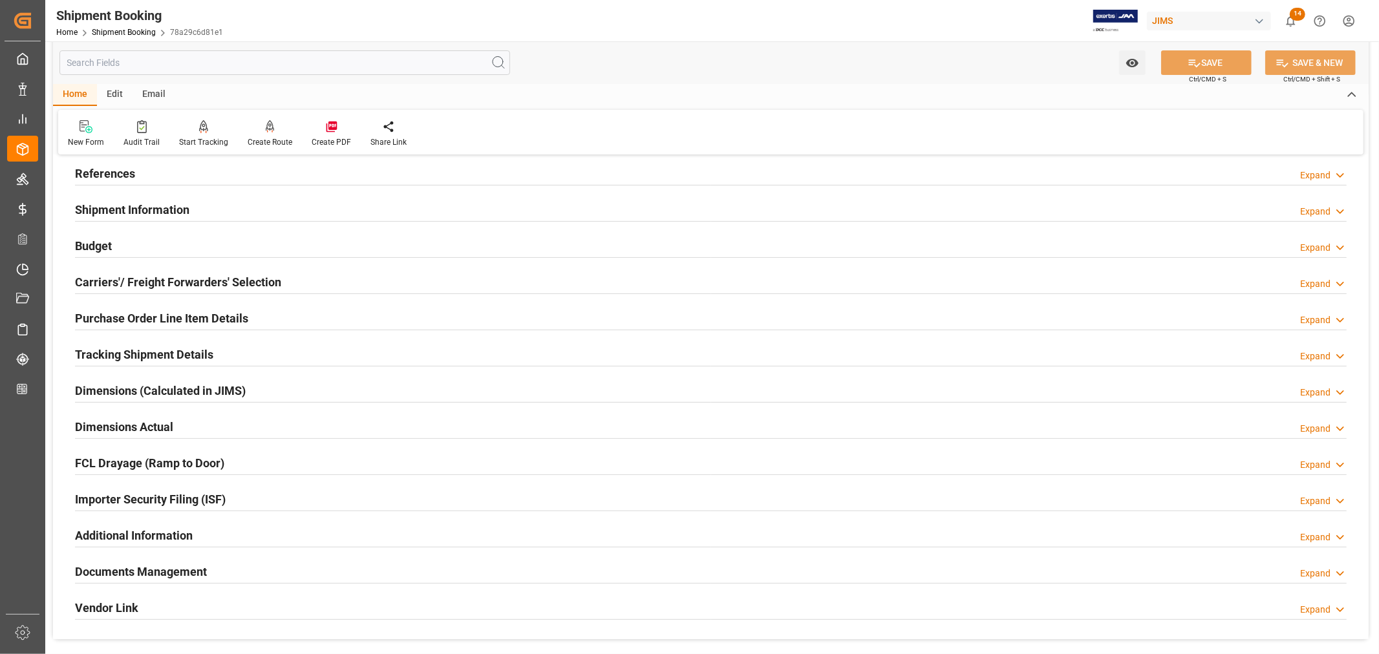
click at [120, 315] on h2 "Purchase Order Line Item Details" at bounding box center [161, 318] width 173 height 17
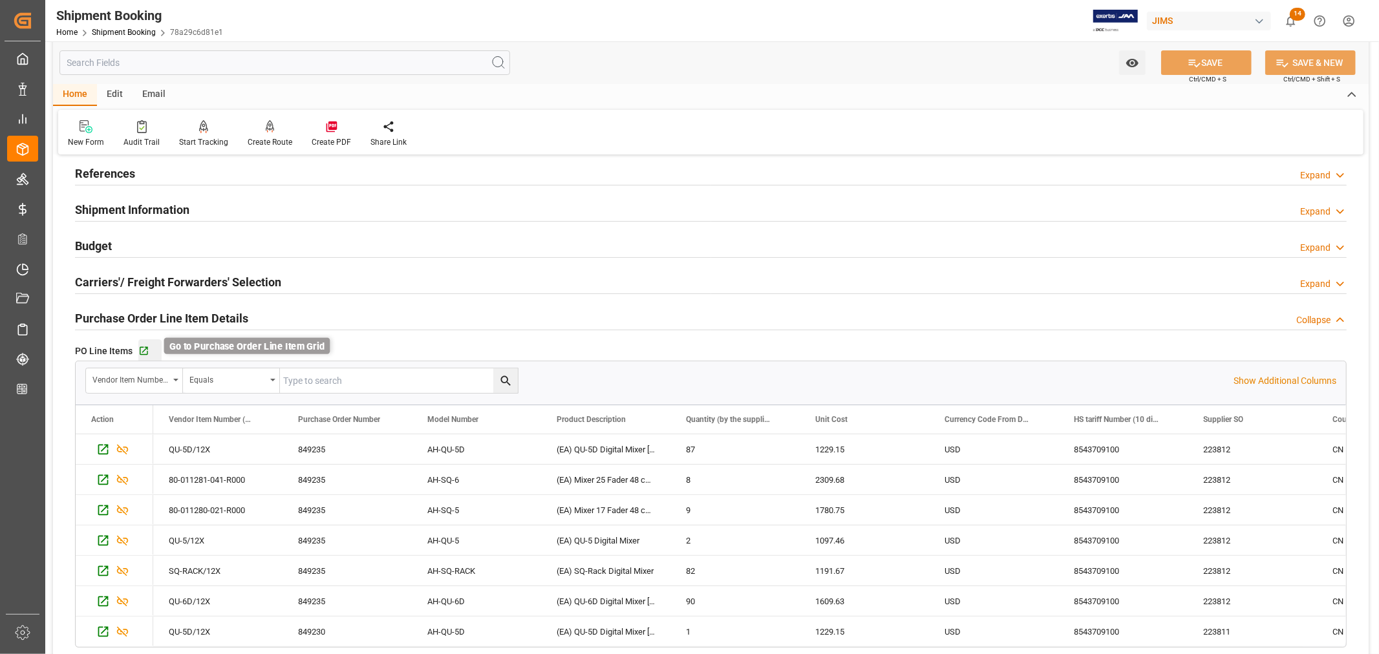
click at [143, 351] on icon "button" at bounding box center [144, 351] width 8 height 8
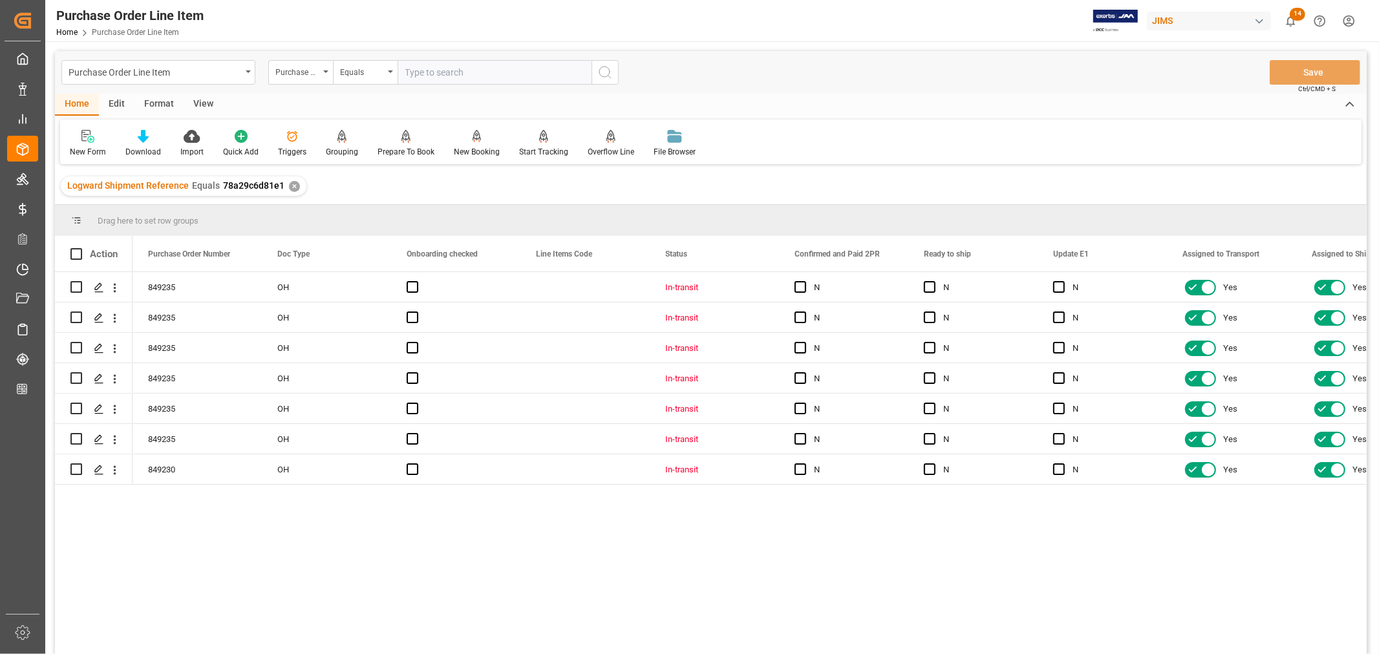
click at [200, 100] on div "View" at bounding box center [203, 105] width 39 height 22
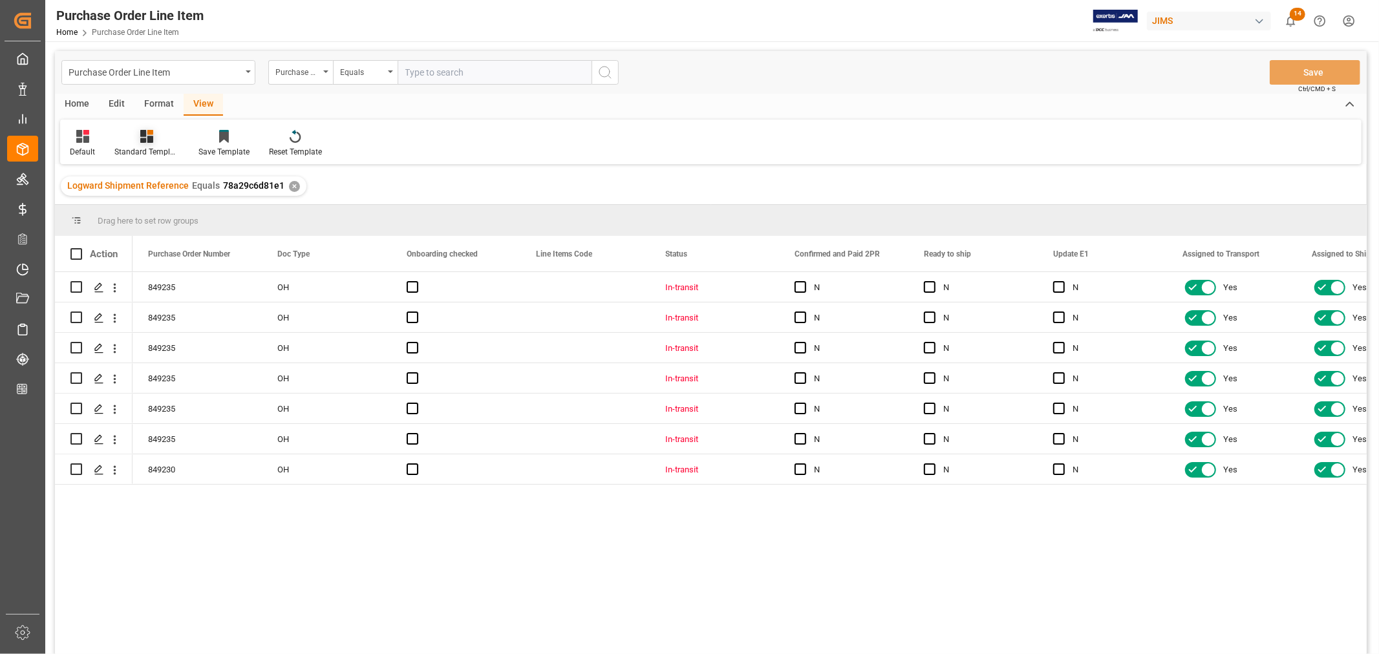
click at [152, 149] on div "Standard Templates" at bounding box center [146, 152] width 65 height 12
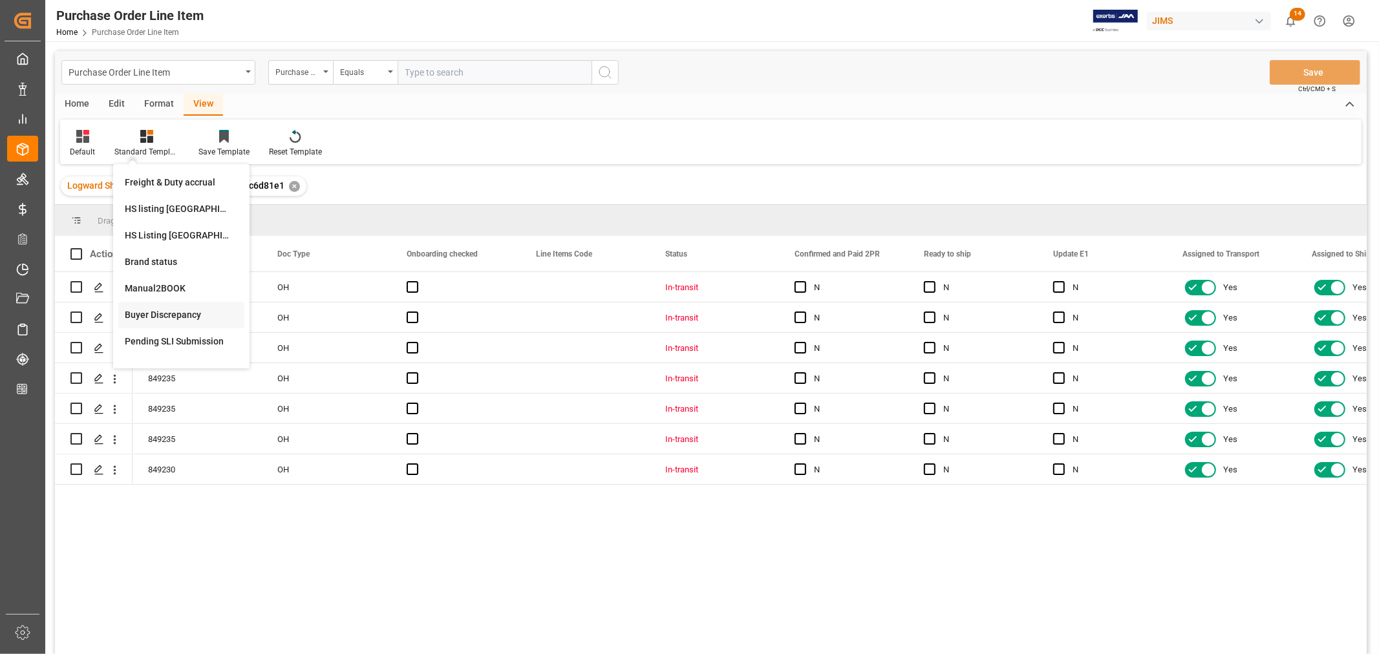
click at [167, 314] on div "Buyer Discrepancy" at bounding box center [181, 315] width 113 height 14
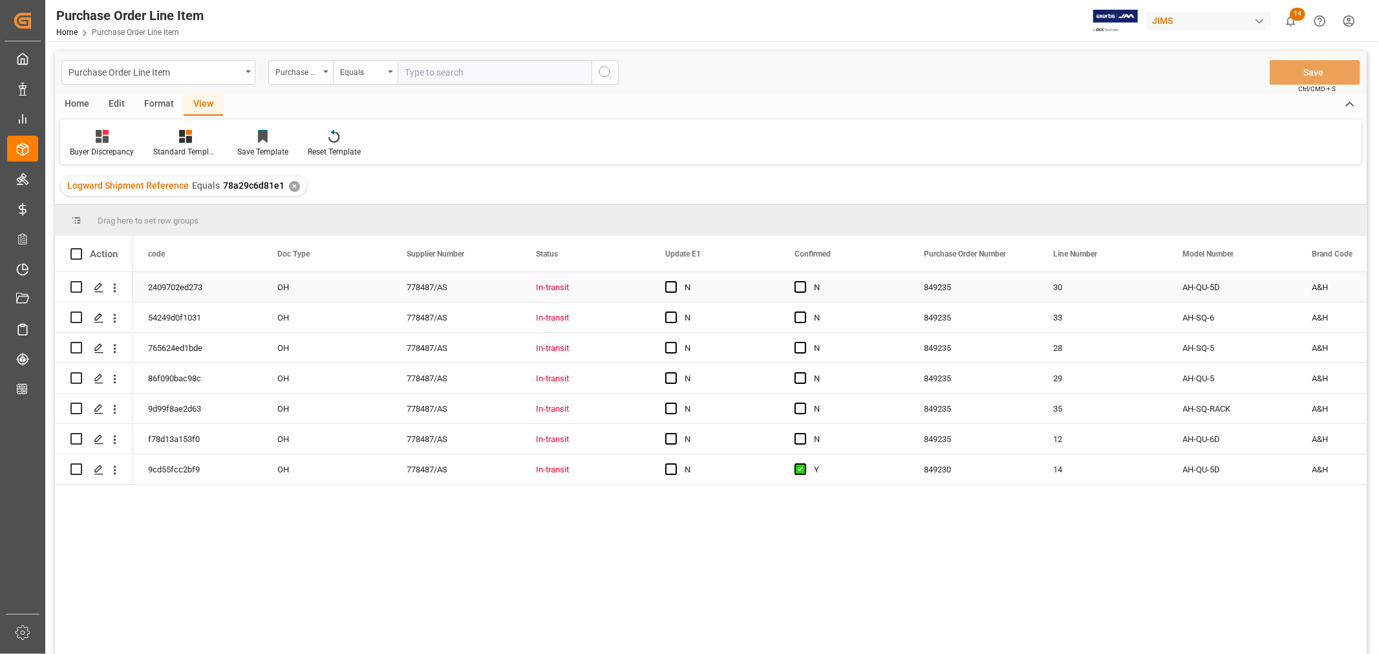
click at [634, 285] on div "In-transit" at bounding box center [585, 288] width 98 height 30
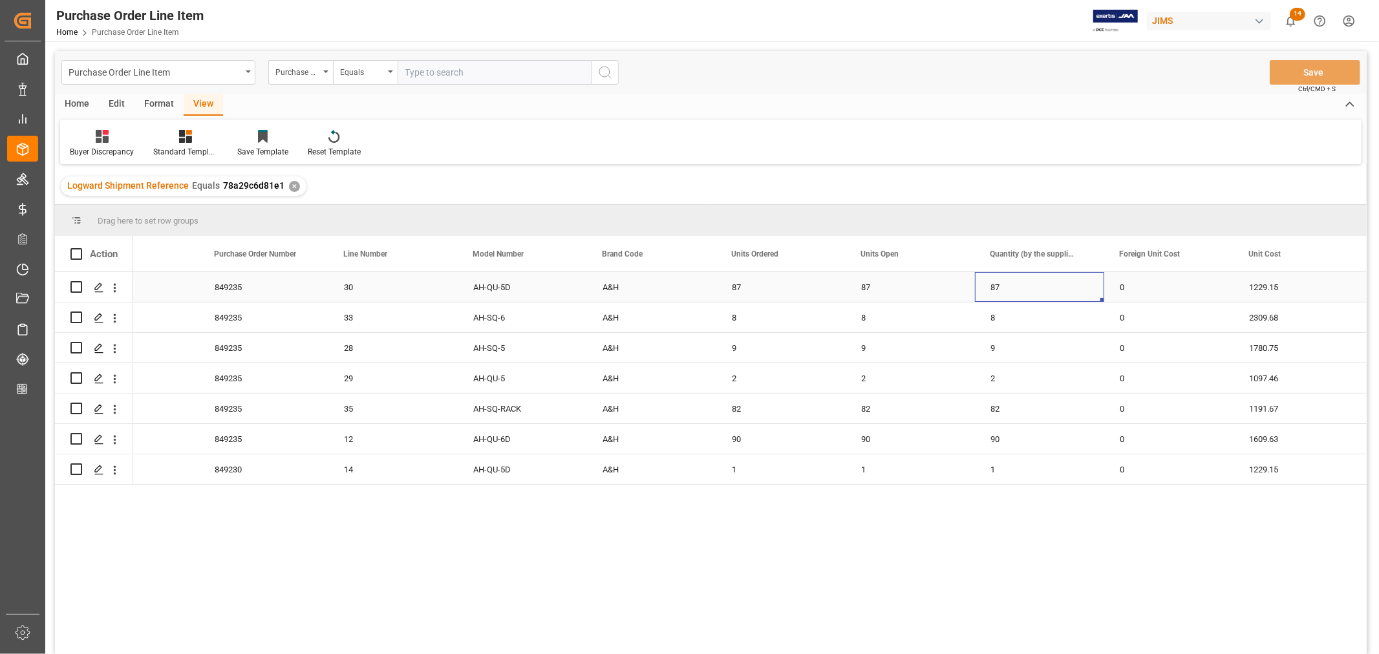
click at [1051, 286] on div "87" at bounding box center [1039, 287] width 129 height 30
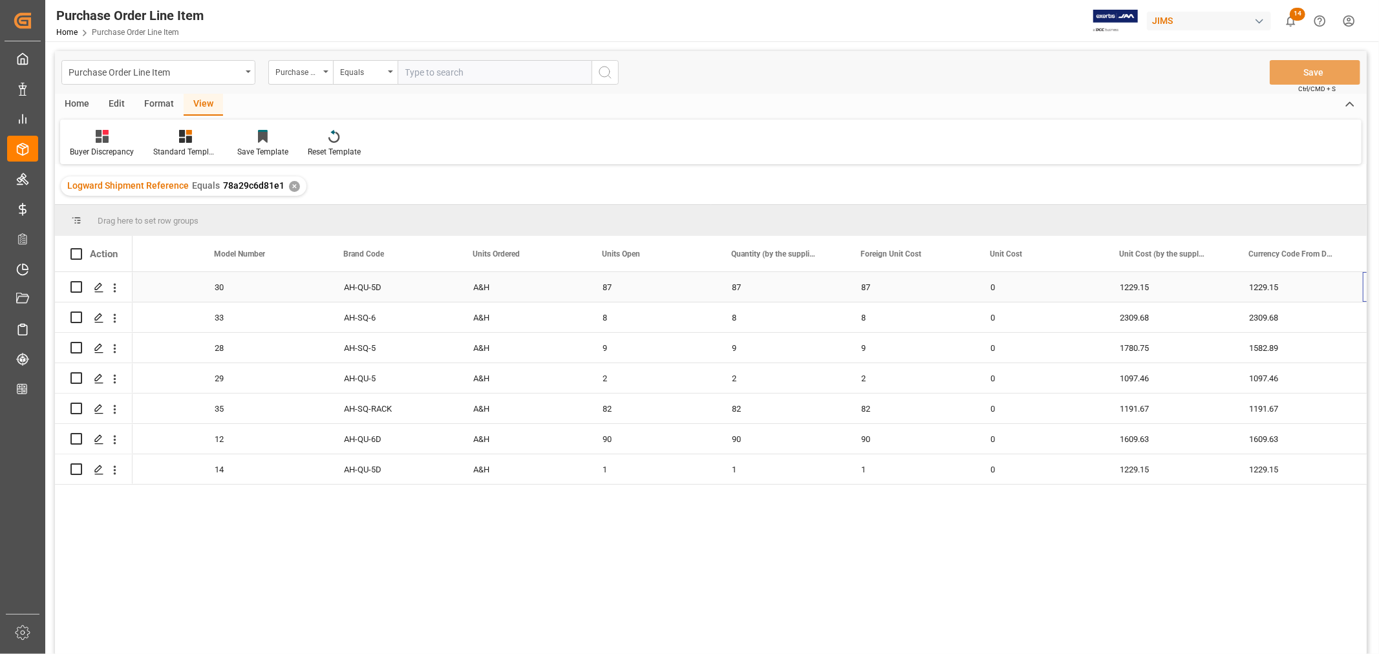
scroll to position [0, 968]
click at [1007, 345] on div "1780.75" at bounding box center [1039, 348] width 129 height 30
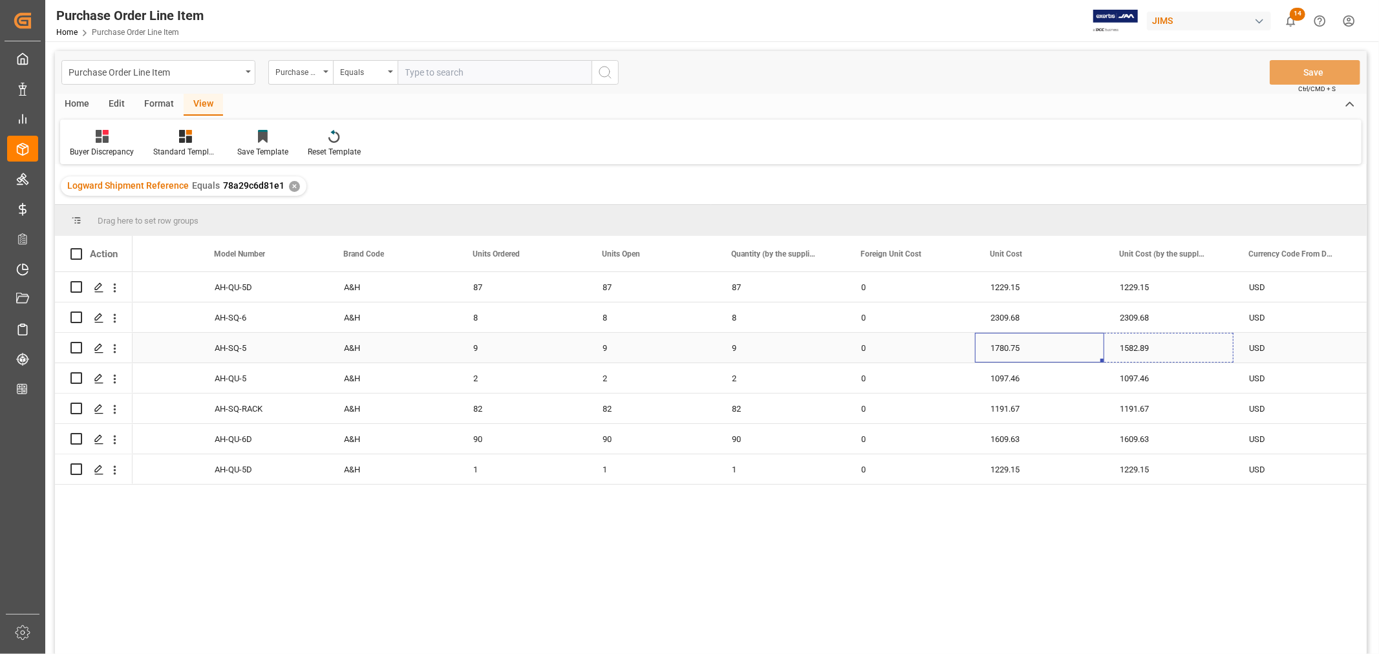
drag, startPoint x: 1102, startPoint y: 359, endPoint x: 1175, endPoint y: 347, distance: 74.1
click at [1320, 71] on button "Save" at bounding box center [1315, 72] width 91 height 25
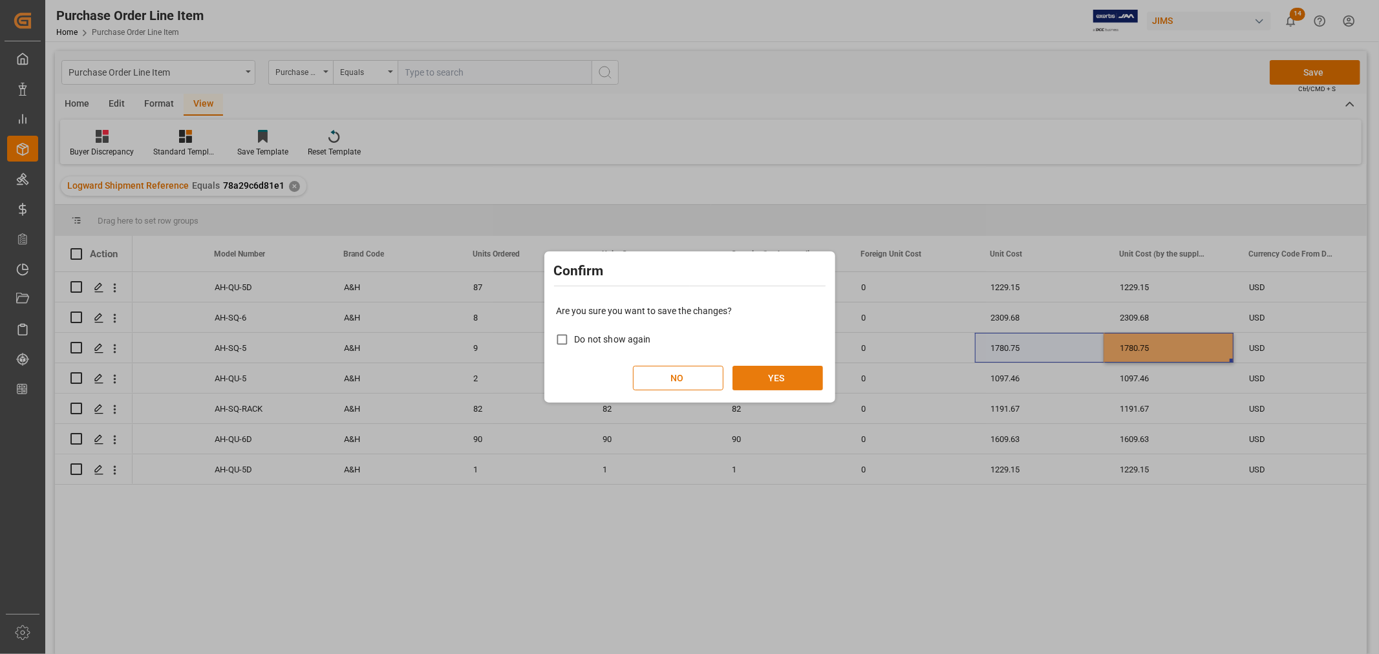
click at [773, 377] on button "YES" at bounding box center [778, 378] width 91 height 25
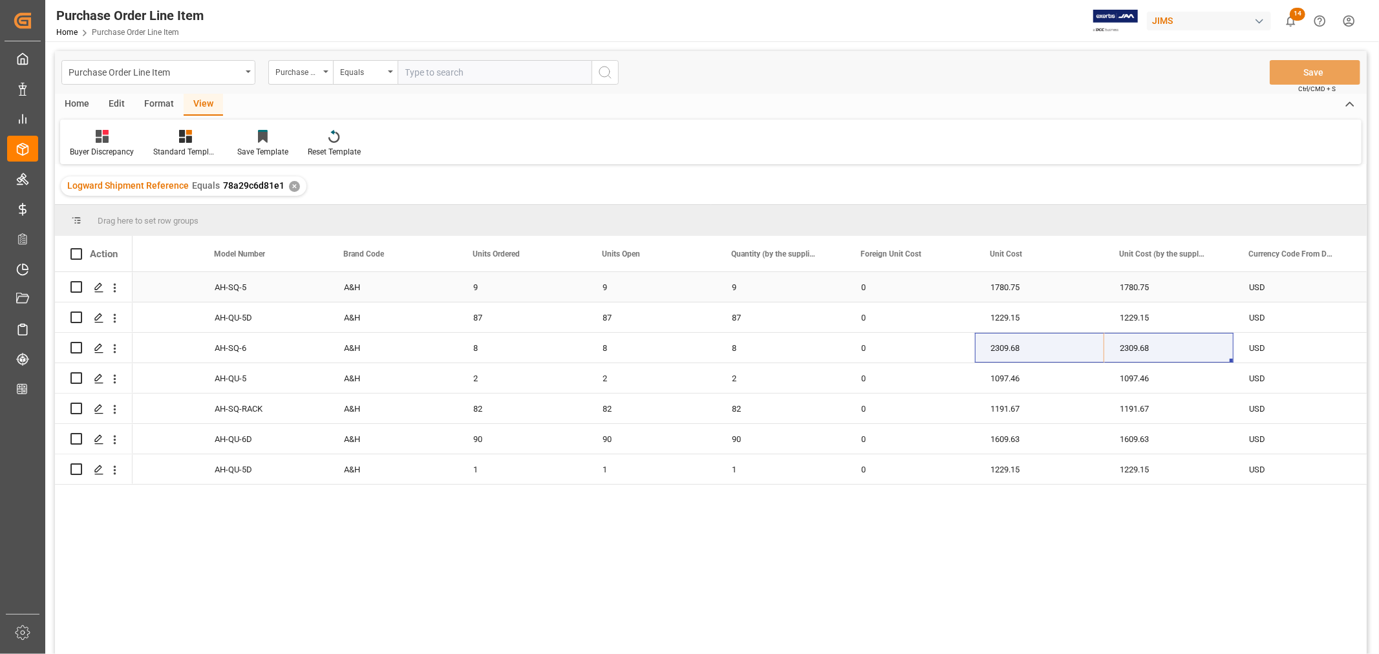
click at [663, 281] on div "9" at bounding box center [651, 287] width 129 height 30
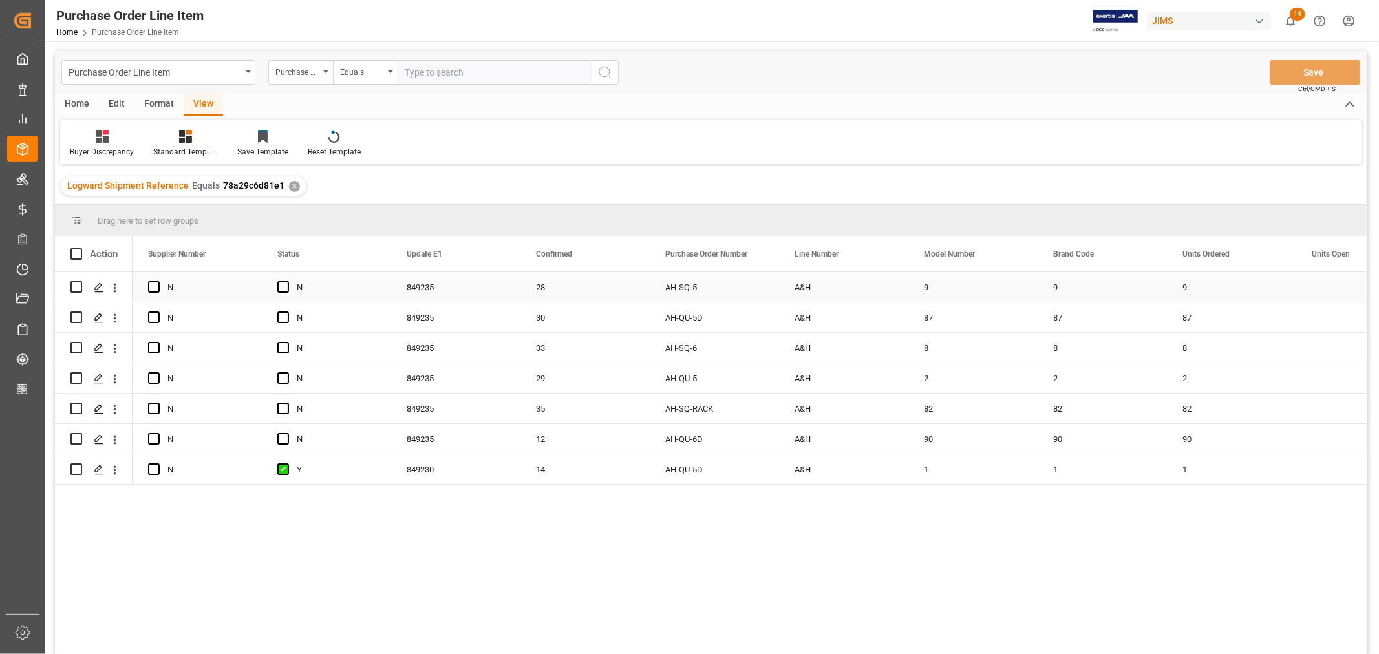
scroll to position [0, 0]
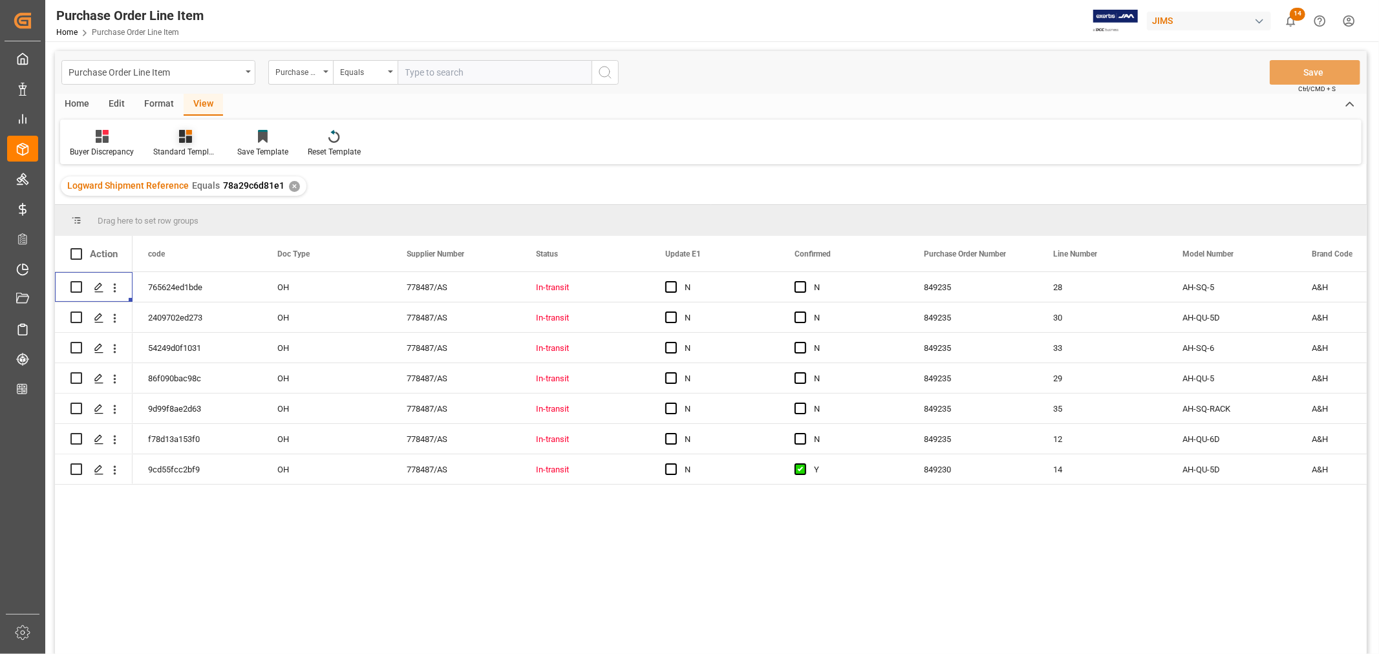
click at [189, 136] on icon at bounding box center [185, 136] width 13 height 13
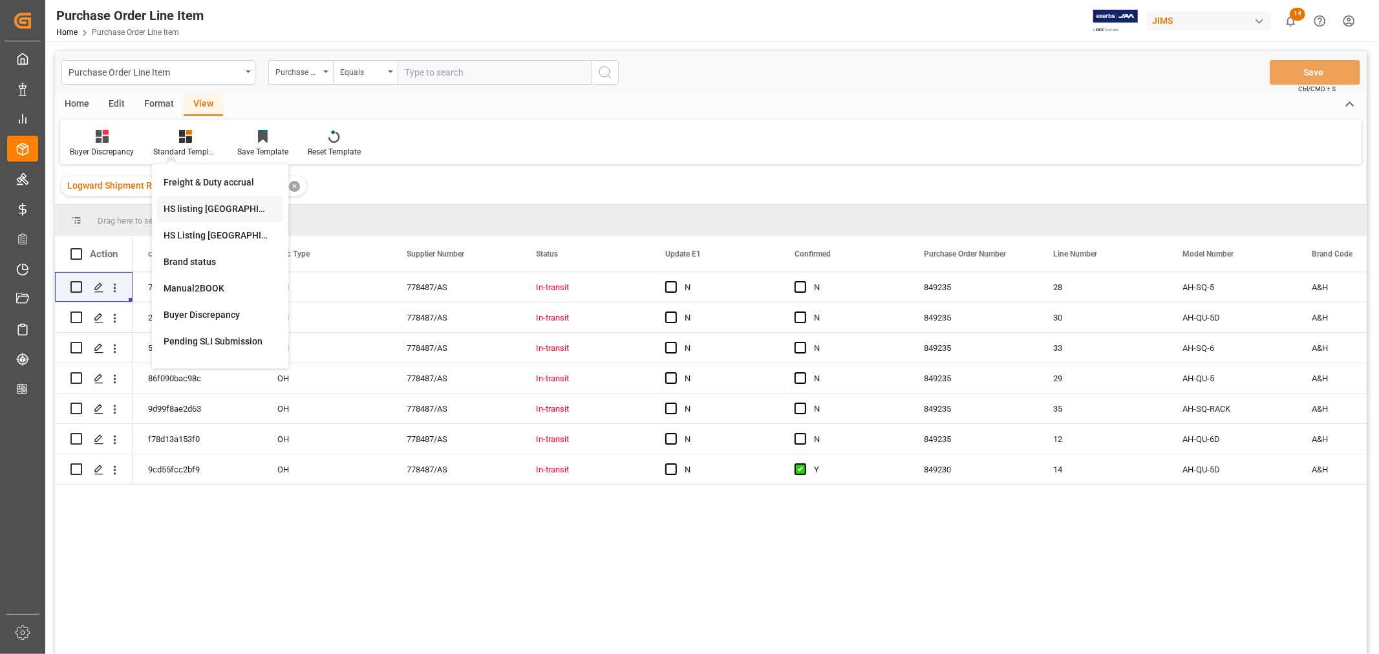
click at [195, 203] on div "HS listing [GEOGRAPHIC_DATA]" at bounding box center [220, 209] width 113 height 14
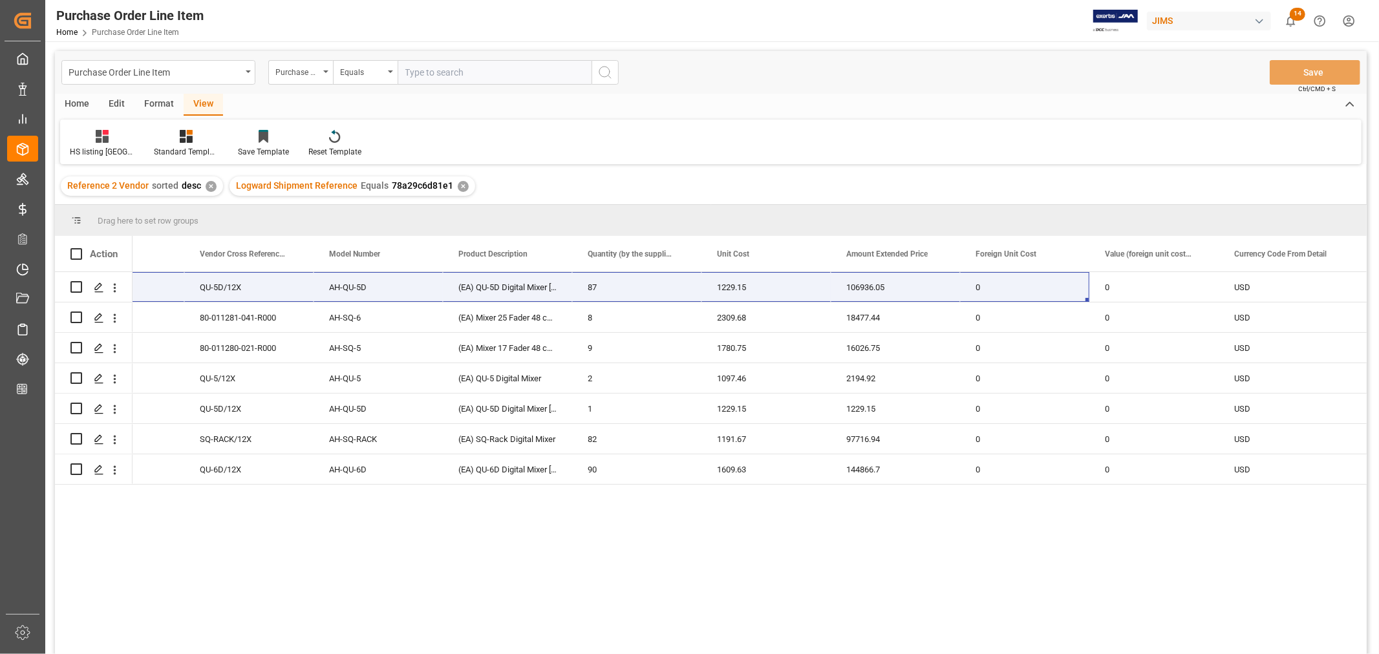
scroll to position [0, 440]
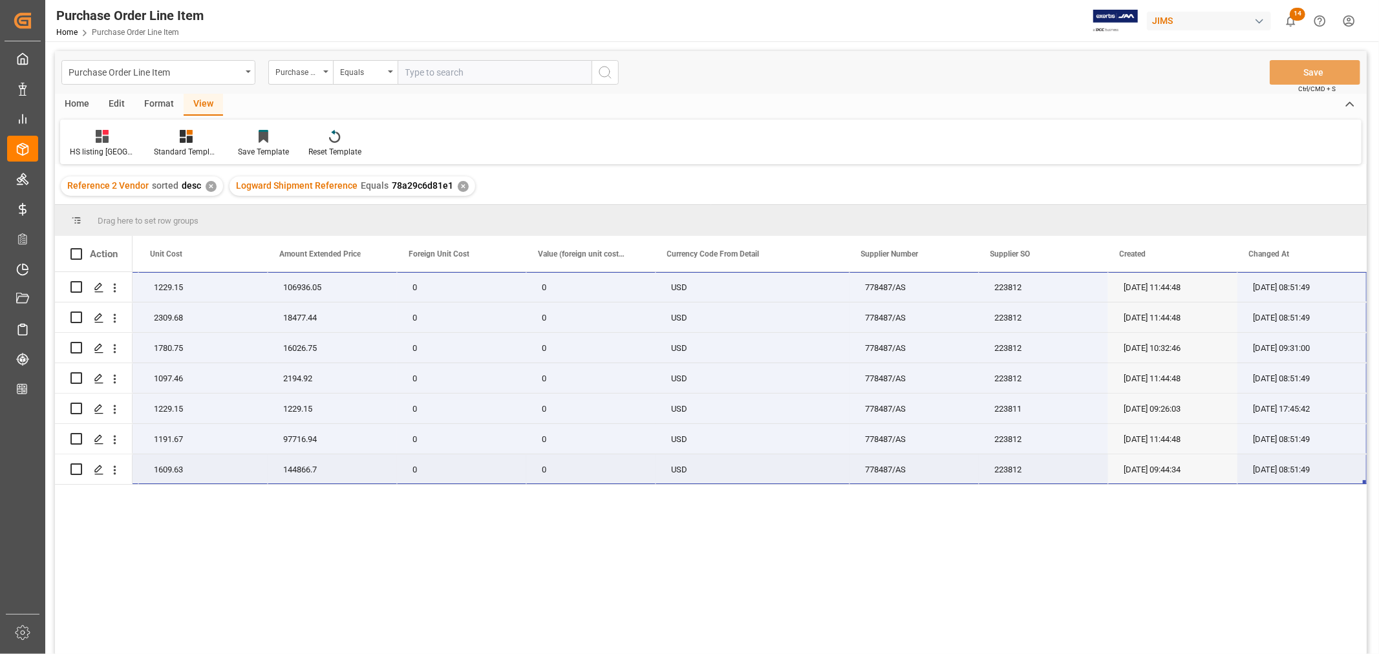
drag, startPoint x: 177, startPoint y: 285, endPoint x: 1287, endPoint y: 460, distance: 1123.9
click at [1287, 460] on div "22-10331-MY (EA) QU-5D Digital Mixer [PERSON_NAME] 87 1229.15 106936.05 0 0 USD…" at bounding box center [300, 378] width 2134 height 213
